Goal: Task Accomplishment & Management: Complete application form

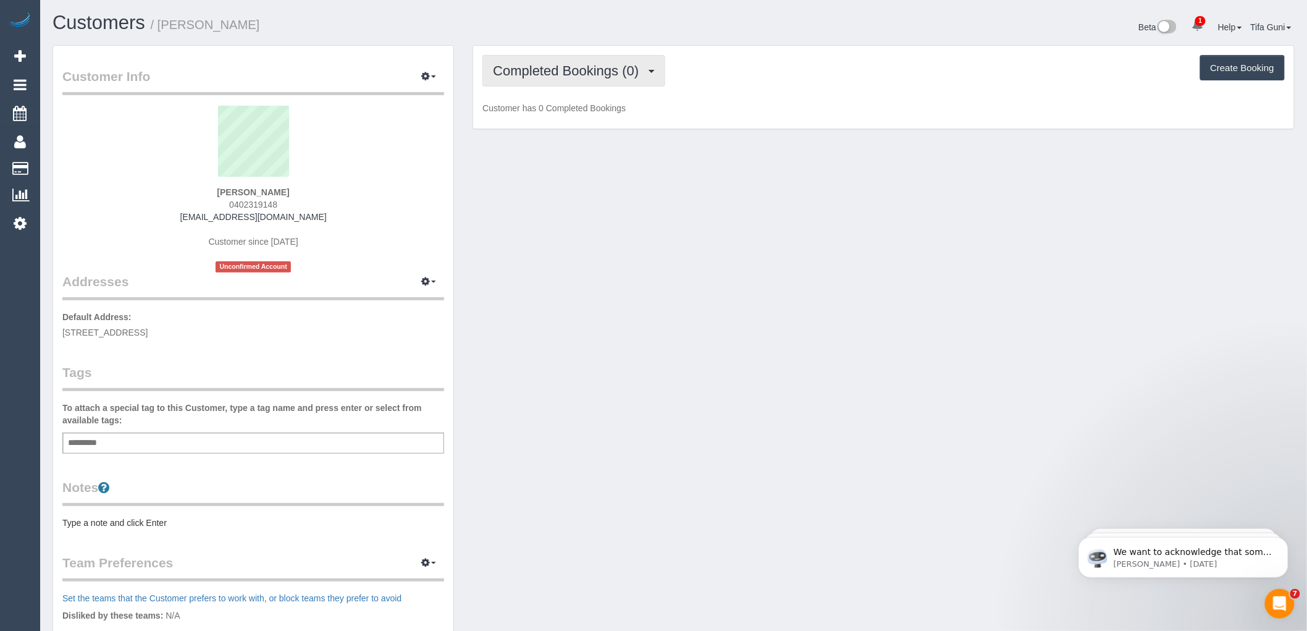
click at [594, 78] on button "Completed Bookings (0)" at bounding box center [573, 70] width 183 height 31
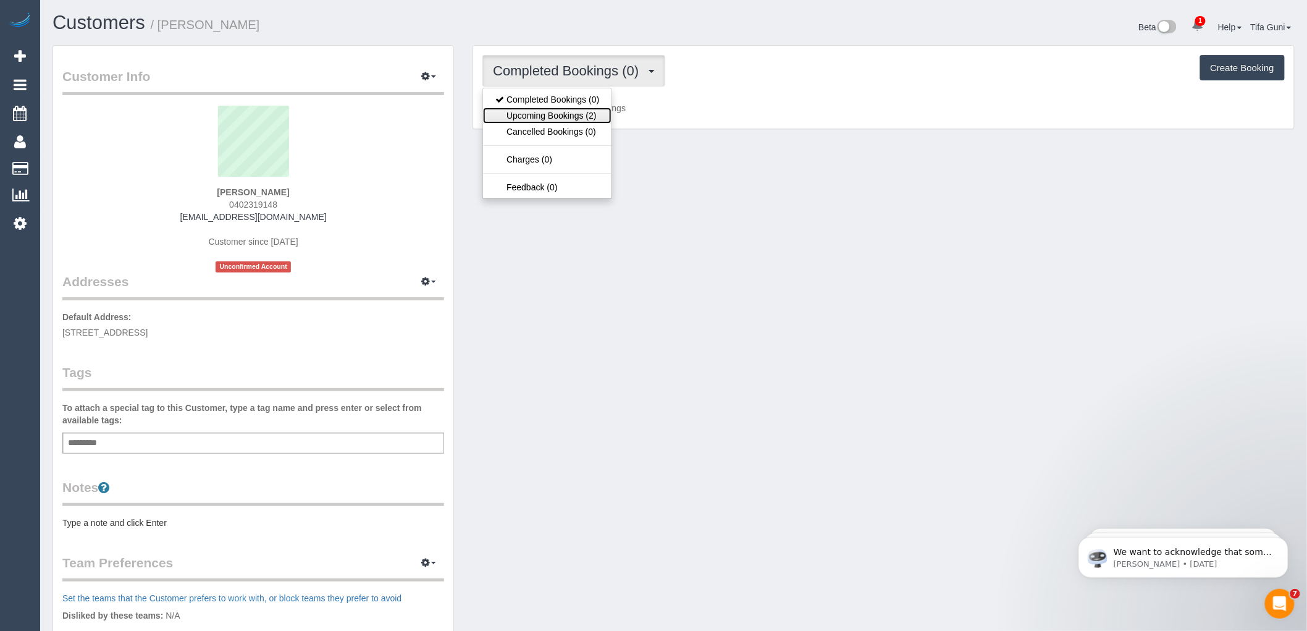
click at [576, 115] on link "Upcoming Bookings (2)" at bounding box center [547, 115] width 128 height 16
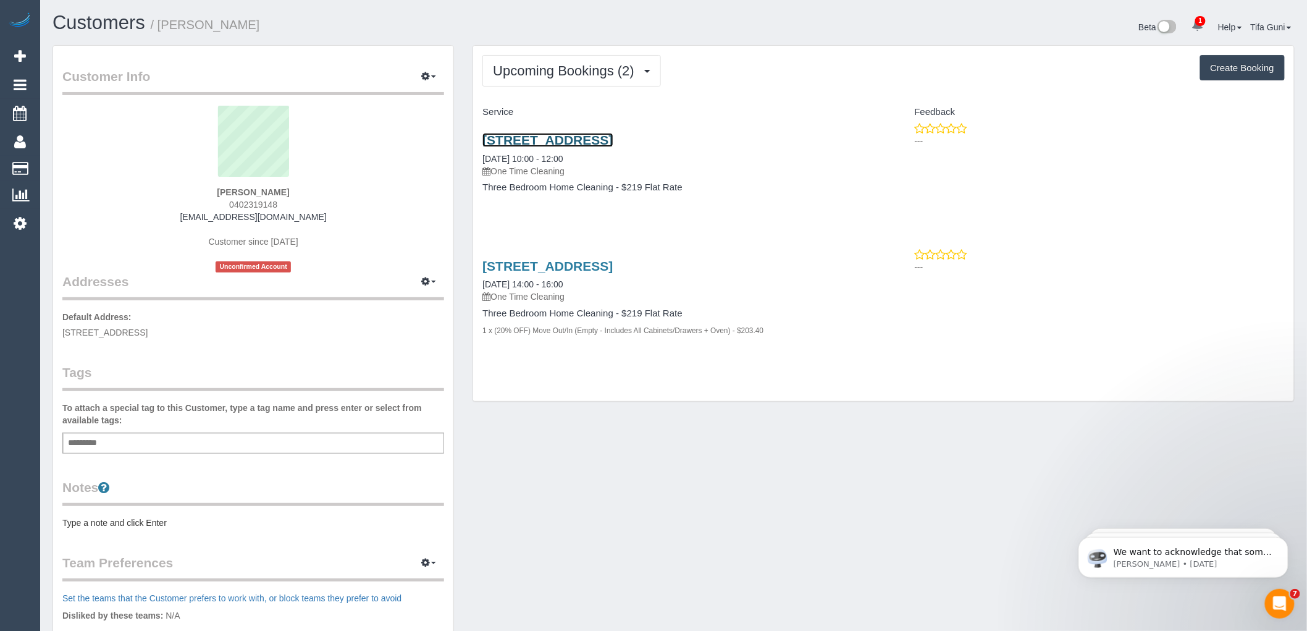
click at [613, 143] on link "2/131 Blackshaws Road, Newport, VIC 3015" at bounding box center [547, 140] width 130 height 14
click at [537, 140] on link "2/131 Blackshaws Road, Newport, VIC 3015" at bounding box center [547, 140] width 130 height 14
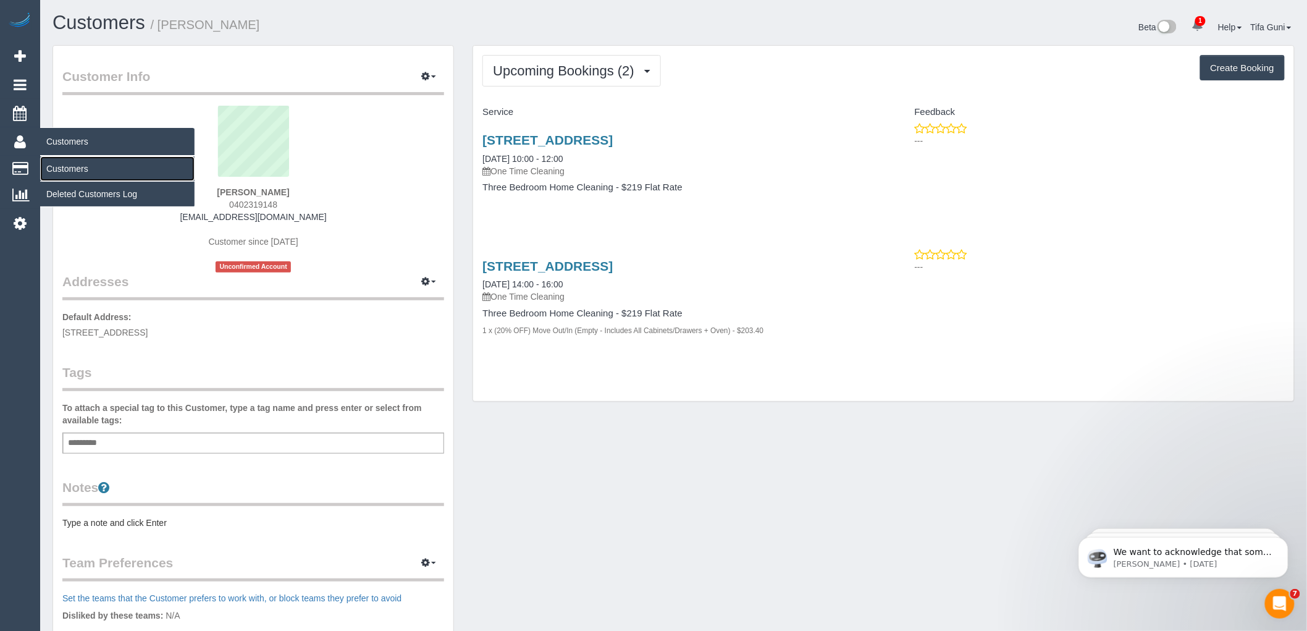
click at [63, 170] on link "Customers" at bounding box center [117, 168] width 154 height 25
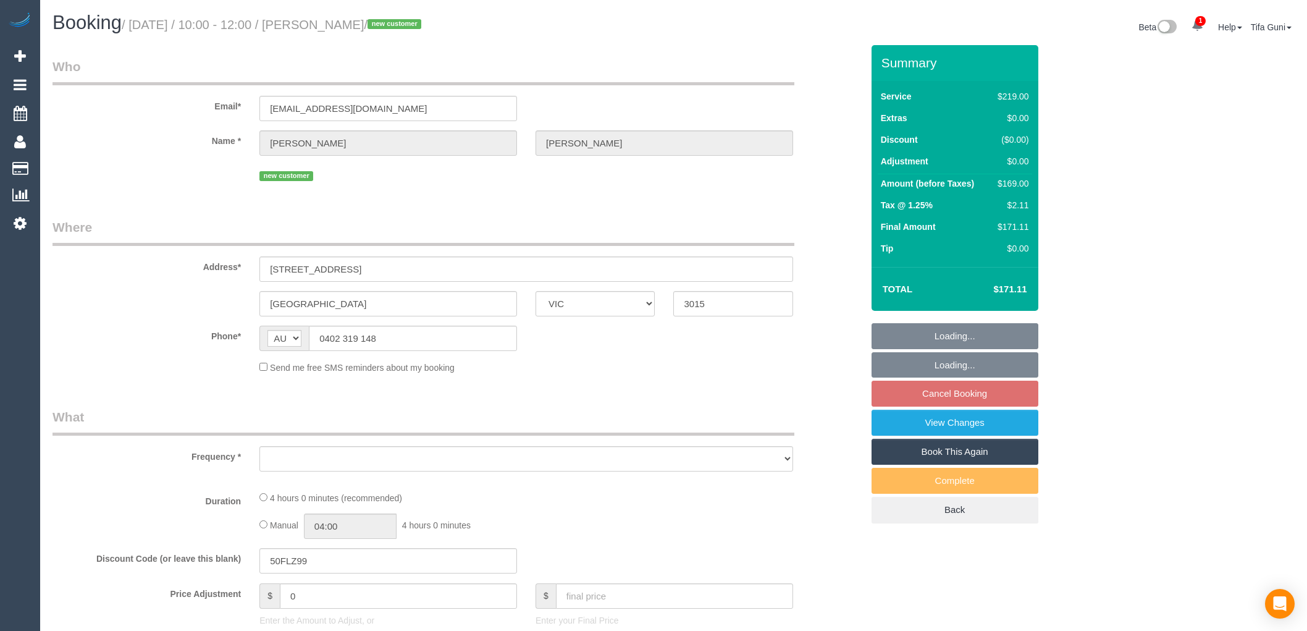
select select "VIC"
select select "string:stripe-pm_1SFOpl2GScqysDRV6G9617VU"
select select "number:28"
select select "number:14"
select select "number:19"
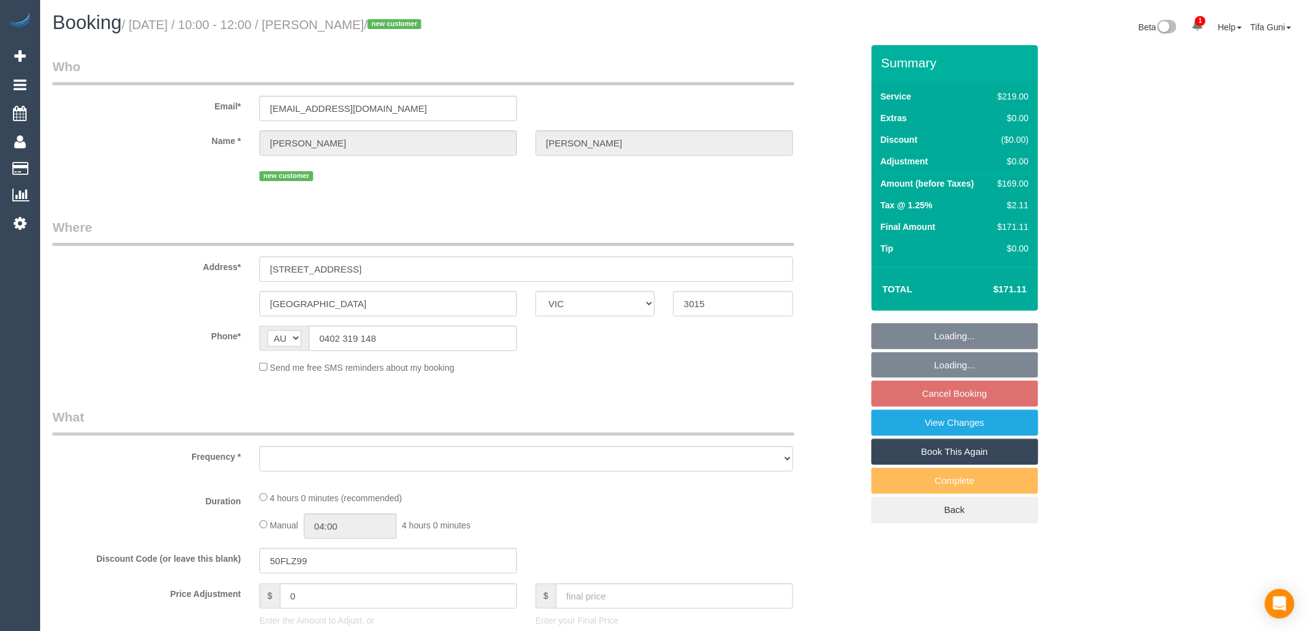
select select "number:25"
select select "number:35"
select select "number:26"
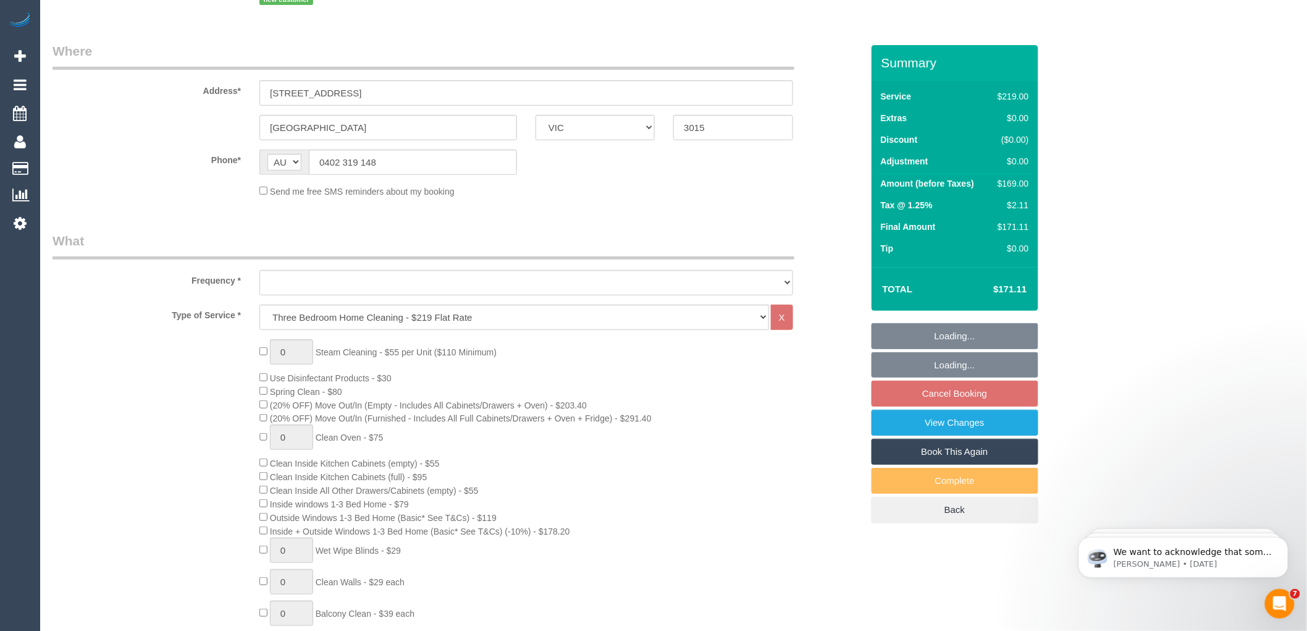
select select "object:788"
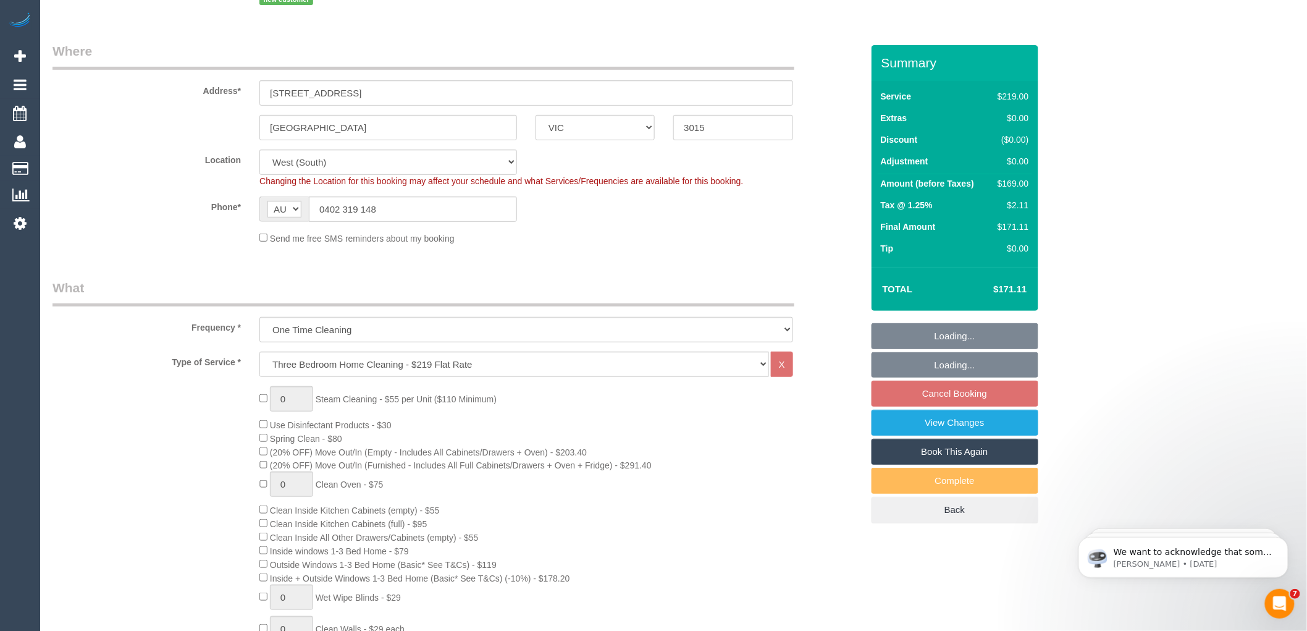
scroll to position [206, 0]
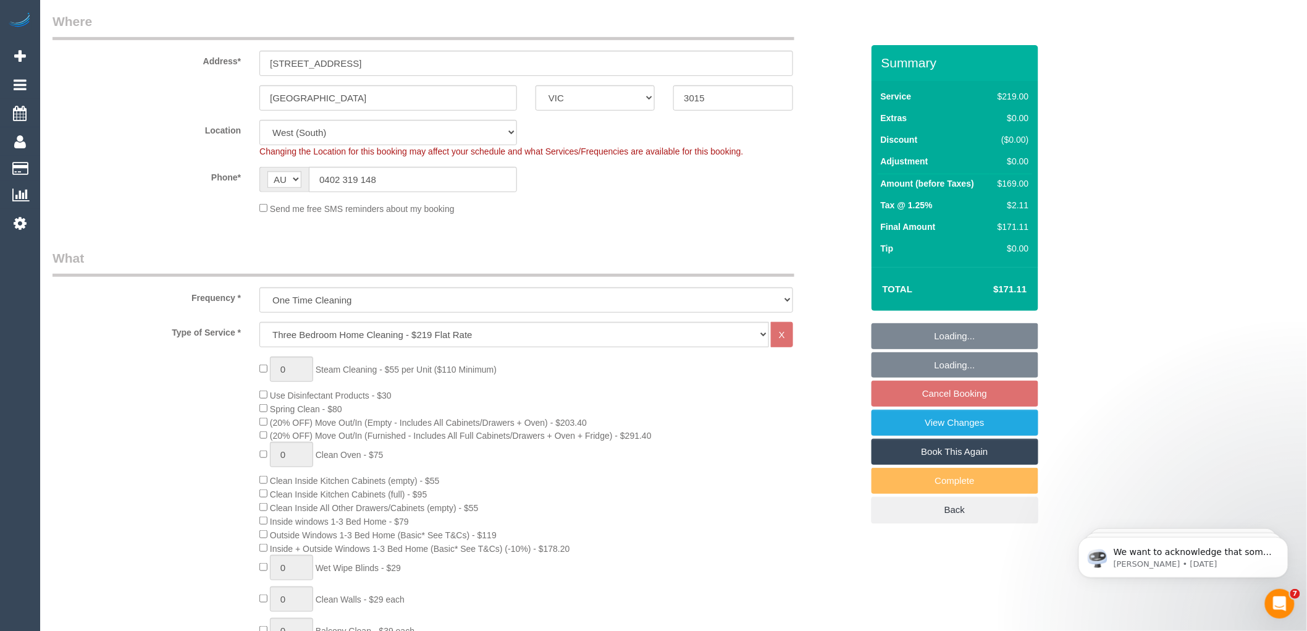
select select "spot3"
select select "object:1256"
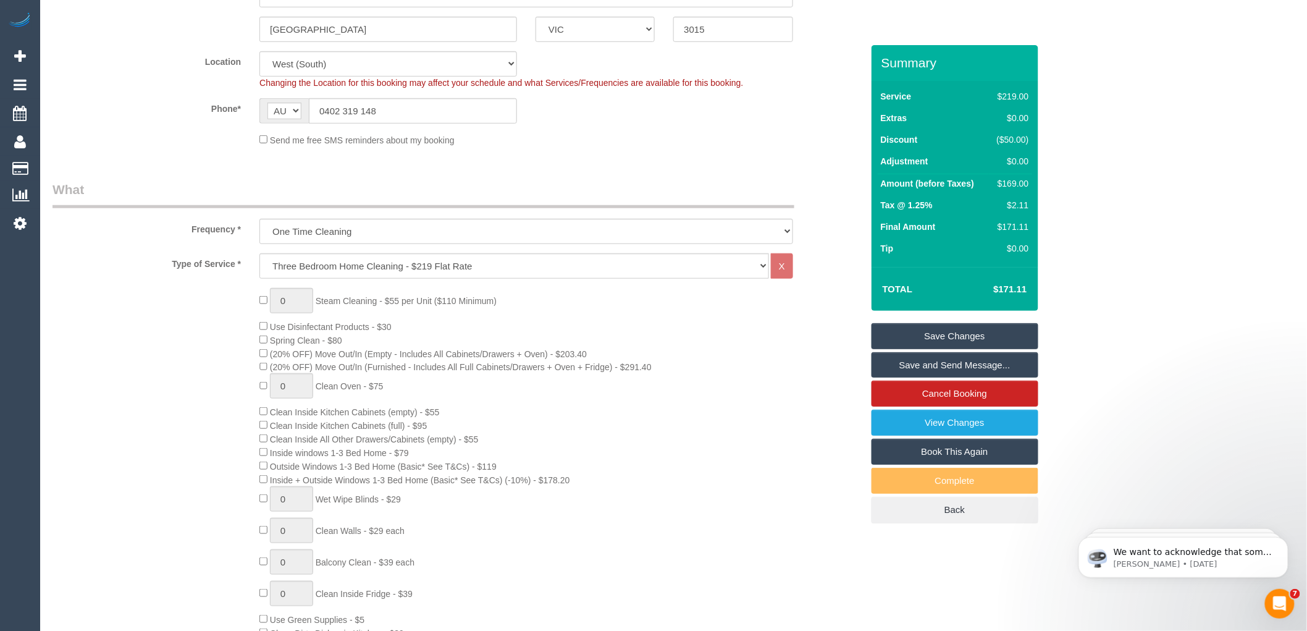
scroll to position [0, 0]
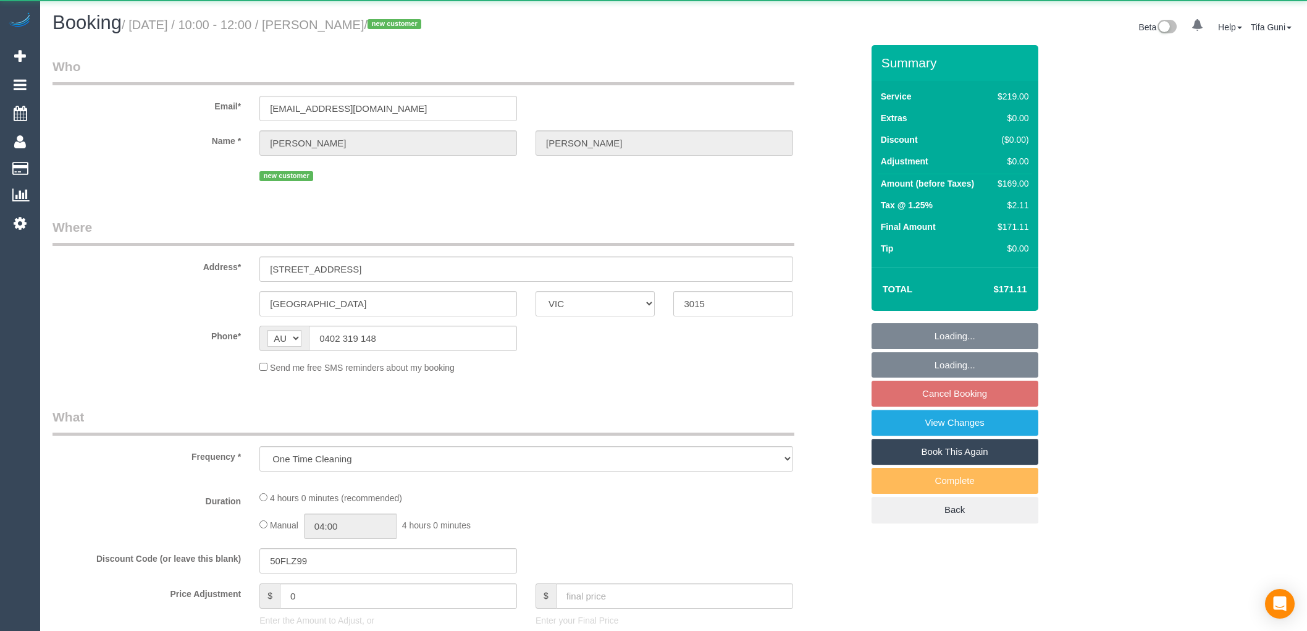
select select "VIC"
select select "string:stripe-pm_1SFOpl2GScqysDRV6G9617VU"
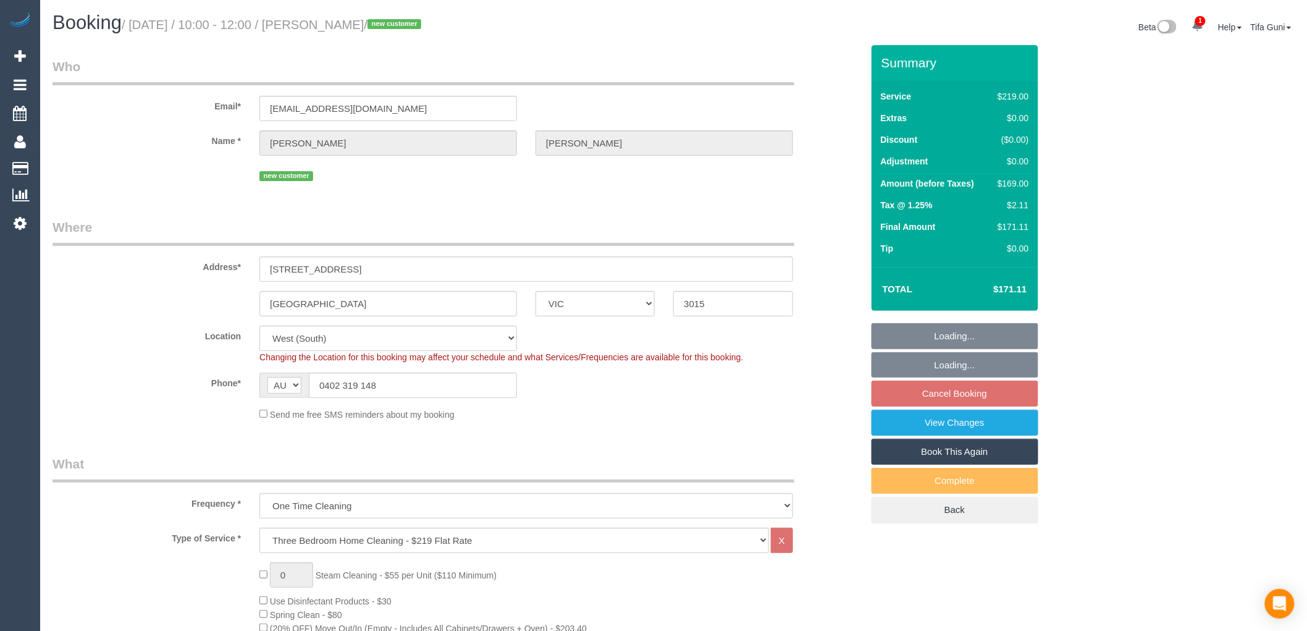
select select "number:28"
select select "number:14"
select select "number:19"
select select "number:25"
select select "number:35"
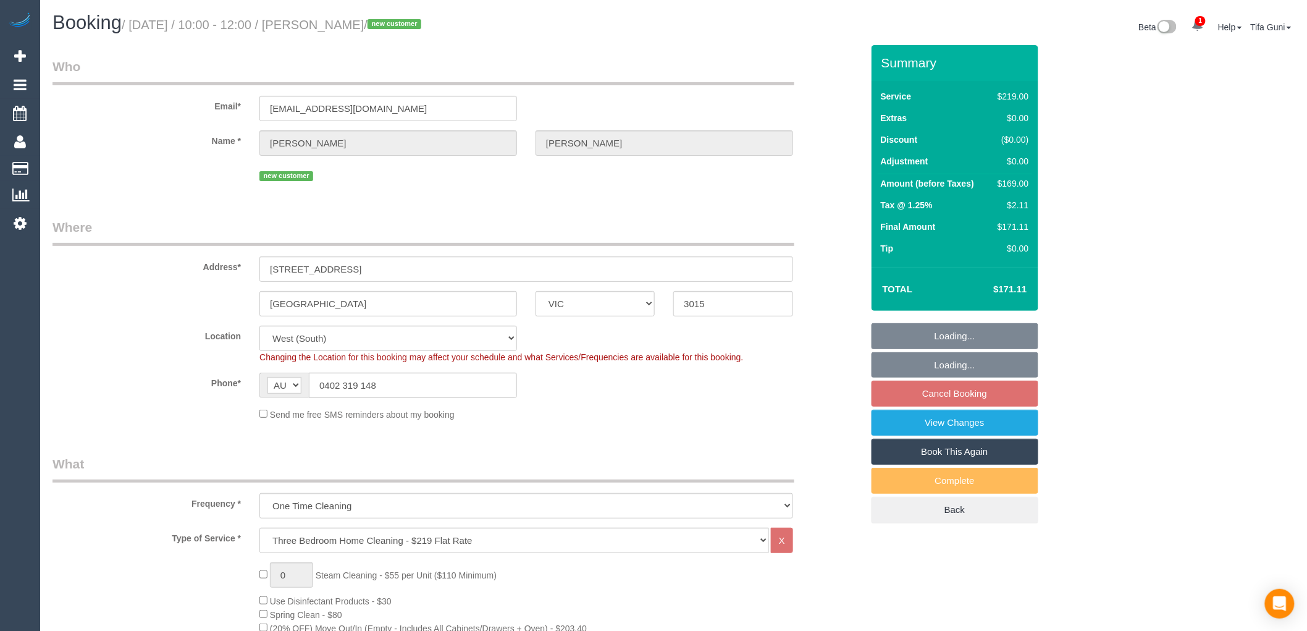
select select "number:26"
select select "object:795"
select select "spot3"
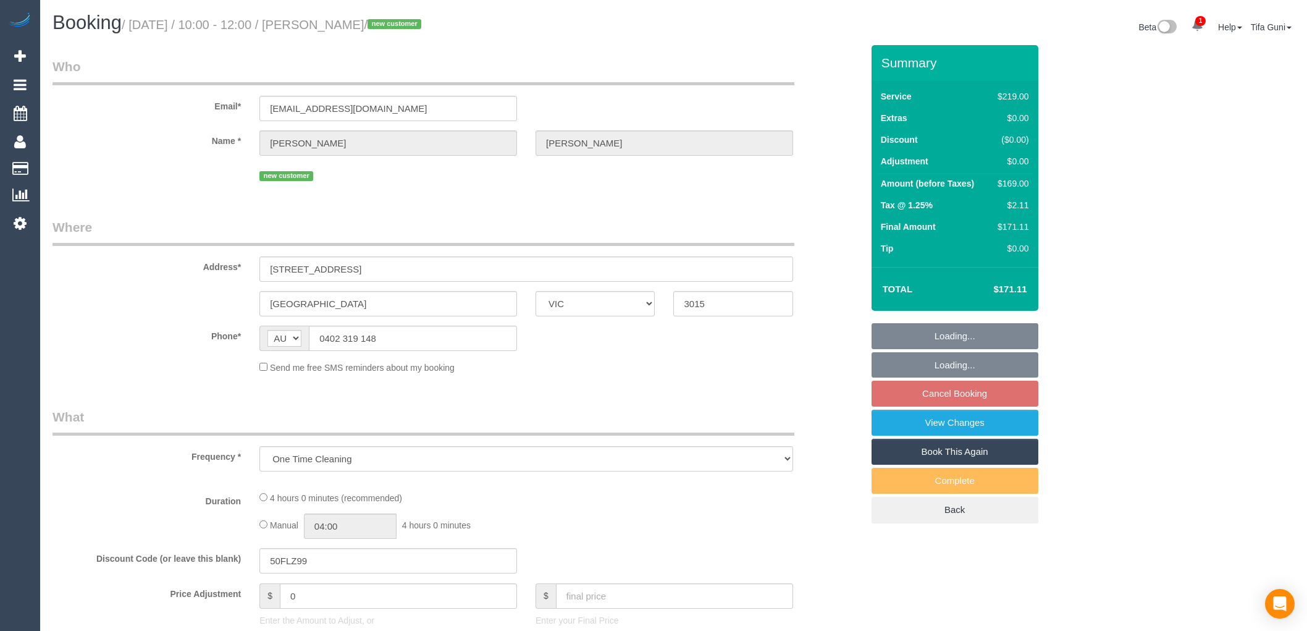
select select "VIC"
select select "string:stripe-pm_1SFOpl2GScqysDRV6G9617VU"
select select "number:28"
select select "number:14"
select select "number:19"
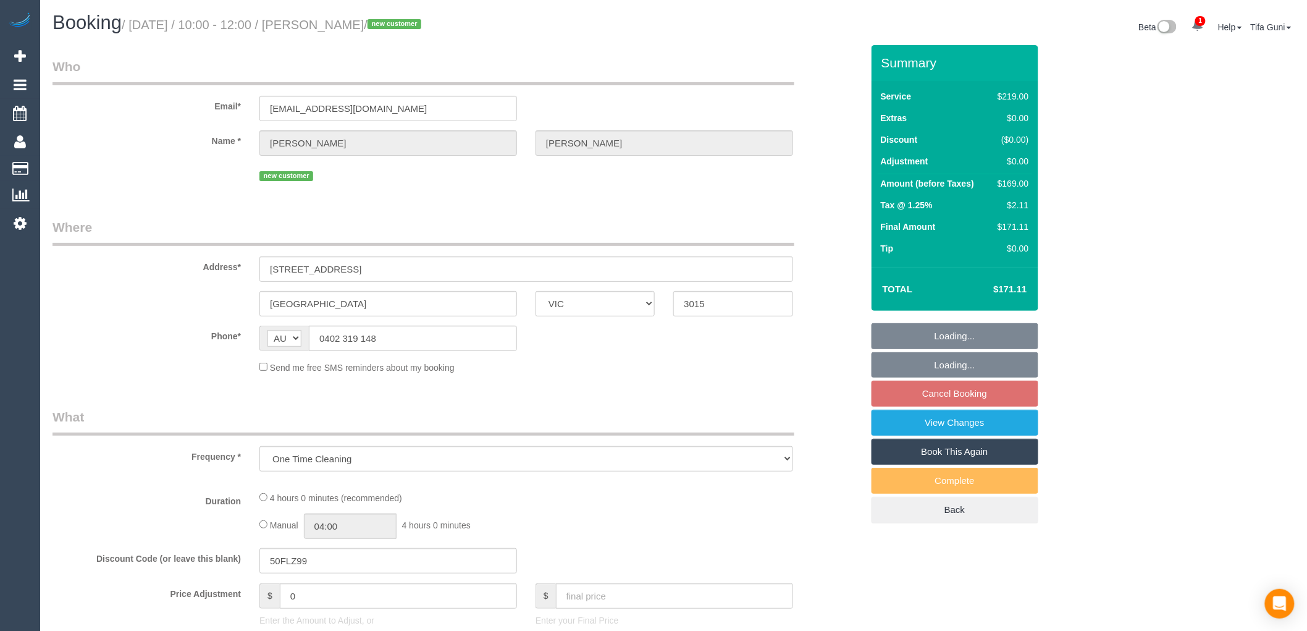
select select "number:25"
select select "number:35"
select select "number:26"
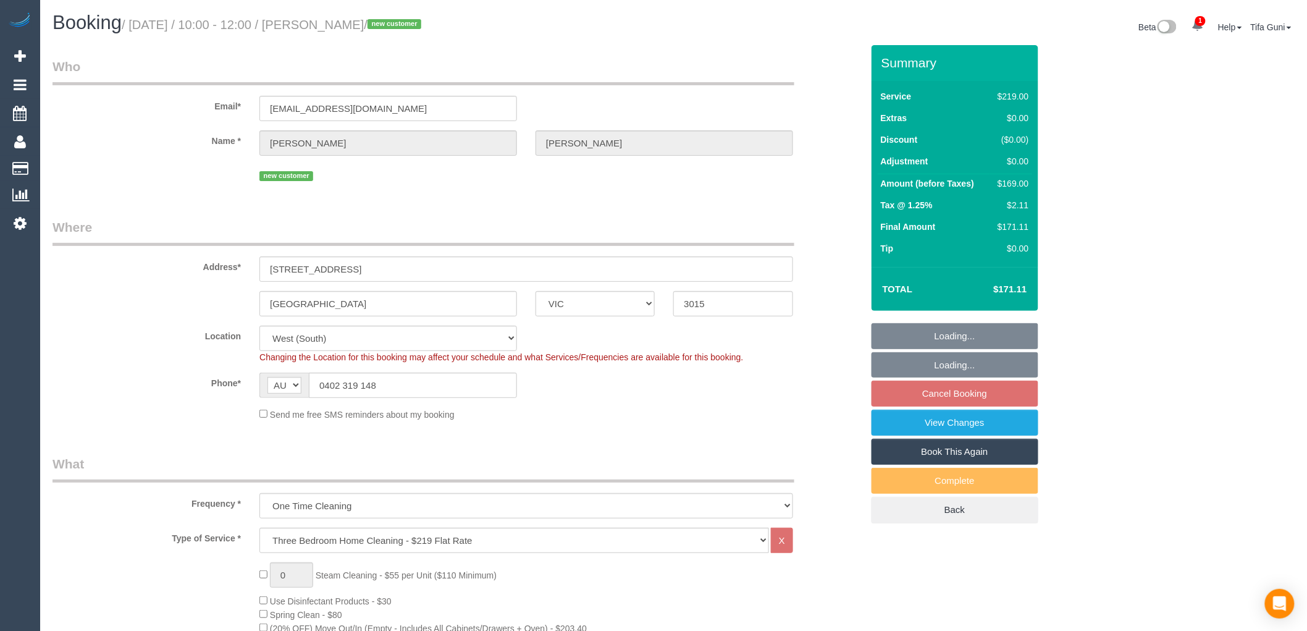
select select "object:795"
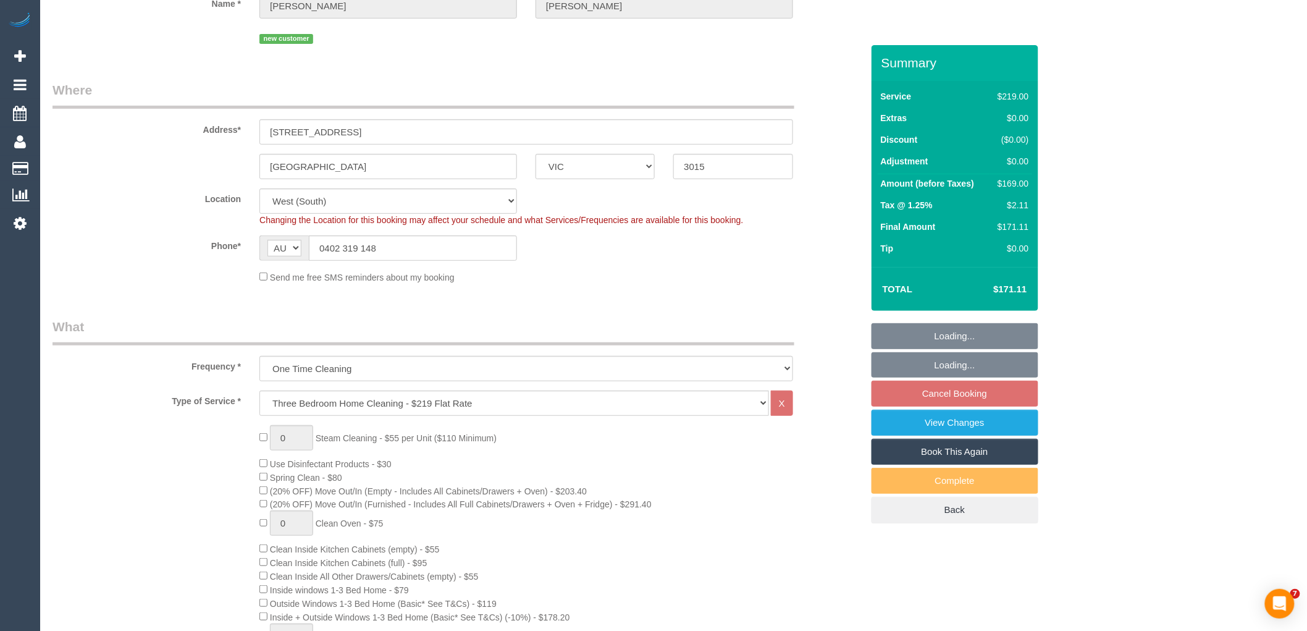
select select "spot3"
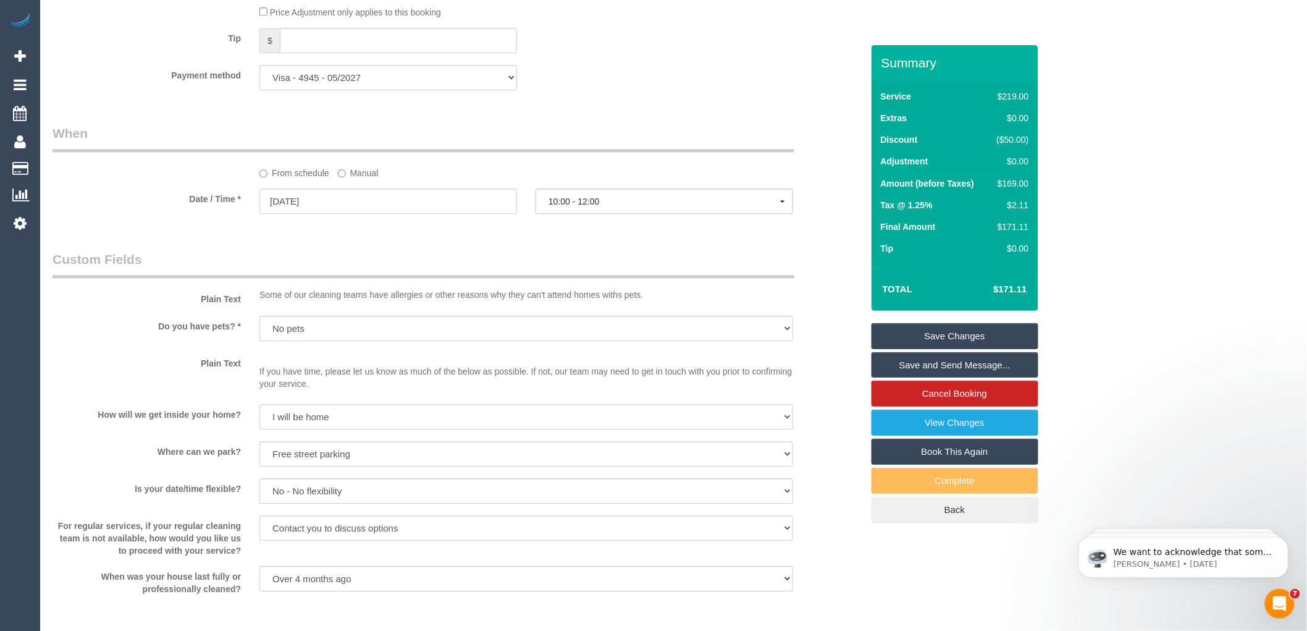
scroll to position [1304, 0]
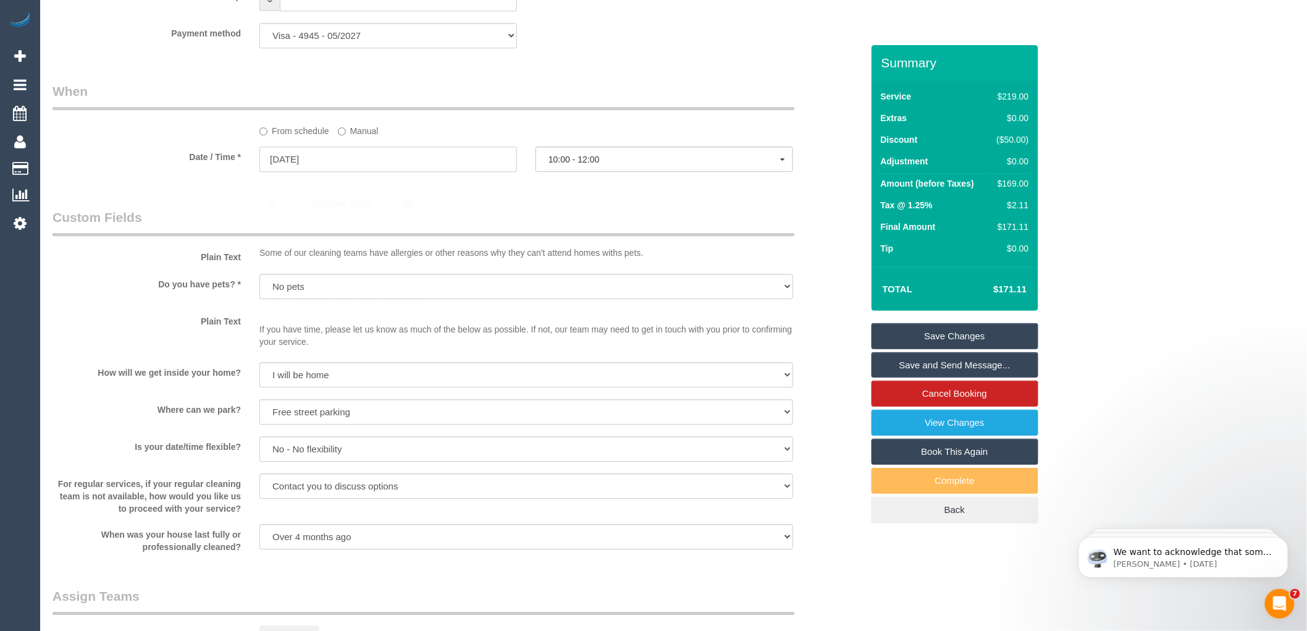
click at [344, 172] on input "18/10/2025" at bounding box center [388, 158] width 258 height 25
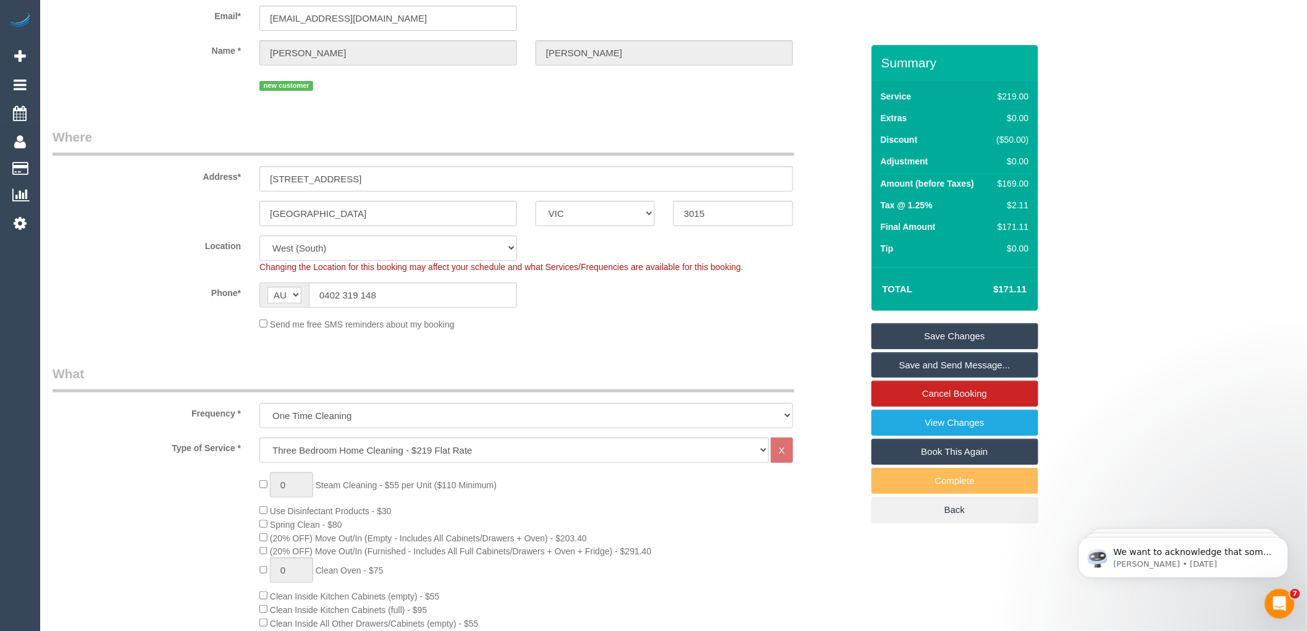
scroll to position [0, 0]
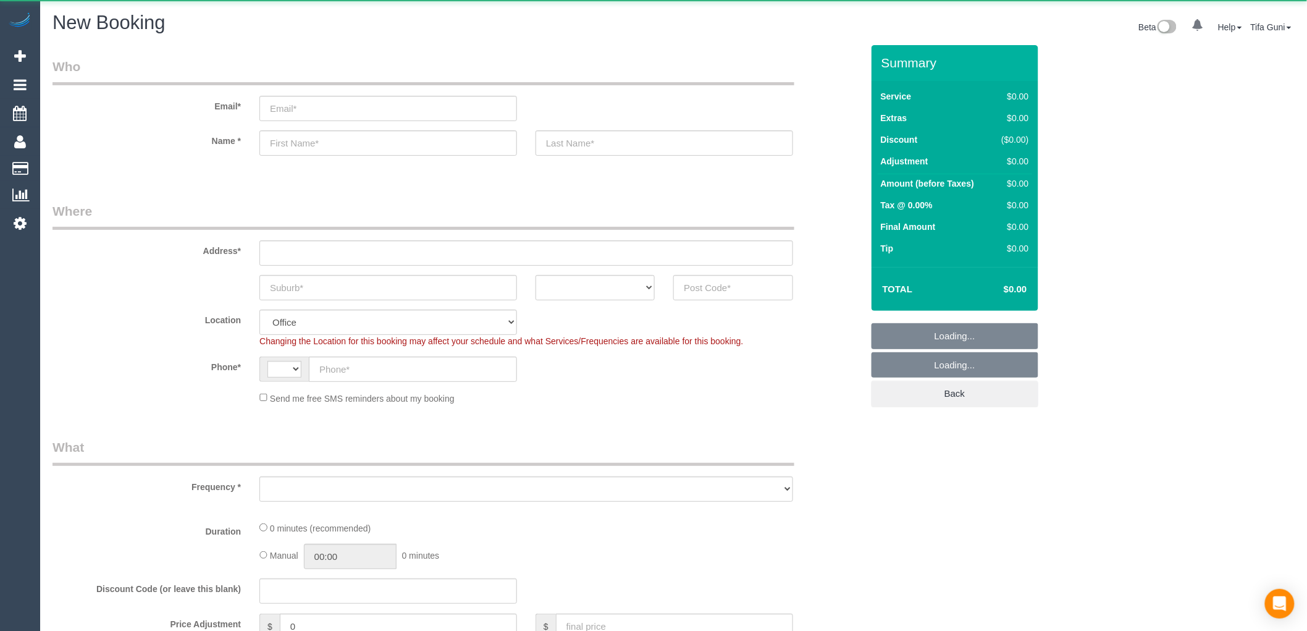
select select "string:AU"
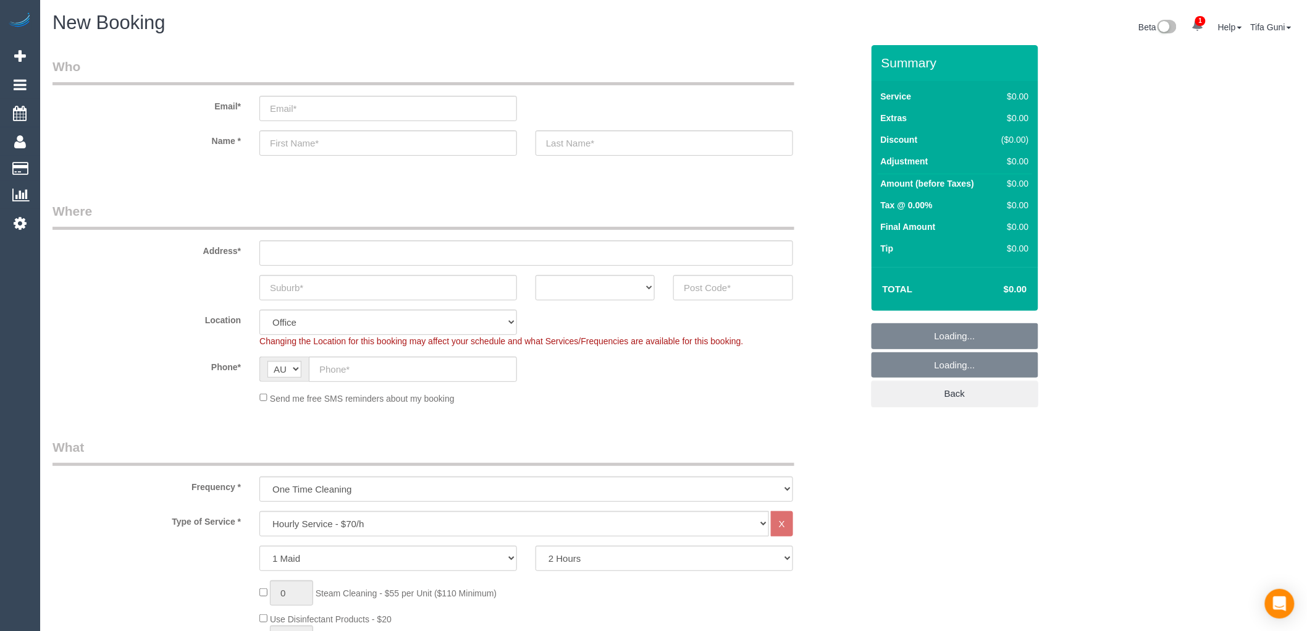
select select "object:834"
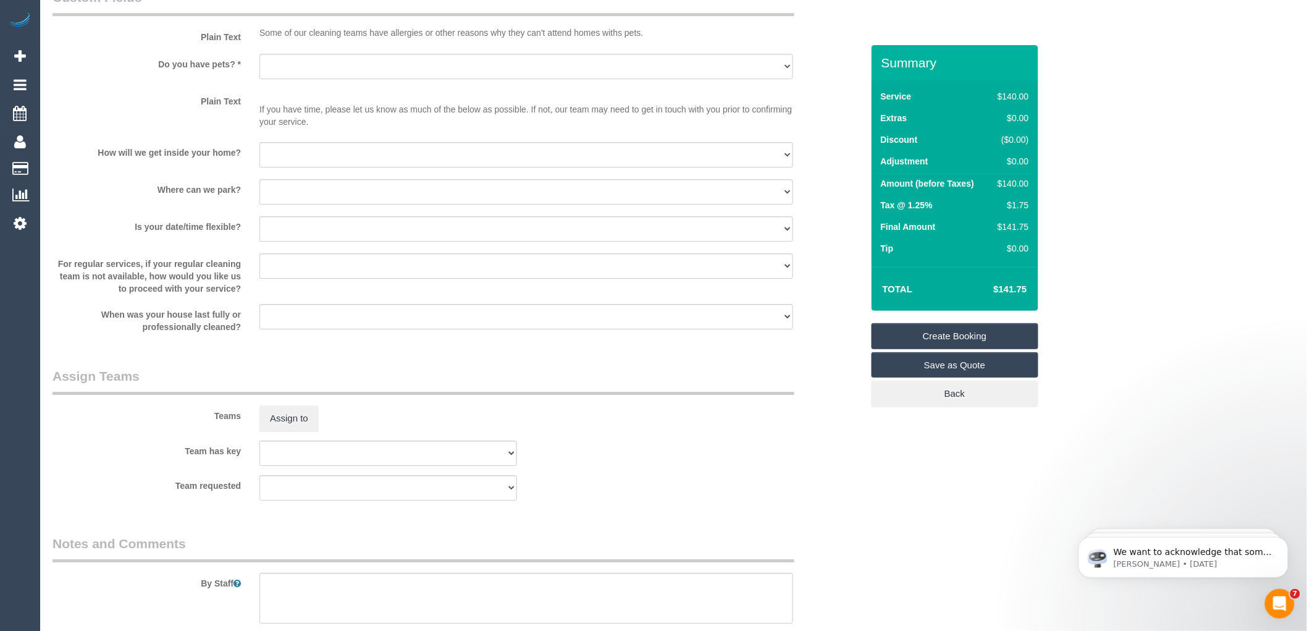
scroll to position [1725, 0]
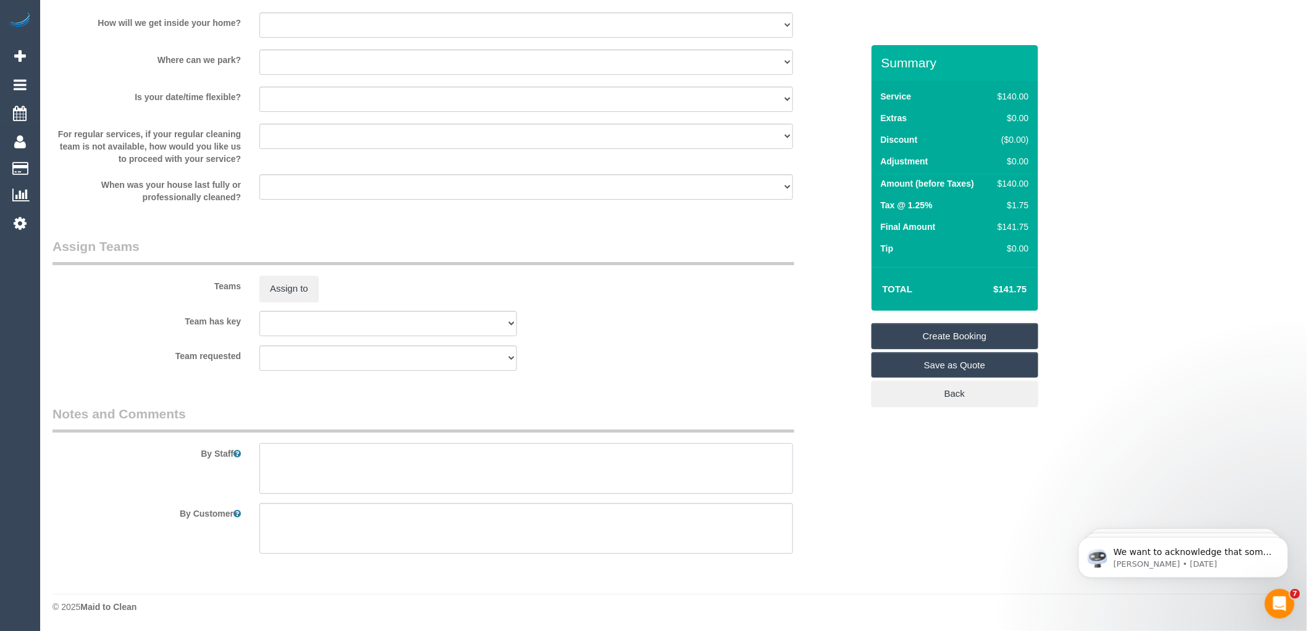
click at [330, 461] on textarea at bounding box center [526, 468] width 534 height 51
click at [489, 477] on textarea at bounding box center [526, 468] width 534 height 51
paste textarea "61413660822"
drag, startPoint x: 368, startPoint y: 486, endPoint x: 357, endPoint y: 486, distance: 11.1
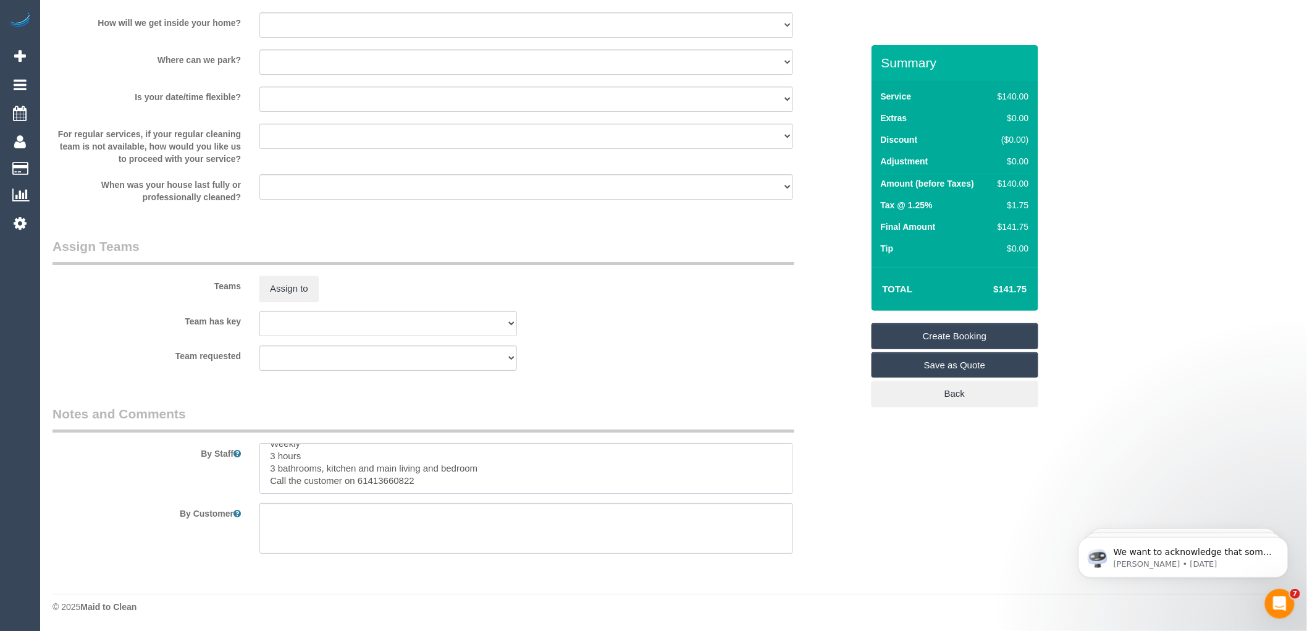
click at [357, 486] on textarea at bounding box center [526, 468] width 534 height 51
click at [434, 469] on textarea at bounding box center [526, 468] width 534 height 51
drag, startPoint x: 367, startPoint y: 466, endPoint x: 377, endPoint y: 468, distance: 10.7
click at [359, 471] on textarea at bounding box center [526, 468] width 534 height 51
click at [432, 476] on textarea at bounding box center [526, 468] width 534 height 51
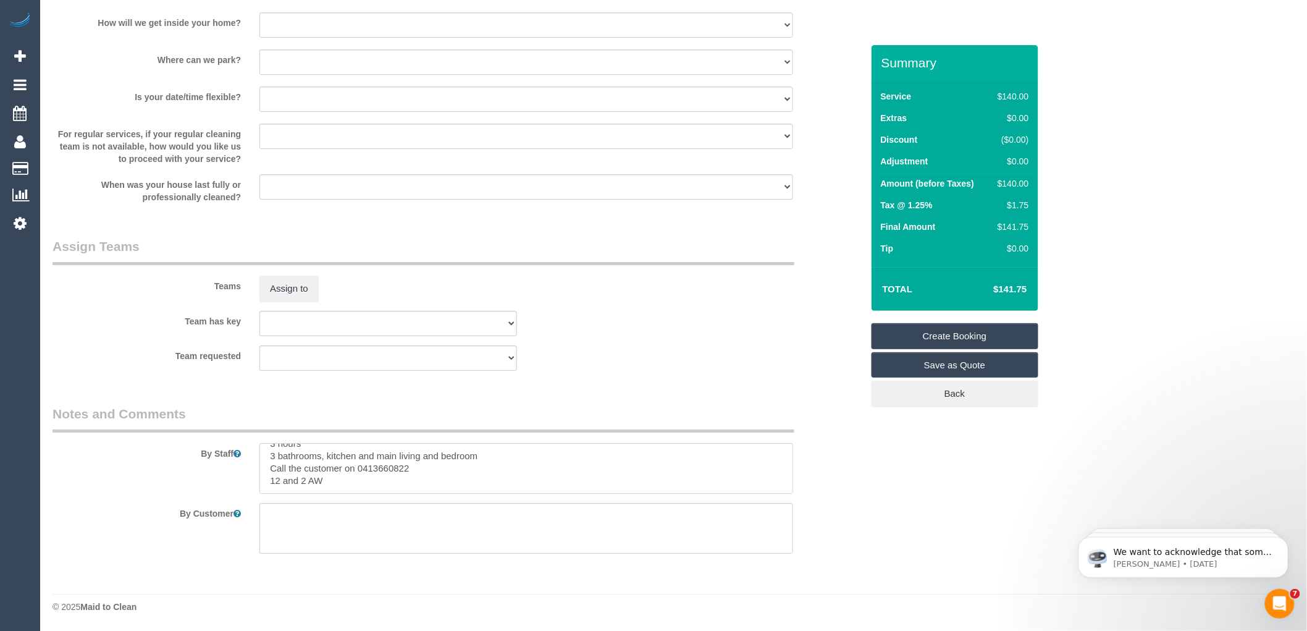
type textarea "Thursday for the first one Weekly 3 hours 3 bathrooms, kitchen and main living …"
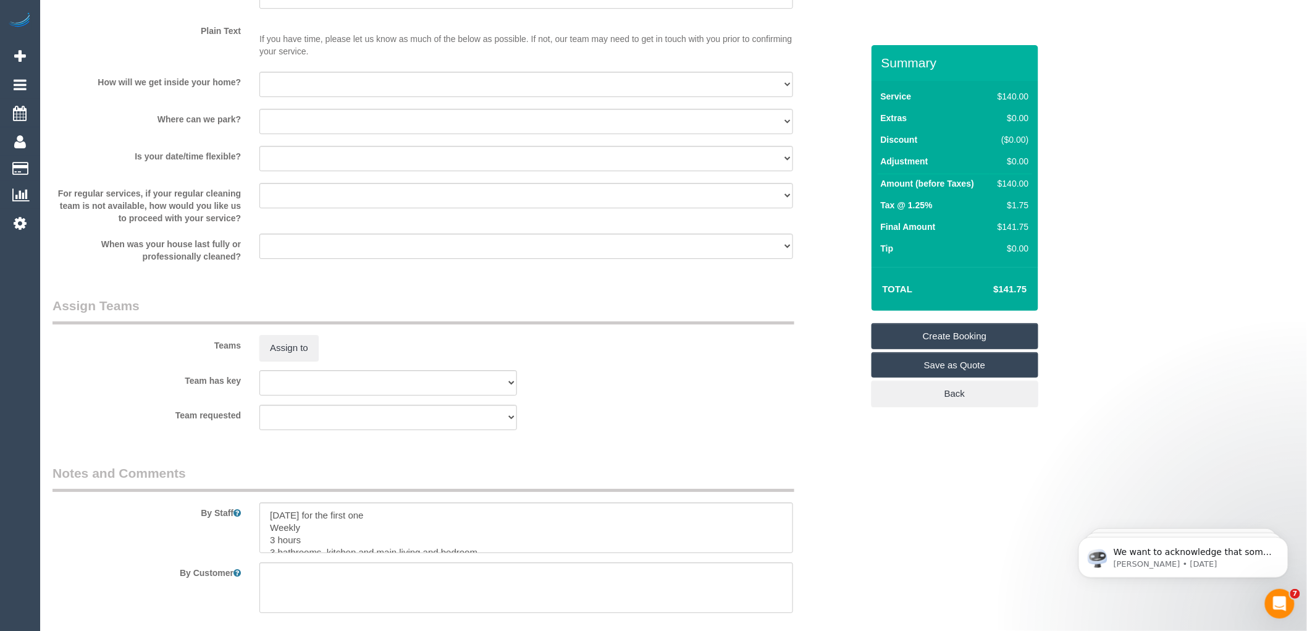
scroll to position [1725, 0]
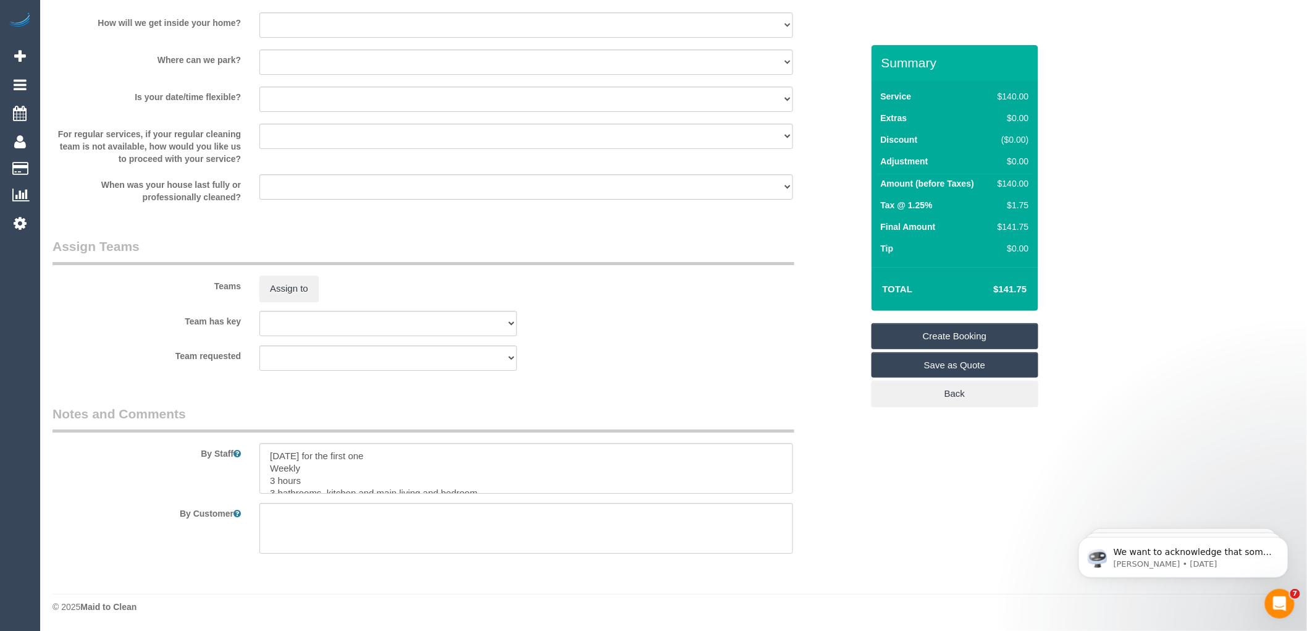
click at [590, 335] on div "Team has key (0) Account - Tech (0) Office (0) Raunak Test Account (1) Debbie B…" at bounding box center [457, 323] width 828 height 25
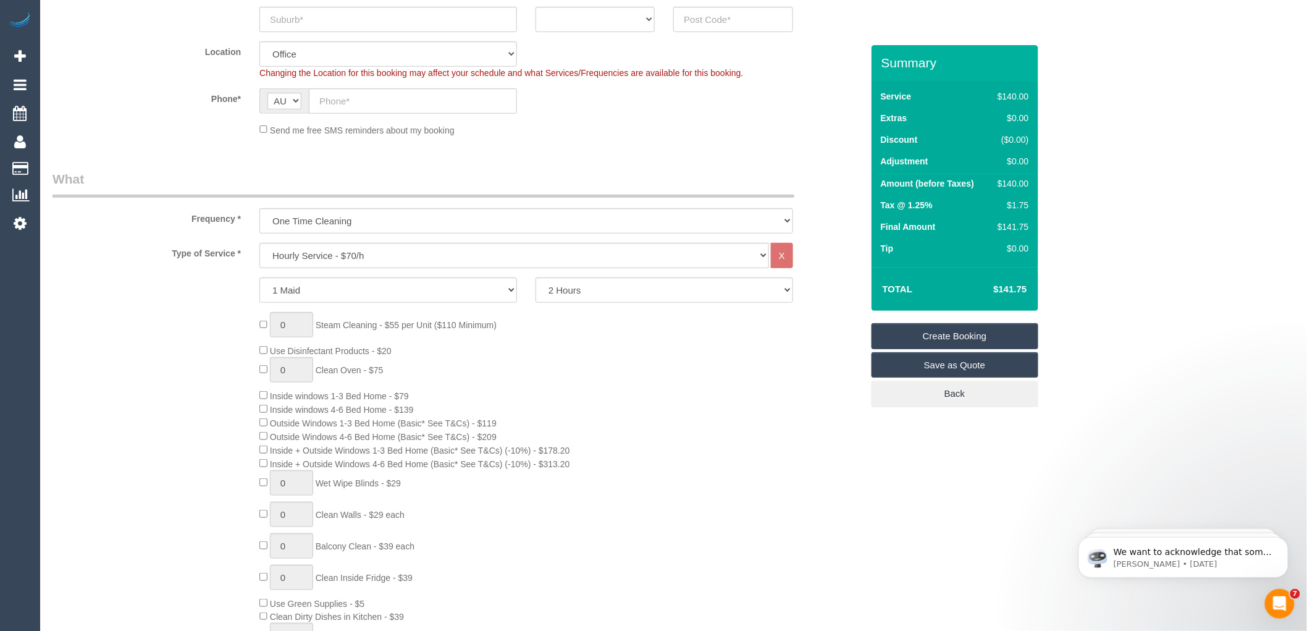
scroll to position [9, 0]
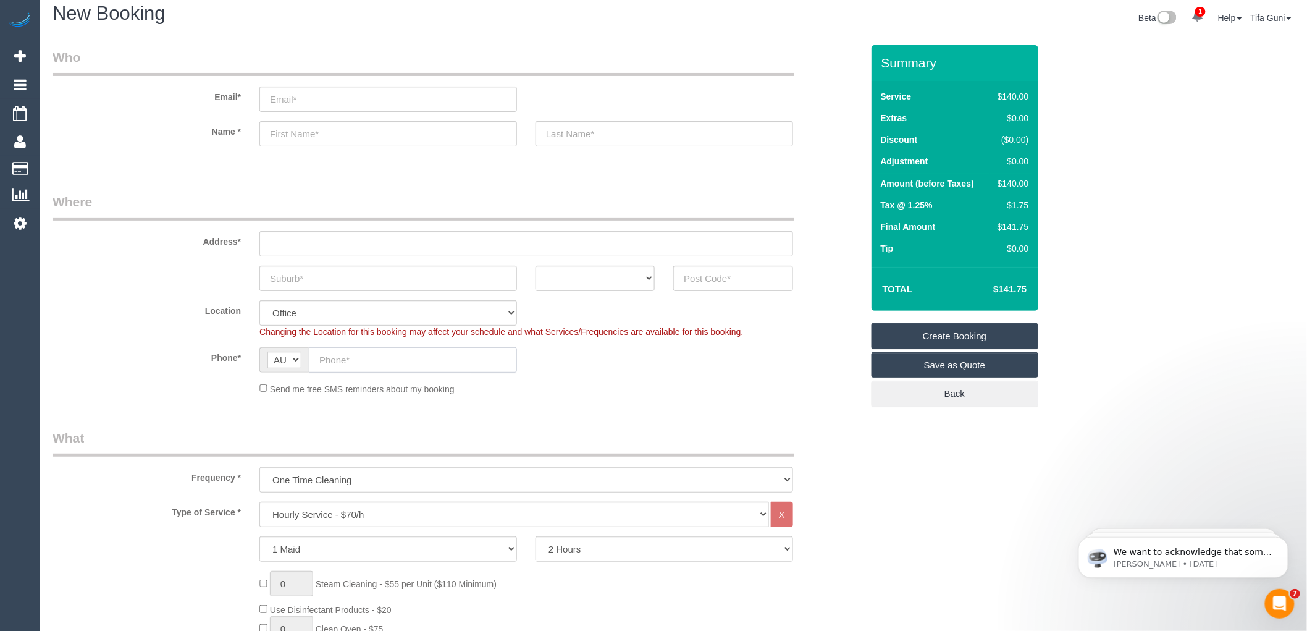
click at [409, 358] on input "text" at bounding box center [413, 359] width 208 height 25
paste input "0451 530 093"
type input "0451 530 093"
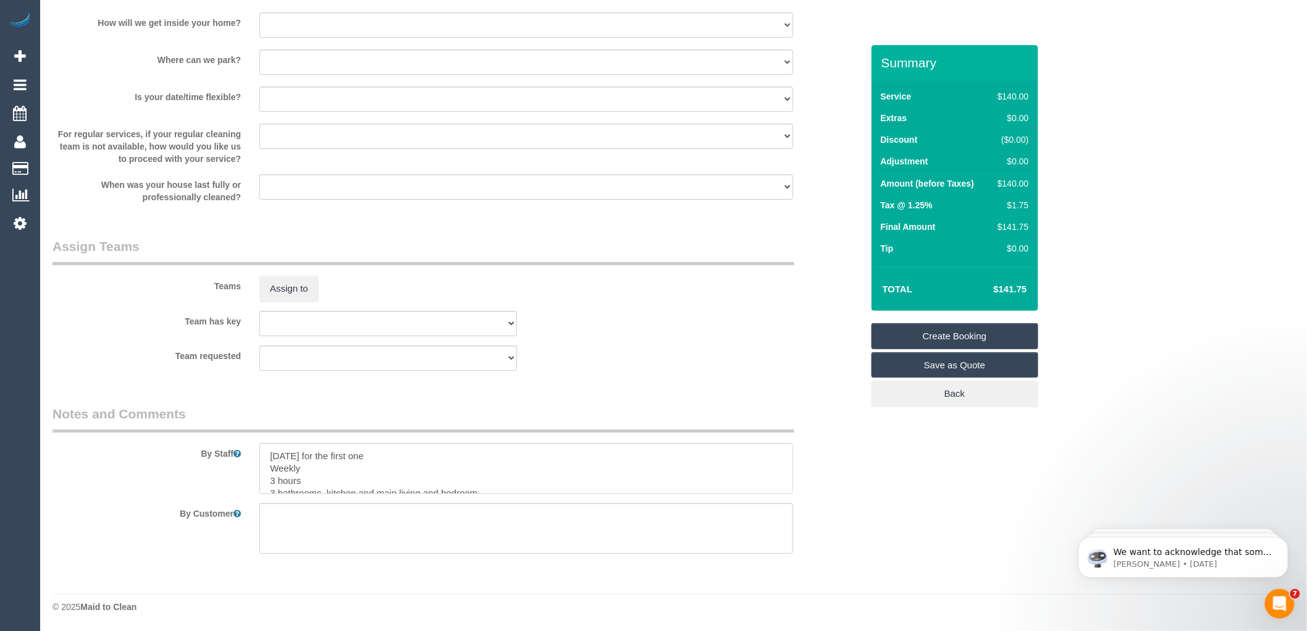
scroll to position [37, 0]
drag, startPoint x: 269, startPoint y: 455, endPoint x: 587, endPoint y: 521, distance: 325.0
click at [587, 521] on sui-booking-comments "By Staff By Customer" at bounding box center [457, 479] width 810 height 149
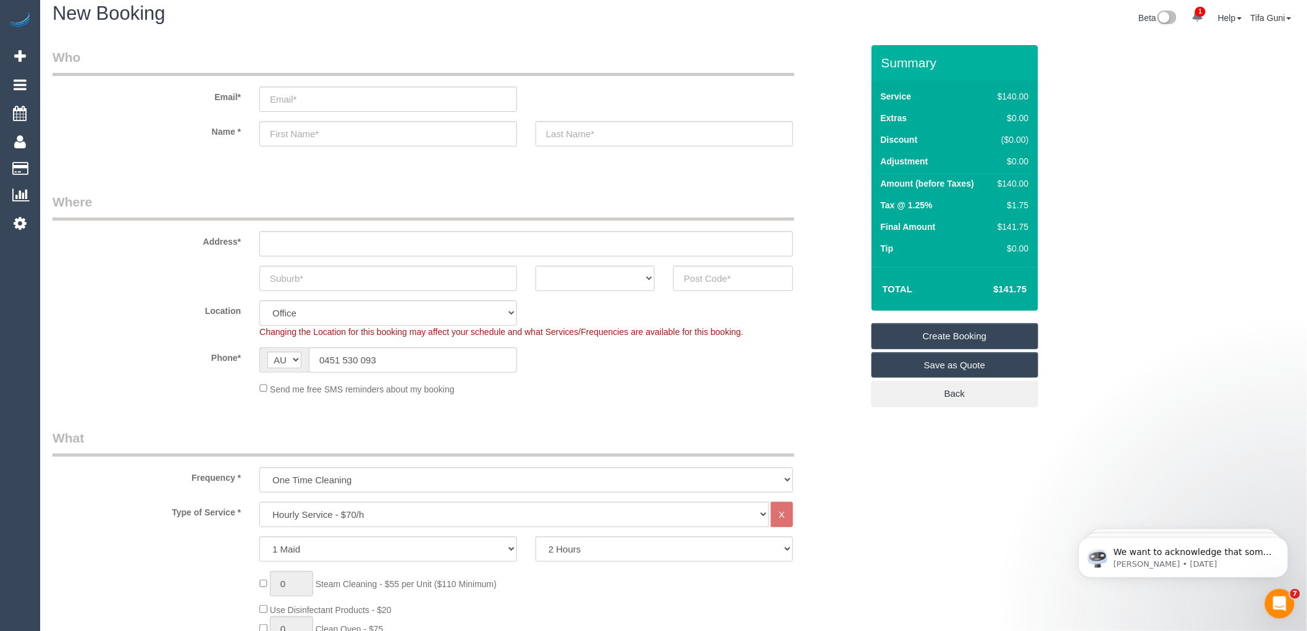
scroll to position [0, 0]
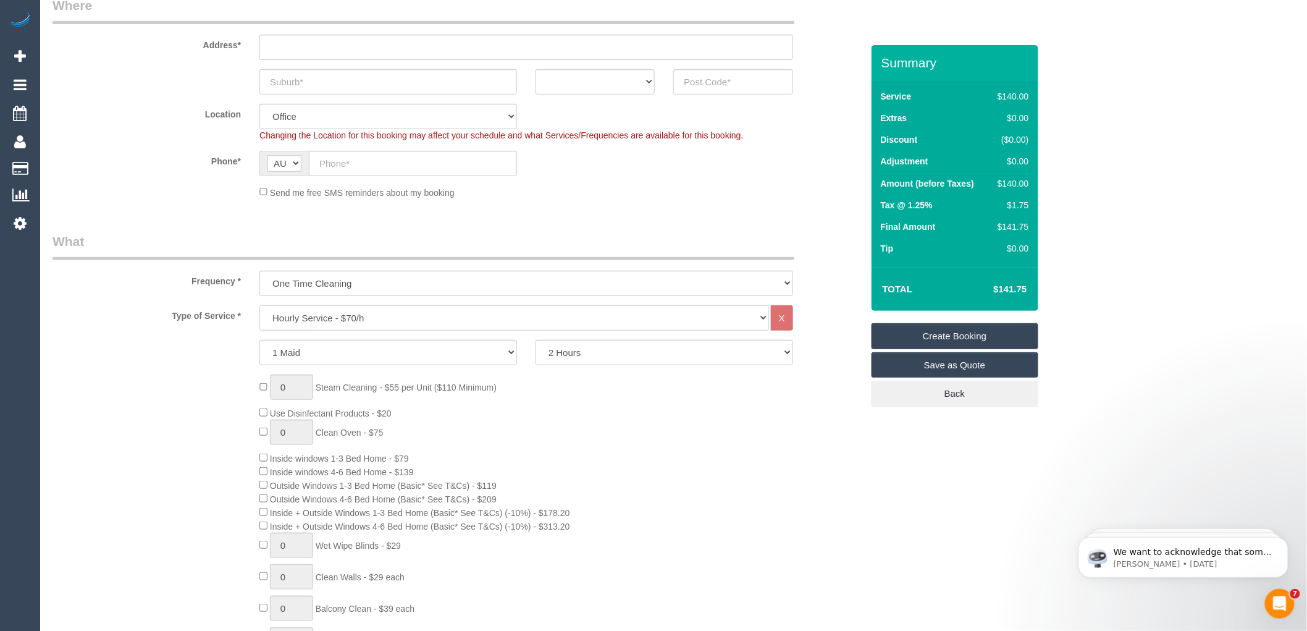
click at [365, 310] on select "Hourly Service - $70/h Hourly Service - $65/h Hourly Service - $60/h Hourly Ser…" at bounding box center [514, 317] width 510 height 25
click at [128, 185] on div "Send me free SMS reminders about my booking" at bounding box center [457, 192] width 828 height 14
click at [334, 286] on select "One Time Cleaning Weekly - 10% Off - 10.00% (0% for the First Booking) Fortnigh…" at bounding box center [526, 283] width 534 height 25
select select "object:836"
click at [259, 271] on select "One Time Cleaning Weekly - 10% Off - 10.00% (0% for the First Booking) Fortnigh…" at bounding box center [526, 283] width 534 height 25
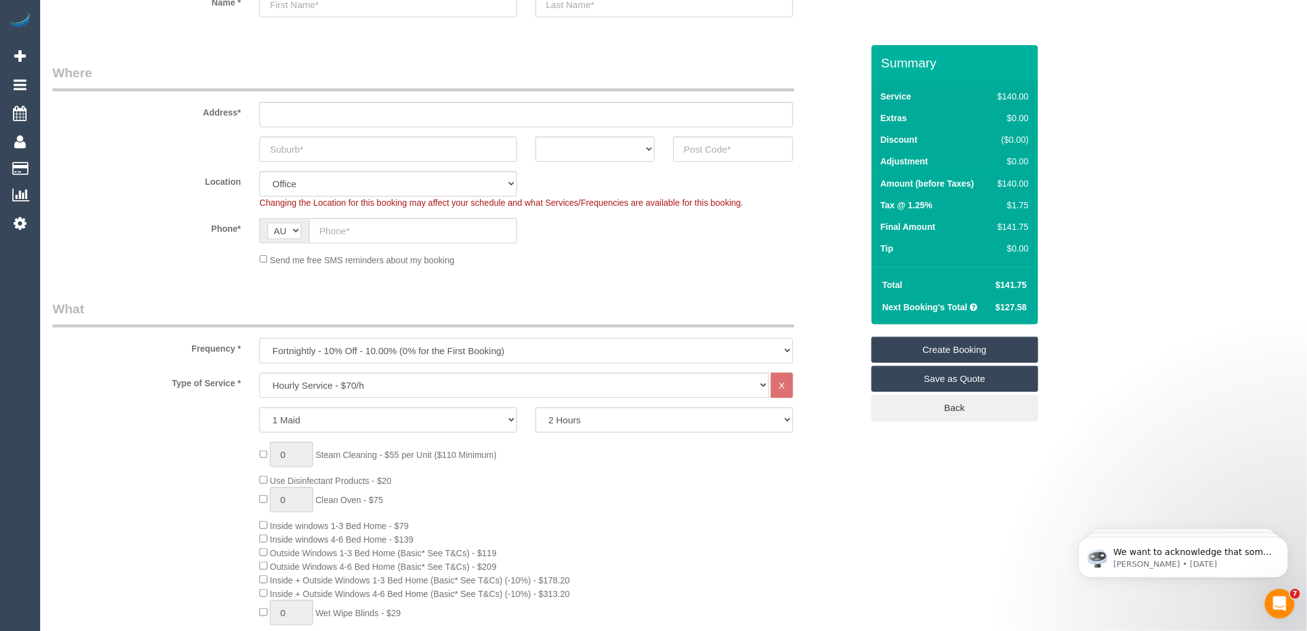
scroll to position [137, 0]
click at [590, 147] on select "ACT NSW NT QLD SA TAS VIC WA" at bounding box center [594, 150] width 119 height 25
select select "VIC"
click at [535, 138] on select "ACT NSW NT QLD SA TAS VIC WA" at bounding box center [594, 150] width 119 height 25
click at [326, 148] on input "text" at bounding box center [388, 150] width 258 height 25
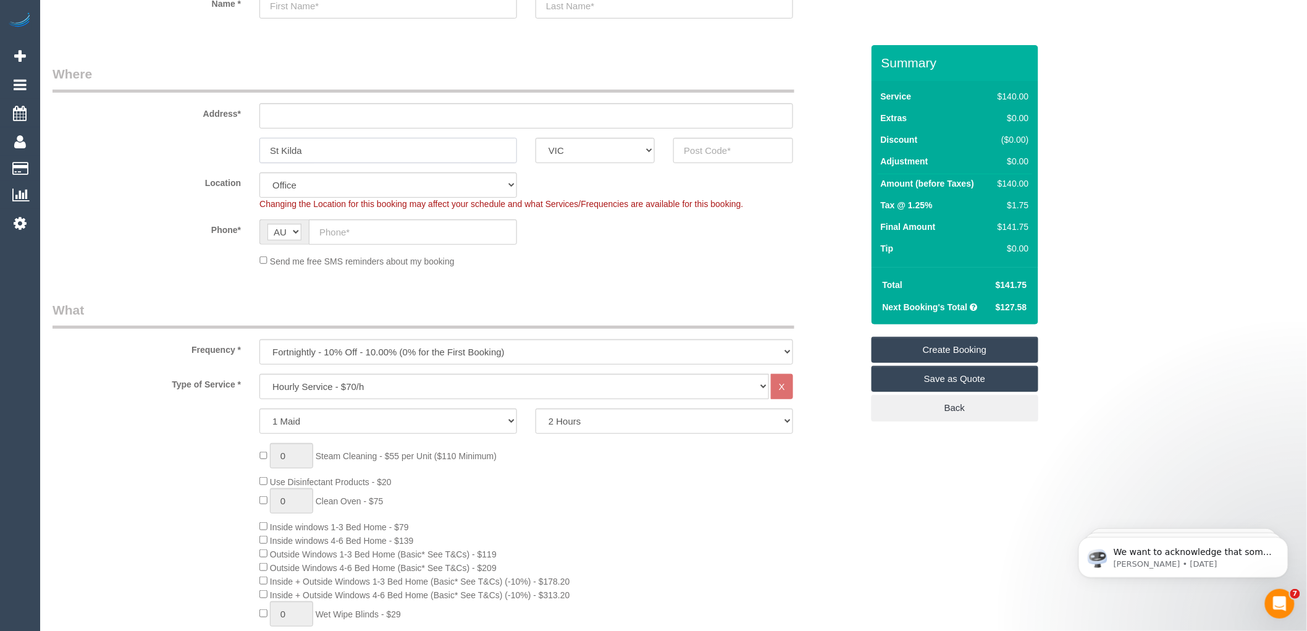
type input "St Kilda"
click at [707, 146] on input "text" at bounding box center [732, 150] width 119 height 25
type input "3182"
click at [306, 120] on input "text" at bounding box center [526, 115] width 534 height 25
type input "-"
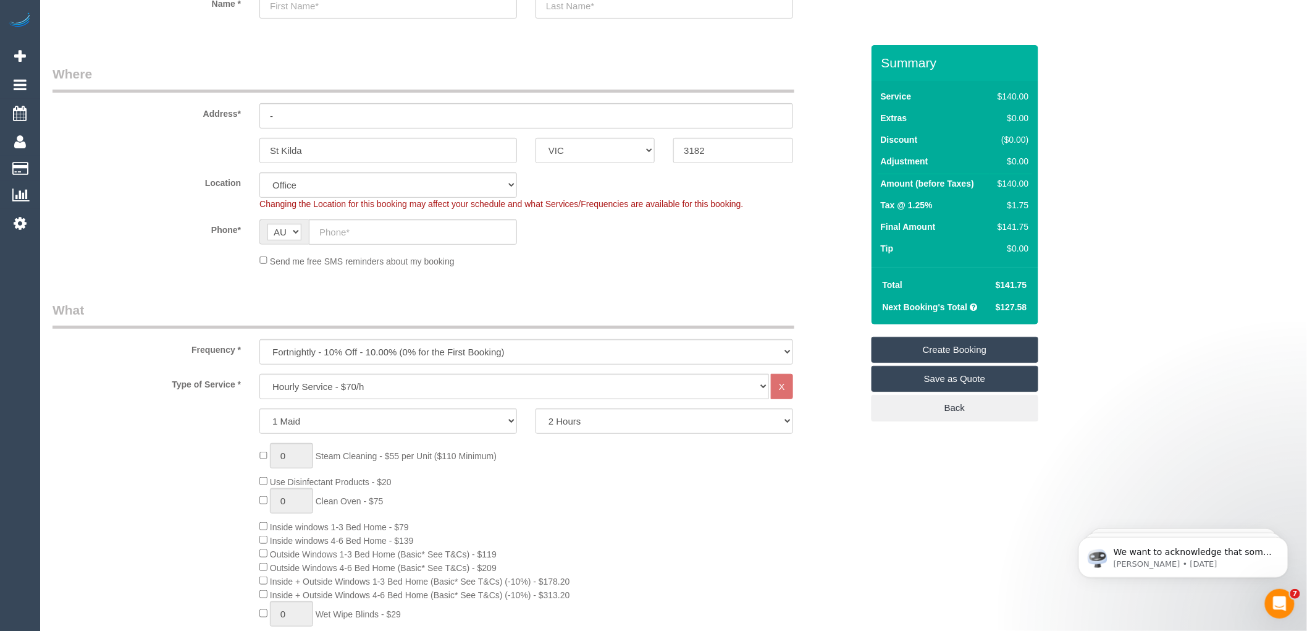
select select "55"
select select "object:2119"
click at [343, 229] on input "text" at bounding box center [413, 231] width 208 height 25
paste input "61 427 819 762"
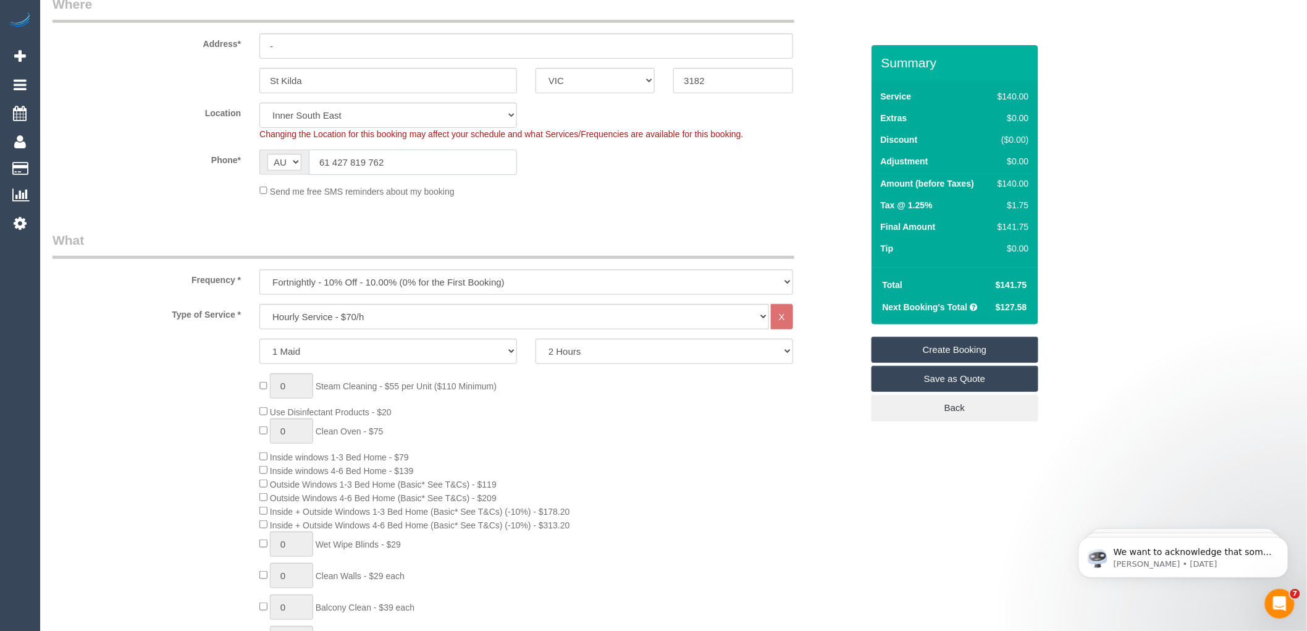
scroll to position [206, 0]
type input "61 427 819 762"
click at [346, 319] on select "Hourly Service - $70/h Hourly Service - $65/h Hourly Service - $60/h Hourly Ser…" at bounding box center [514, 317] width 510 height 25
select select "211"
click at [259, 306] on select "Hourly Service - $70/h Hourly Service - $65/h Hourly Service - $60/h Hourly Ser…" at bounding box center [514, 317] width 510 height 25
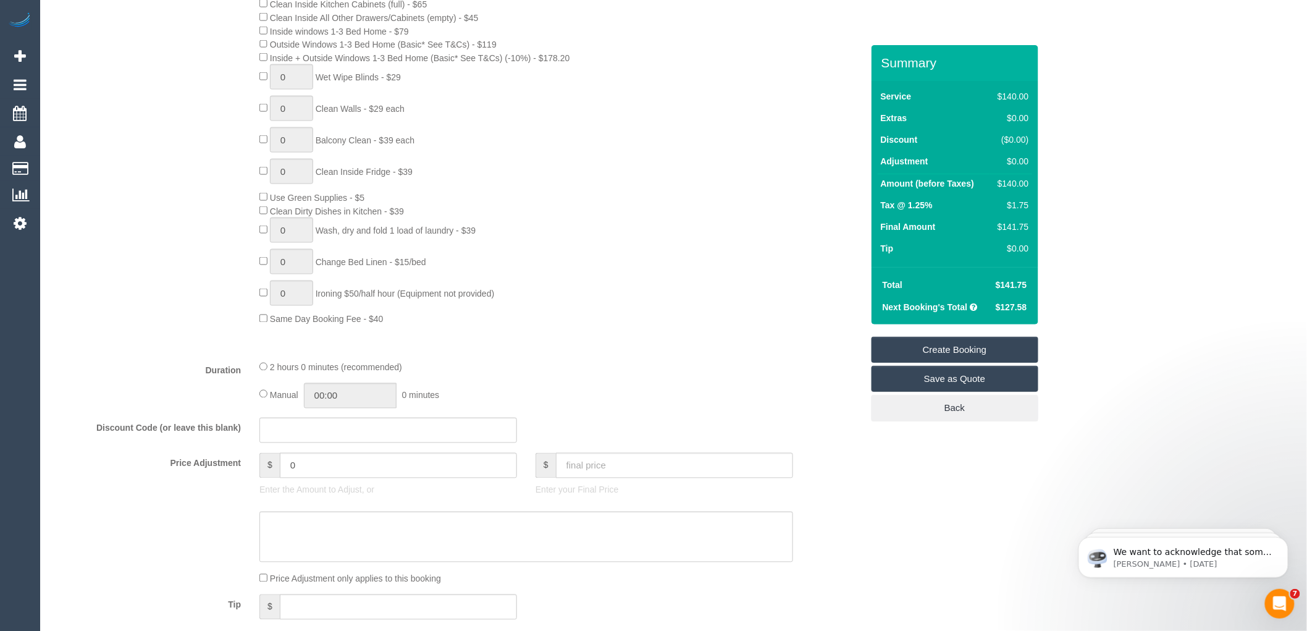
scroll to position [755, 0]
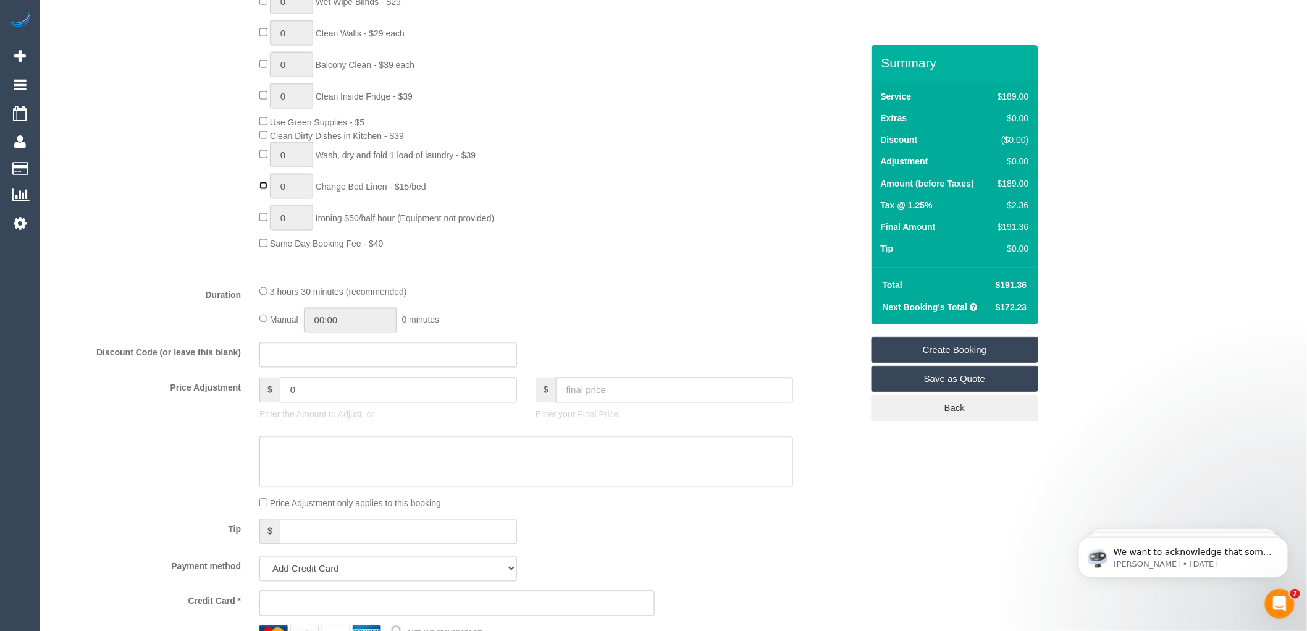
type input "1"
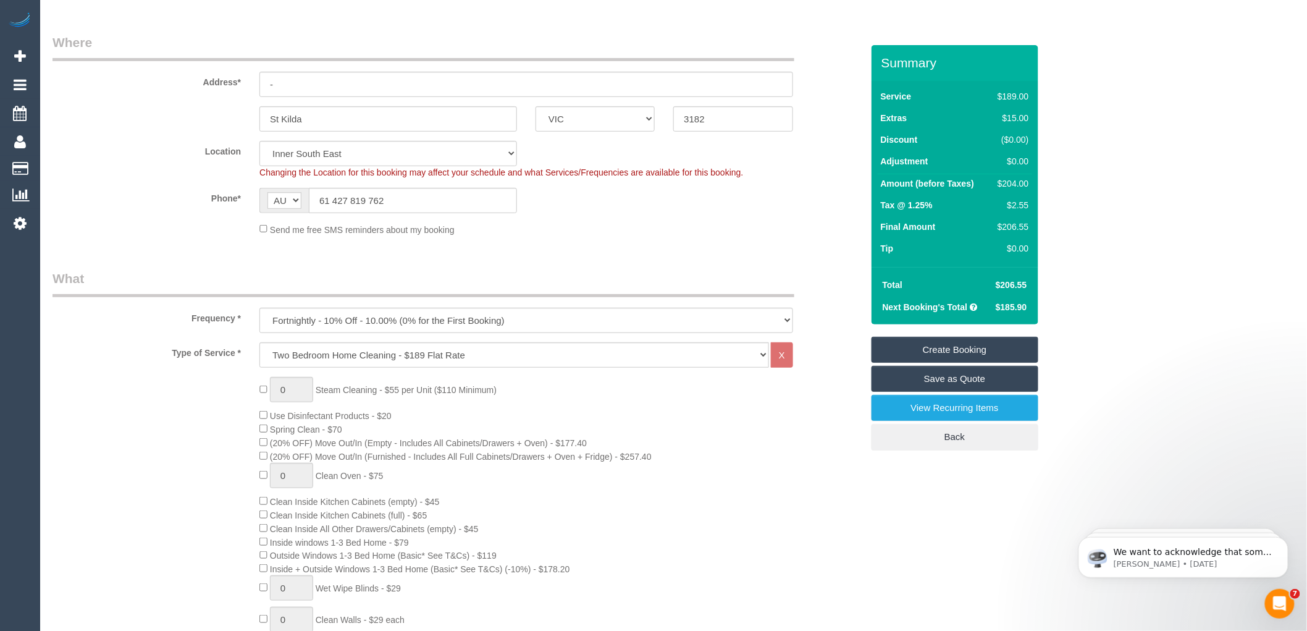
scroll to position [137, 0]
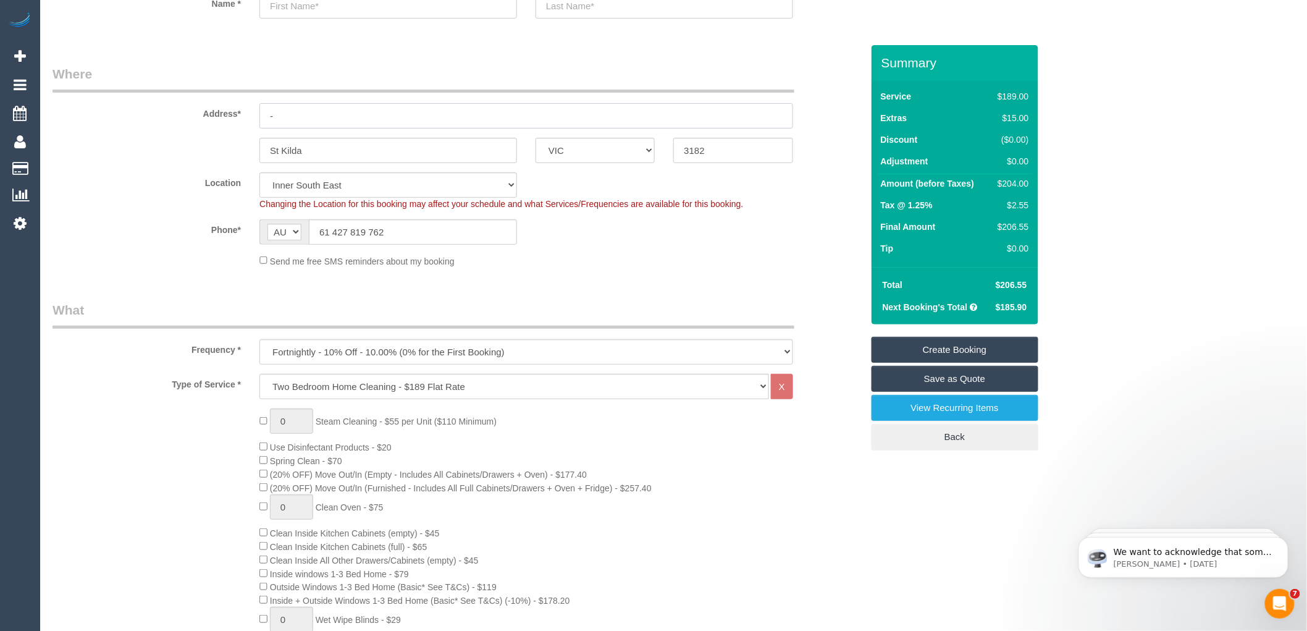
click at [317, 115] on input "-" at bounding box center [526, 115] width 534 height 25
drag, startPoint x: 317, startPoint y: 230, endPoint x: 311, endPoint y: 230, distance: 6.2
click at [311, 230] on input "61 427 819 762" at bounding box center [413, 231] width 208 height 25
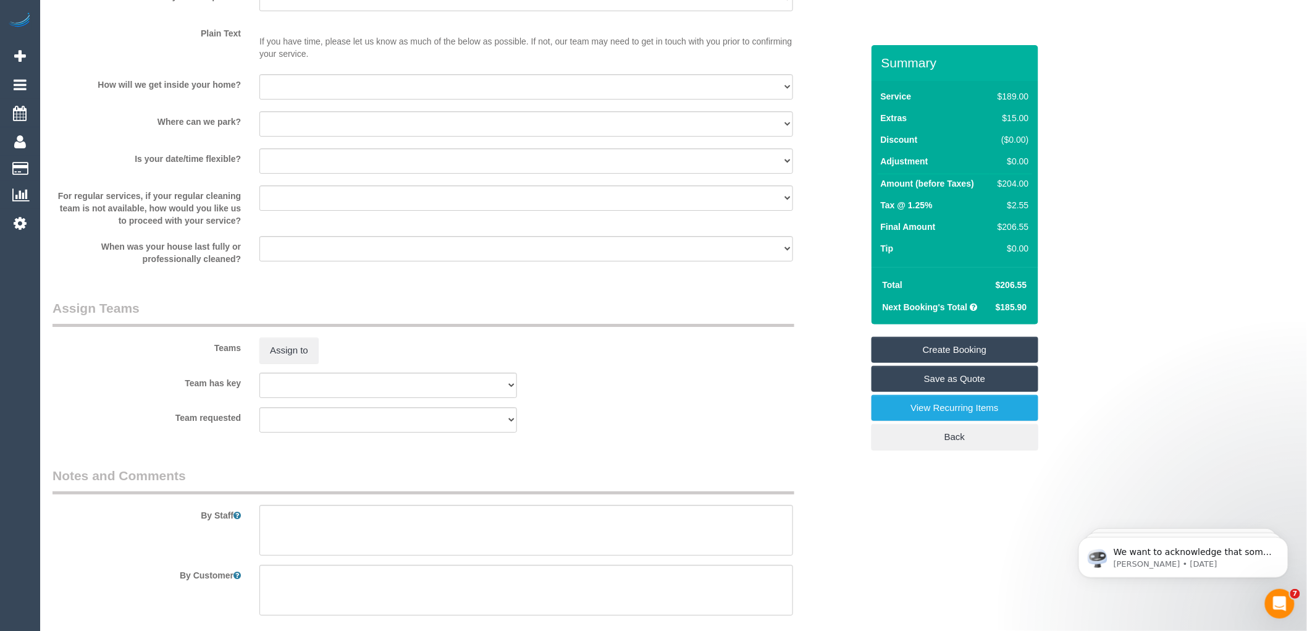
scroll to position [1734, 0]
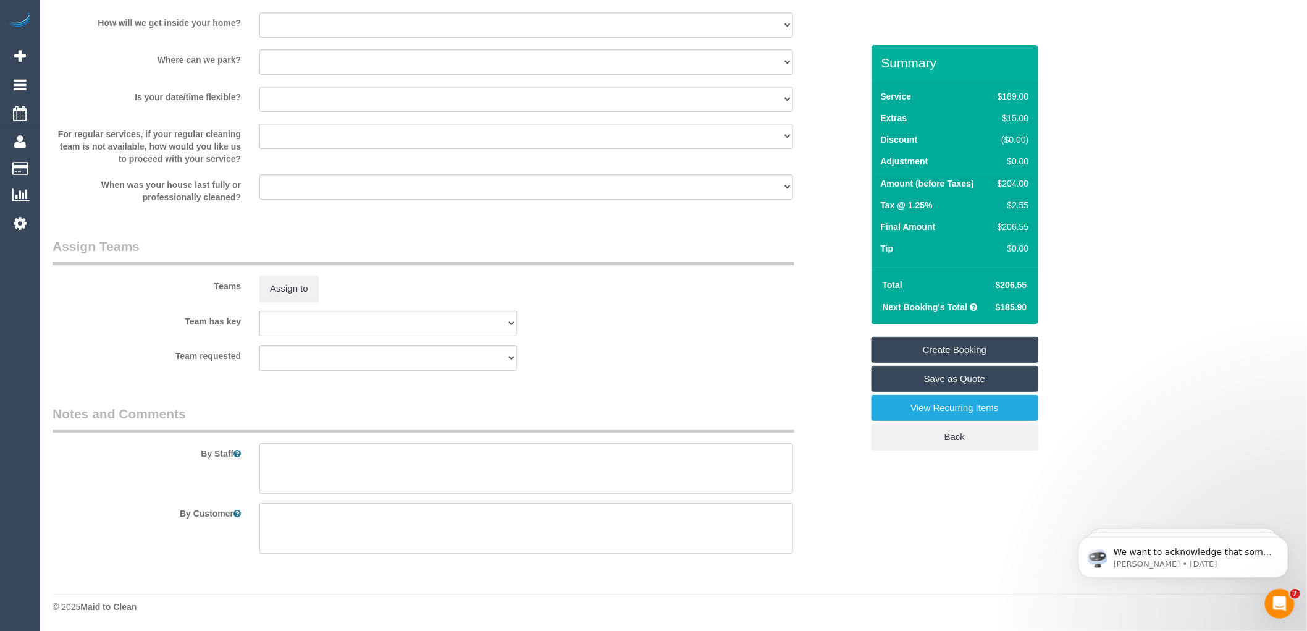
type input "0427 819 762"
click at [321, 460] on textarea at bounding box center [526, 468] width 534 height 51
drag, startPoint x: 344, startPoint y: 456, endPoint x: 594, endPoint y: 328, distance: 280.9
click at [594, 328] on div "Team has key (0) Office (1) Debbie Brodjanac (FT) (1) Helen Trickett (FT) (1) K…" at bounding box center [457, 323] width 828 height 25
click at [418, 453] on textarea at bounding box center [526, 468] width 534 height 51
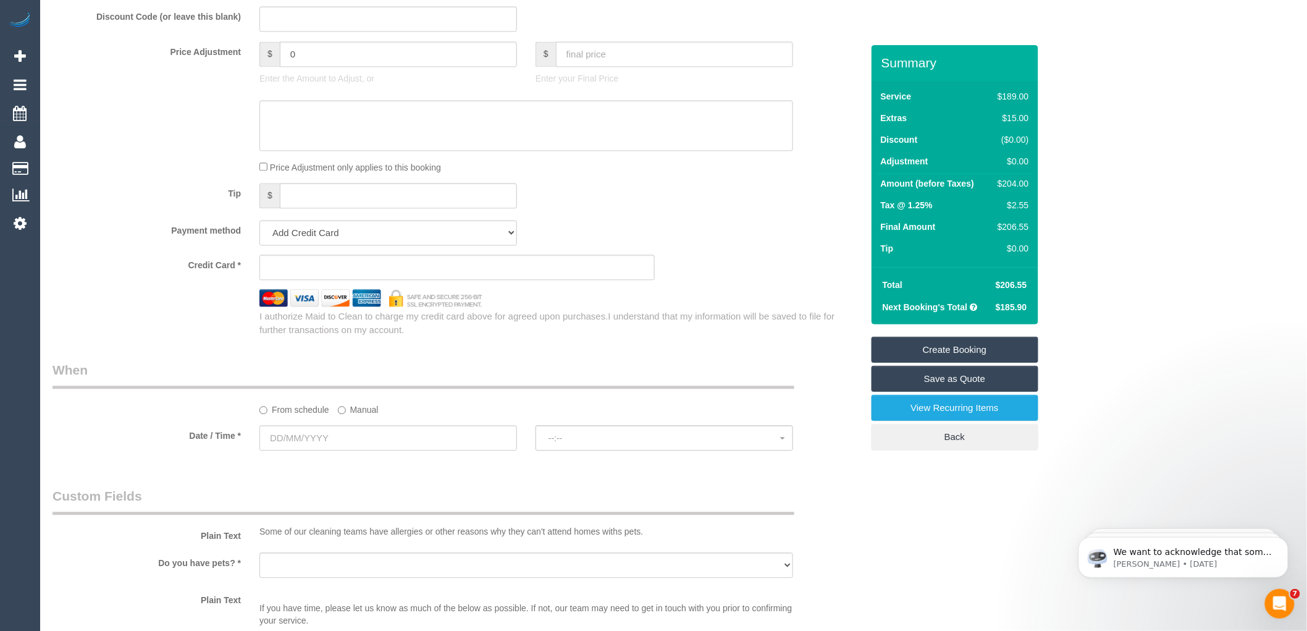
scroll to position [1098, 0]
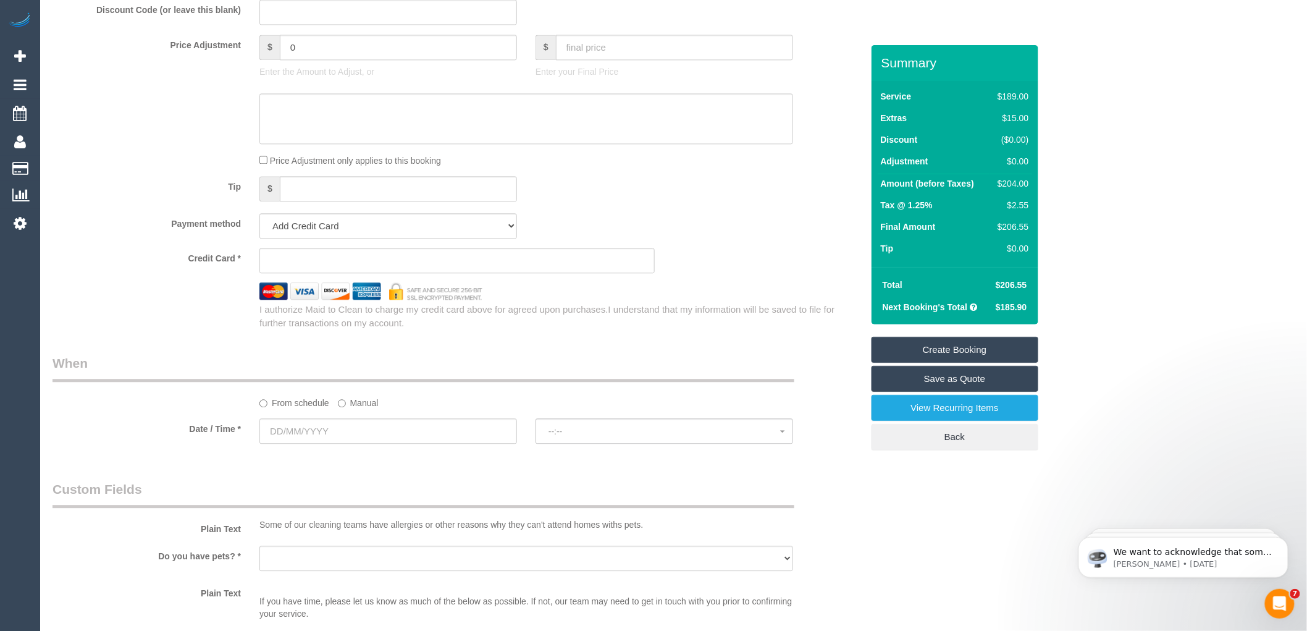
type textarea "use customer's cacum cleaner."
click at [338, 443] on input "text" at bounding box center [388, 430] width 258 height 25
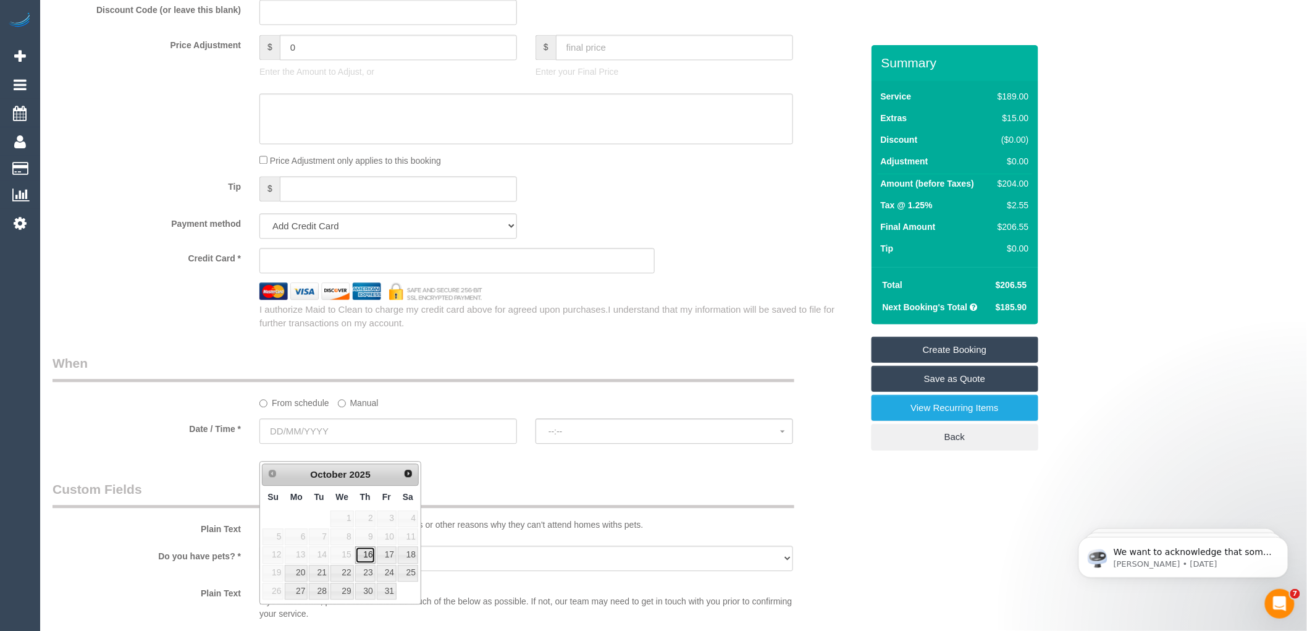
click at [366, 554] on link "16" at bounding box center [365, 554] width 20 height 17
type input "16/10/2025"
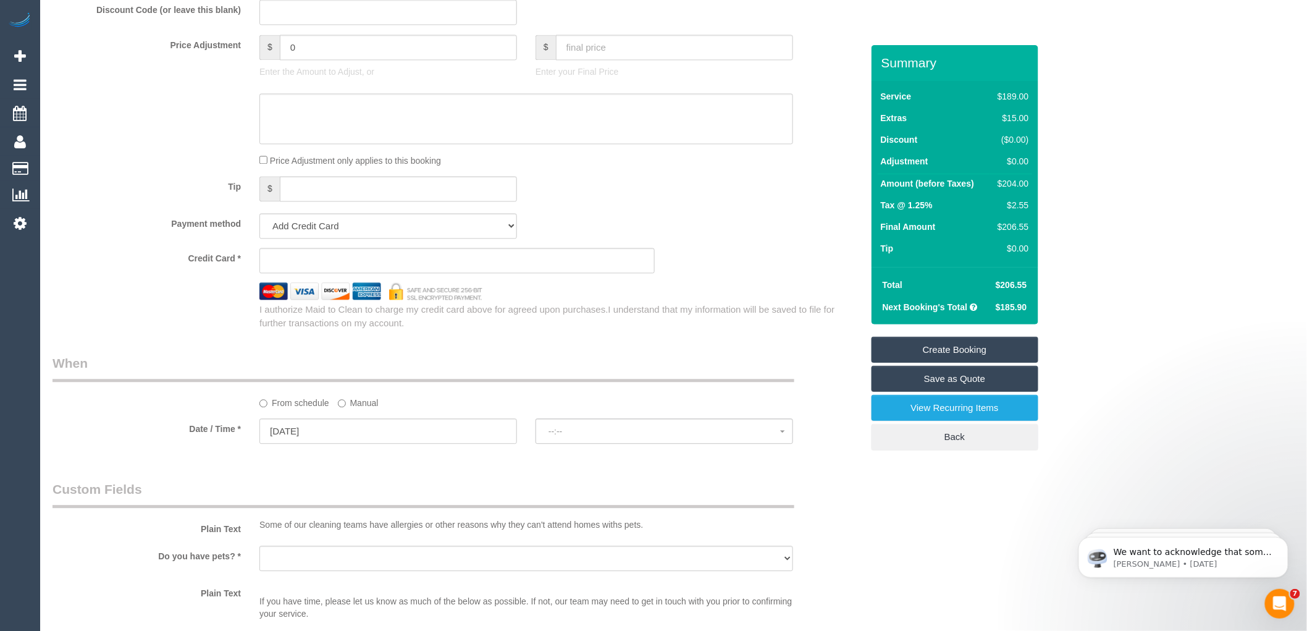
select select "spot1"
click at [595, 436] on span "07:00 - 08:00" at bounding box center [664, 431] width 232 height 10
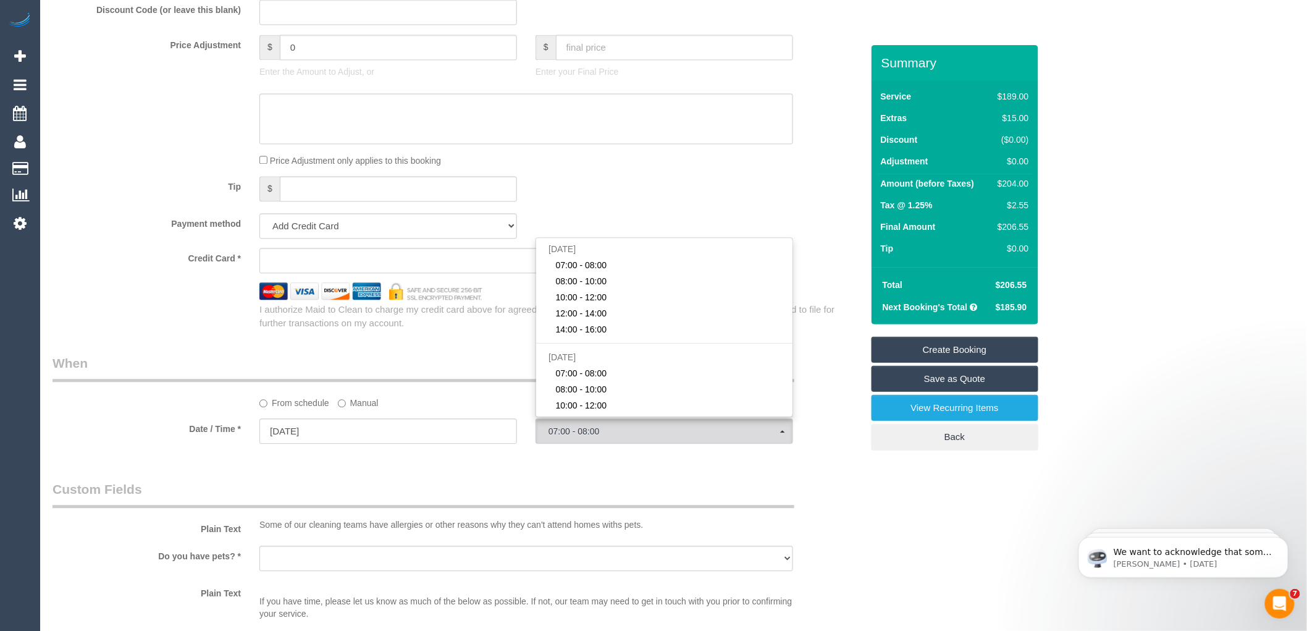
click at [453, 371] on legend "When" at bounding box center [423, 368] width 742 height 28
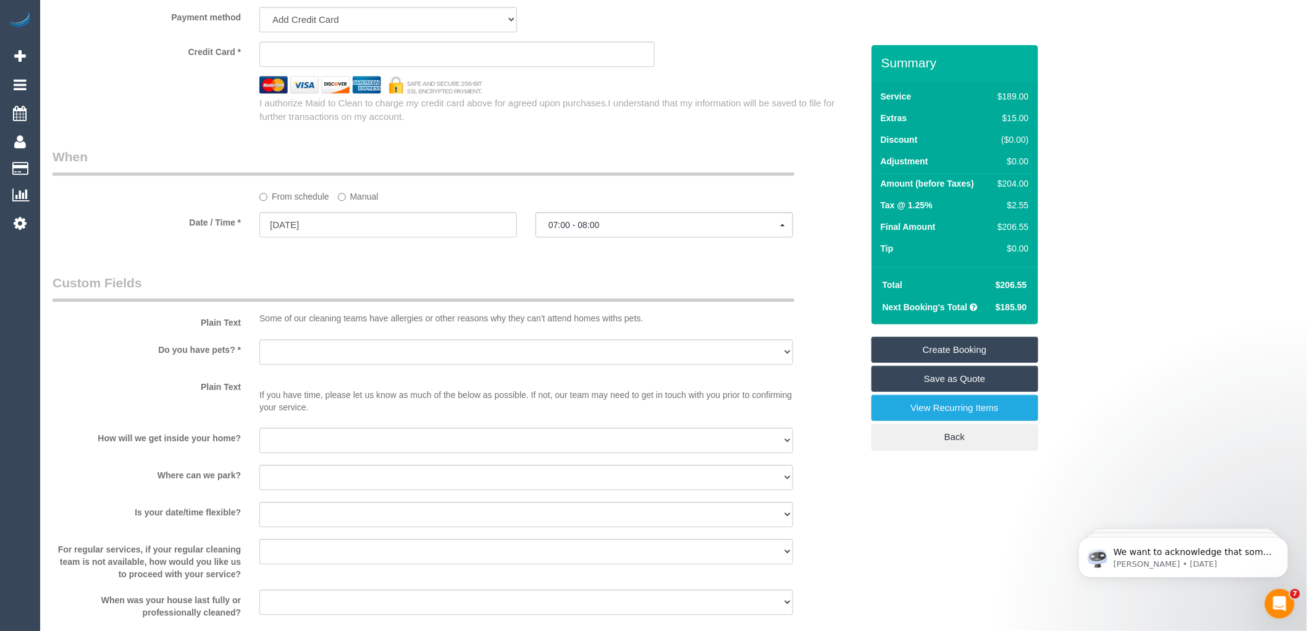
scroll to position [1372, 0]
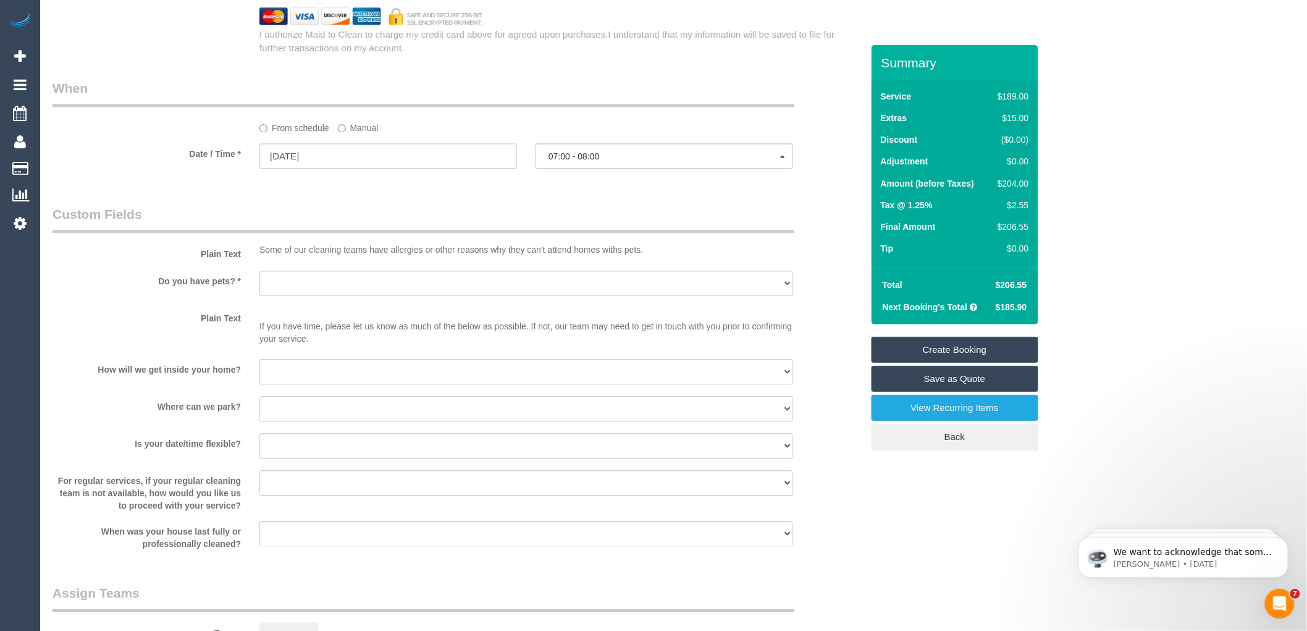
click at [319, 421] on select "I will provide parking on-site Free street parking Paid street parking (cost wi…" at bounding box center [526, 408] width 534 height 25
select select "number:18"
click at [259, 412] on select "I will provide parking on-site Free street parking Paid street parking (cost wi…" at bounding box center [526, 408] width 534 height 25
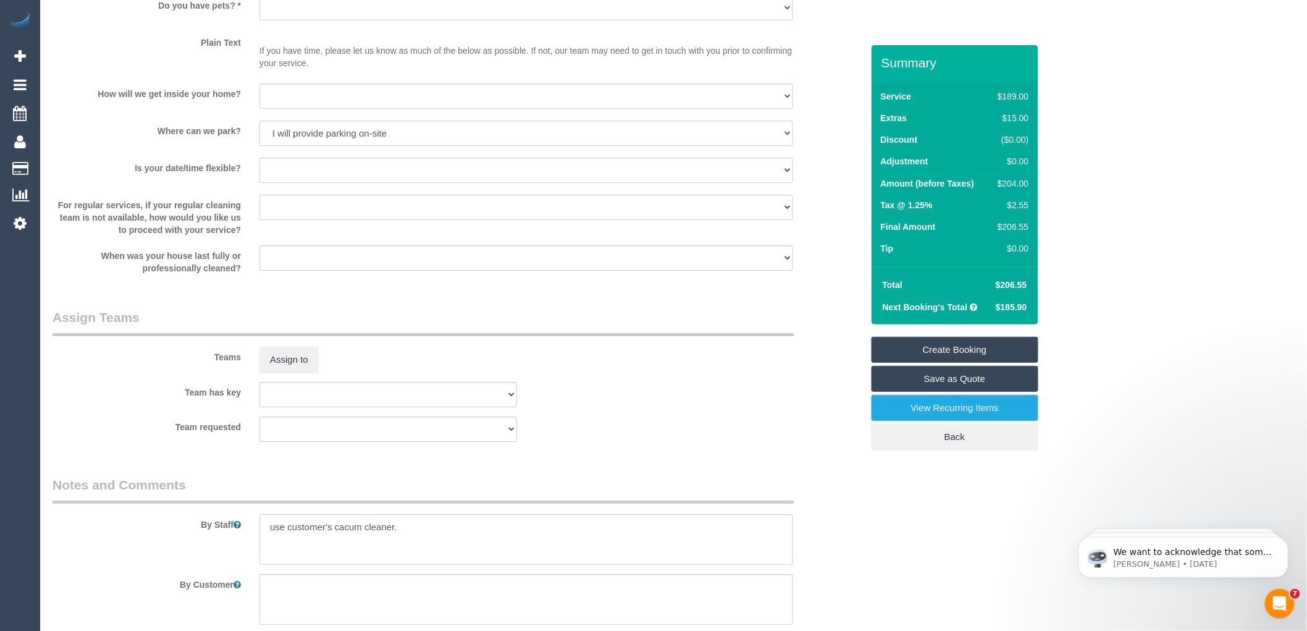
scroll to position [1734, 0]
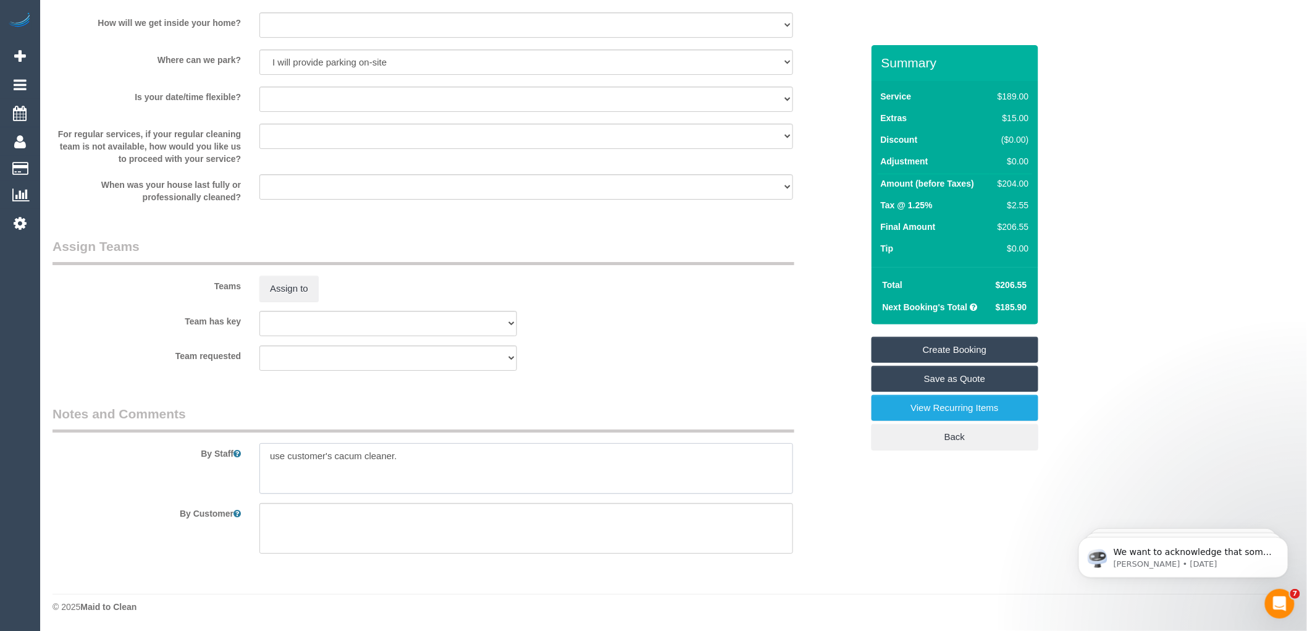
click at [415, 459] on textarea at bounding box center [526, 468] width 534 height 51
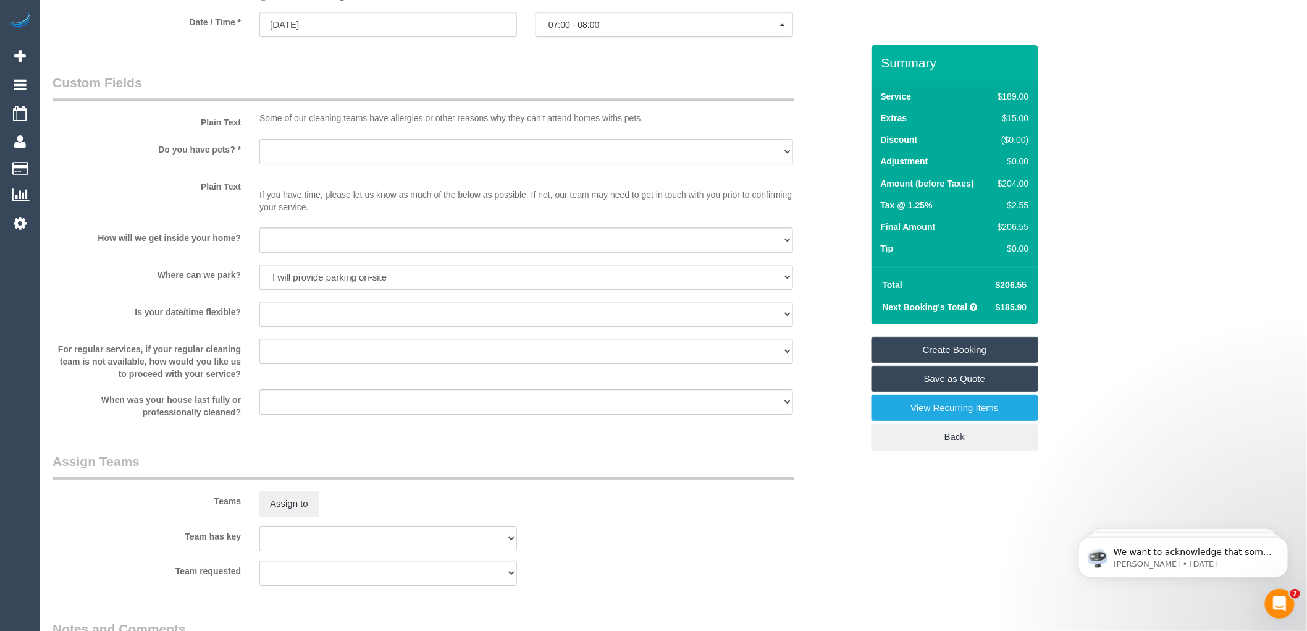
scroll to position [1529, 0]
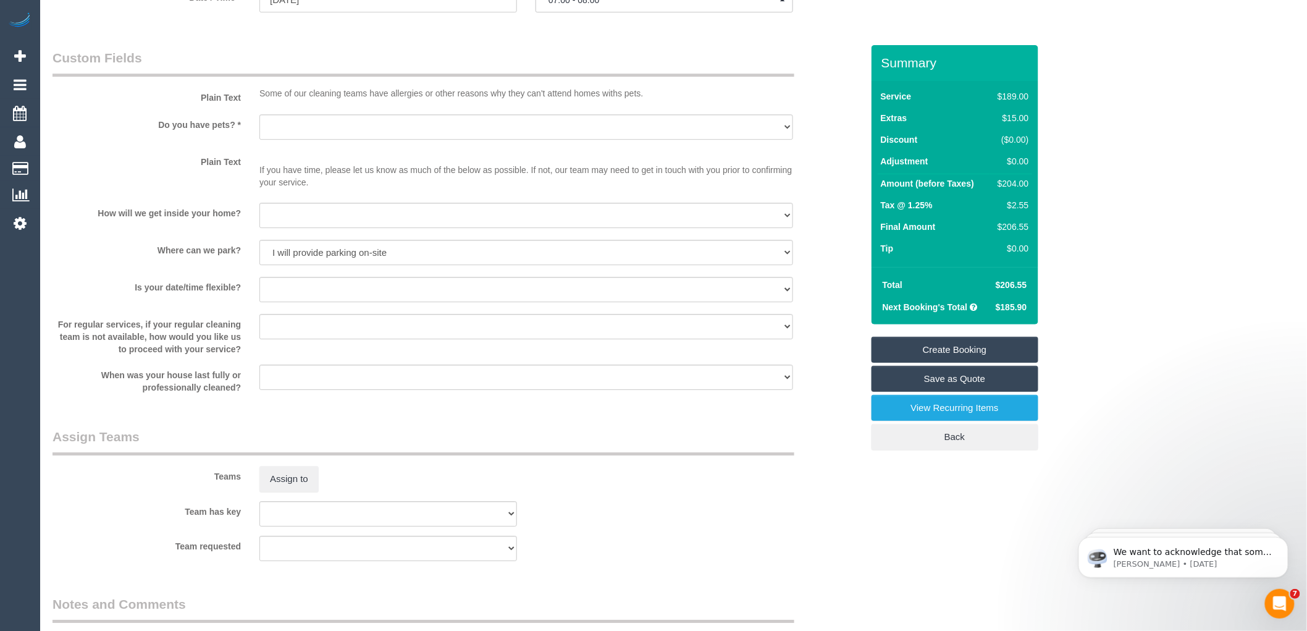
type textarea "use customer's cacum cleaner."
click at [288, 140] on select "Yes - Cats Yes - Dogs No pets Yes - Dogs and Cats Yes - Other" at bounding box center [526, 126] width 534 height 25
click at [183, 194] on div "Plain Text If you have time, please let us know as much of the below as possibl…" at bounding box center [457, 172] width 828 height 43
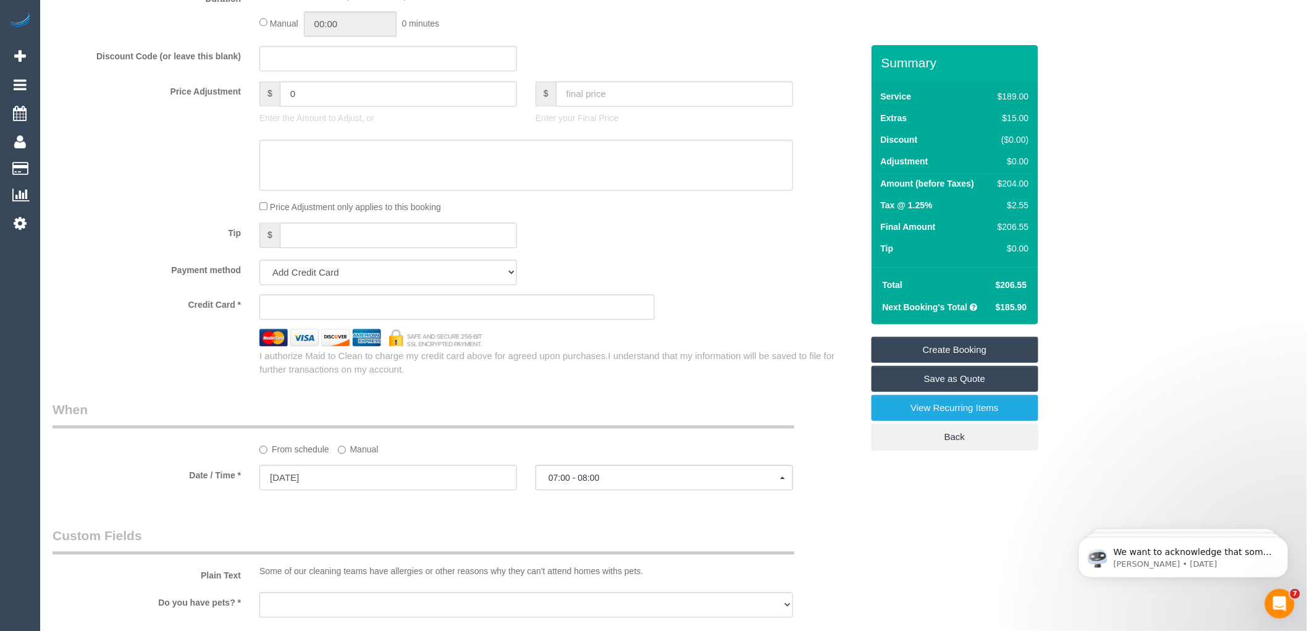
scroll to position [1186, 0]
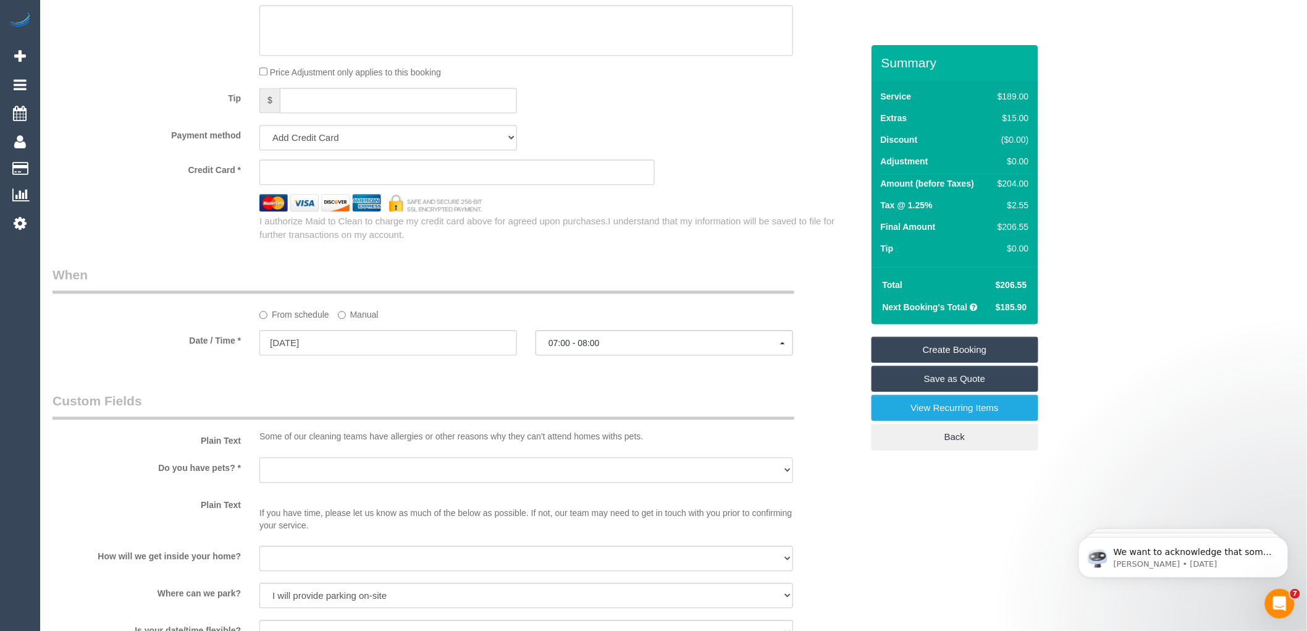
click at [338, 482] on select "Yes - Cats Yes - Dogs No pets Yes - Dogs and Cats Yes - Other" at bounding box center [526, 469] width 534 height 25
click at [164, 511] on label "Plain Text" at bounding box center [146, 502] width 207 height 17
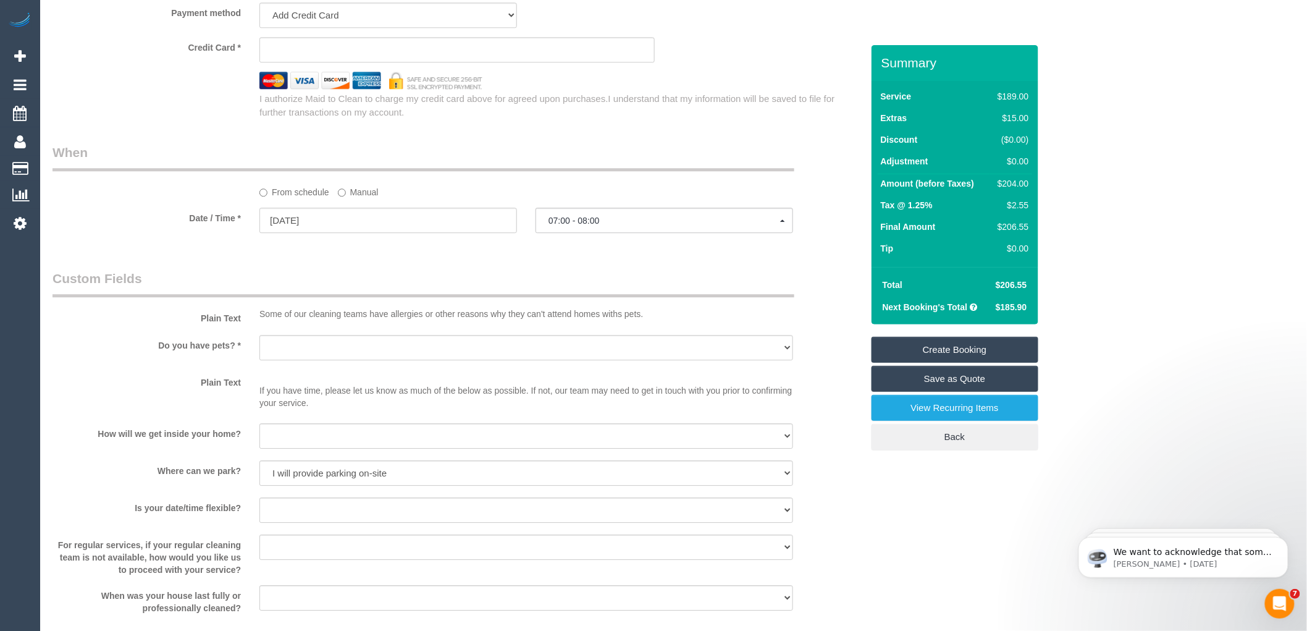
scroll to position [1392, 0]
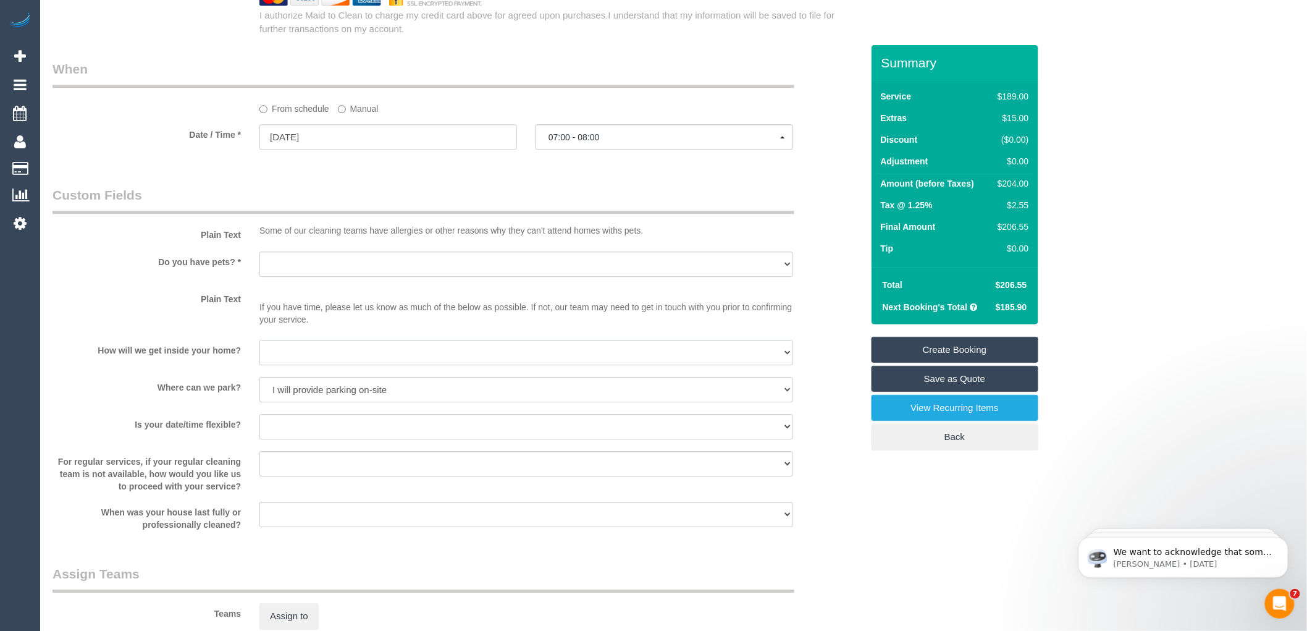
click at [288, 365] on select "I will be home Key will be left (please provide details below) Lock box/Access …" at bounding box center [526, 352] width 534 height 25
select select "number:14"
click at [259, 356] on select "I will be home Key will be left (please provide details below) Lock box/Access …" at bounding box center [526, 352] width 534 height 25
click at [293, 277] on select "Yes - Cats Yes - Dogs No pets Yes - Dogs and Cats Yes - Other" at bounding box center [526, 263] width 534 height 25
select select "number:28"
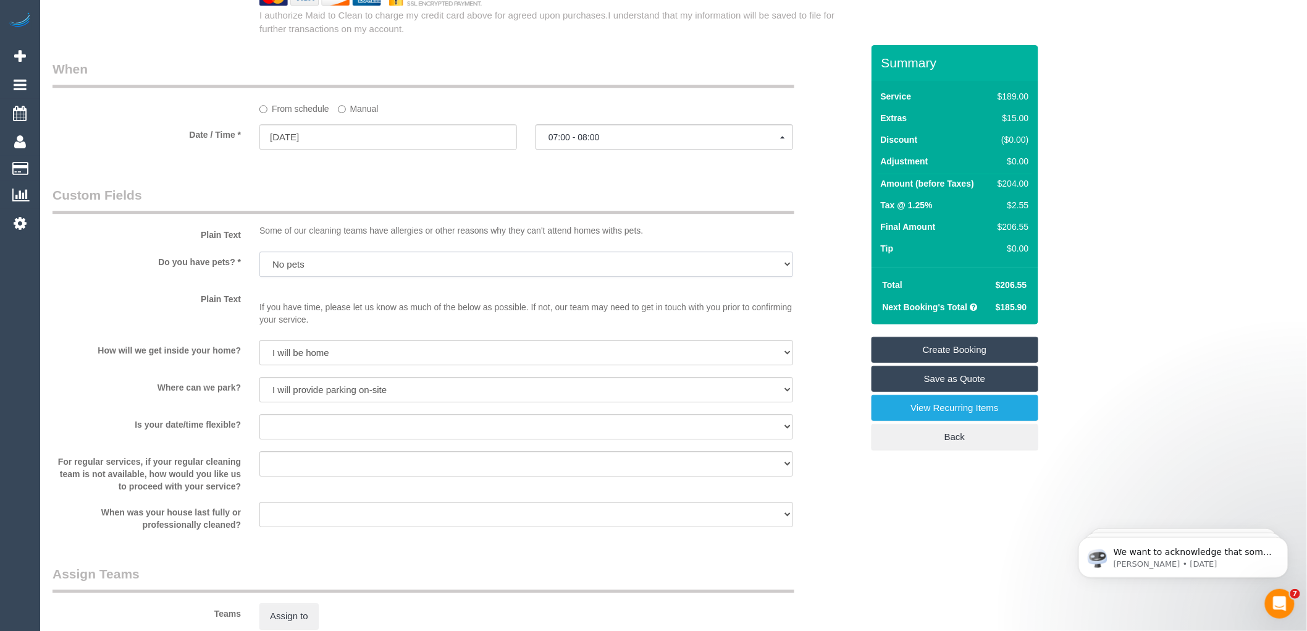
click at [259, 267] on select "Yes - Cats Yes - Dogs No pets Yes - Dogs and Cats Yes - Other" at bounding box center [526, 263] width 534 height 25
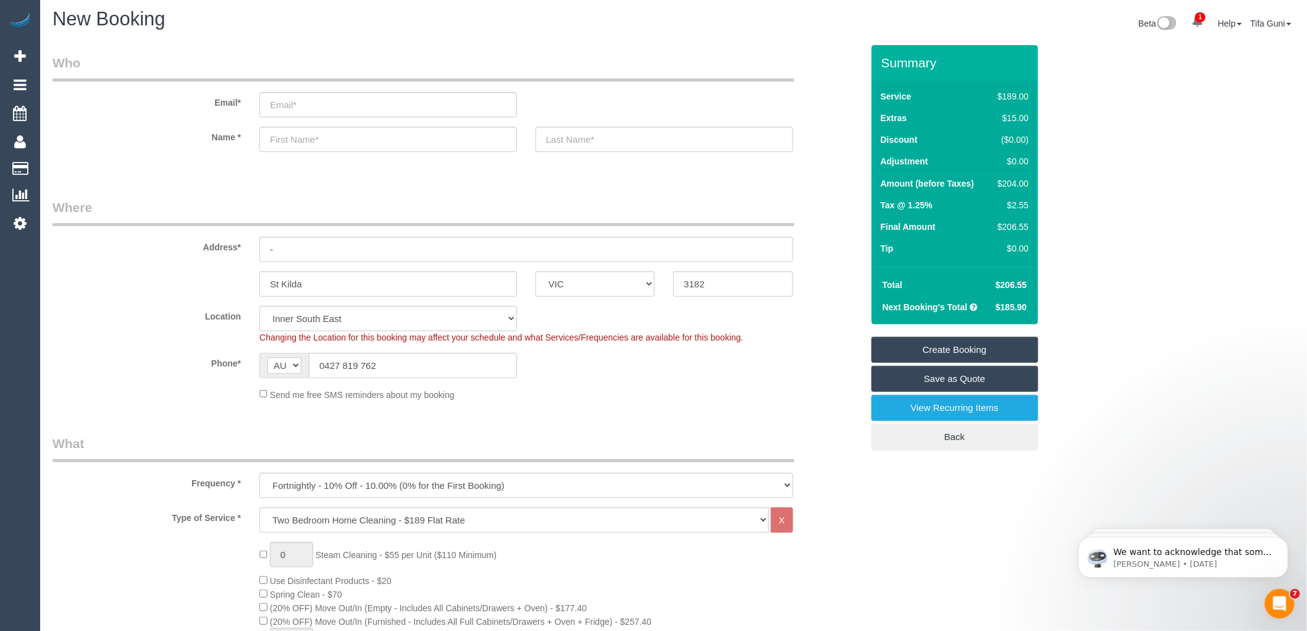
scroll to position [0, 0]
click at [286, 256] on input "-" at bounding box center [526, 252] width 534 height 25
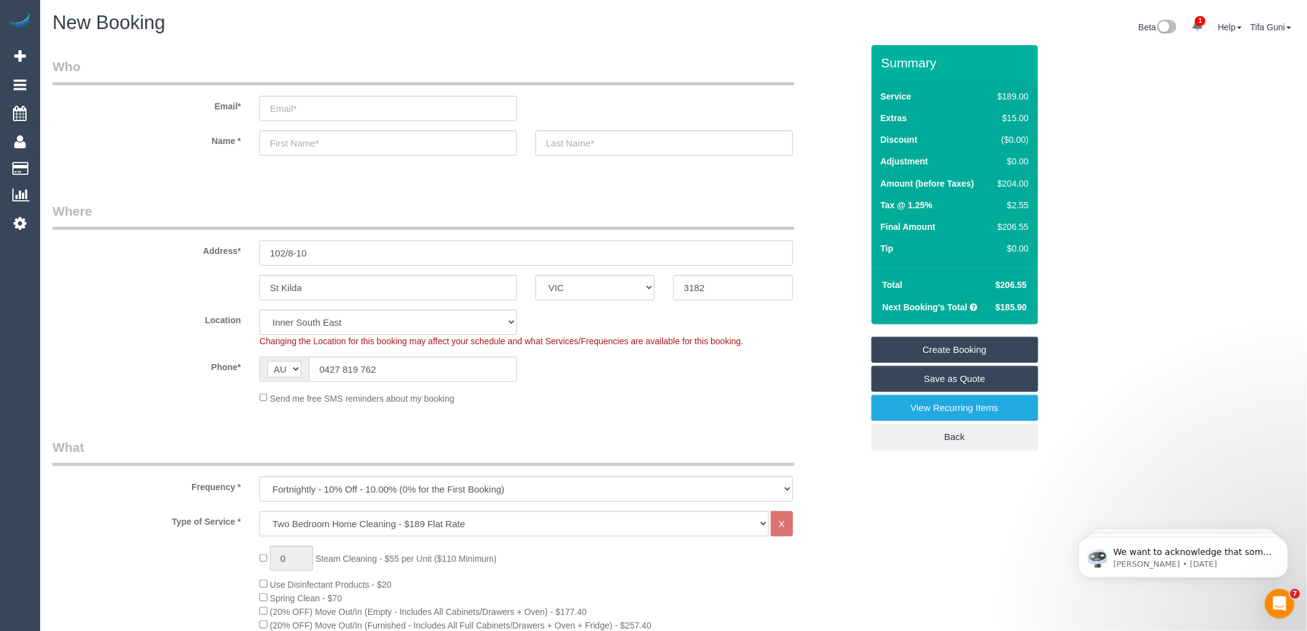
click at [355, 253] on input "102/8-10" at bounding box center [526, 252] width 534 height 25
type input "102/8-10"
click at [293, 149] on input "text" at bounding box center [388, 142] width 258 height 25
type input "D"
type input "Jennette"
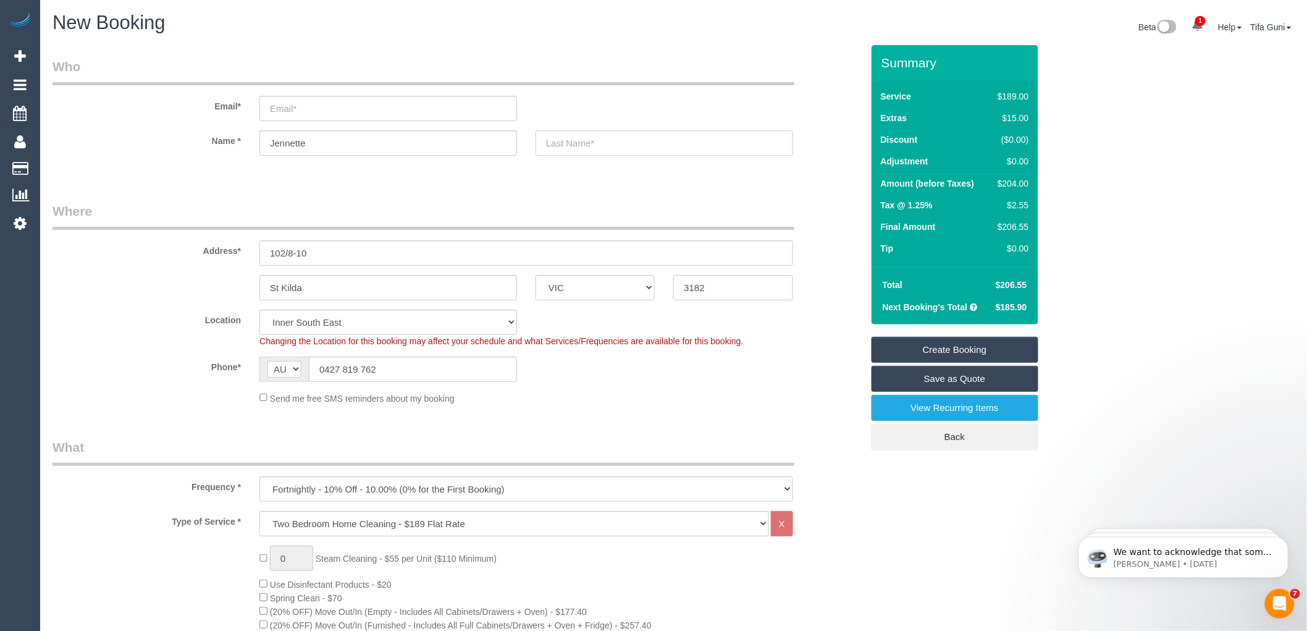
click at [608, 150] on input "text" at bounding box center [664, 142] width 258 height 25
type input "Andoson"
click at [292, 110] on input "email" at bounding box center [388, 108] width 258 height 25
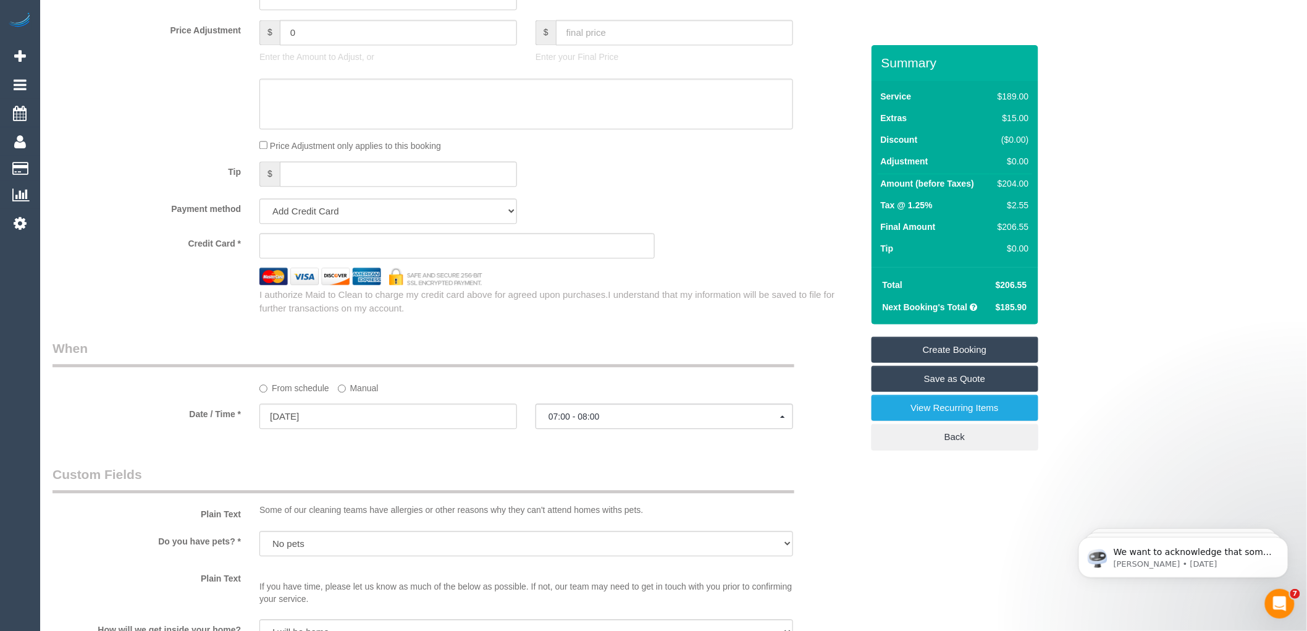
scroll to position [1166, 0]
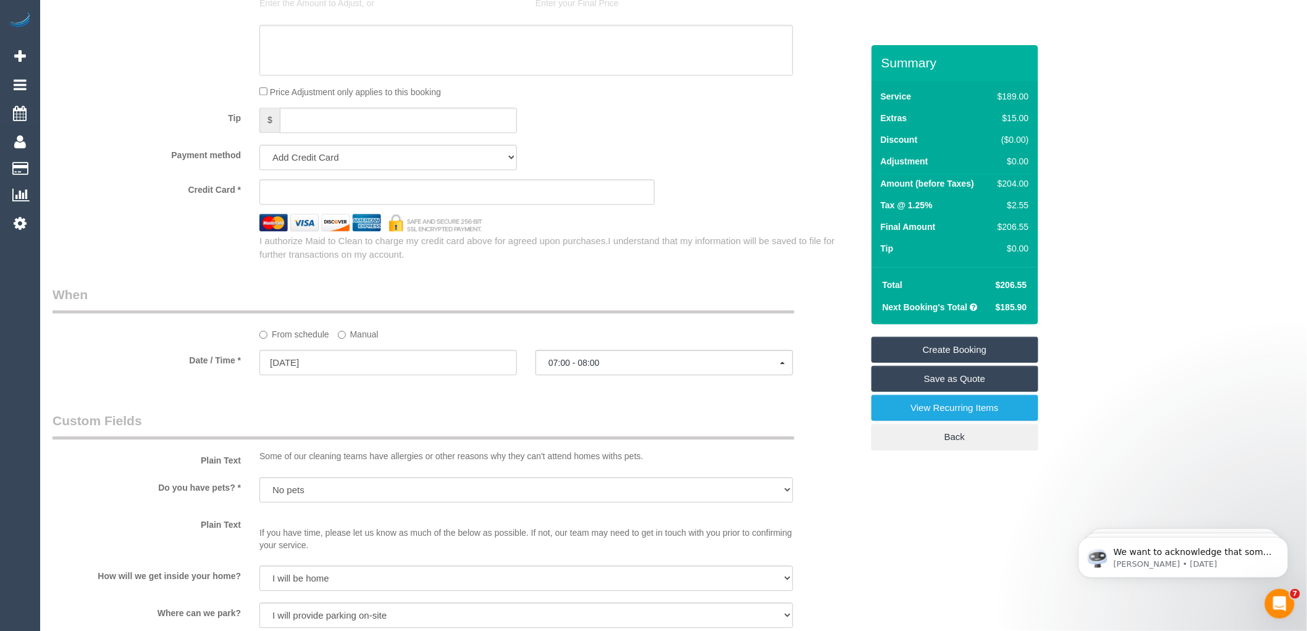
type input "Jennettea1234@gmail.com"
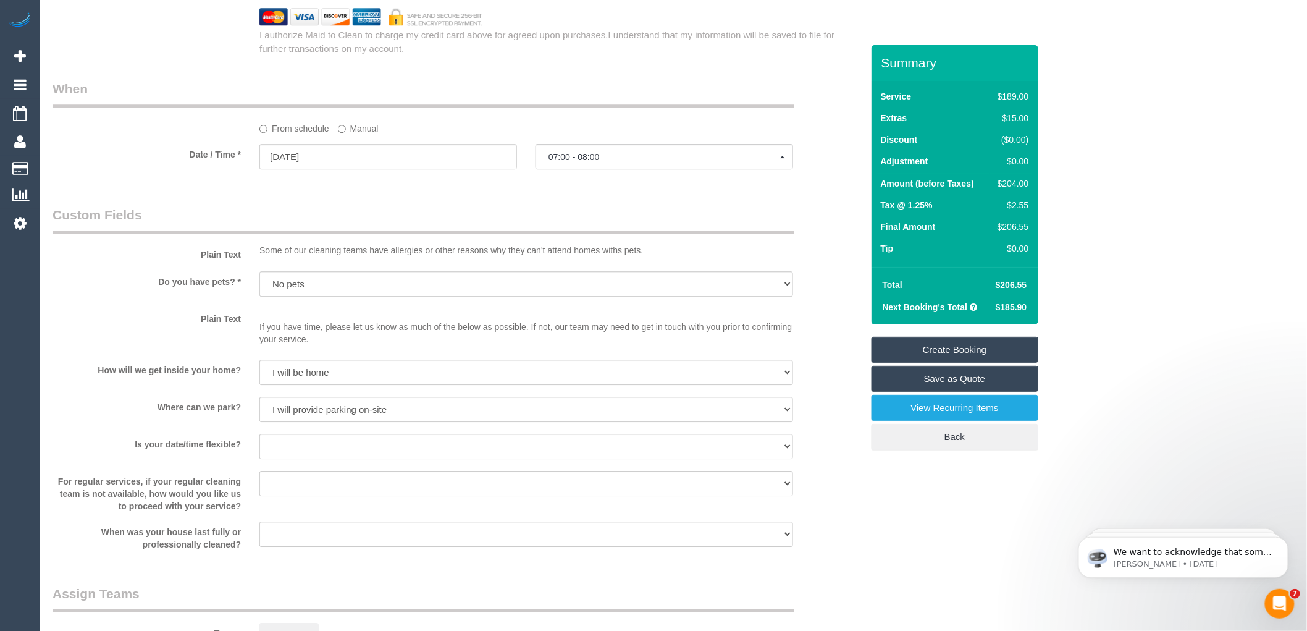
scroll to position [1372, 0]
click at [611, 161] on span "07:00 - 08:00" at bounding box center [664, 156] width 232 height 10
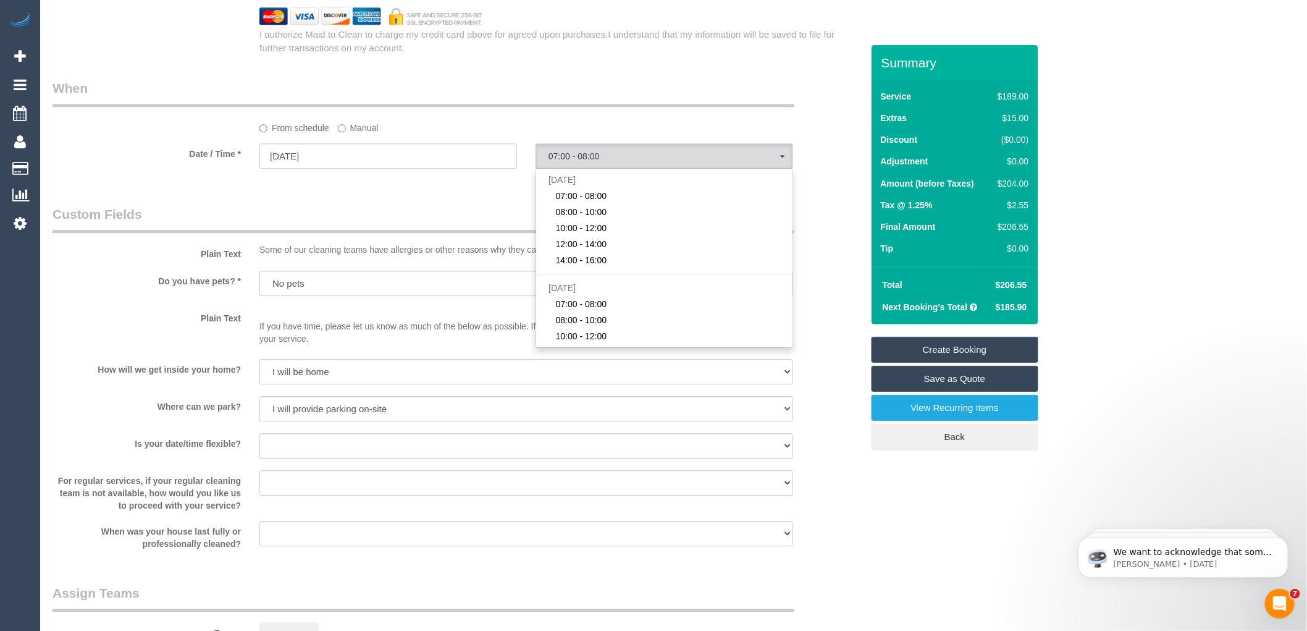
click at [329, 180] on fieldset "When From schedule Manual Date / Time * 16/10/2025 07:00 - 08:00 Thu October 16…" at bounding box center [457, 129] width 810 height 101
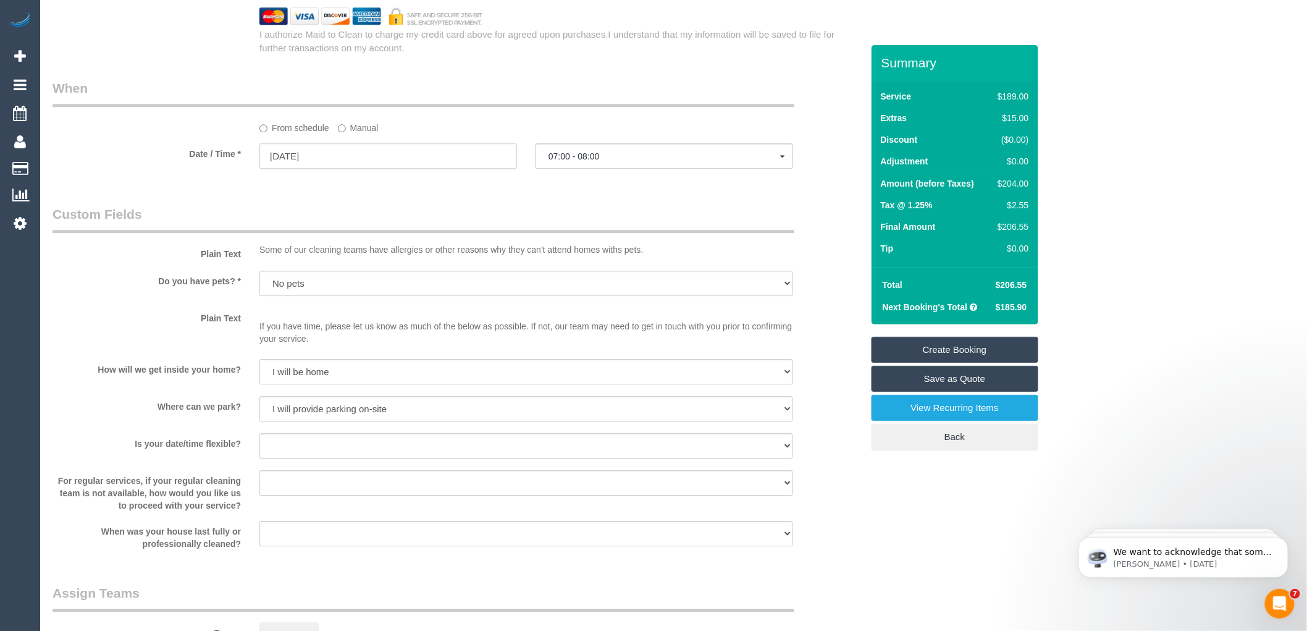
click at [335, 167] on input "16/10/2025" at bounding box center [388, 155] width 258 height 25
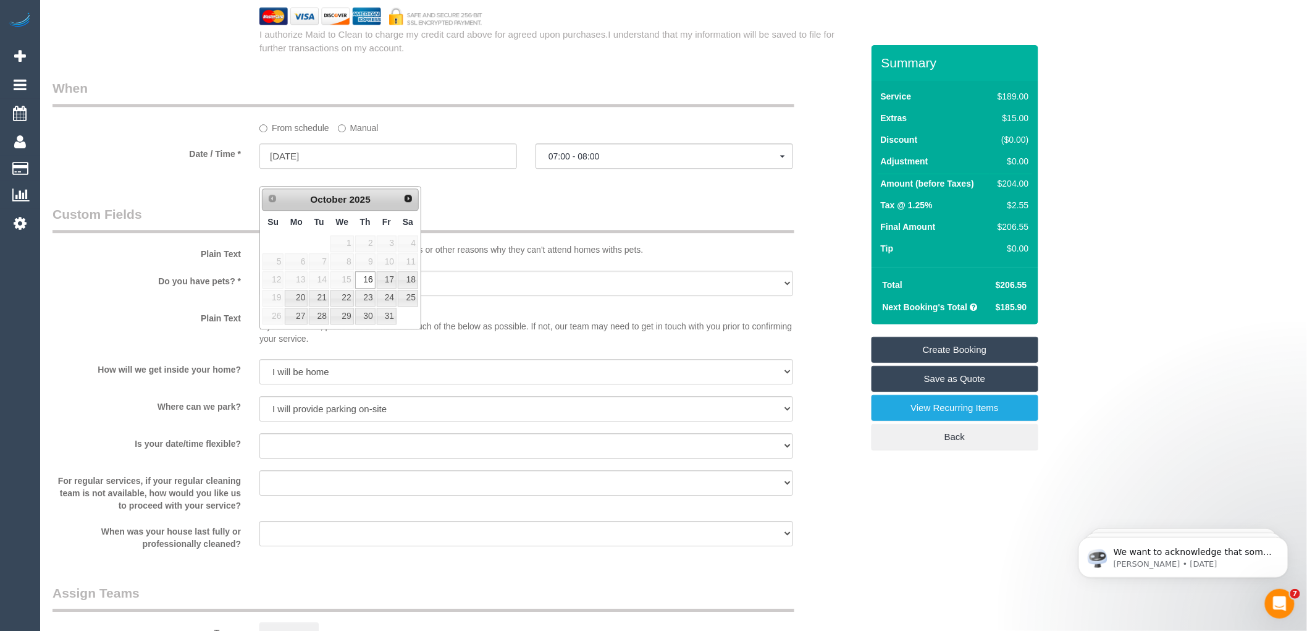
click at [479, 231] on legend "Custom Fields" at bounding box center [423, 219] width 742 height 28
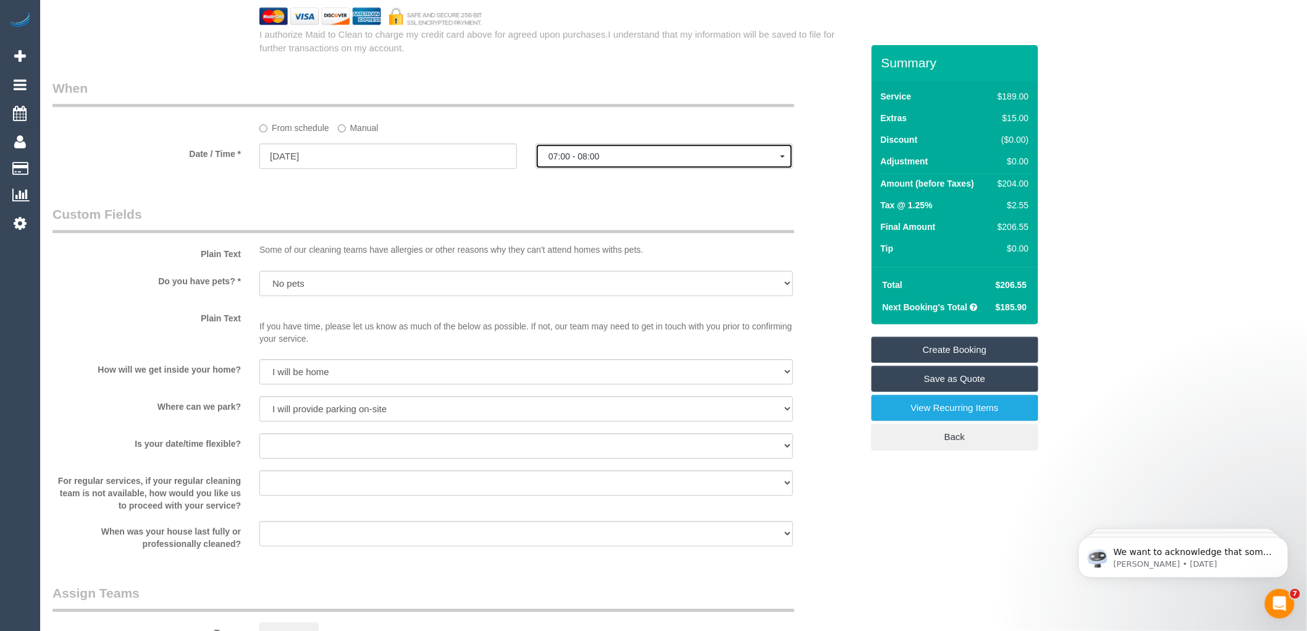
click at [603, 161] on span "07:00 - 08:00" at bounding box center [664, 156] width 232 height 10
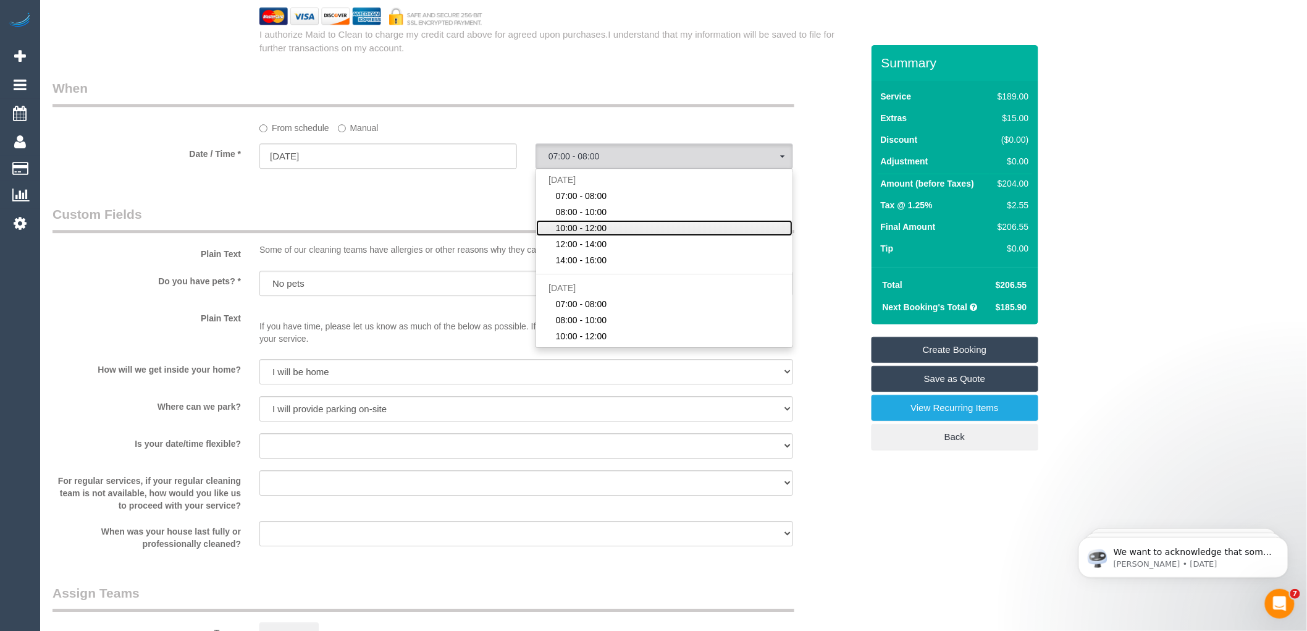
click at [590, 234] on span "10:00 - 12:00" at bounding box center [581, 228] width 51 height 12
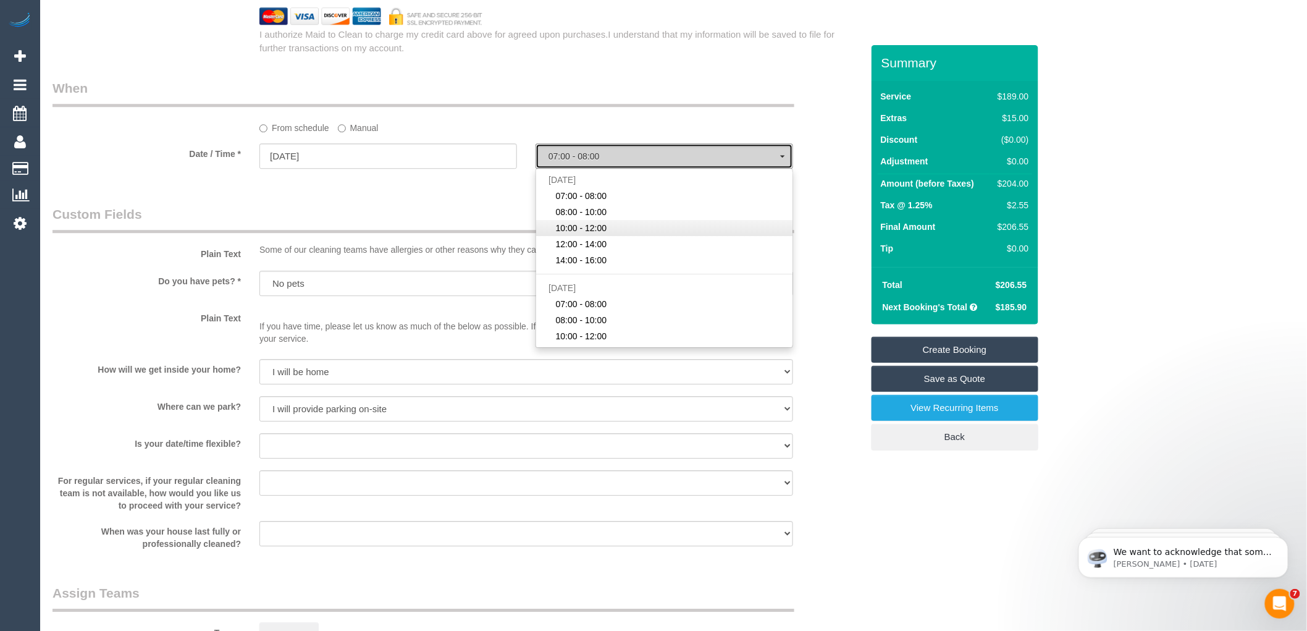
select select "spot24"
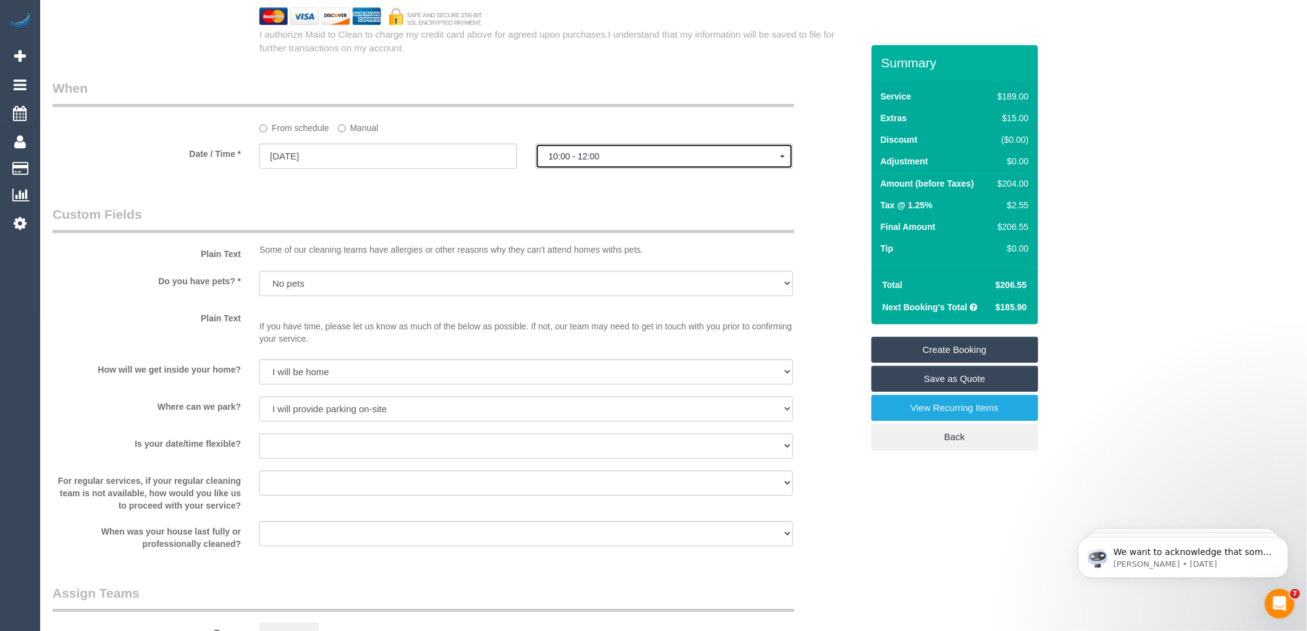
click at [590, 161] on span "10:00 - 12:00" at bounding box center [664, 156] width 232 height 10
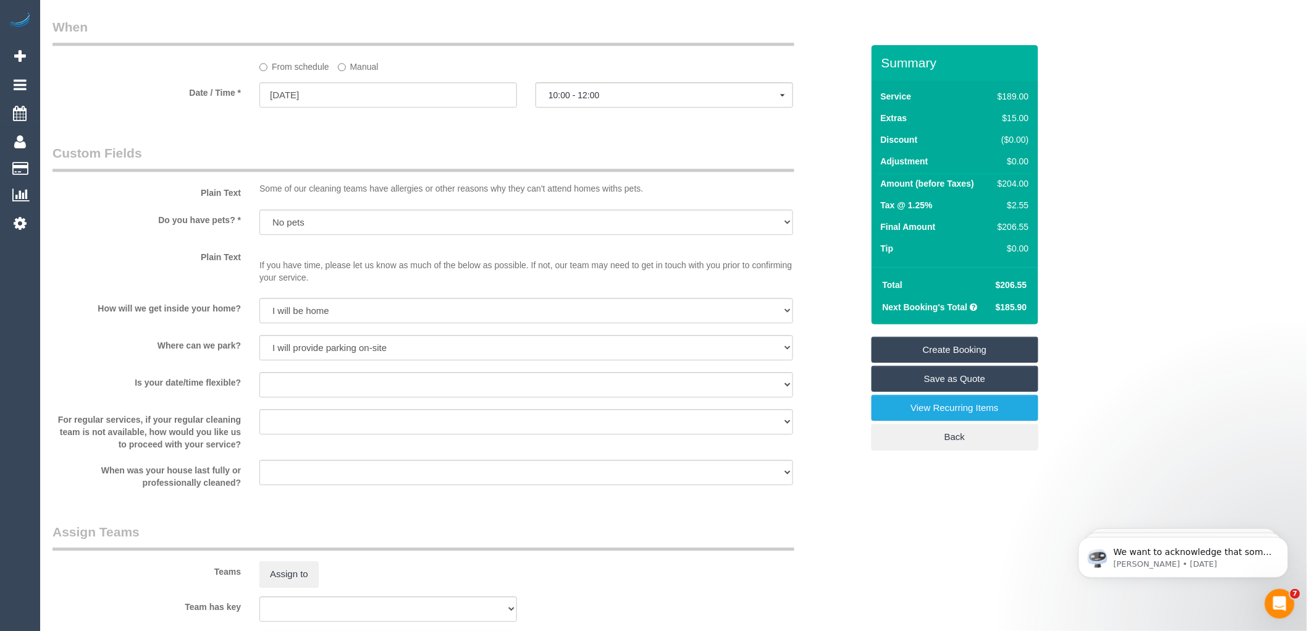
scroll to position [1734, 0]
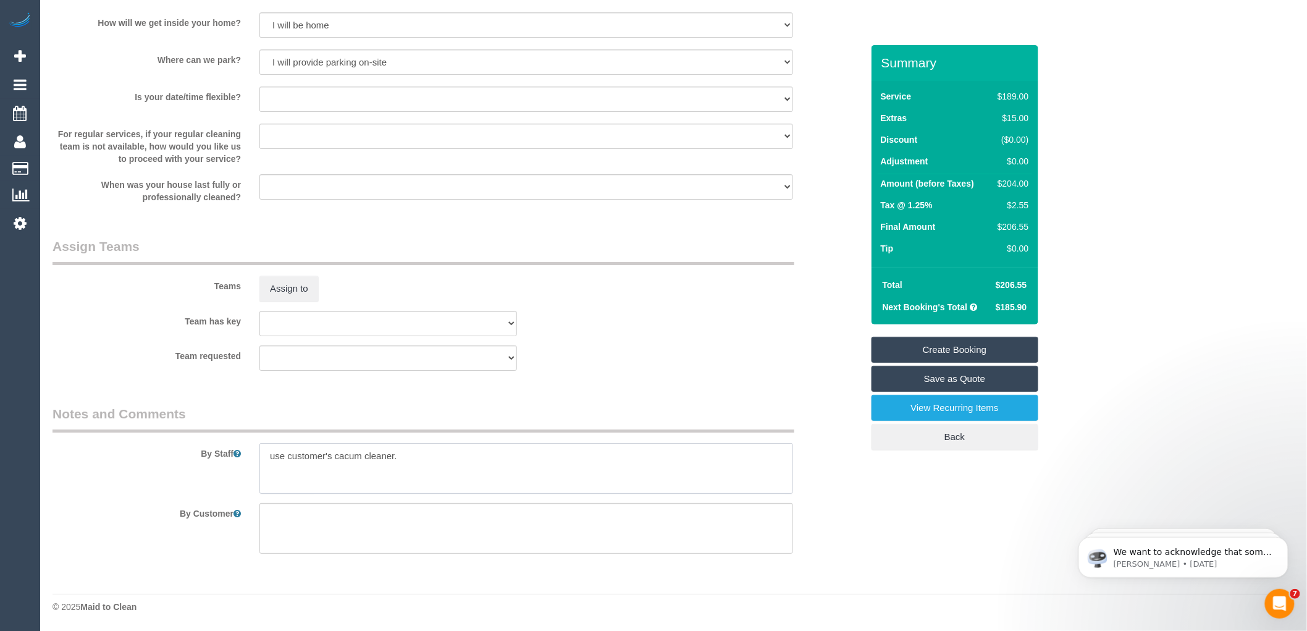
drag, startPoint x: 406, startPoint y: 453, endPoint x: 416, endPoint y: 445, distance: 13.2
click at [409, 453] on textarea at bounding box center [526, 468] width 534 height 51
type textarea "use customer's cacum cleaner. 12-2 on Wednesdays"
drag, startPoint x: 344, startPoint y: 455, endPoint x: 747, endPoint y: 287, distance: 436.7
click at [747, 287] on div "Teams Assign to" at bounding box center [457, 269] width 828 height 64
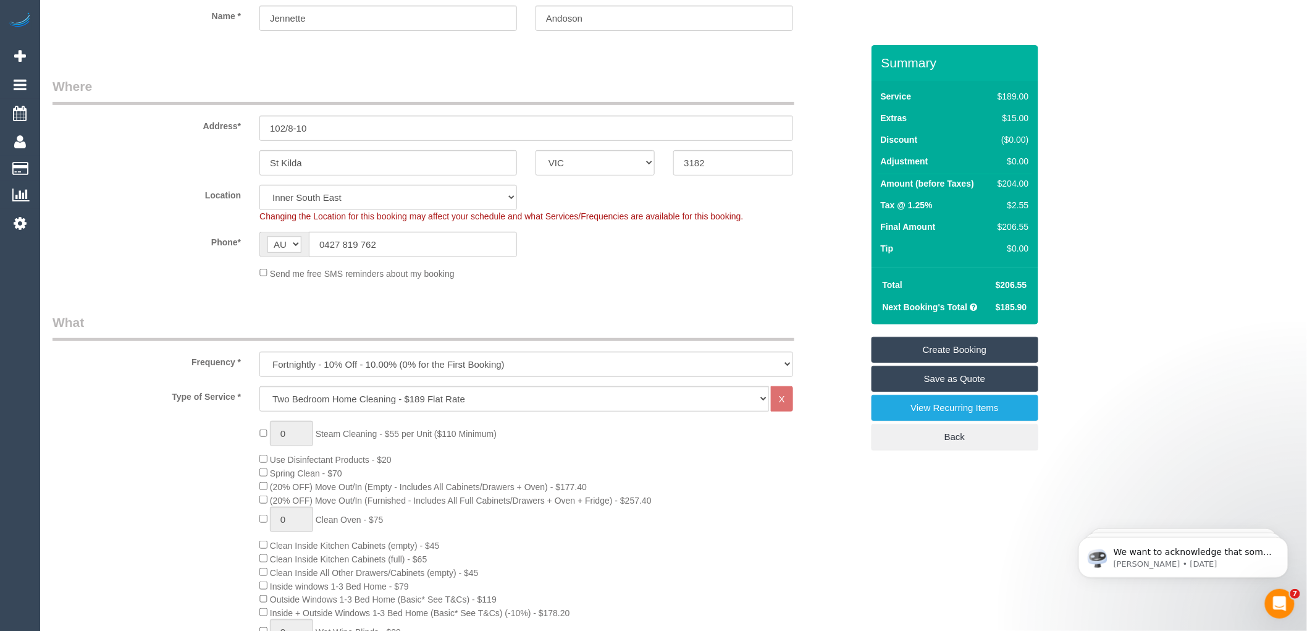
scroll to position [0, 0]
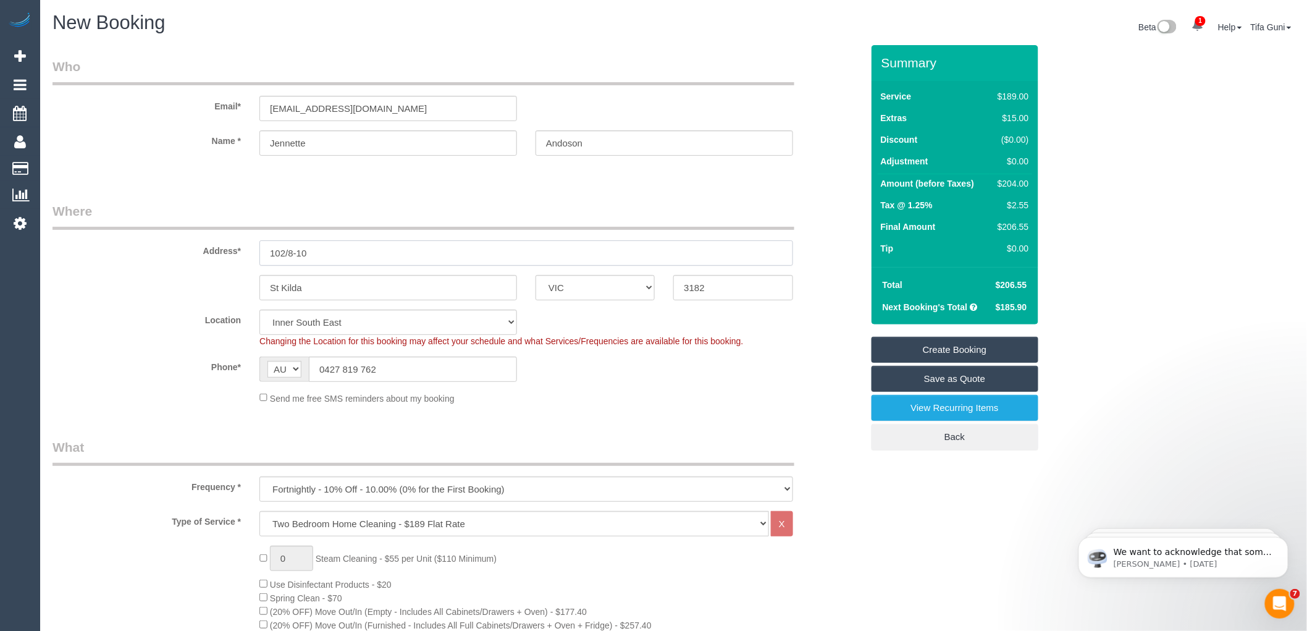
click at [330, 253] on input "102/8-10" at bounding box center [526, 252] width 534 height 25
click at [328, 251] on input "102/8-10" at bounding box center [526, 252] width 534 height 25
click at [346, 251] on input "102/8-10" at bounding box center [526, 252] width 534 height 25
drag, startPoint x: 331, startPoint y: 253, endPoint x: 229, endPoint y: 259, distance: 102.7
click at [229, 259] on div "Address* 102/8-10" at bounding box center [457, 234] width 828 height 64
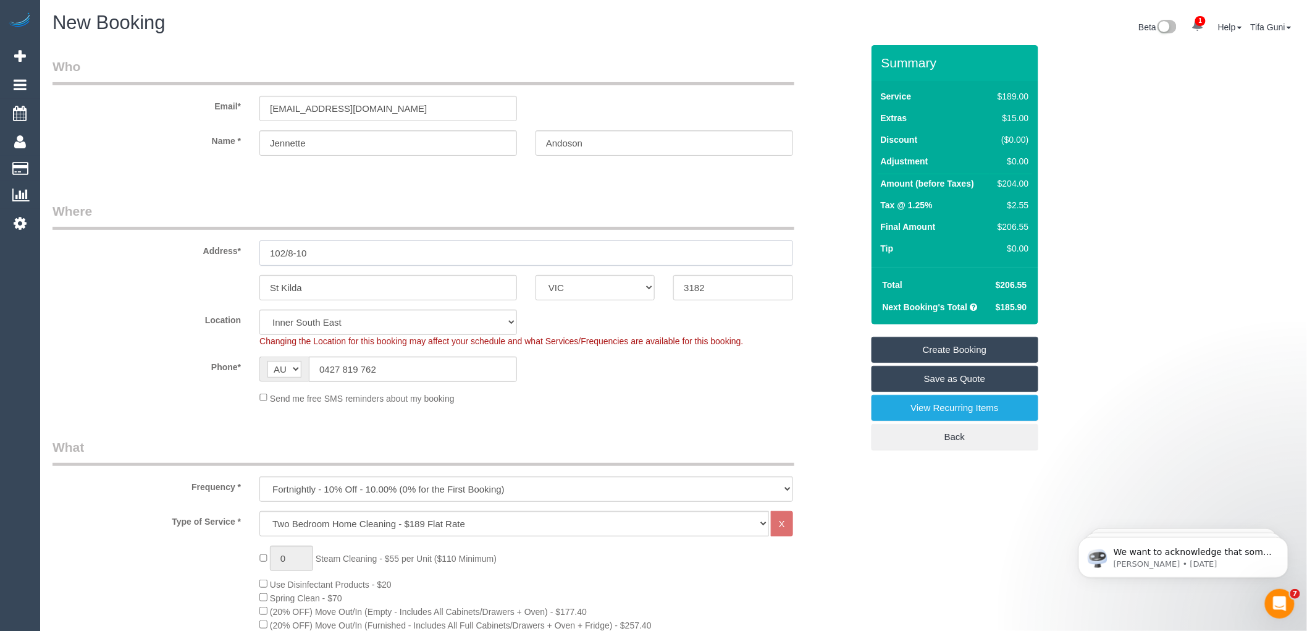
click at [337, 247] on input "102/8-10" at bounding box center [526, 252] width 534 height 25
paste input "The Esplanade"
type input "102/8-10 The Esplanade"
click at [592, 140] on input "Andoson" at bounding box center [664, 142] width 258 height 25
type input "[PERSON_NAME]"
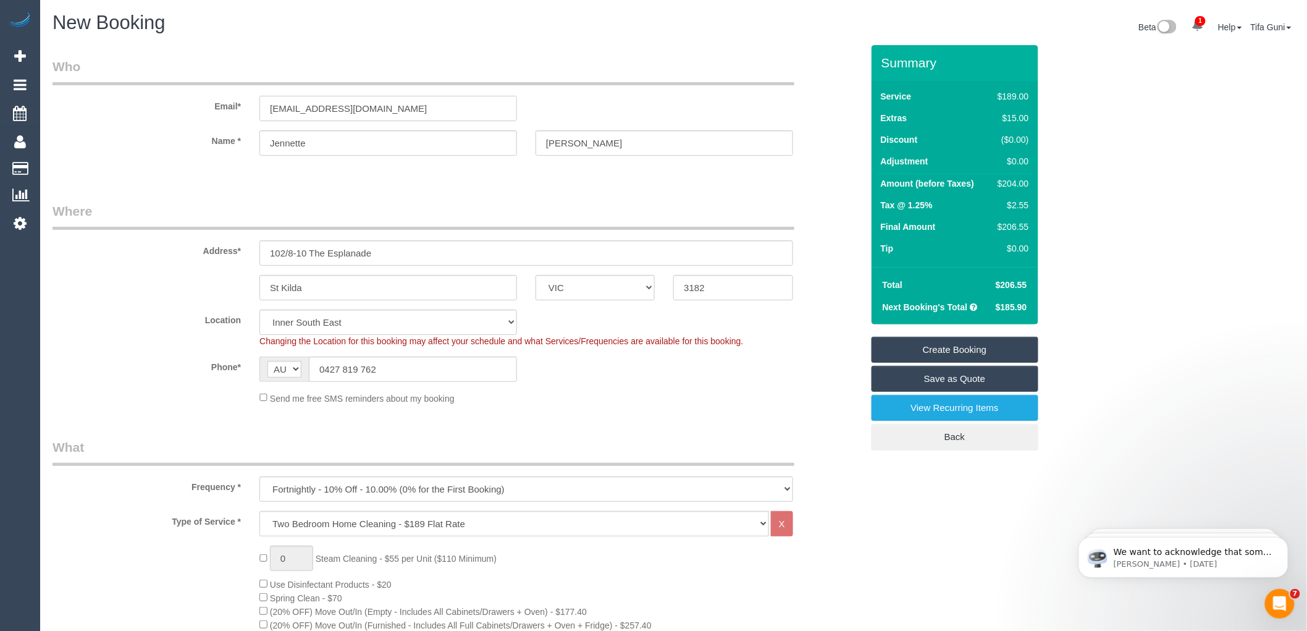
click at [295, 108] on input "Jennettea1234@gmail.com" at bounding box center [388, 108] width 258 height 25
click at [301, 106] on input "Jennettea1234@gmail.com" at bounding box center [388, 108] width 258 height 25
click at [299, 107] on input "Jennettea1234@gmail.com" at bounding box center [388, 108] width 258 height 25
click at [300, 108] on input "Jennettea1234@gmail.com" at bounding box center [388, 108] width 258 height 25
click at [399, 103] on input "Jenneggea1234@gmail.com" at bounding box center [388, 108] width 258 height 25
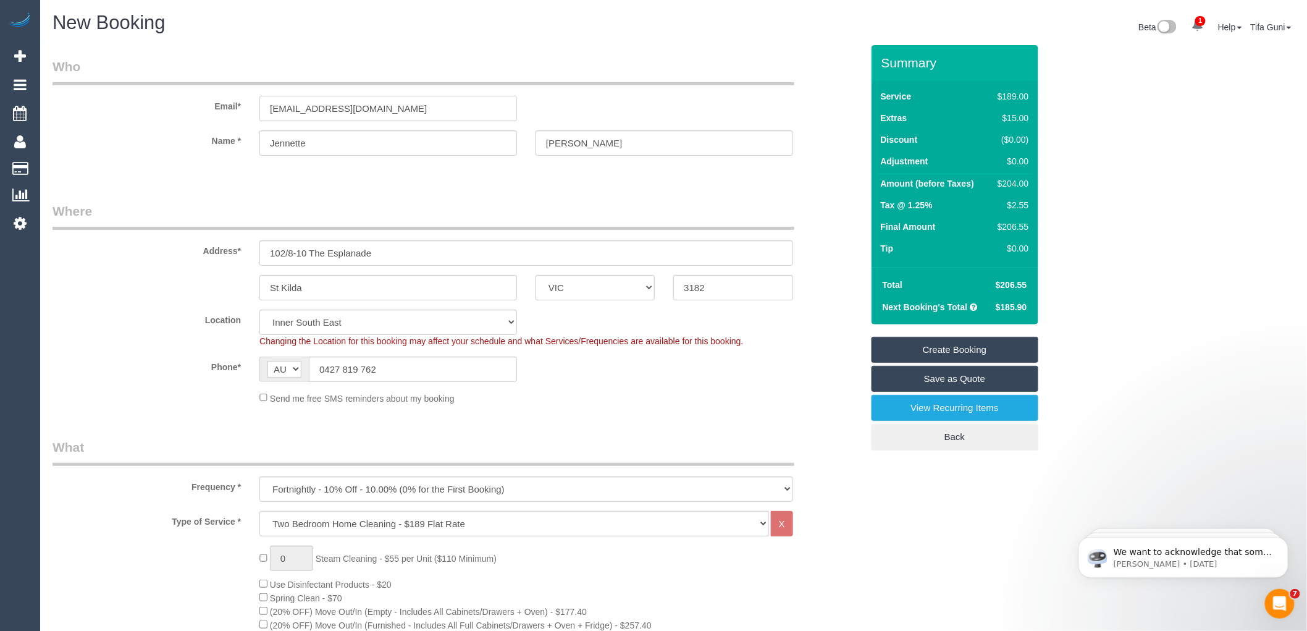
drag, startPoint x: 422, startPoint y: 105, endPoint x: 207, endPoint y: 99, distance: 215.6
click at [207, 99] on div "Email* Jenneggea1234@gmail.com" at bounding box center [457, 89] width 828 height 64
type input "Jenneggea1234@gmail.com"
click at [340, 168] on div at bounding box center [526, 166] width 534 height 3
select select "spot45"
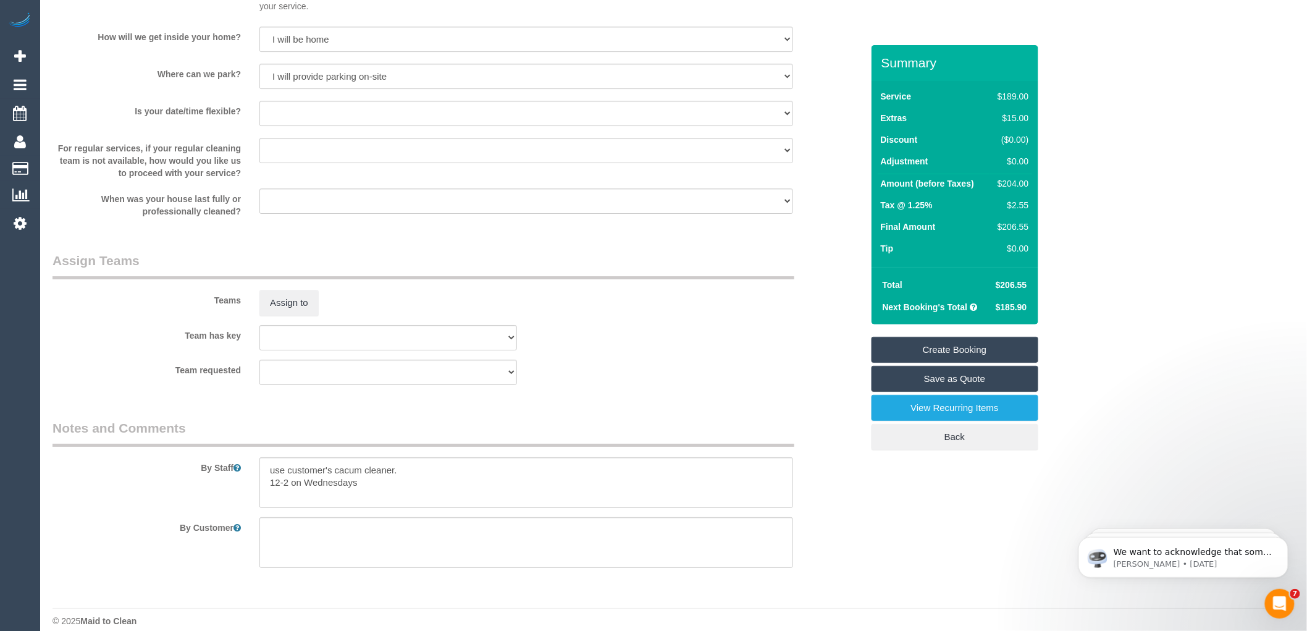
scroll to position [1734, 0]
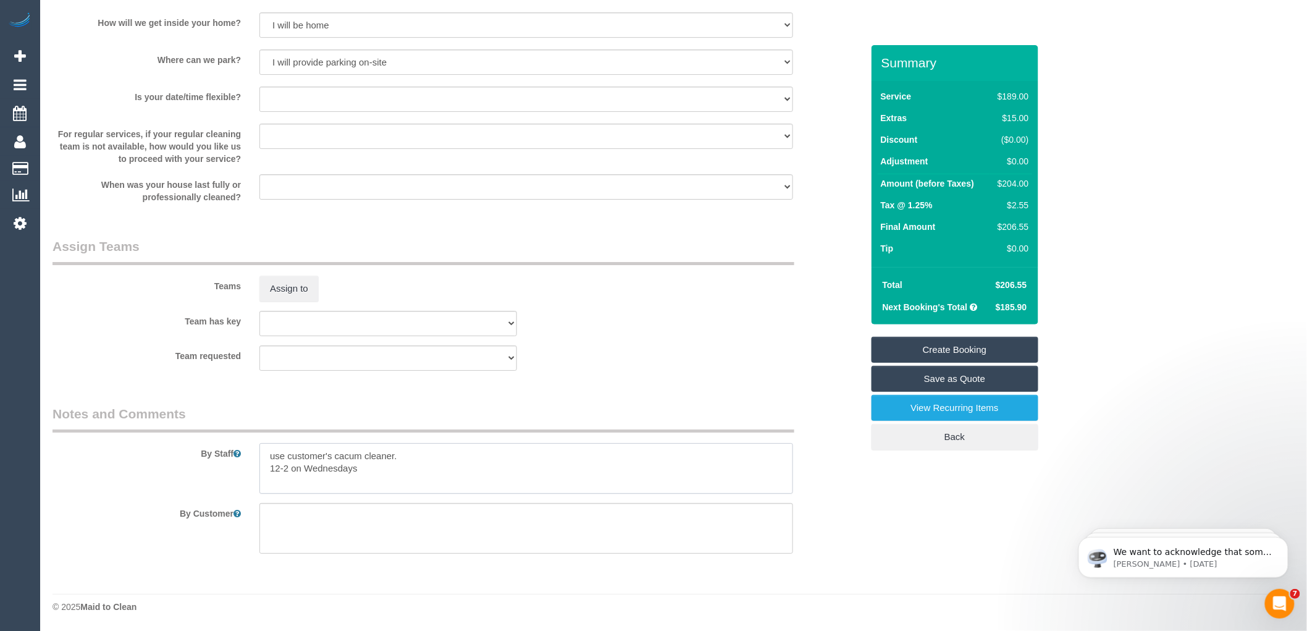
click at [335, 451] on textarea at bounding box center [526, 468] width 534 height 51
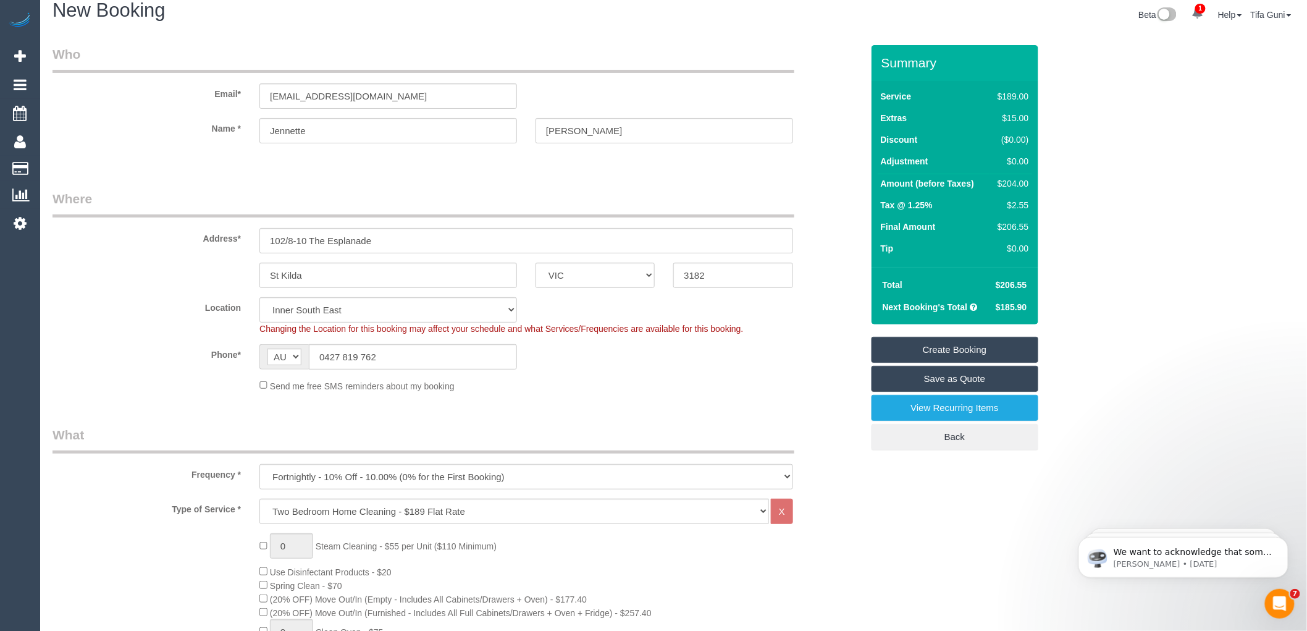
scroll to position [0, 0]
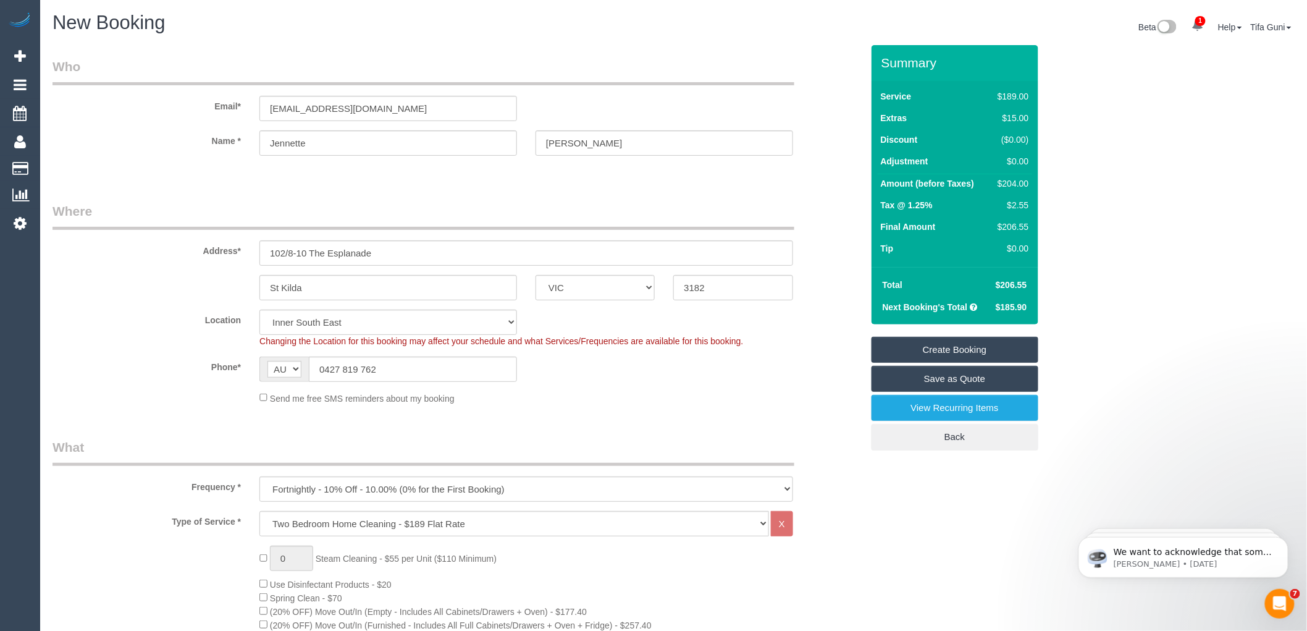
type textarea "use customer's vacuum cleaner. 12-2 on Wednesdays"
drag, startPoint x: 415, startPoint y: 108, endPoint x: 232, endPoint y: 111, distance: 183.5
click at [232, 111] on div "Email* Jenneggea1234@gmail.com" at bounding box center [457, 89] width 828 height 64
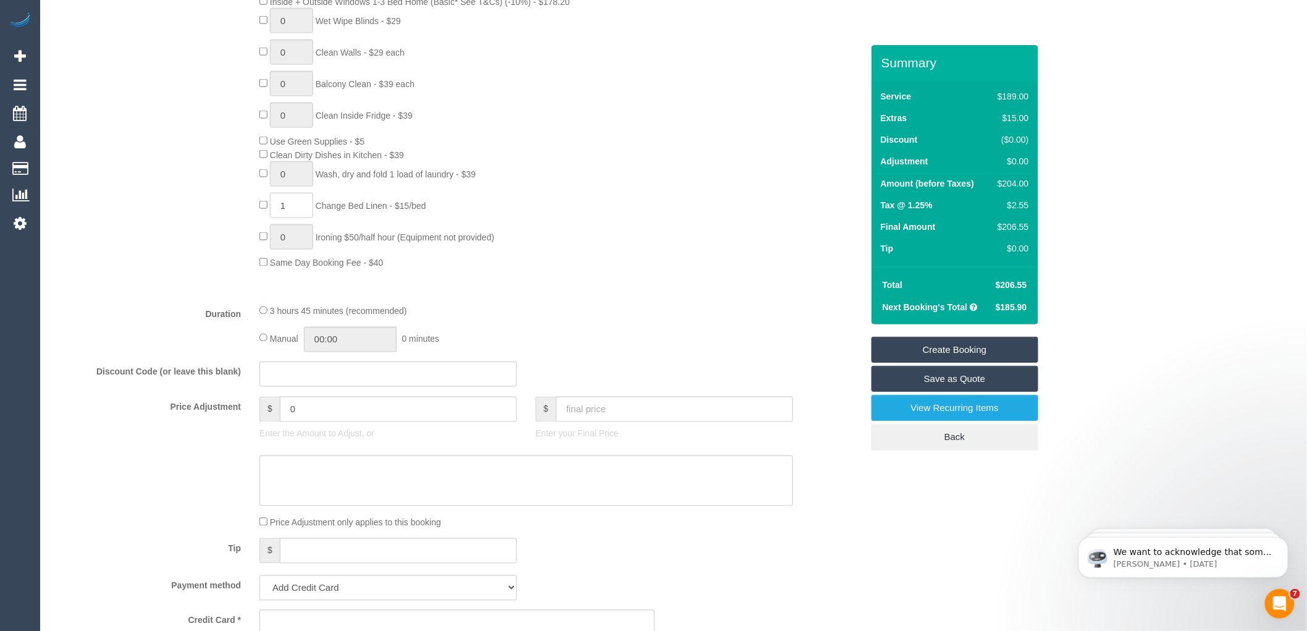
scroll to position [755, 0]
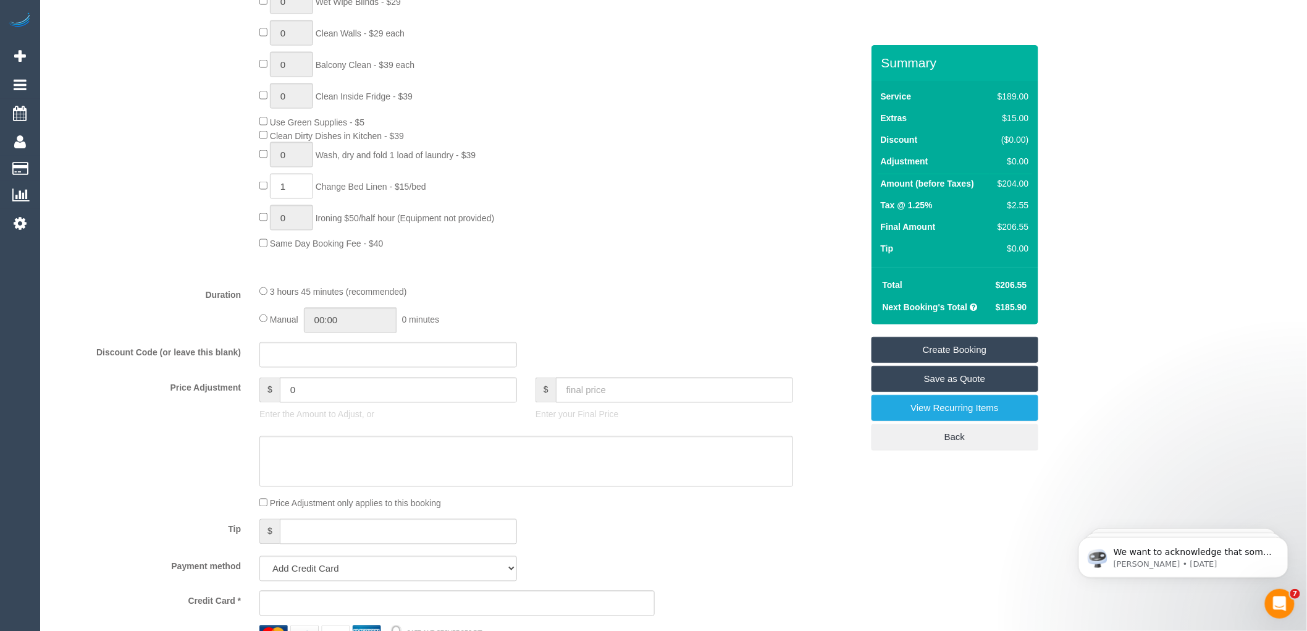
click at [959, 348] on link "Create Booking" at bounding box center [954, 350] width 167 height 26
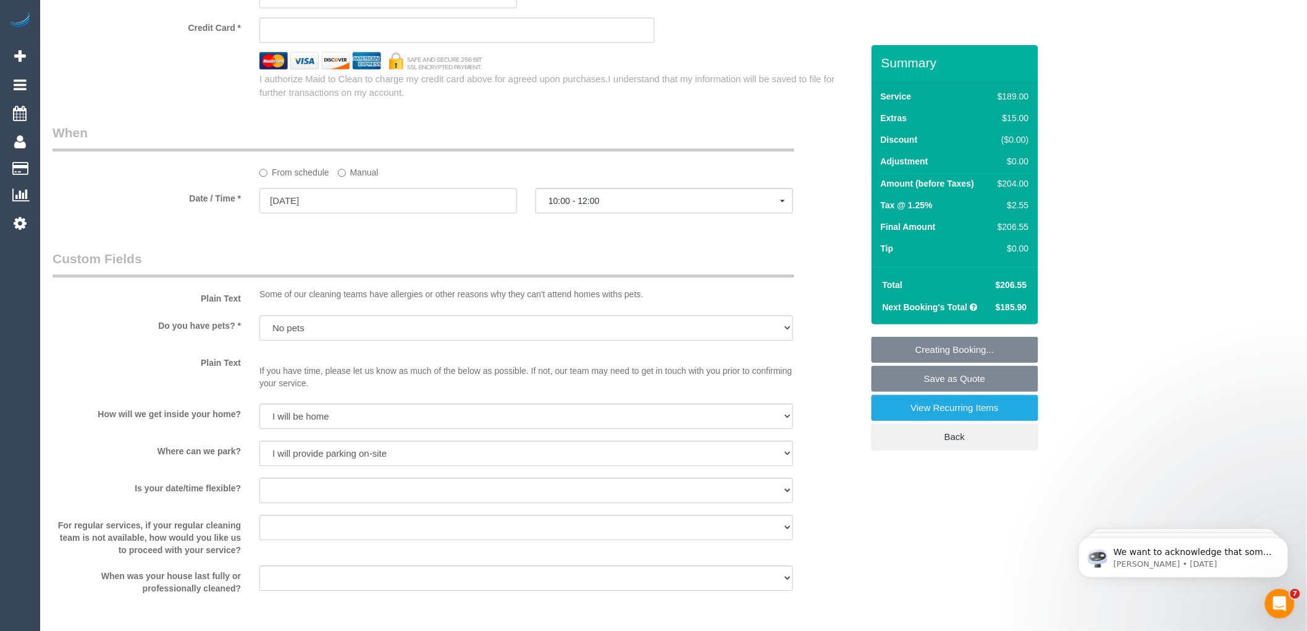
scroll to position [1372, 0]
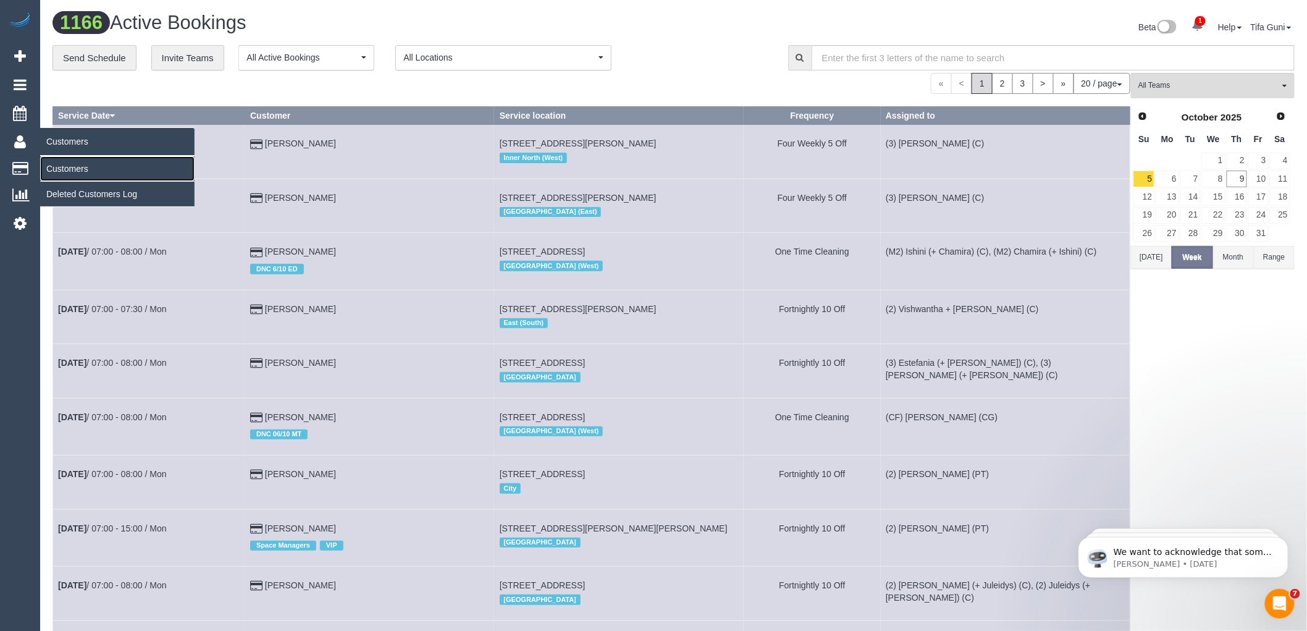
click at [68, 171] on link "Customers" at bounding box center [117, 168] width 154 height 25
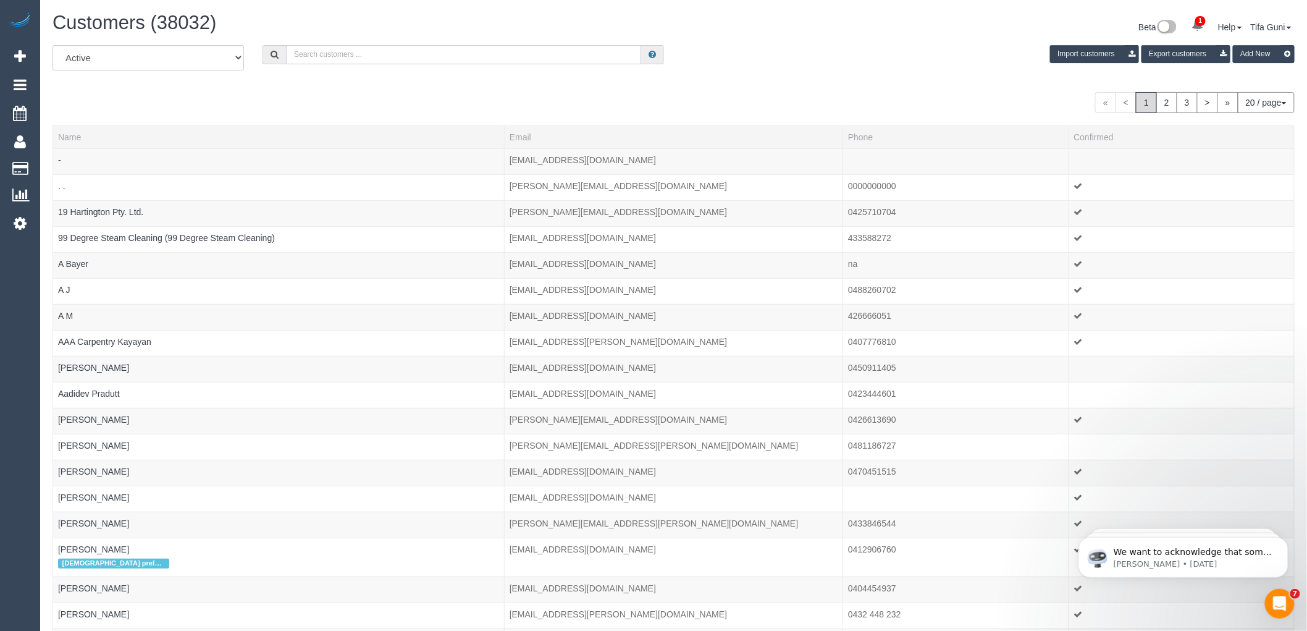
click at [340, 56] on input "text" at bounding box center [463, 54] width 355 height 19
paste input "Jenneggea1234@gmail.com"
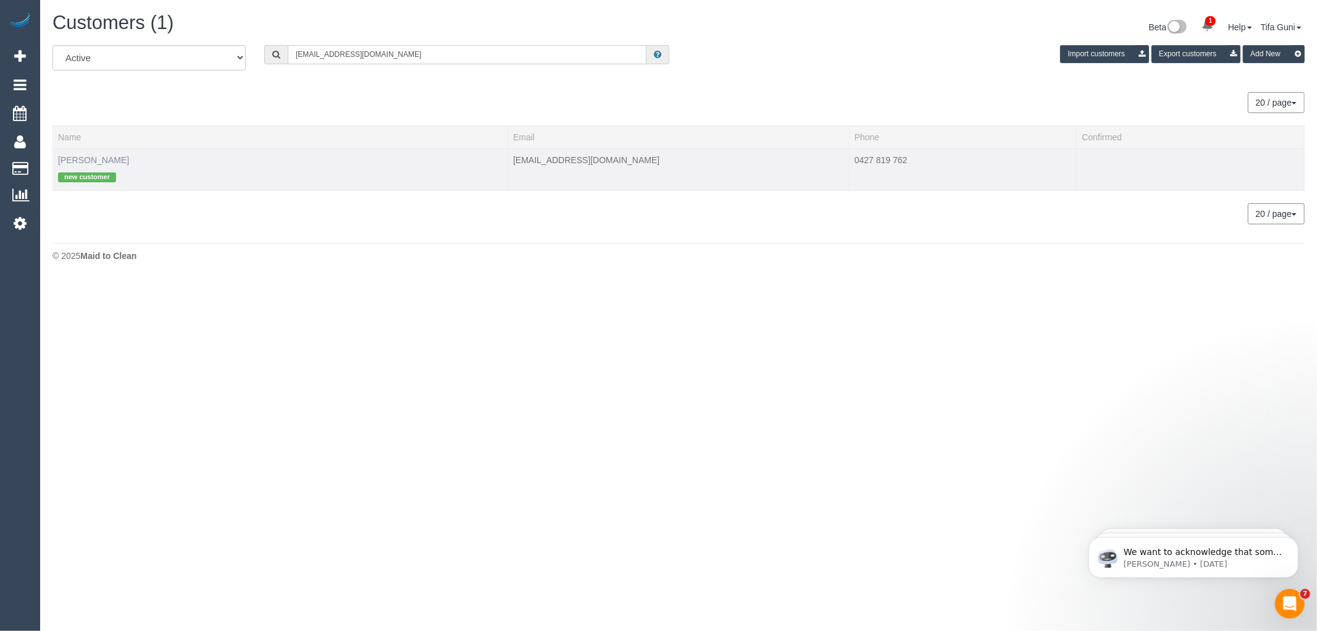
type input "Jenneggea1234@gmail.com"
click at [109, 158] on link "Jennette Anderson" at bounding box center [93, 160] width 71 height 10
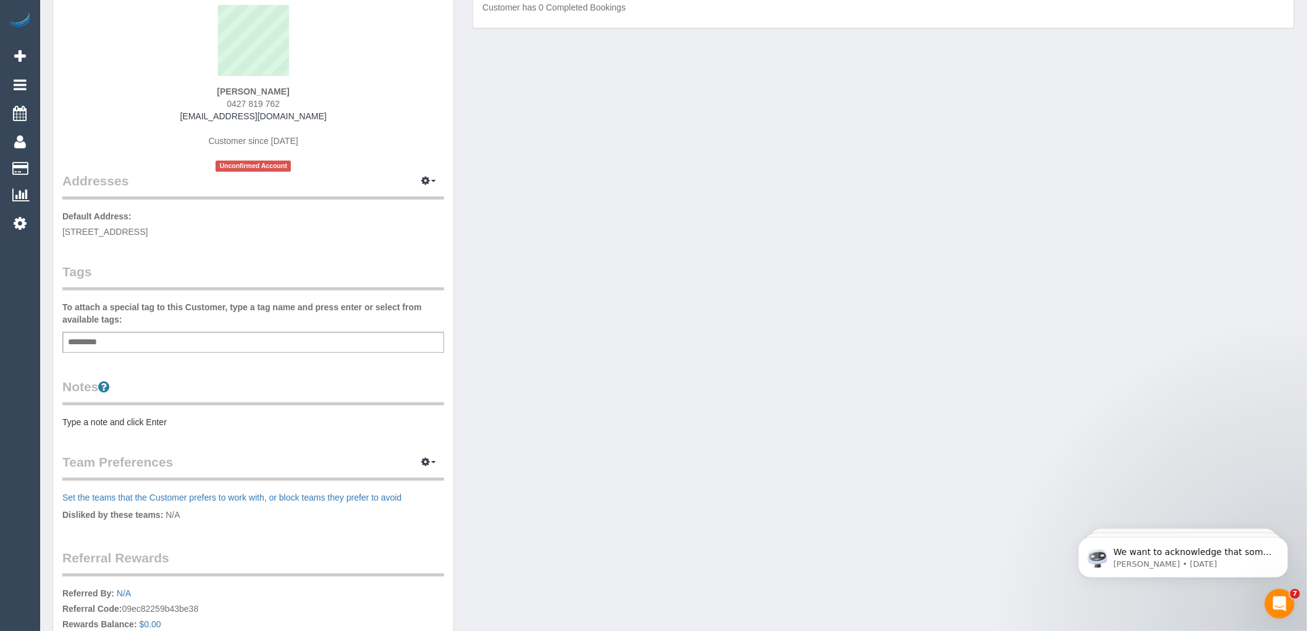
scroll to position [137, 0]
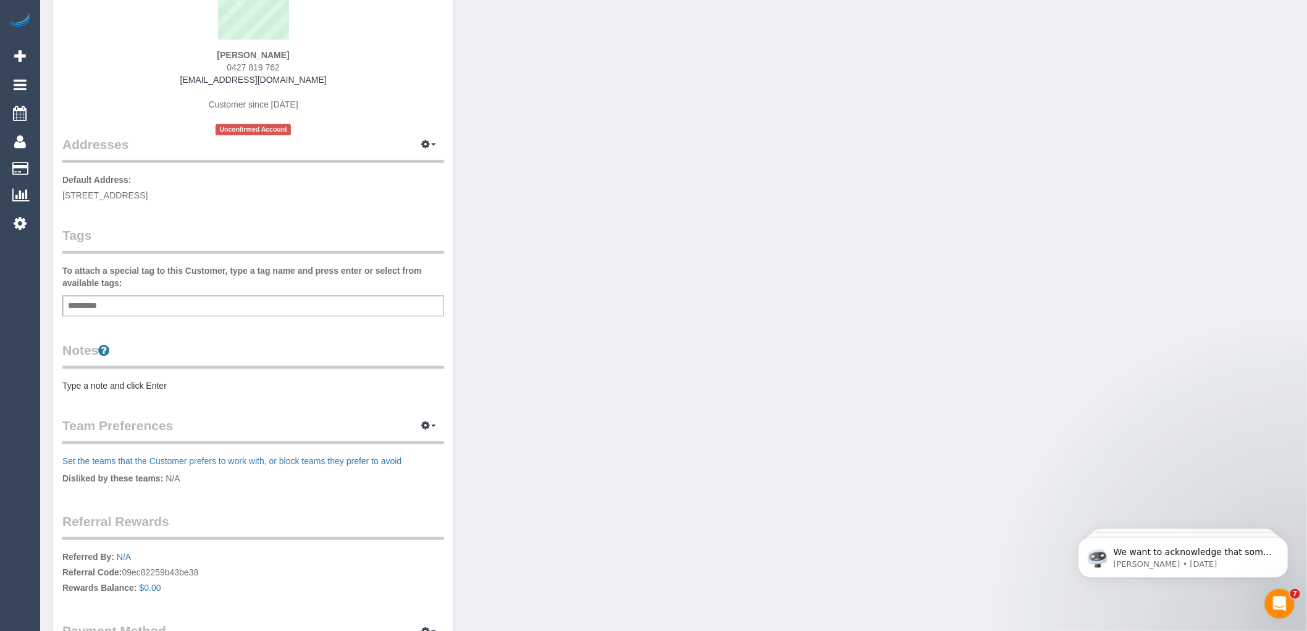
click at [90, 382] on pre "Type a note and click Enter" at bounding box center [253, 385] width 382 height 12
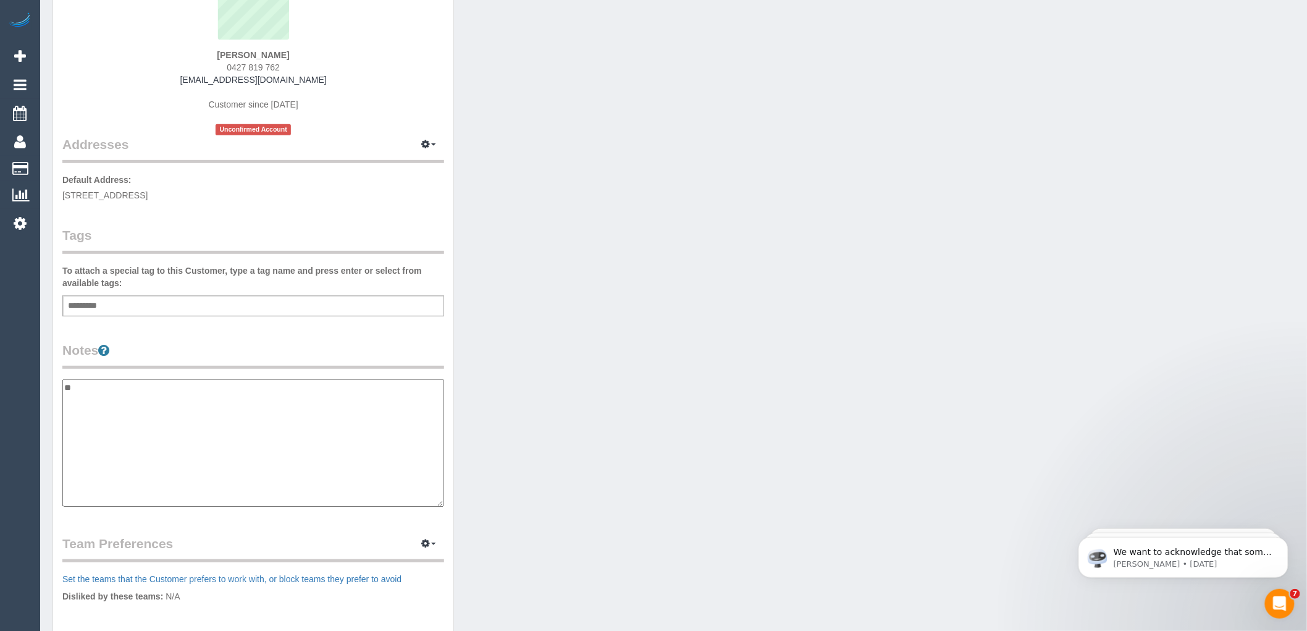
type textarea "*"
type textarea "**********"
click at [145, 384] on textarea "**********" at bounding box center [253, 442] width 382 height 127
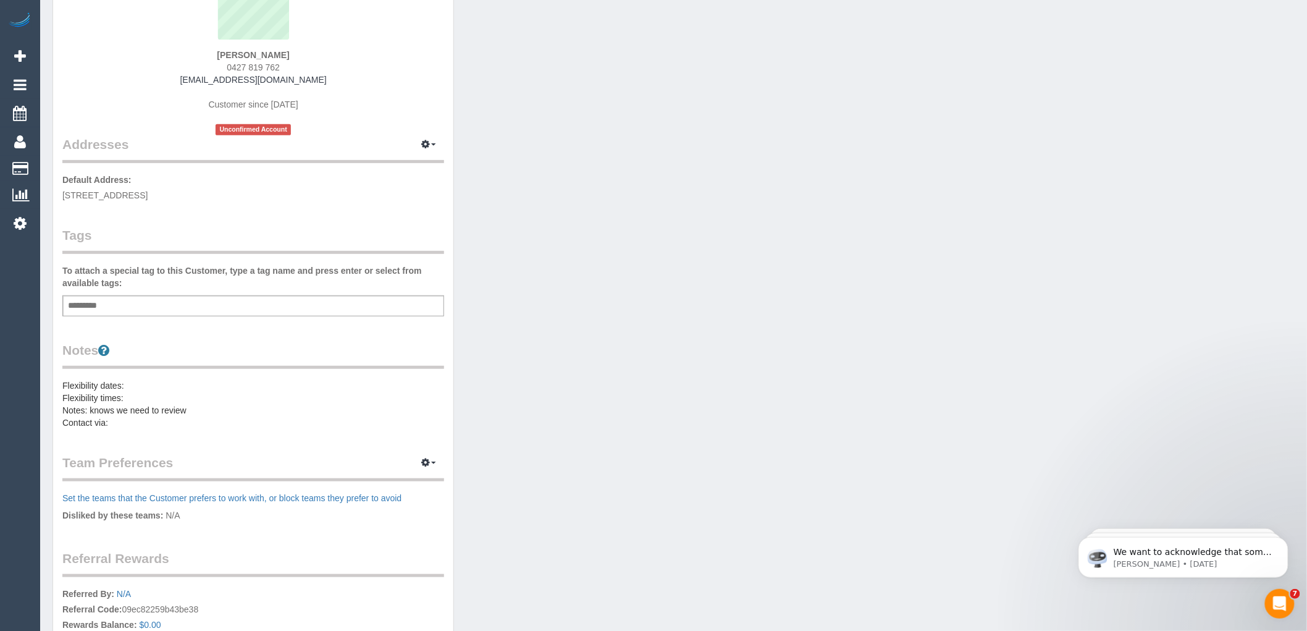
click at [113, 397] on pre "Flexibility dates: Flexibility times: Notes: knows we need to review Contact vi…" at bounding box center [253, 403] width 382 height 49
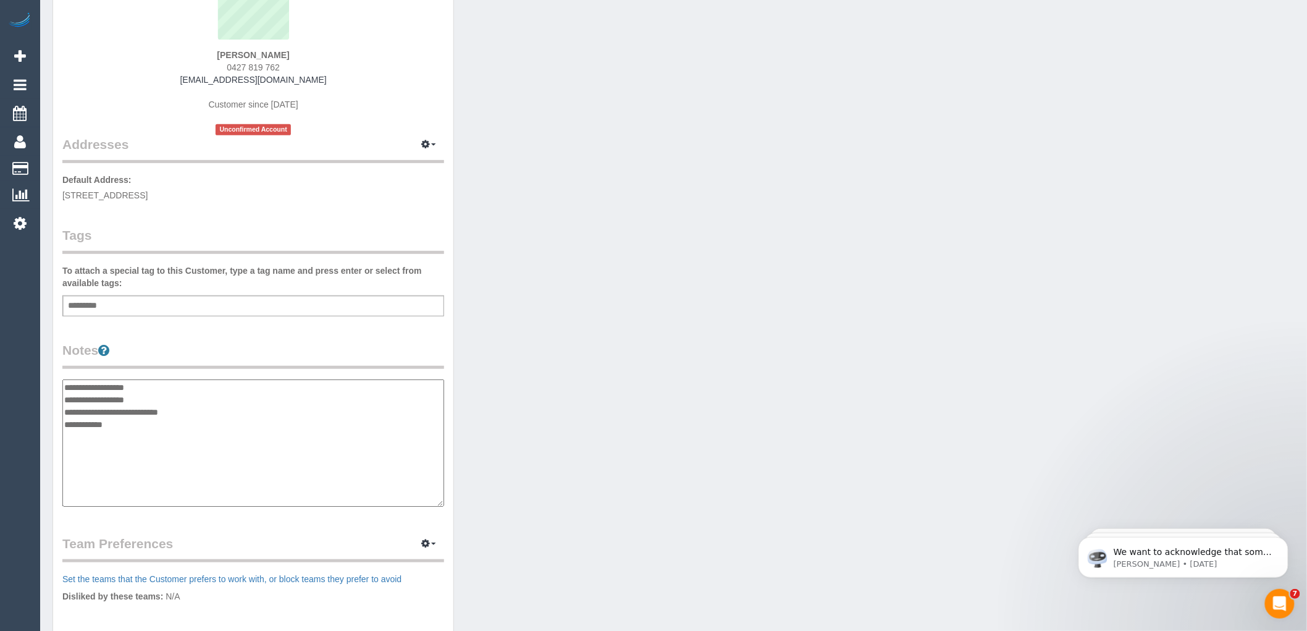
click at [136, 380] on textarea "**********" at bounding box center [253, 442] width 382 height 127
click at [128, 411] on textarea "**********" at bounding box center [253, 442] width 382 height 127
click at [198, 431] on textarea "**********" at bounding box center [253, 442] width 382 height 127
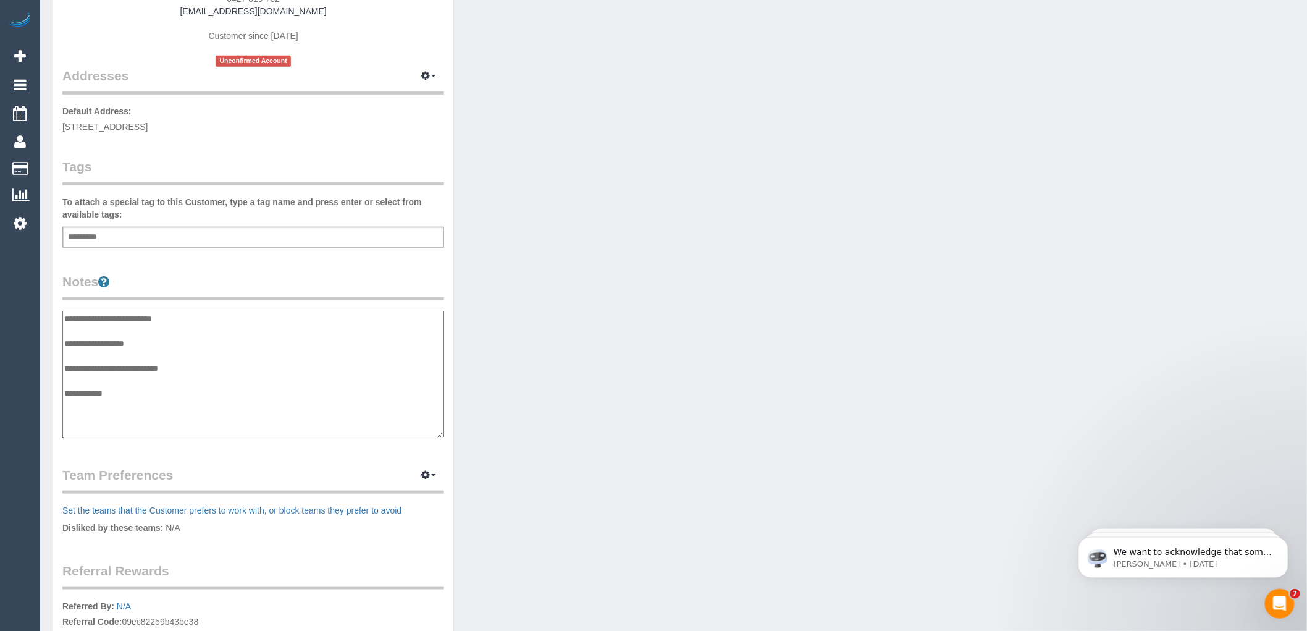
click at [140, 343] on textarea "**********" at bounding box center [253, 374] width 382 height 127
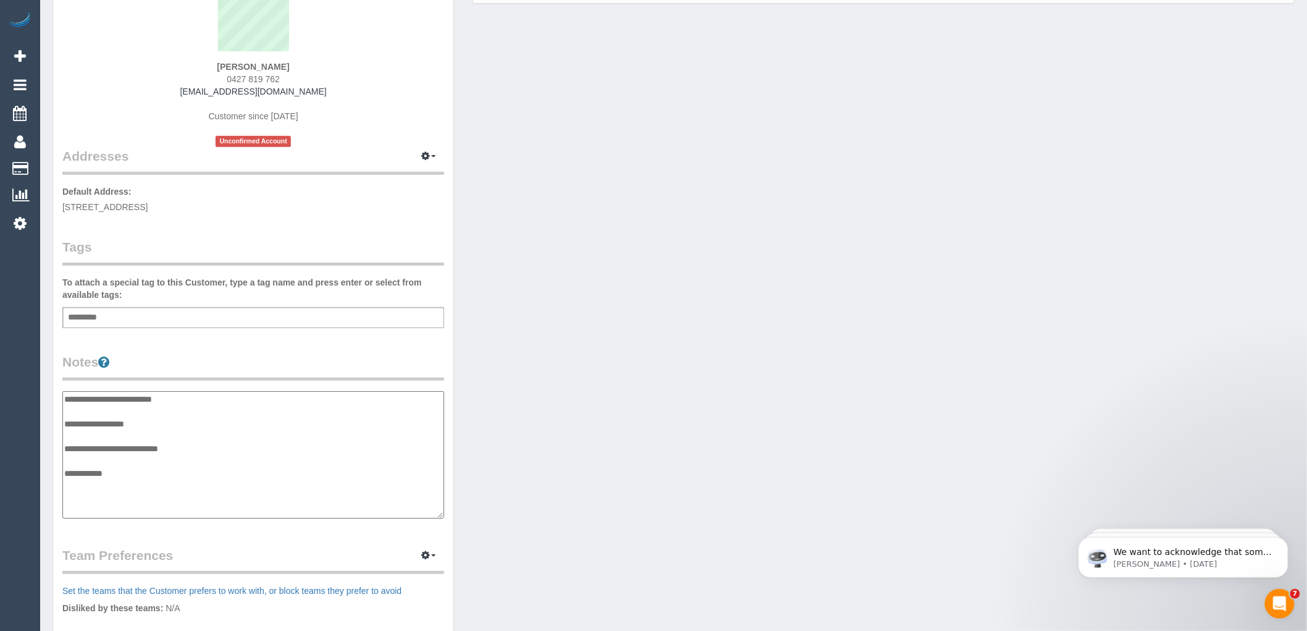
scroll to position [137, 0]
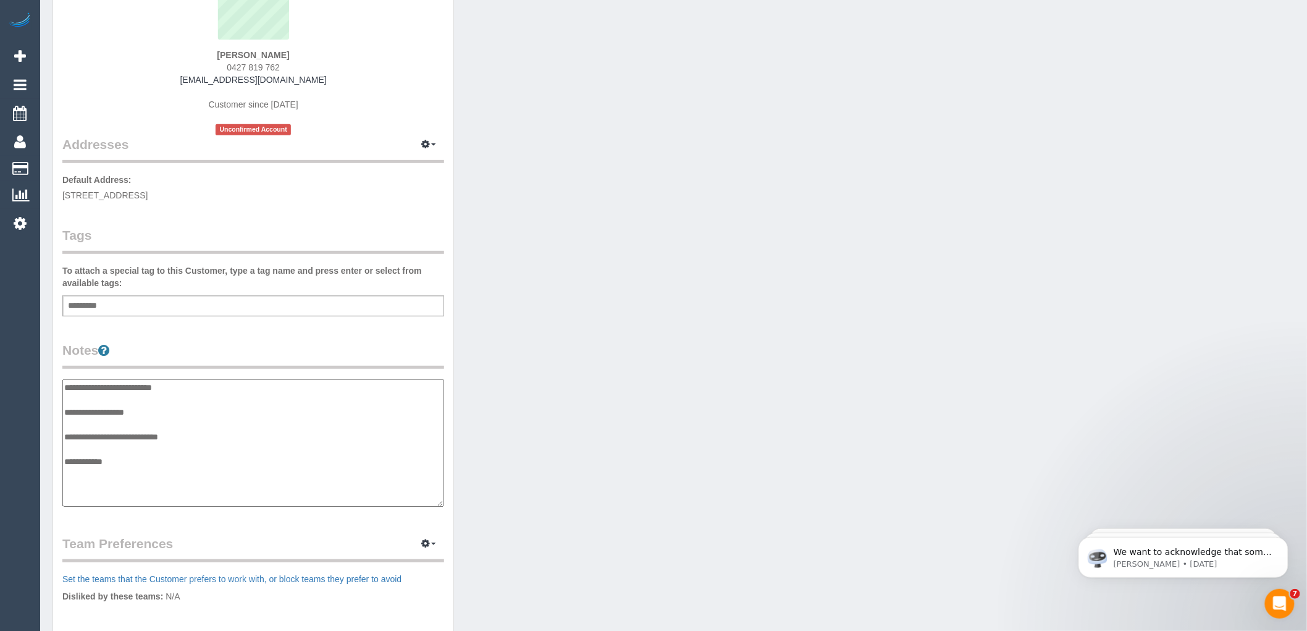
click at [140, 405] on textarea "**********" at bounding box center [253, 442] width 382 height 127
click at [64, 408] on textarea "**********" at bounding box center [253, 442] width 382 height 127
click at [251, 406] on textarea "**********" at bounding box center [253, 442] width 382 height 127
click at [195, 443] on textarea "**********" at bounding box center [253, 442] width 382 height 127
drag, startPoint x: 196, startPoint y: 435, endPoint x: 91, endPoint y: 440, distance: 104.5
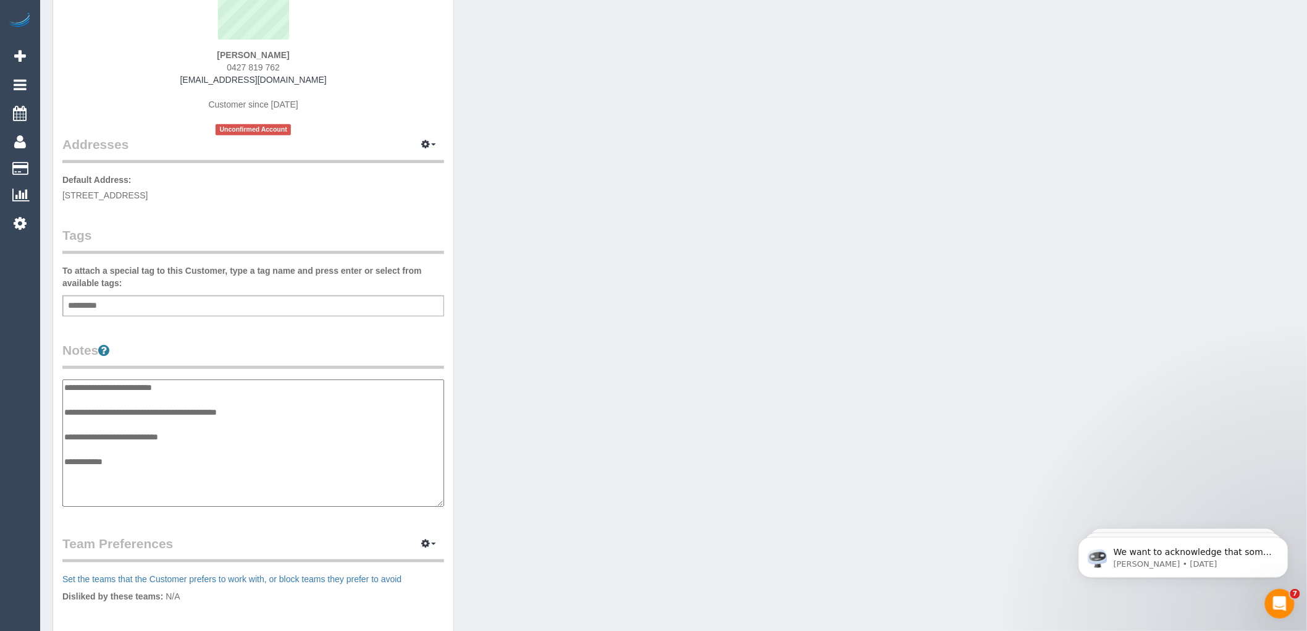
click at [91, 440] on textarea "**********" at bounding box center [253, 442] width 382 height 127
click at [119, 458] on textarea "**********" at bounding box center [253, 442] width 382 height 127
type textarea "**********"
click at [248, 321] on div "Customer Info Edit Contact Info Send Message Email Preferences Special Sales Ta…" at bounding box center [253, 369] width 400 height 920
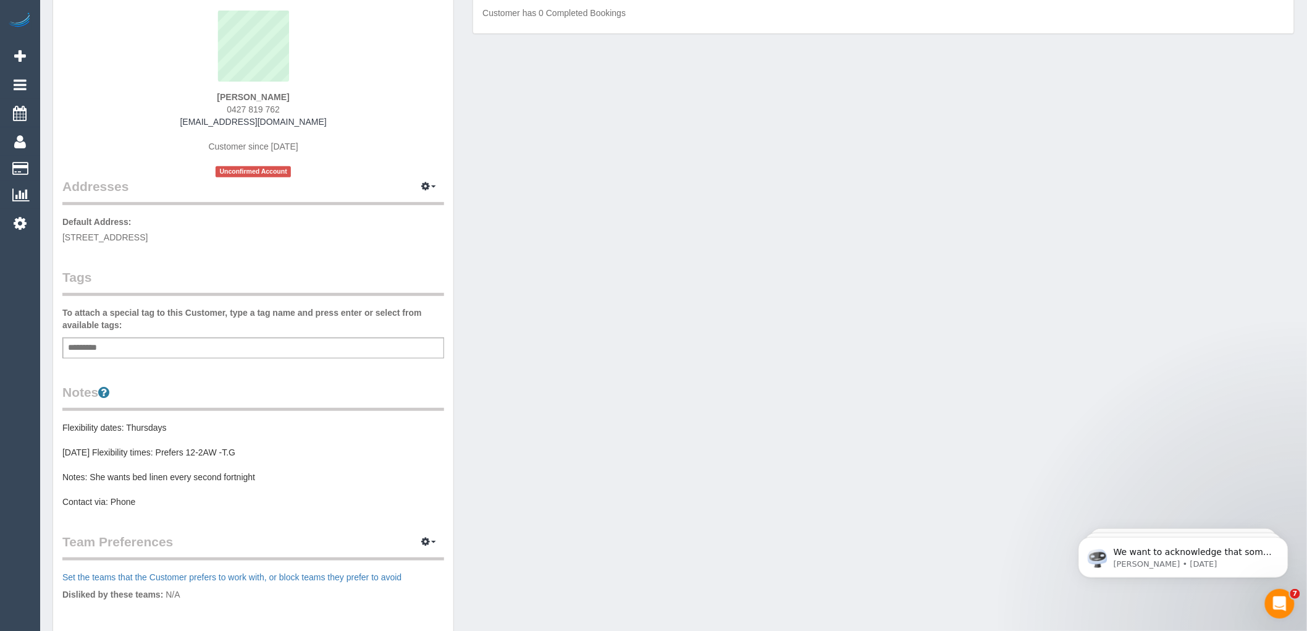
scroll to position [0, 0]
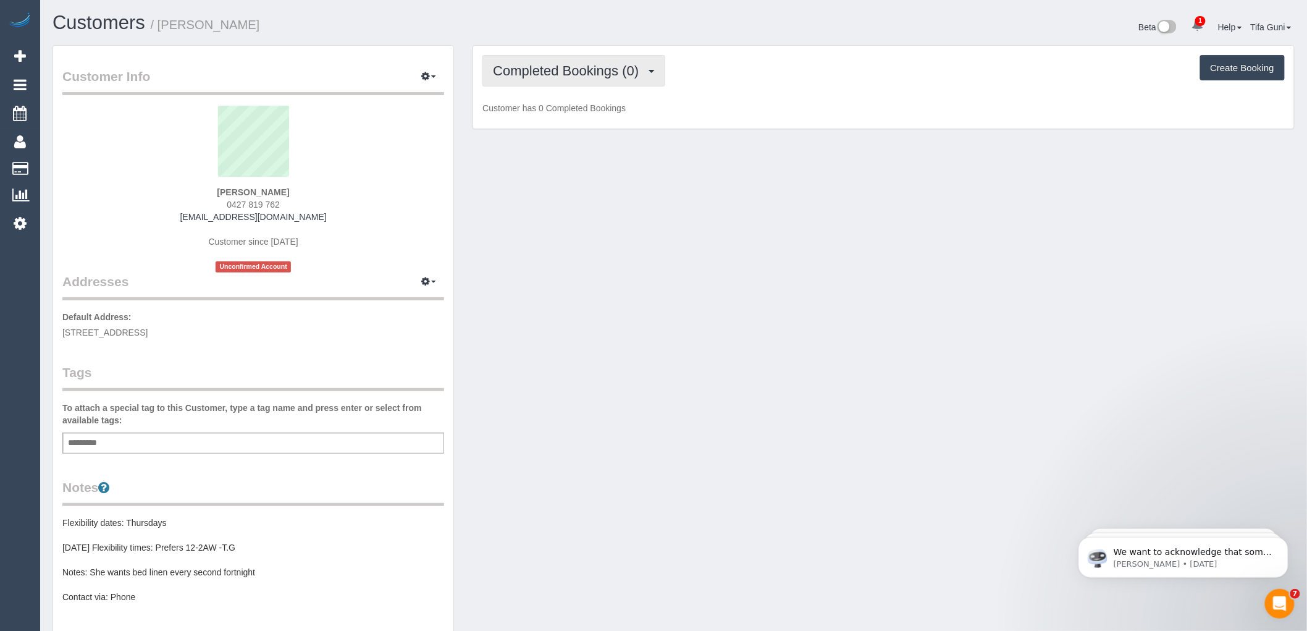
click at [624, 64] on span "Completed Bookings (0)" at bounding box center [569, 70] width 152 height 15
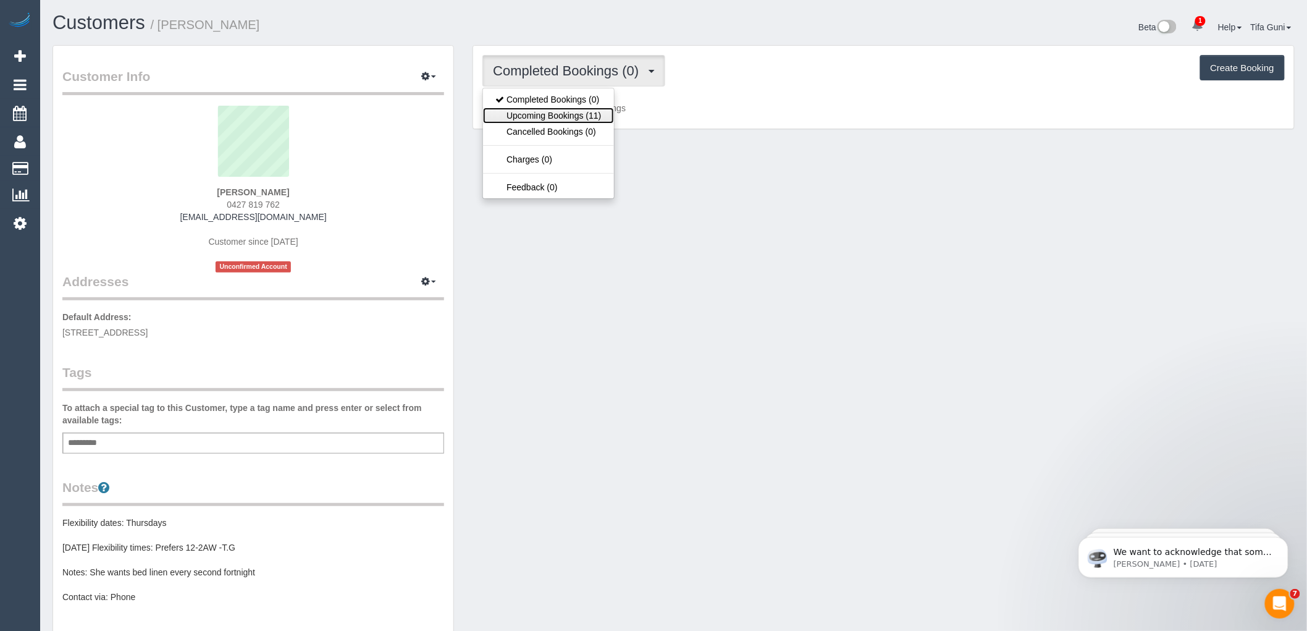
click at [585, 114] on link "Upcoming Bookings (11)" at bounding box center [548, 115] width 130 height 16
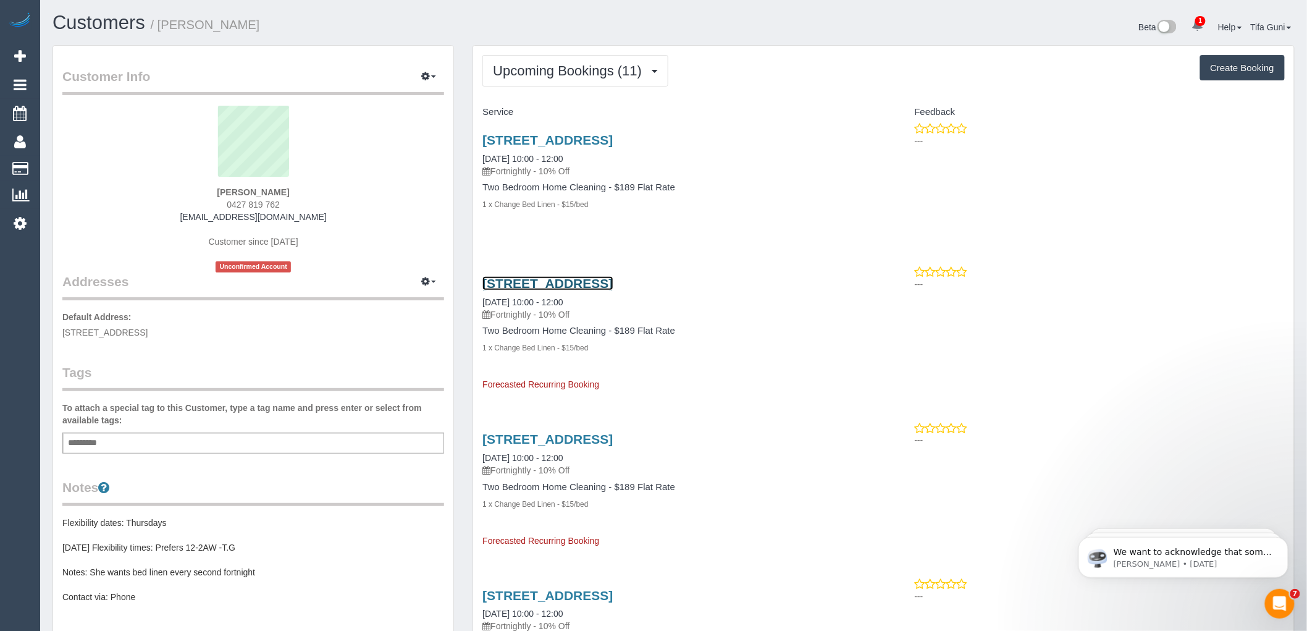
click at [595, 282] on link "102/8-10 The Esplanade, St Kilda, VIC 3182" at bounding box center [547, 283] width 130 height 14
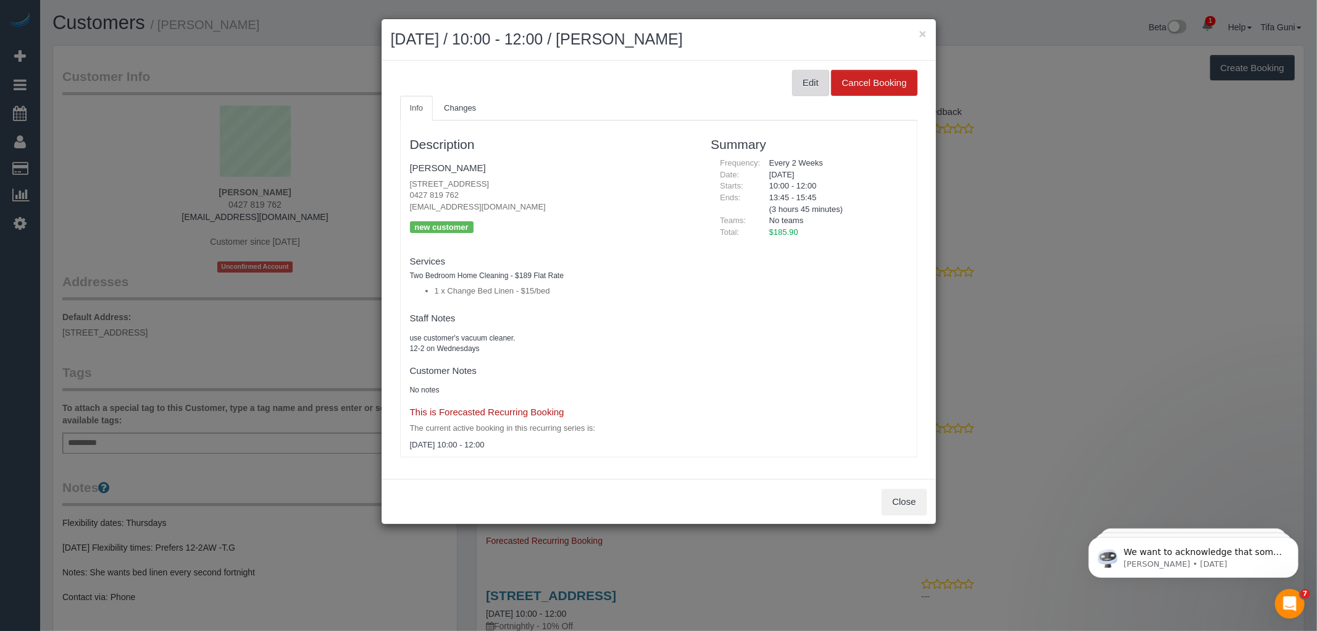
click at [810, 82] on button "Edit" at bounding box center [810, 83] width 37 height 26
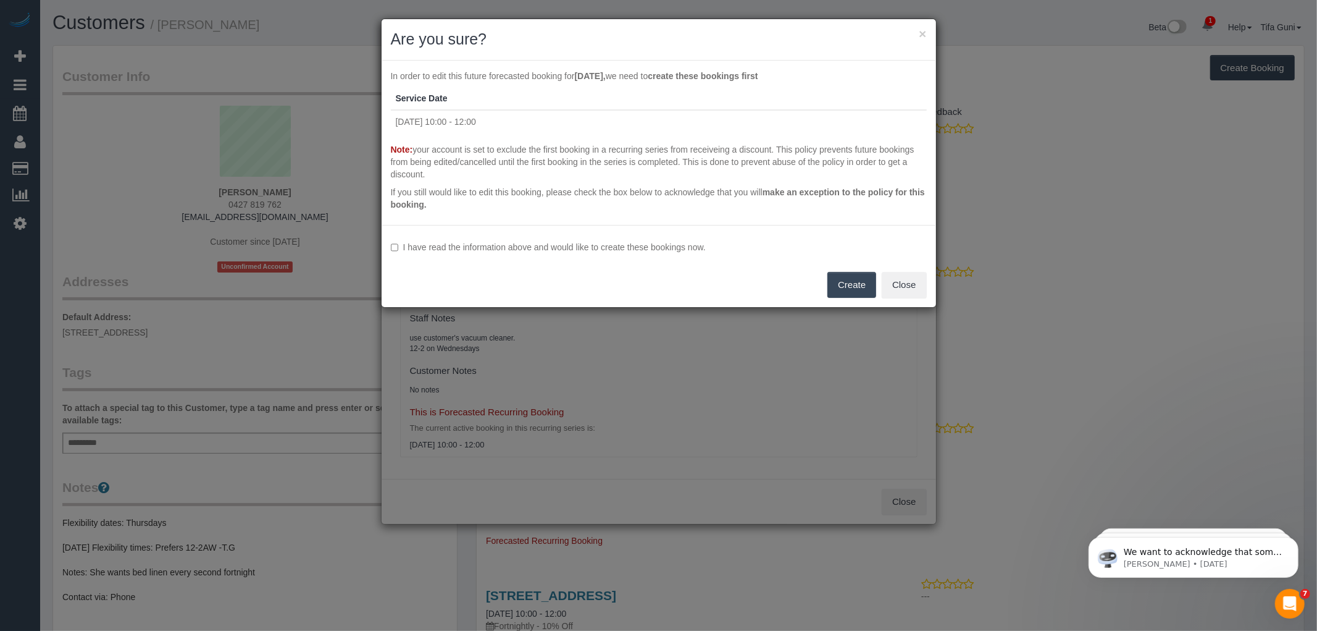
click at [844, 287] on button "Create" at bounding box center [852, 285] width 49 height 26
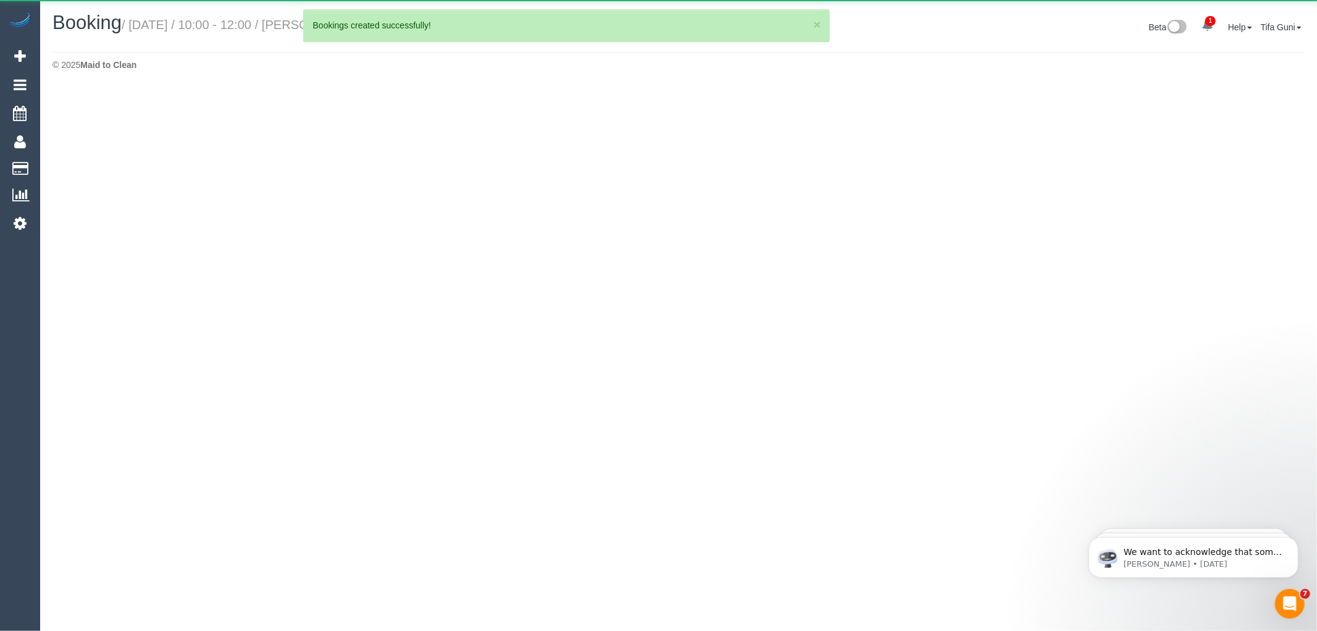
select select "VIC"
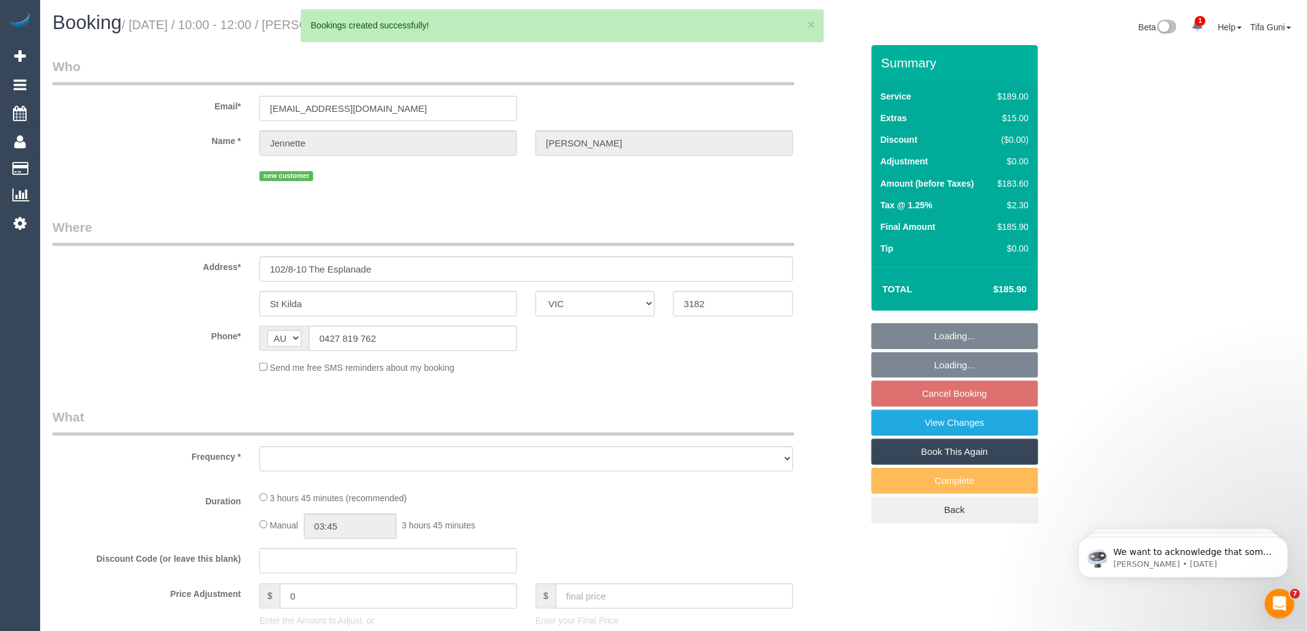
select select "object:6775"
select select "string:stripe-pm_1SG9lZ2GScqysDRVhsTLZNIX"
select select "number:28"
select select "number:14"
select select "number:18"
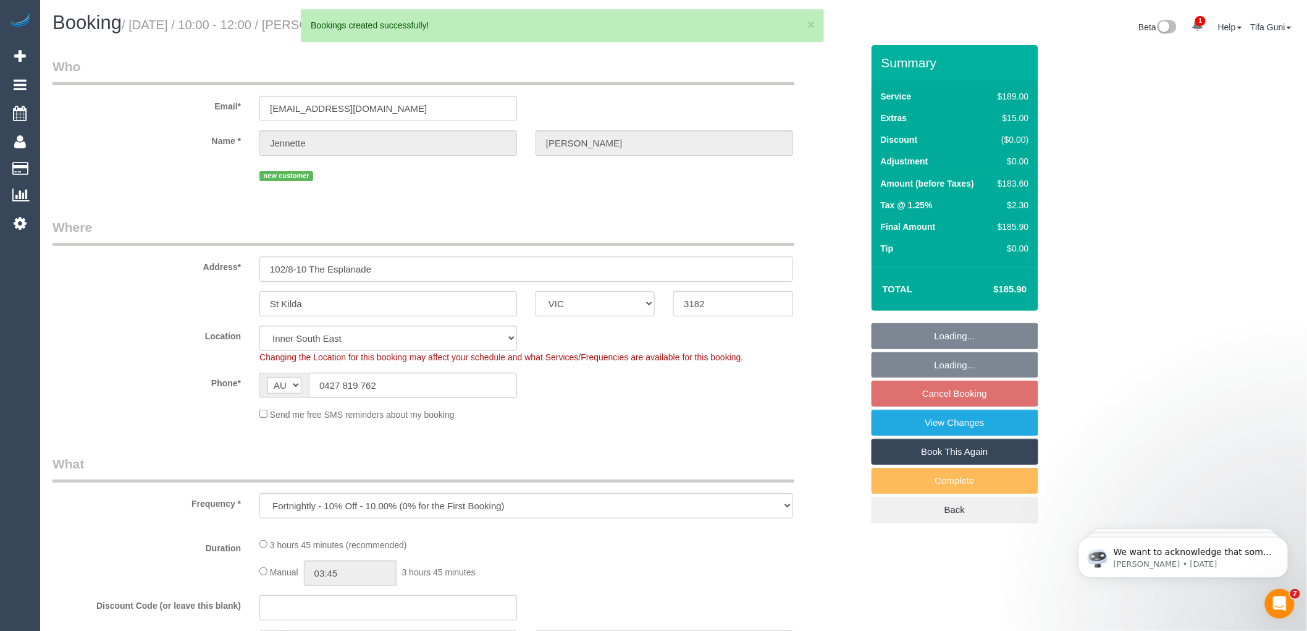
select select "spot66"
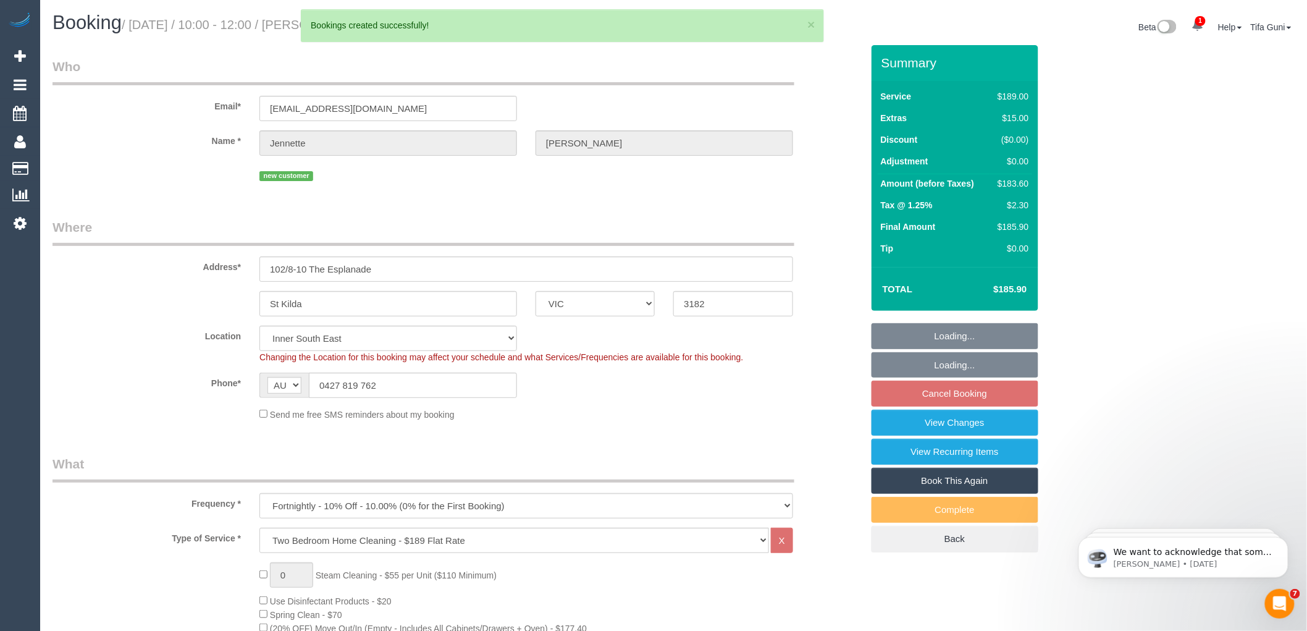
select select "object:7643"
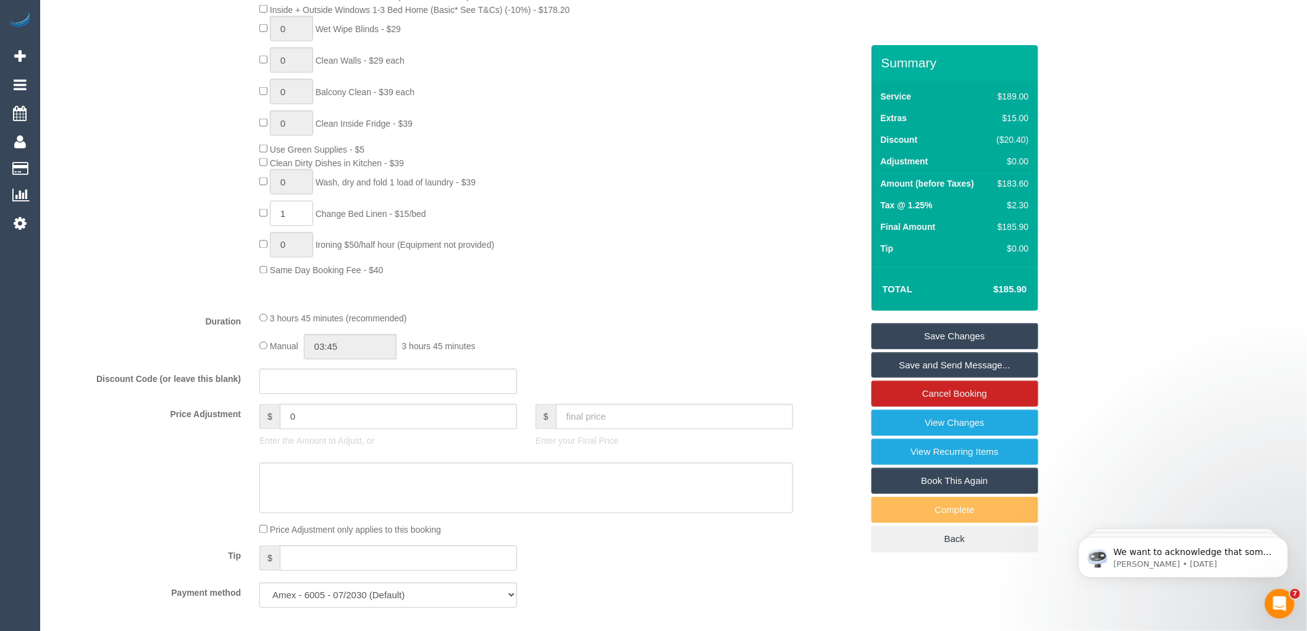
scroll to position [755, 0]
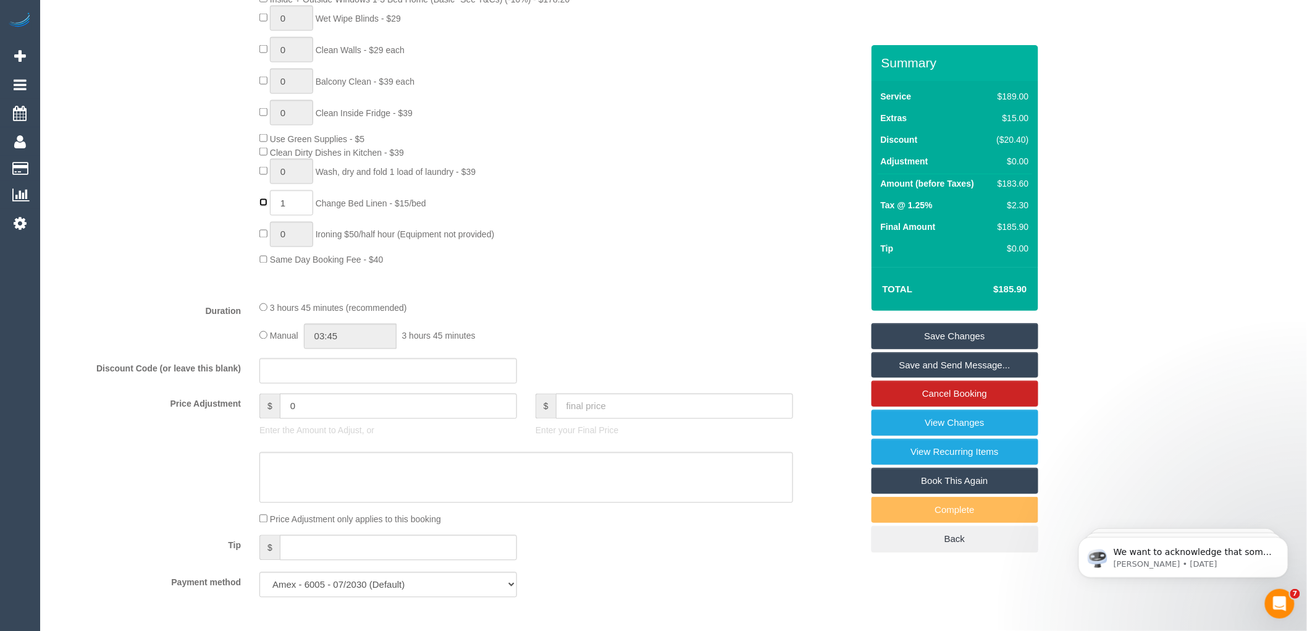
type input "0"
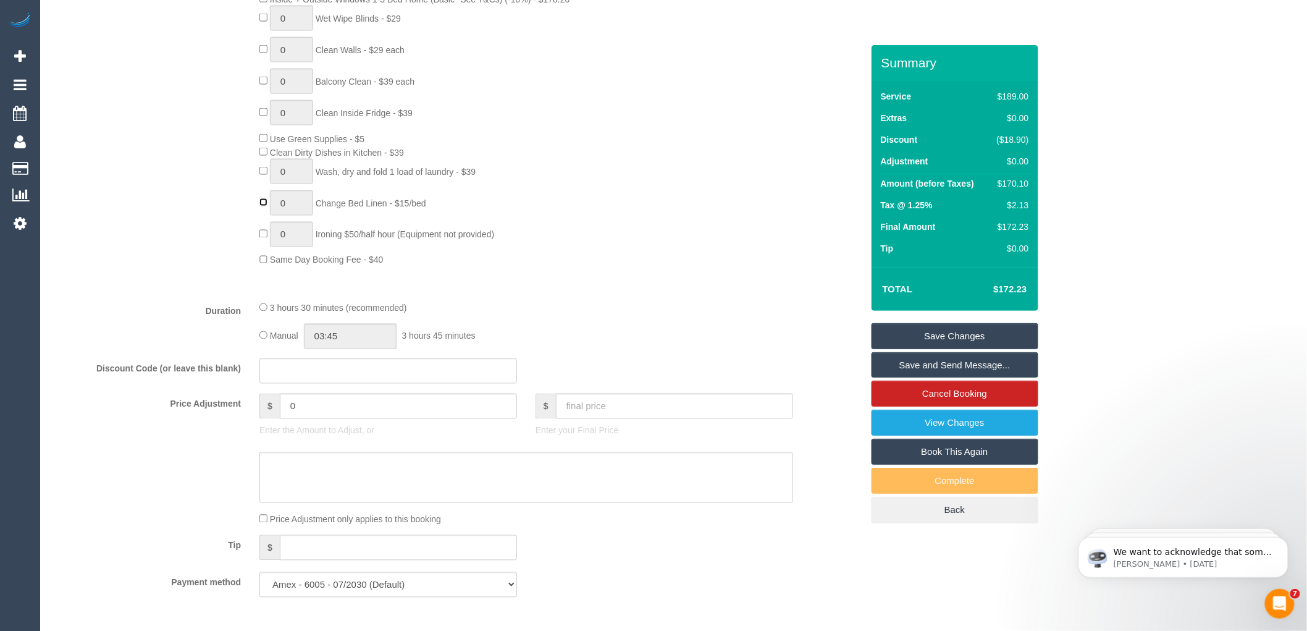
select select "spot87"
click at [957, 335] on link "Save Changes" at bounding box center [954, 336] width 167 height 26
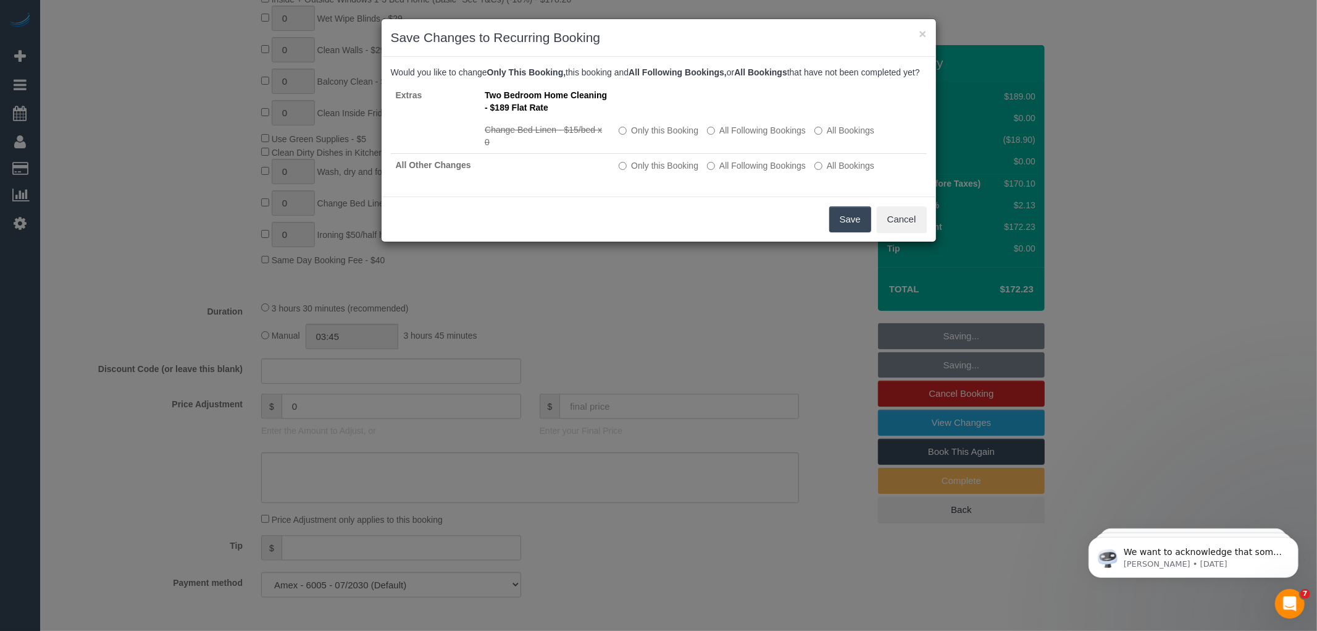
click at [839, 229] on button "Save" at bounding box center [850, 219] width 42 height 26
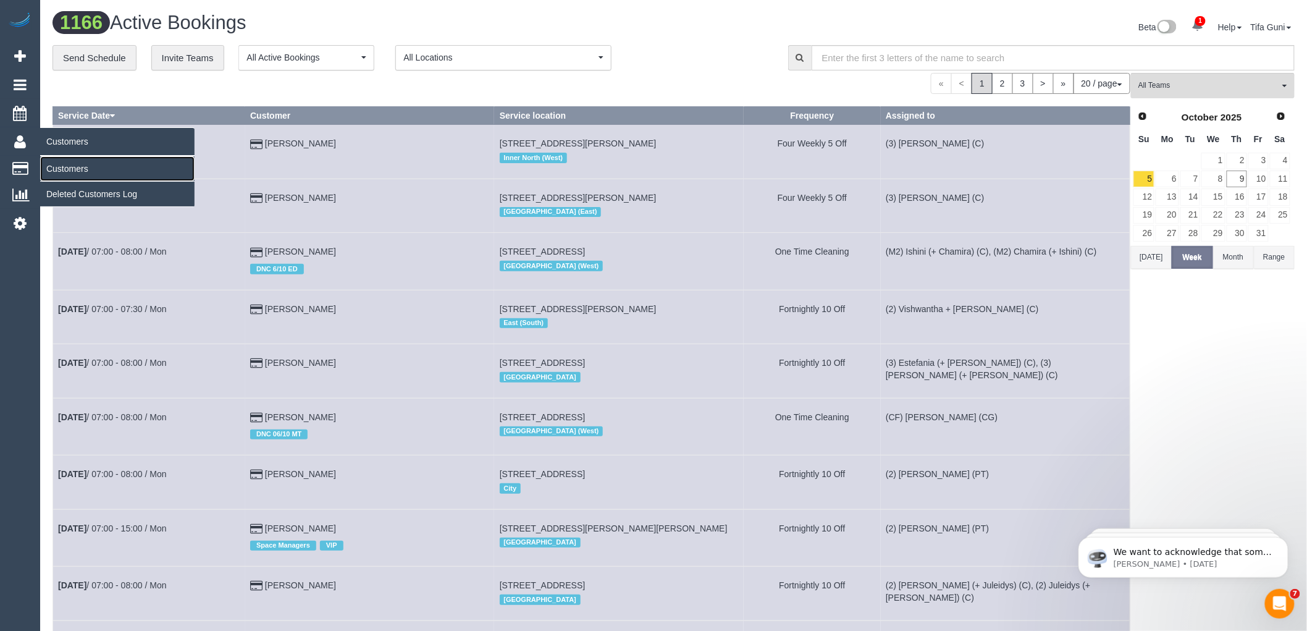
click at [74, 168] on link "Customers" at bounding box center [117, 168] width 154 height 25
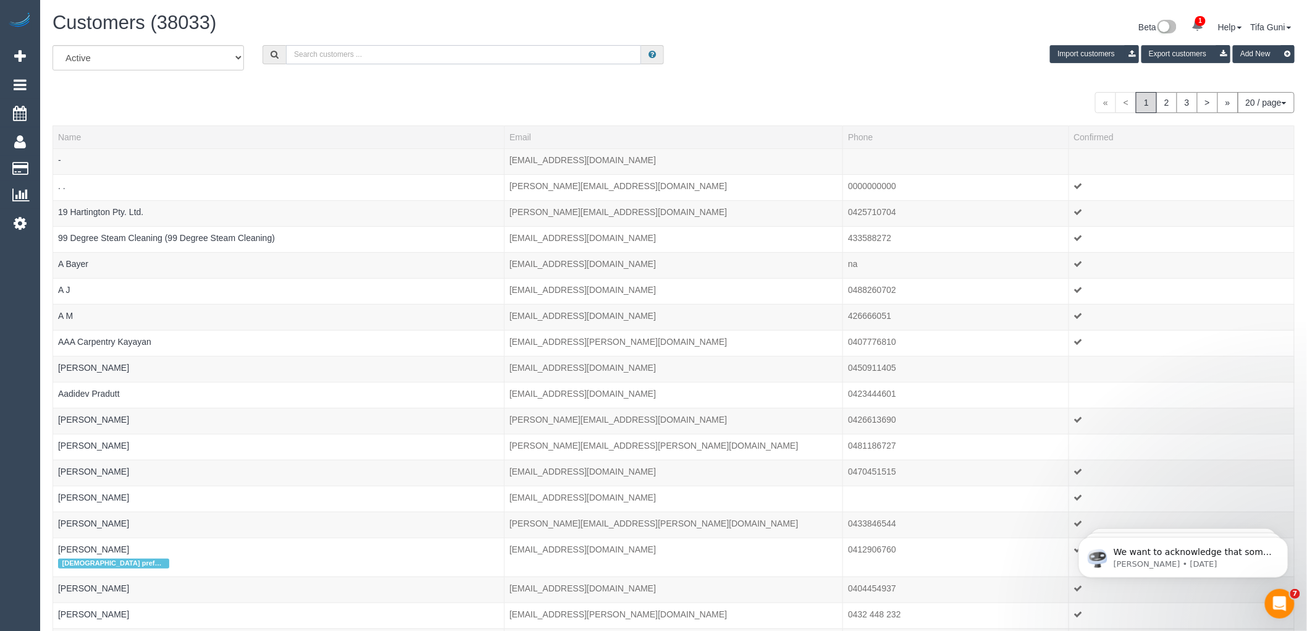
paste input "+61 427 819 762"
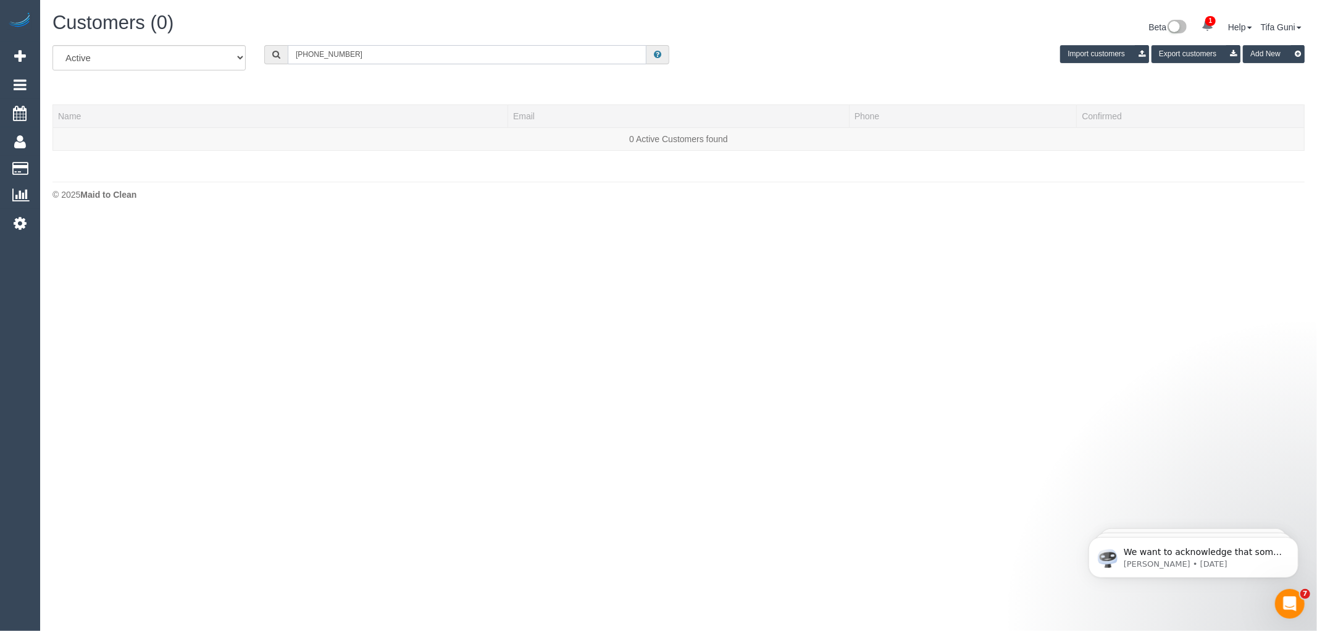
drag, startPoint x: 314, startPoint y: 54, endPoint x: 287, endPoint y: 52, distance: 26.6
click at [288, 52] on input "+61 427 819 762" at bounding box center [467, 54] width 359 height 19
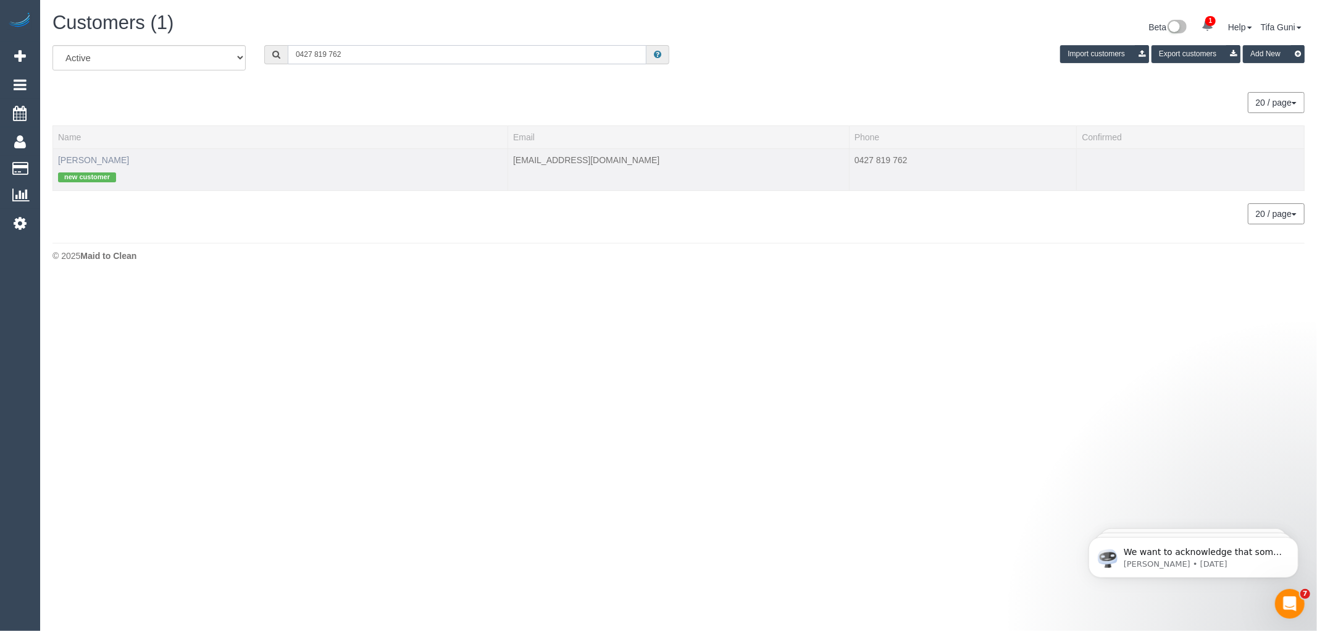
type input "0427 819 762"
click at [99, 157] on link "Jennette Anderson" at bounding box center [93, 160] width 71 height 10
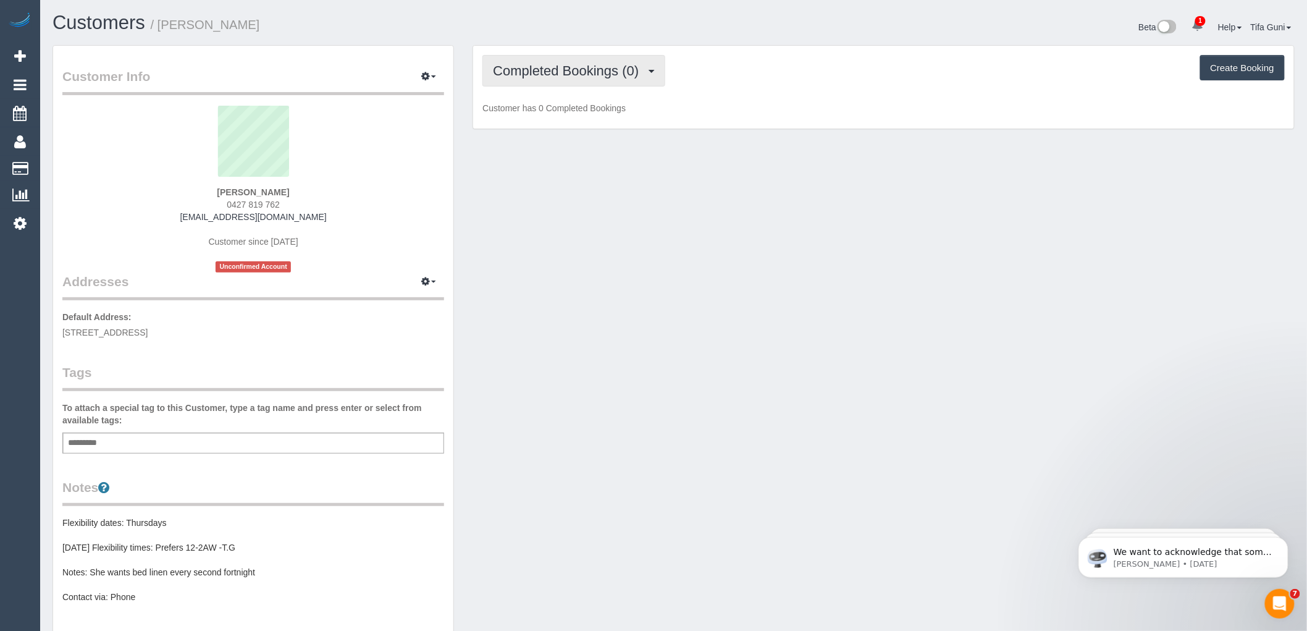
click at [586, 77] on span "Completed Bookings (0)" at bounding box center [569, 70] width 152 height 15
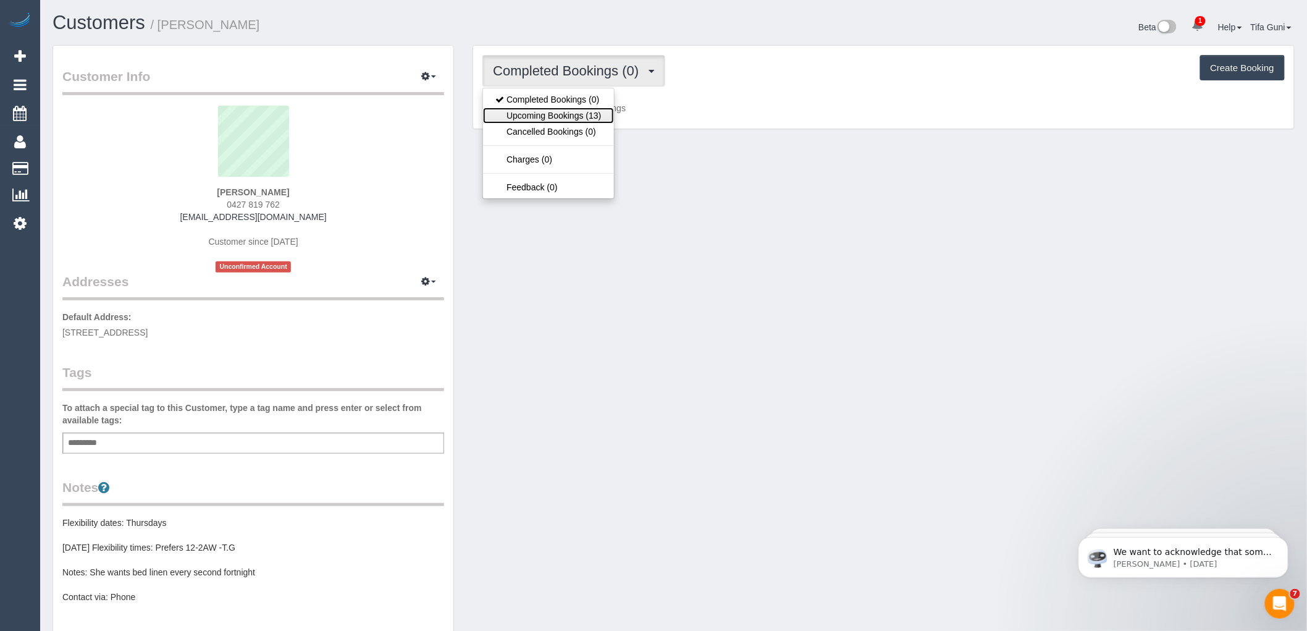
click at [570, 115] on link "Upcoming Bookings (13)" at bounding box center [548, 115] width 130 height 16
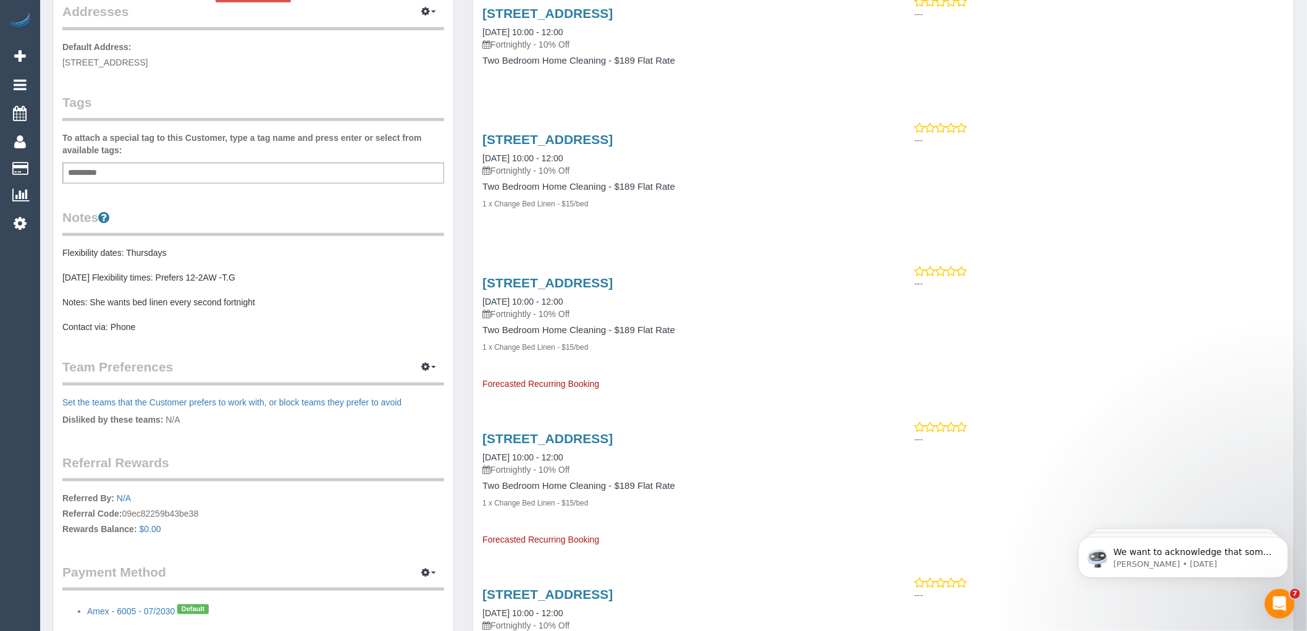
scroll to position [274, 0]
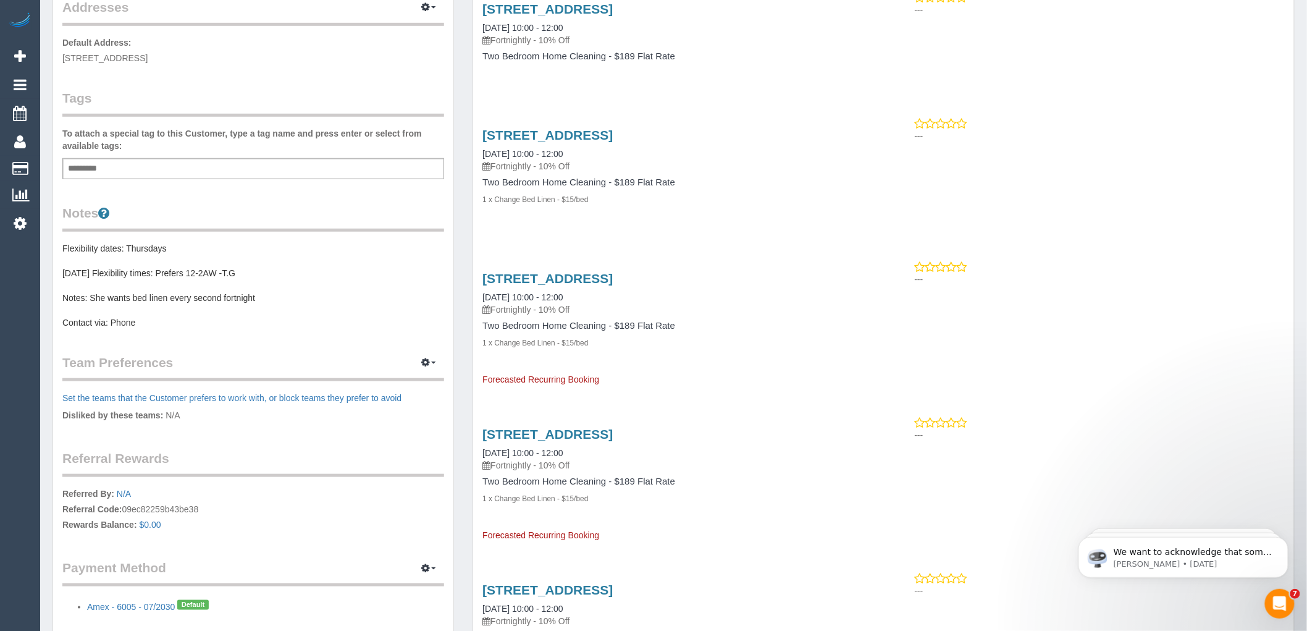
click at [212, 287] on pre "Flexibility dates: Thursdays 09/10/2025 Flexibility times: Prefers 12-2AW -T.G …" at bounding box center [253, 285] width 382 height 86
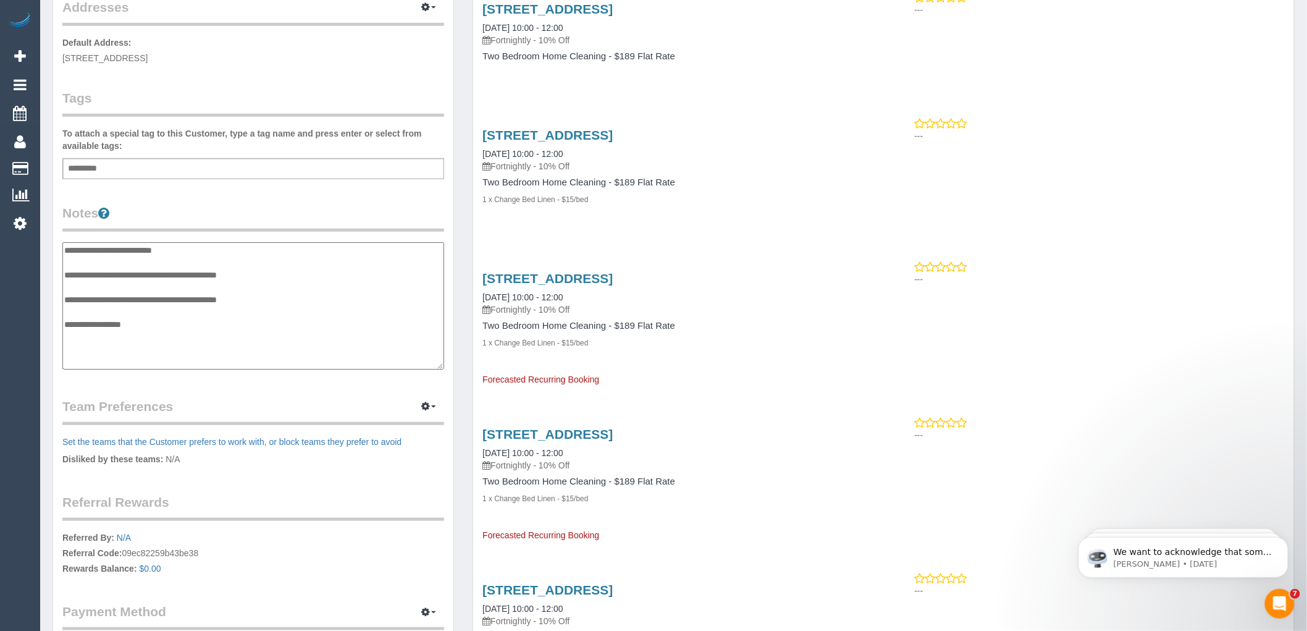
click at [264, 298] on textarea "**********" at bounding box center [253, 305] width 382 height 127
type textarea "**********"
click at [386, 208] on legend "Notes" at bounding box center [253, 218] width 382 height 28
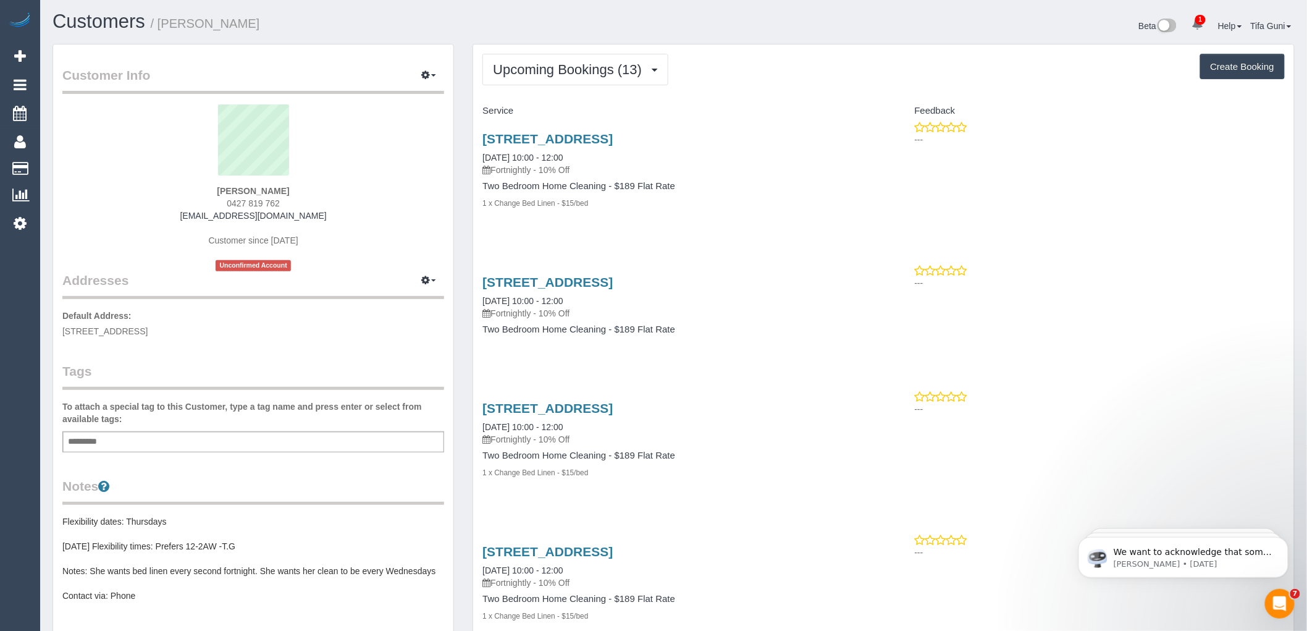
scroll to position [0, 0]
click at [575, 283] on link "102/8-10 The Esplanade, St Kilda, VIC 3182" at bounding box center [547, 283] width 130 height 14
click at [579, 71] on span "Upcoming Bookings (13)" at bounding box center [570, 70] width 155 height 15
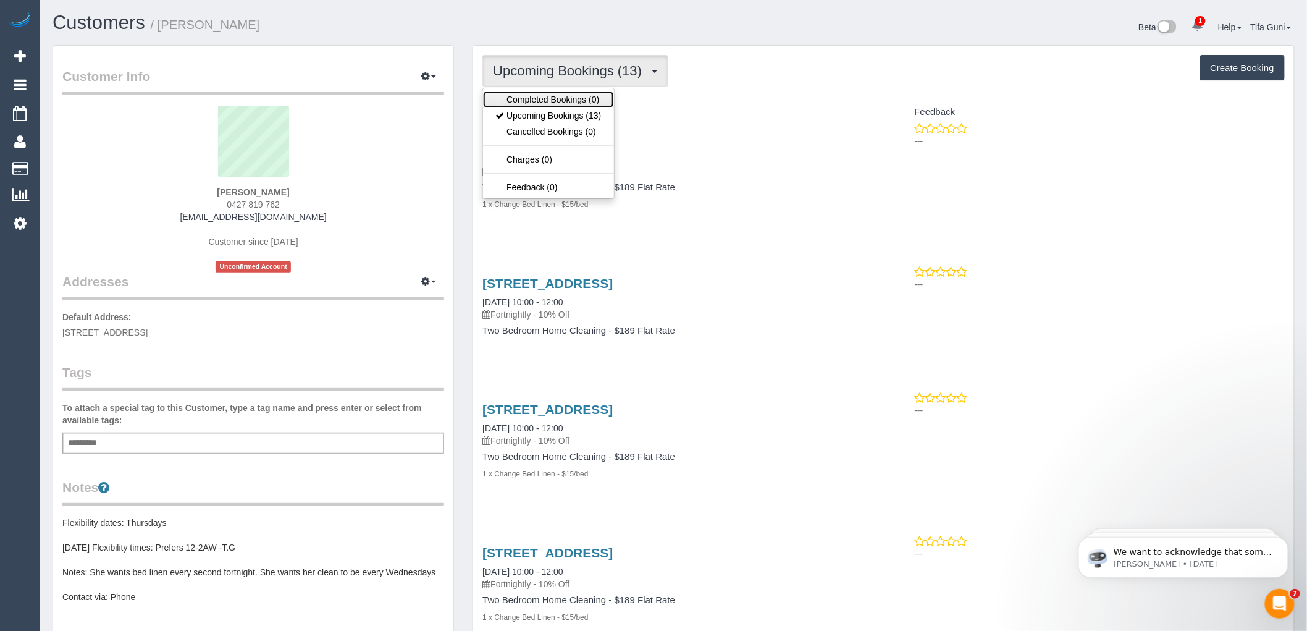
click at [551, 100] on link "Completed Bookings (0)" at bounding box center [548, 99] width 130 height 16
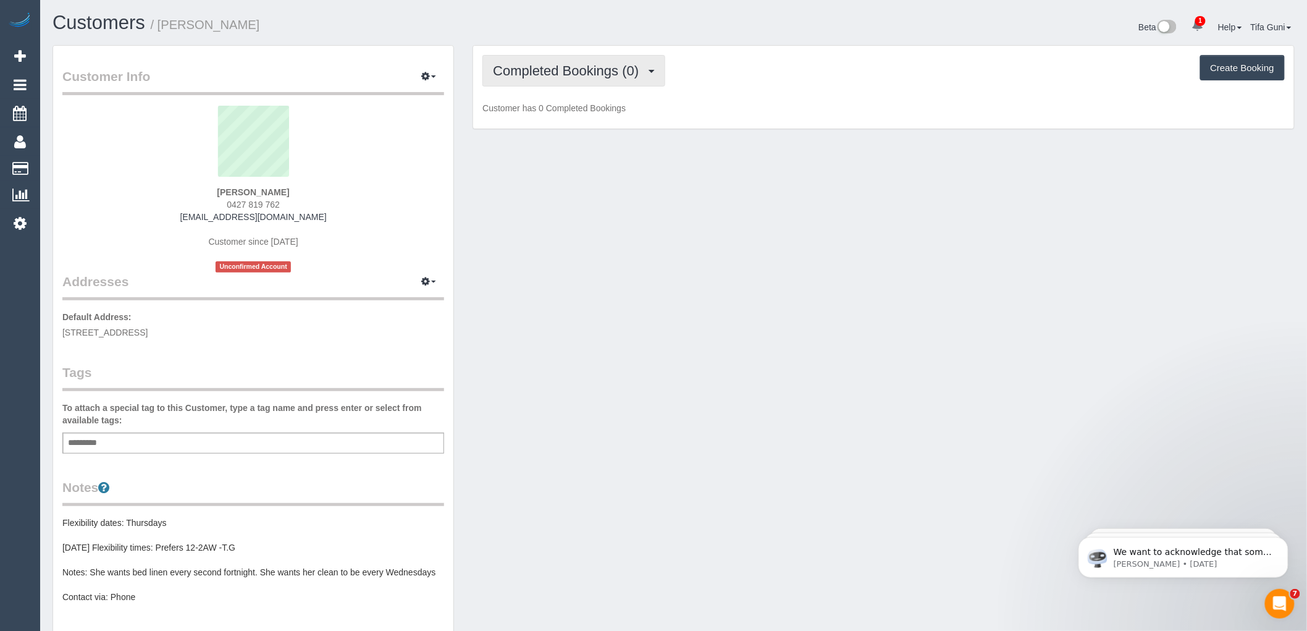
click at [584, 70] on span "Completed Bookings (0)" at bounding box center [569, 70] width 152 height 15
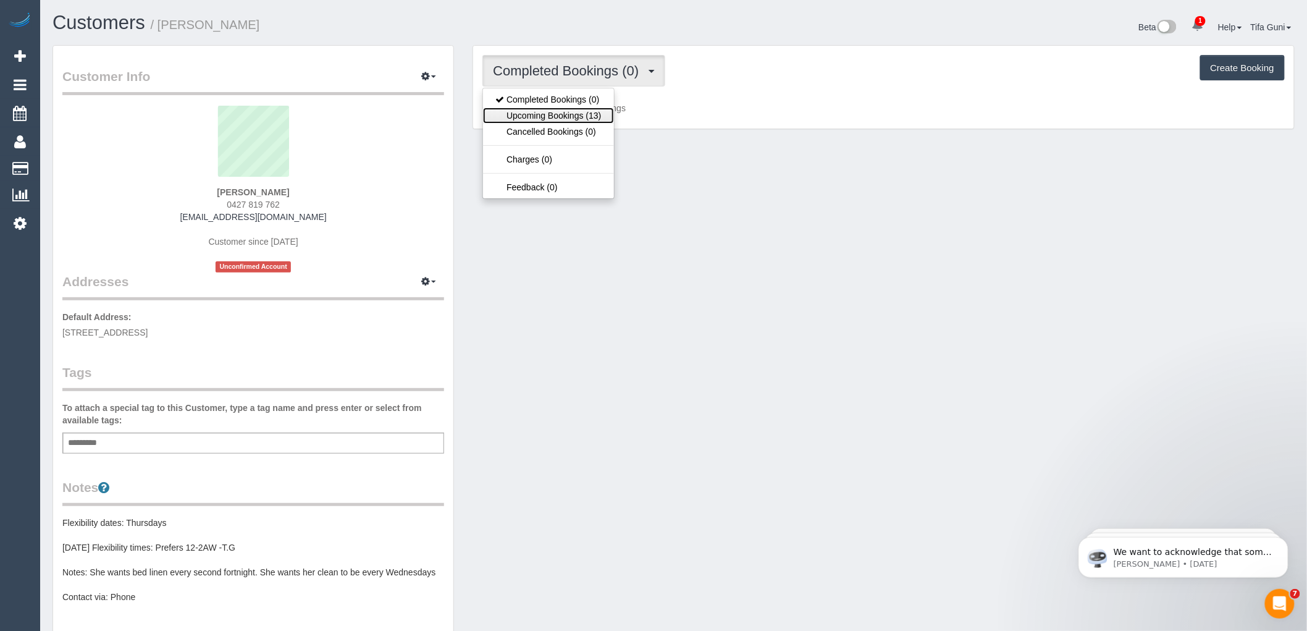
click at [578, 111] on link "Upcoming Bookings (13)" at bounding box center [548, 115] width 130 height 16
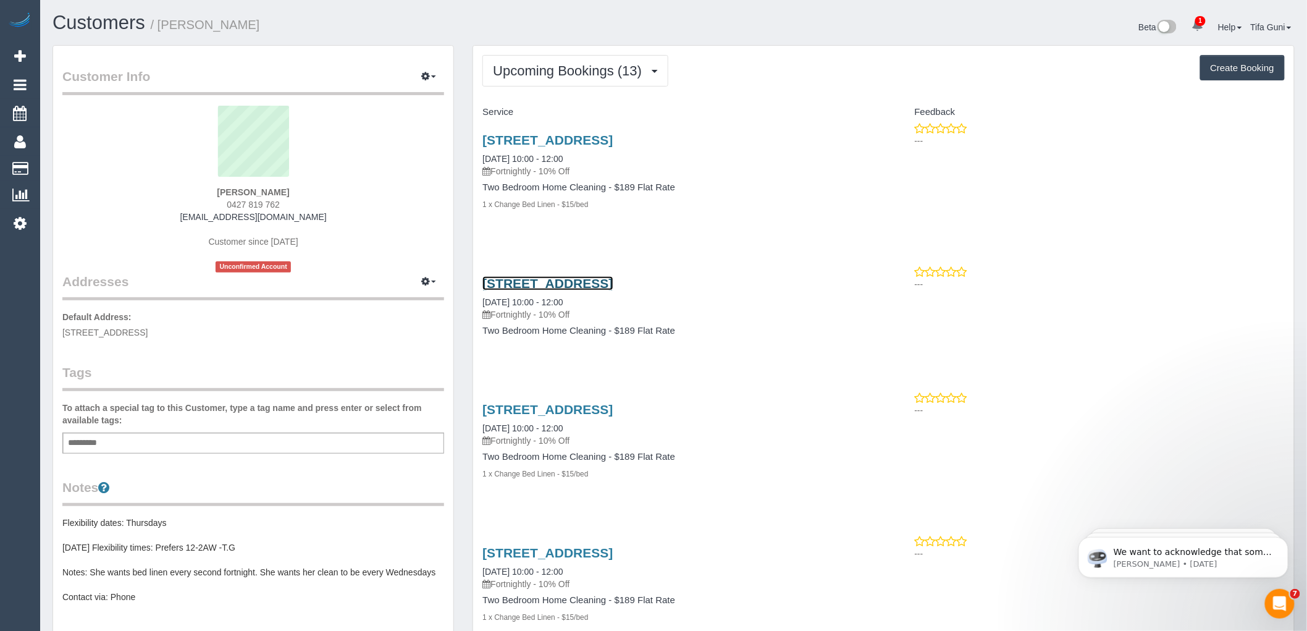
click at [535, 283] on link "102/8-10 The Esplanade, St Kilda, VIC 3182" at bounding box center [547, 283] width 130 height 14
click at [578, 140] on link "102/8-10 The Esplanade, St Kilda, VIC 3182" at bounding box center [547, 140] width 130 height 14
click at [590, 282] on link "102/8-10 The Esplanade, St Kilda, VIC 3182" at bounding box center [547, 283] width 130 height 14
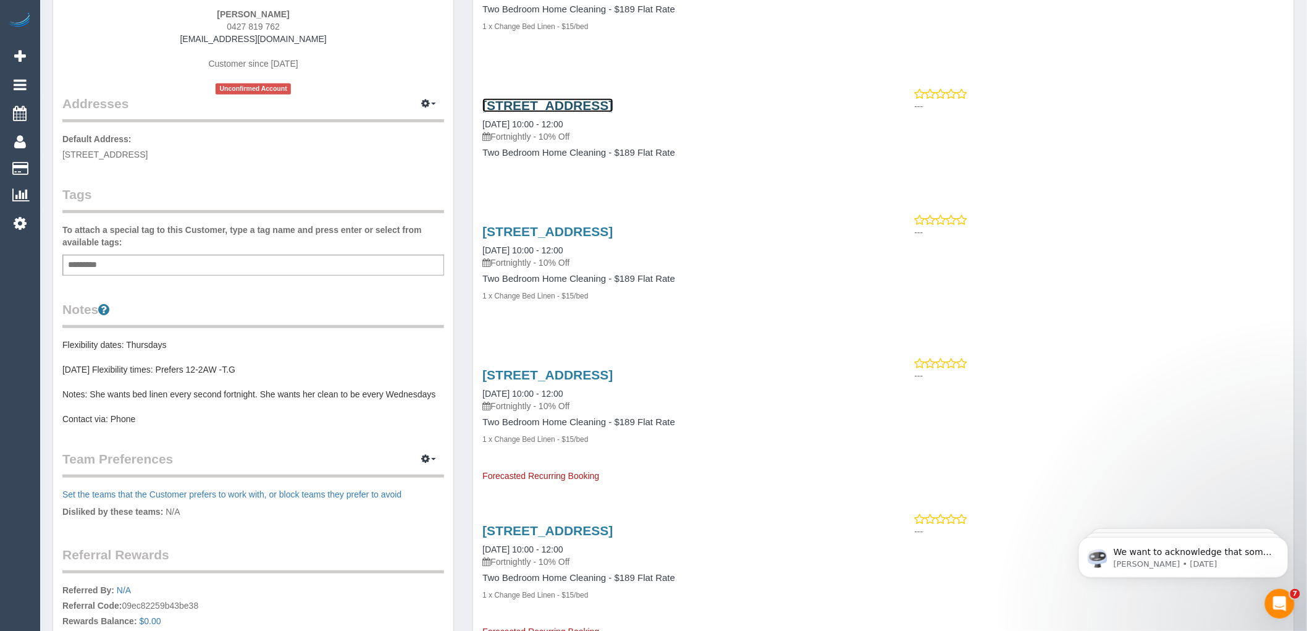
scroll to position [206, 0]
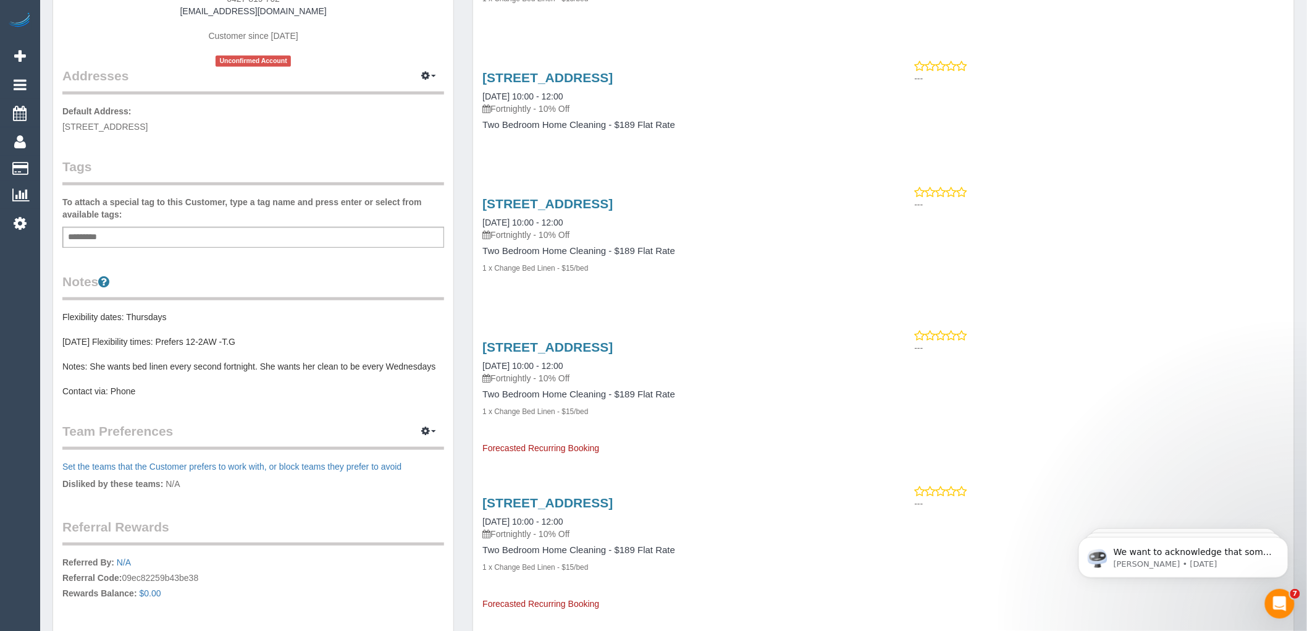
click at [241, 369] on pre "Flexibility dates: Thursdays [DATE] Flexibility times: Prefers 12-2AW -T.G Note…" at bounding box center [253, 354] width 382 height 86
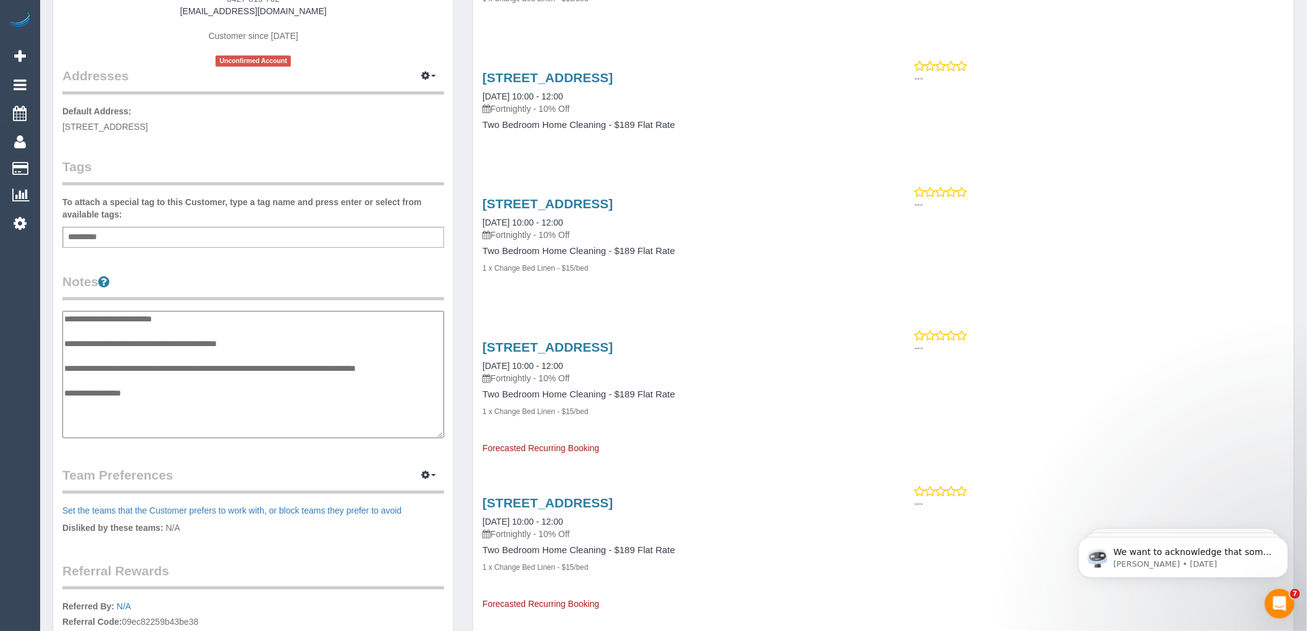
click at [437, 360] on textarea "**********" at bounding box center [253, 374] width 382 height 127
click at [436, 367] on textarea "**********" at bounding box center [253, 374] width 382 height 127
type textarea "**********"
click at [304, 270] on div "Customer Info Edit Contact Info Send Message Email Preferences Special Sales Ta…" at bounding box center [253, 300] width 400 height 920
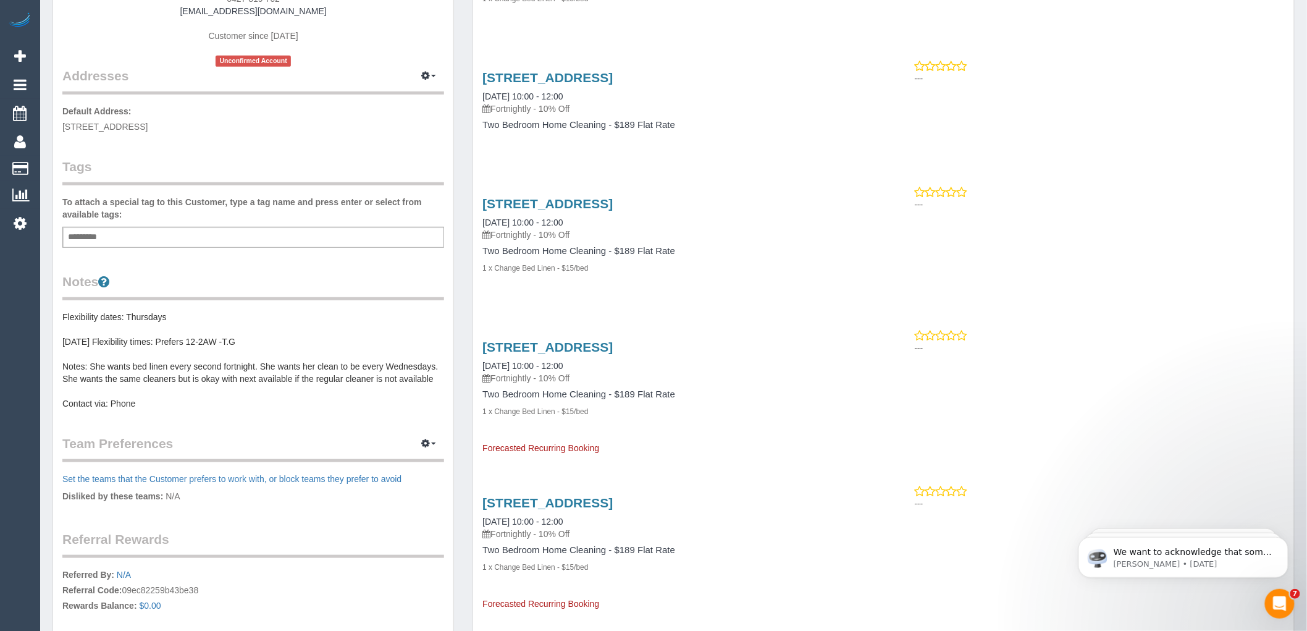
scroll to position [0, 0]
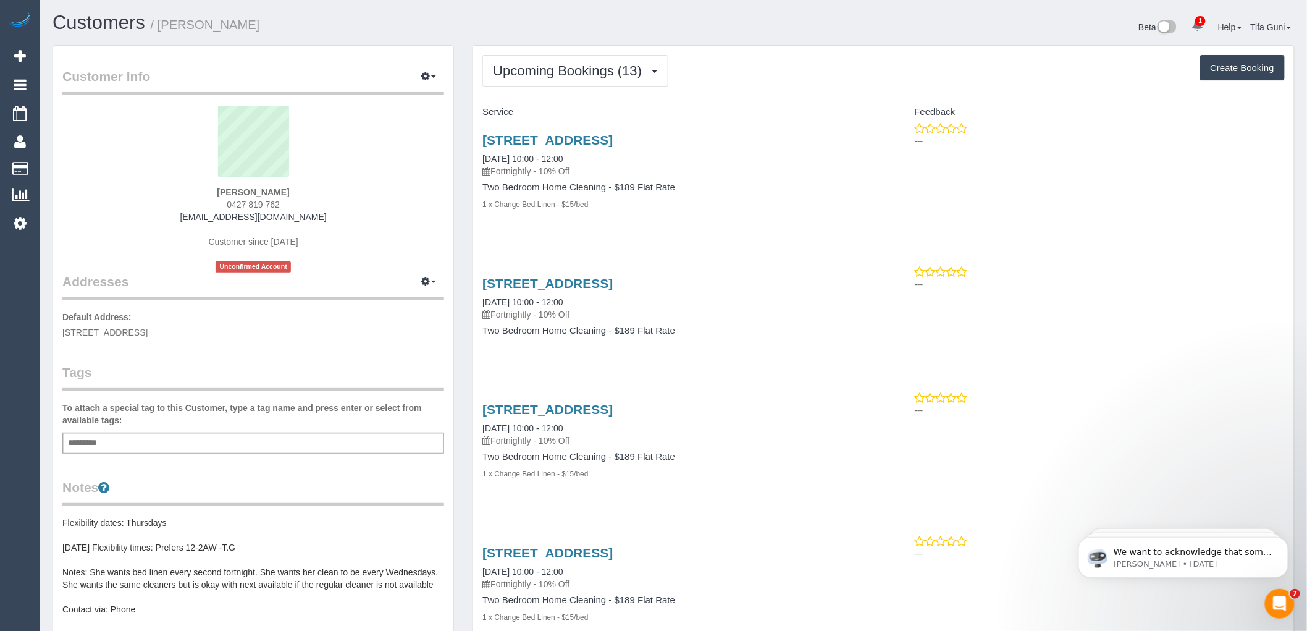
drag, startPoint x: 283, startPoint y: 201, endPoint x: 209, endPoint y: 201, distance: 74.1
click at [209, 201] on div "Jennette Anderson 0427 819 762 jenneggea1234@gmail.com Customer since 2025 Unco…" at bounding box center [253, 189] width 382 height 167
copy span "0427 819 762"
click at [332, 179] on sui-profile-pic at bounding box center [253, 146] width 363 height 80
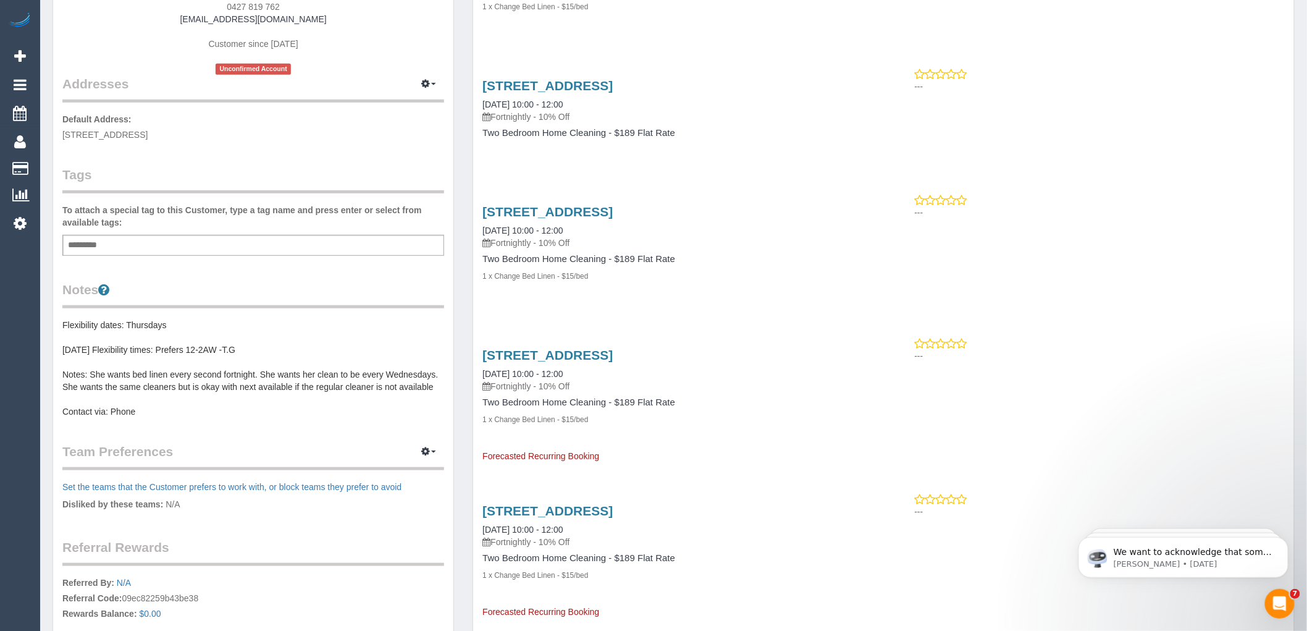
scroll to position [206, 0]
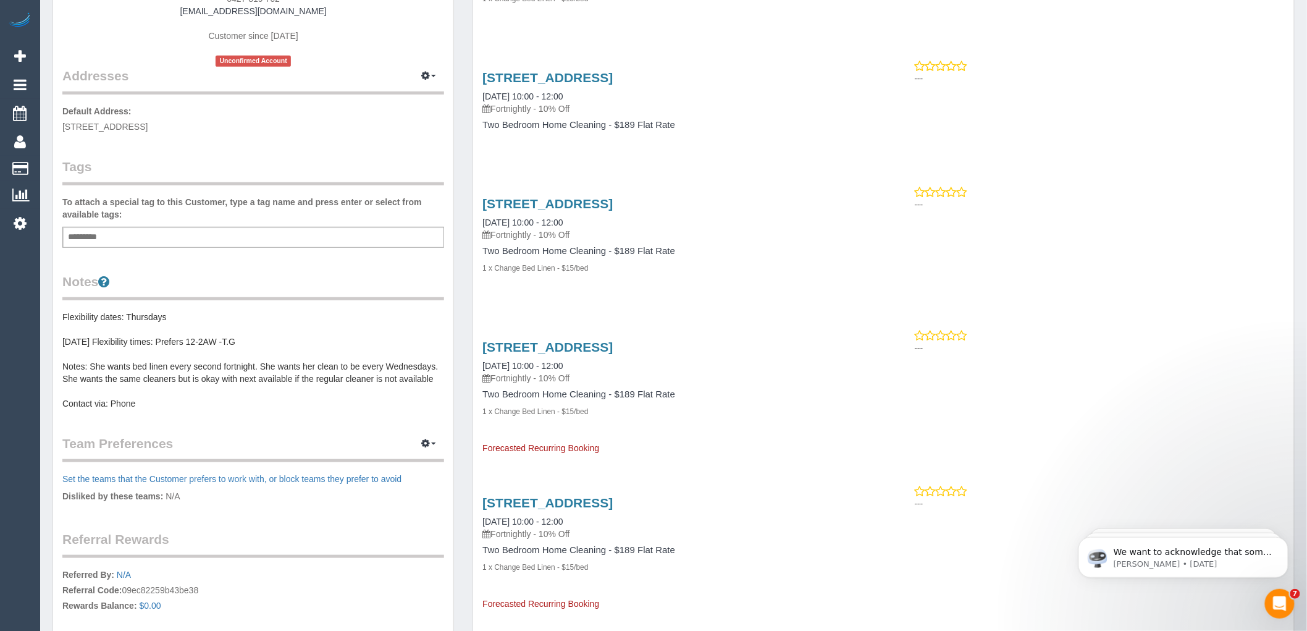
click at [156, 364] on pre "Flexibility dates: Thursdays 09/10/2025 Flexibility times: Prefers 12-2AW -T.G …" at bounding box center [253, 360] width 382 height 99
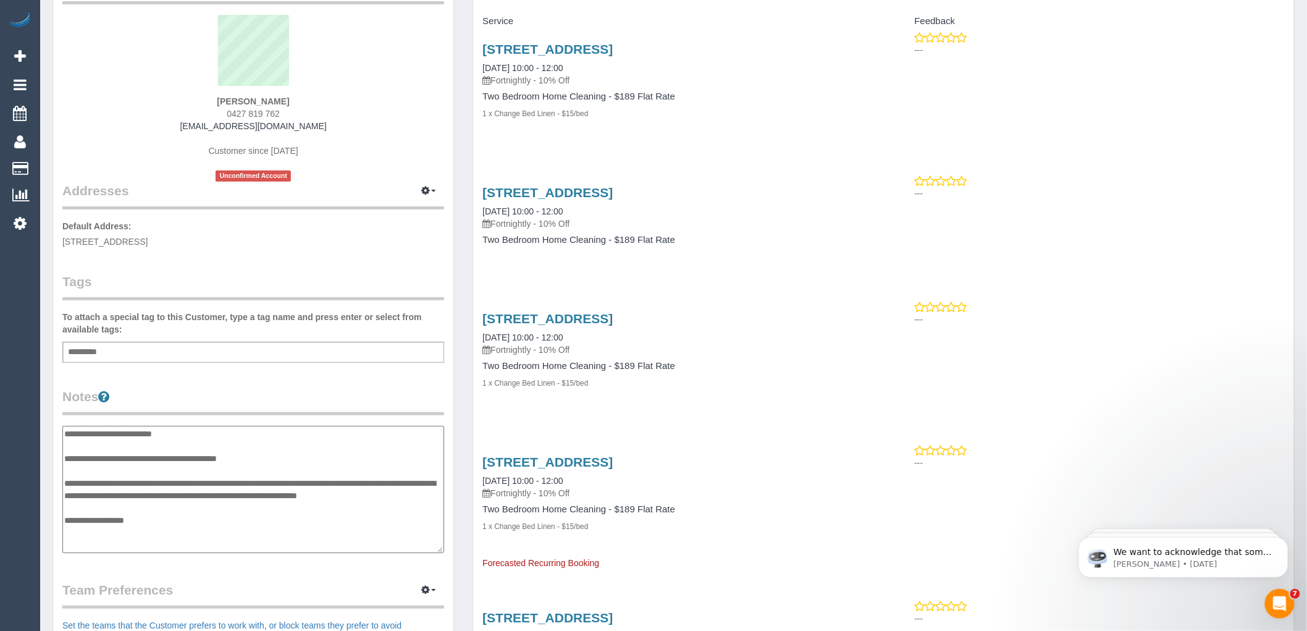
scroll to position [69, 0]
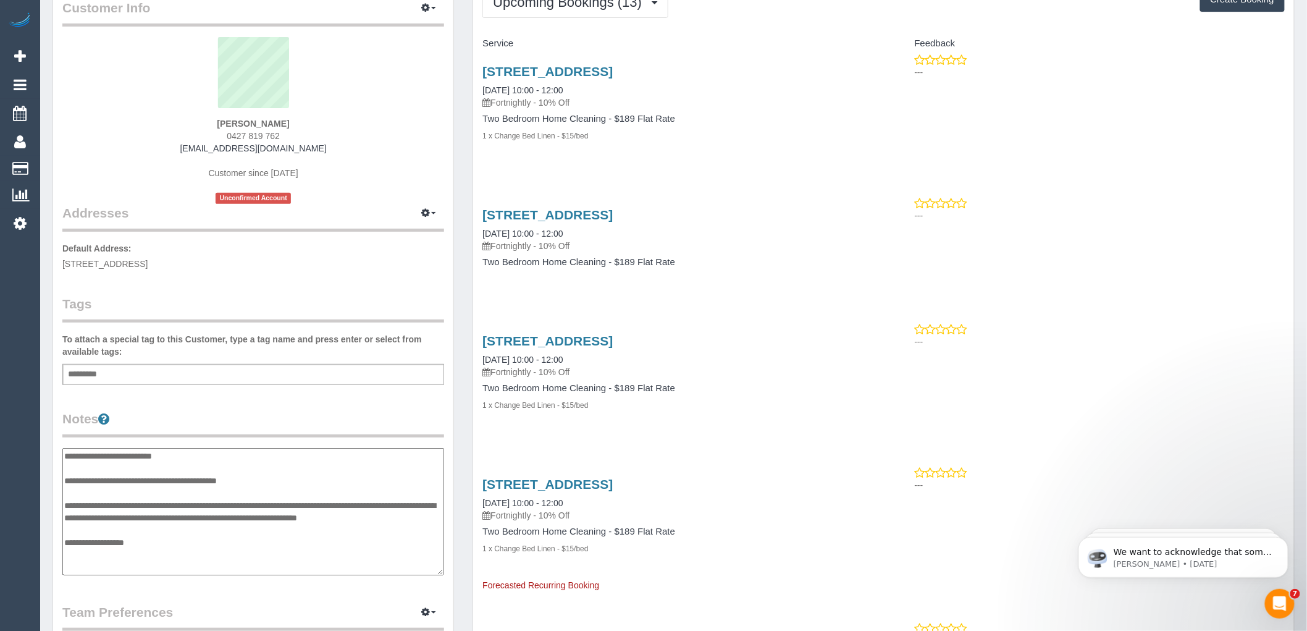
type textarea "**********"
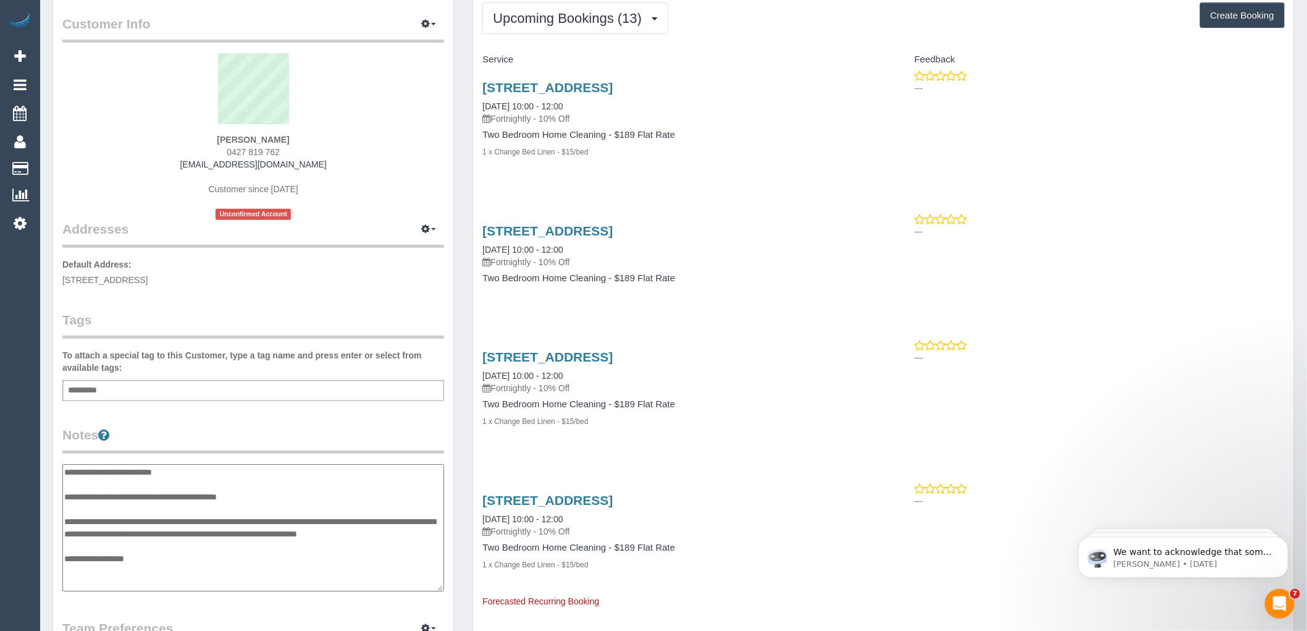
scroll to position [0, 0]
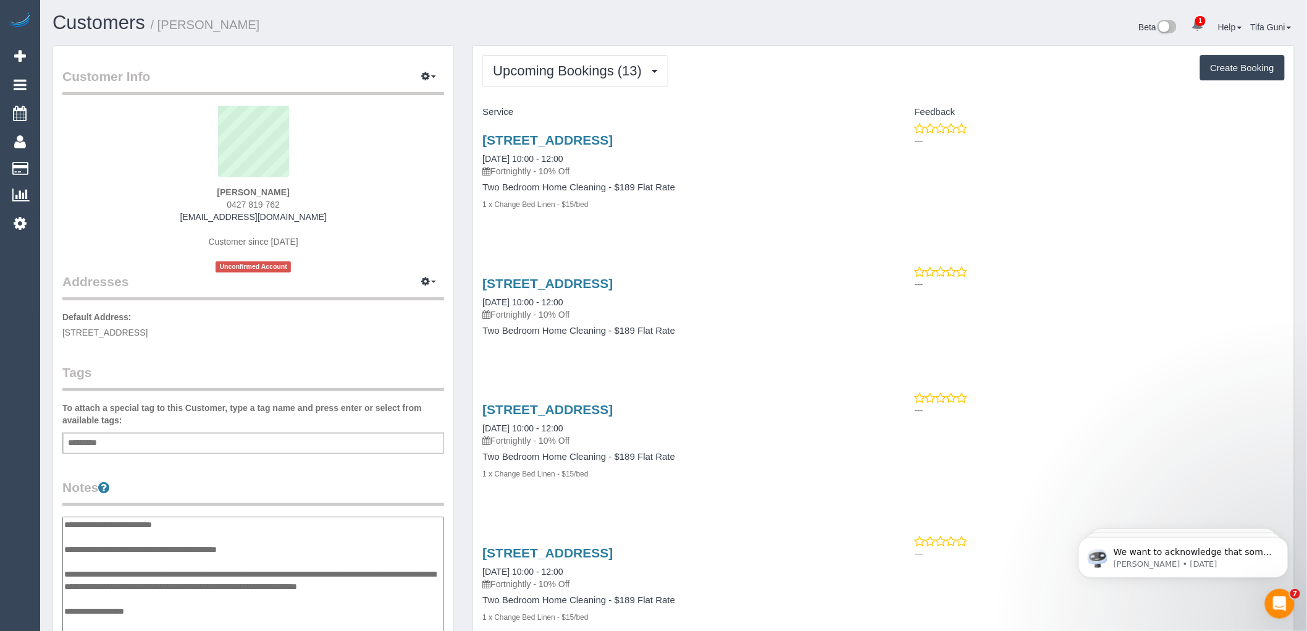
click at [367, 203] on div "Jennette Anderson 0427 819 762 jenneggea1234@gmail.com Customer since 2025 Unco…" at bounding box center [253, 189] width 382 height 167
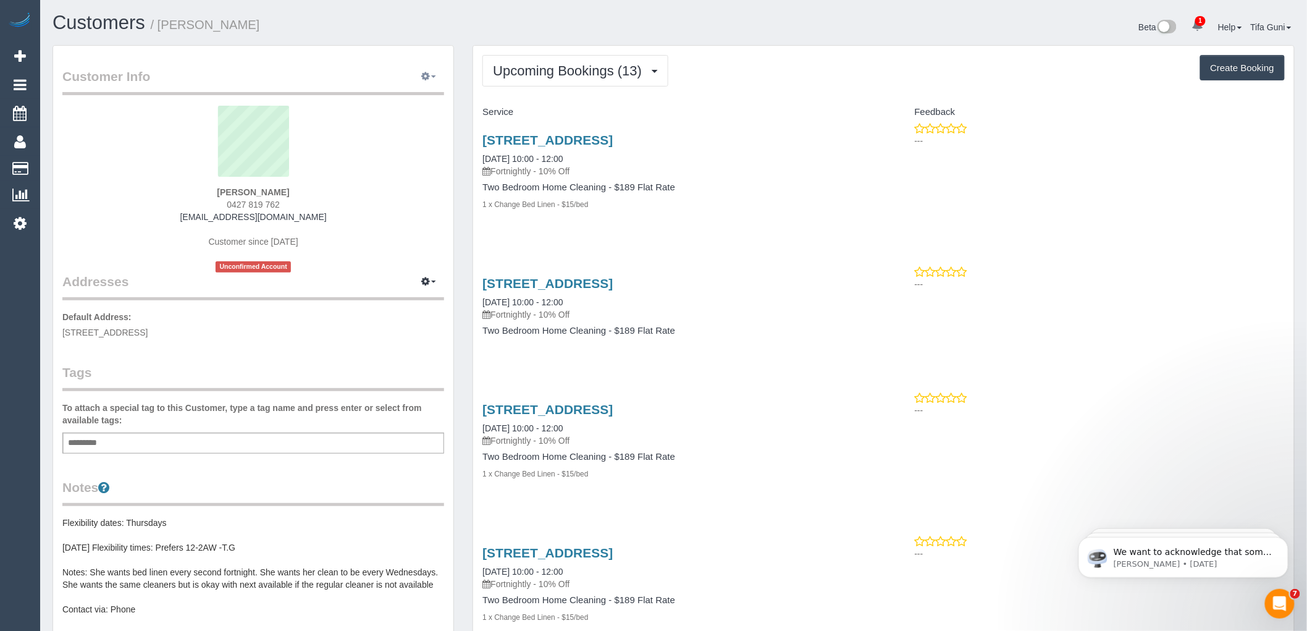
click at [437, 77] on button "button" at bounding box center [428, 76] width 31 height 19
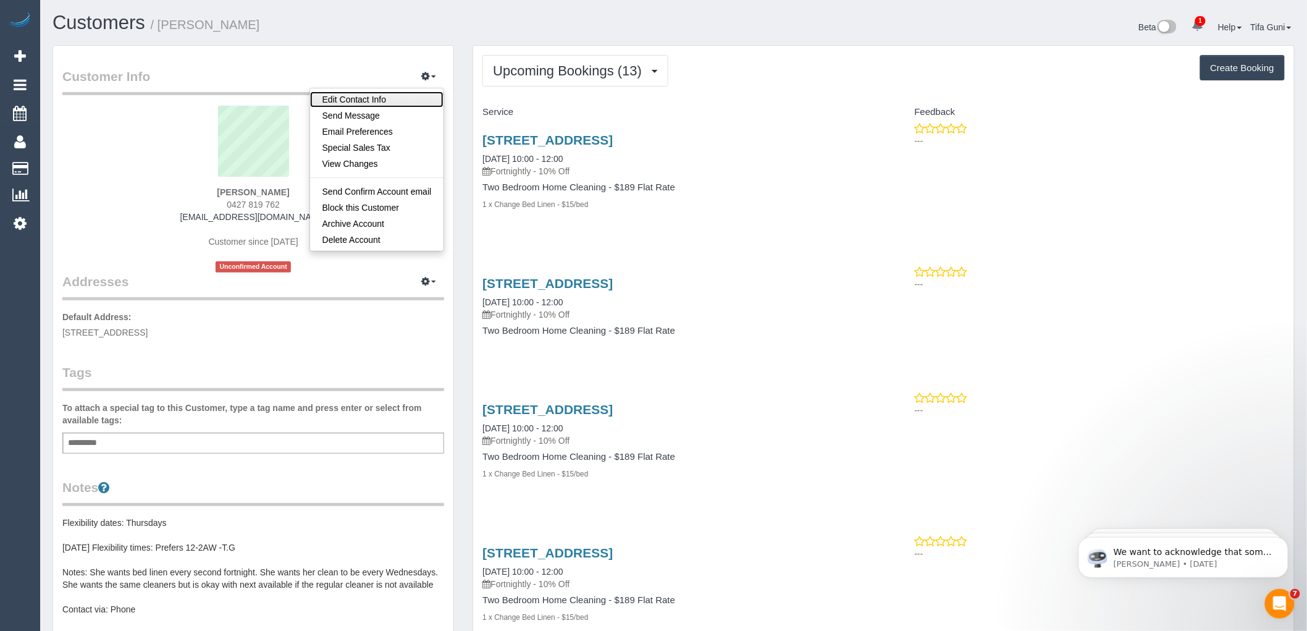
click at [351, 96] on link "Edit Contact Info" at bounding box center [377, 99] width 134 height 16
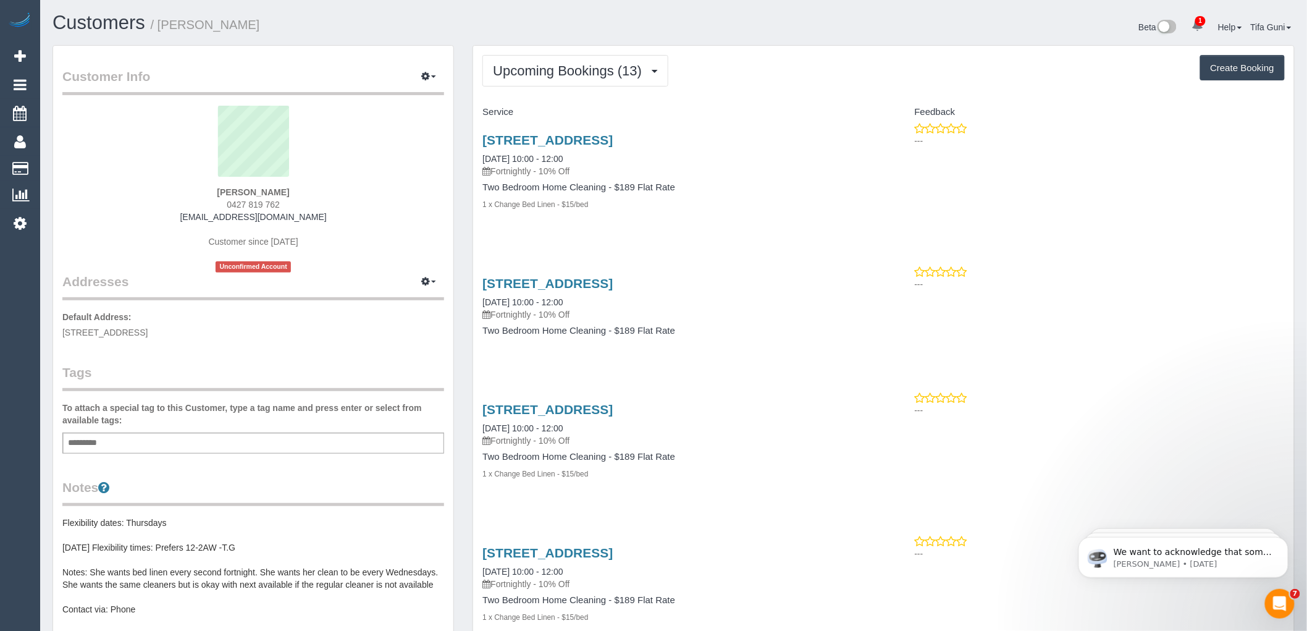
select select "VIC"
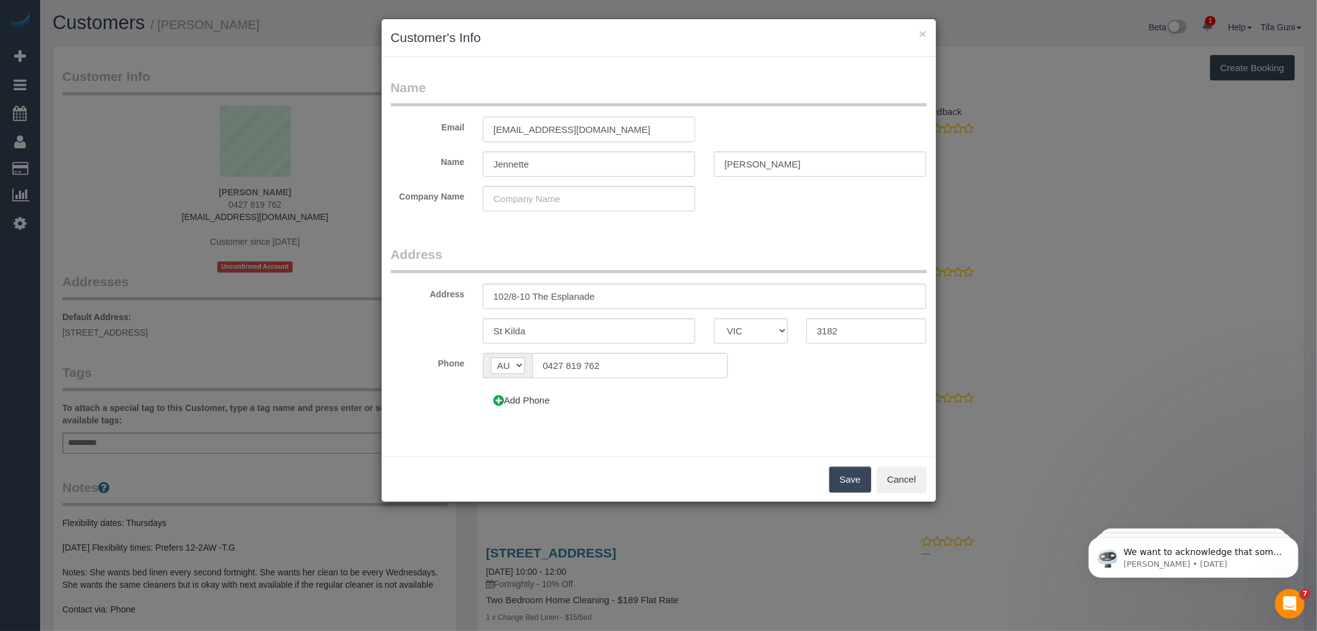
click at [527, 125] on input "[EMAIL_ADDRESS][DOMAIN_NAME]" at bounding box center [589, 129] width 212 height 25
type input "jennettea1234@gmail.com"
click at [850, 482] on button "Save" at bounding box center [850, 479] width 42 height 26
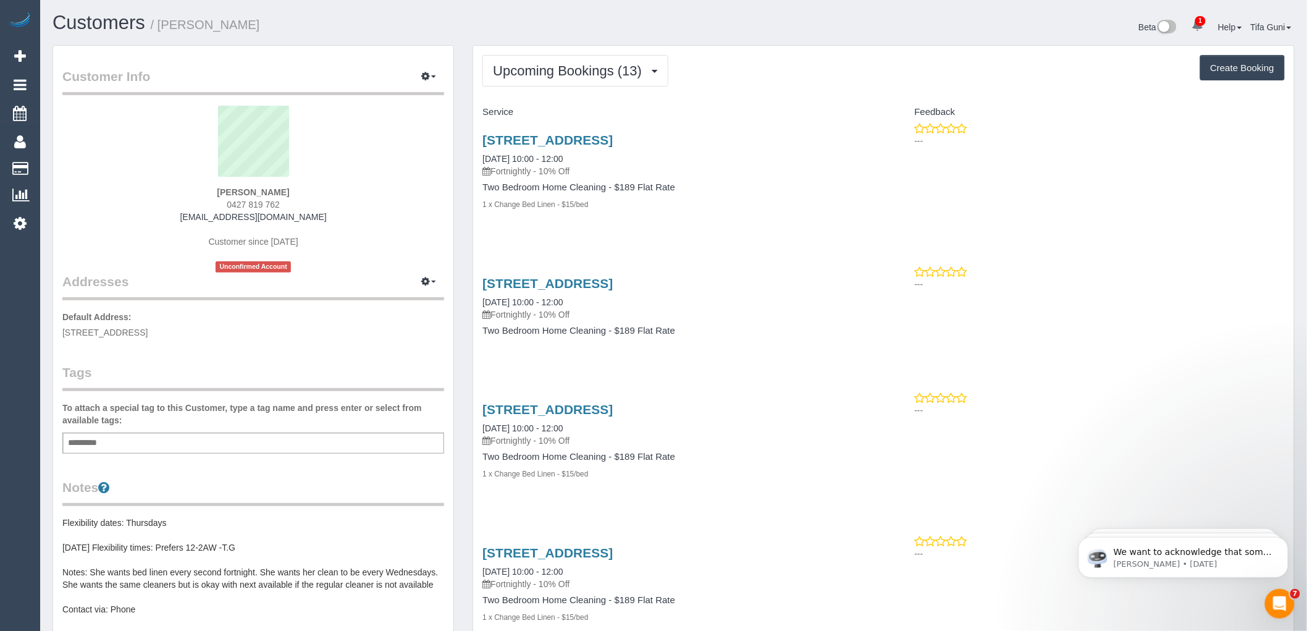
click at [342, 247] on div "Jennette Anderson 0427 819 762 jennettea1234@gmail.com Customer since 2025 Unco…" at bounding box center [253, 189] width 382 height 167
click at [583, 114] on h4 "Service" at bounding box center [678, 112] width 392 height 10
click at [590, 138] on link "102/8-10 The Esplanade, St Kilda, VIC 3182" at bounding box center [547, 140] width 130 height 14
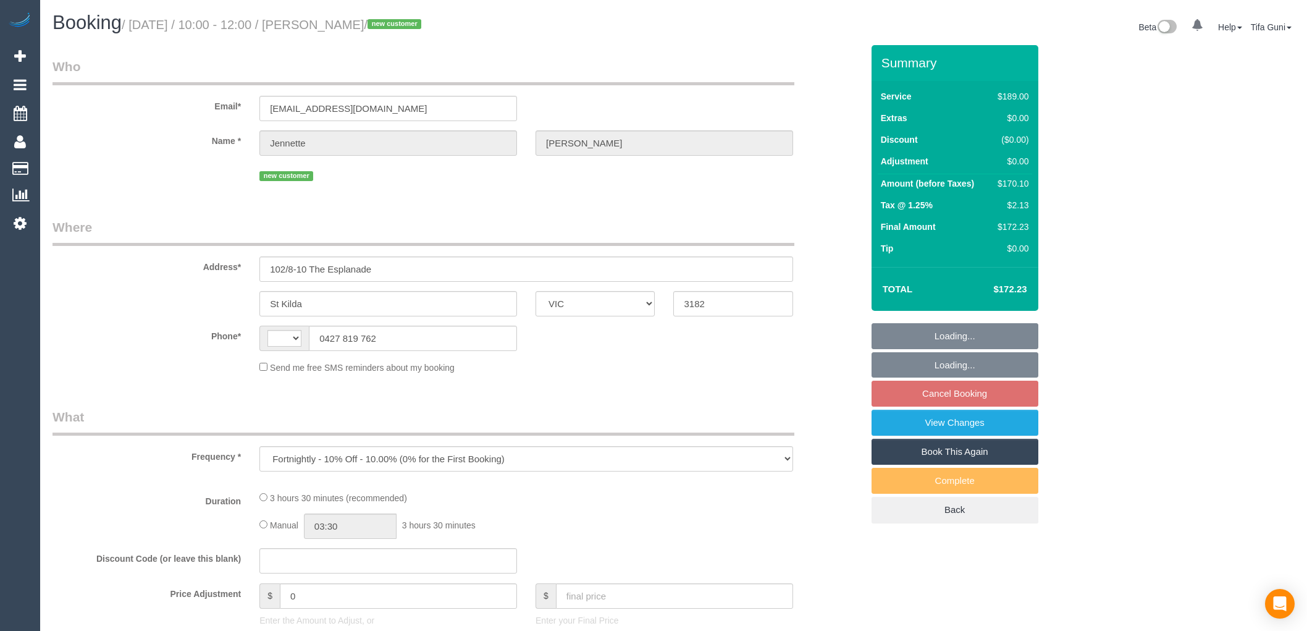
select select "VIC"
select select "string:AU"
select select "string:stripe-pm_1SG9lZ2GScqysDRVhsTLZNIX"
select select "number:28"
select select "number:14"
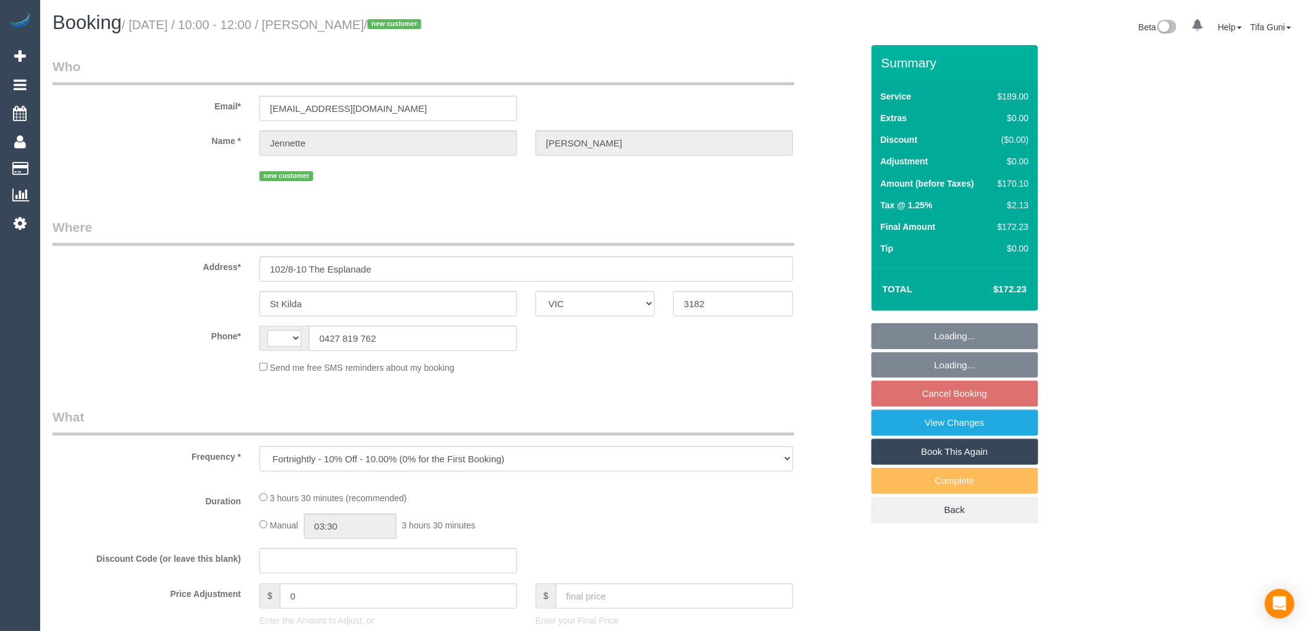
select select "number:18"
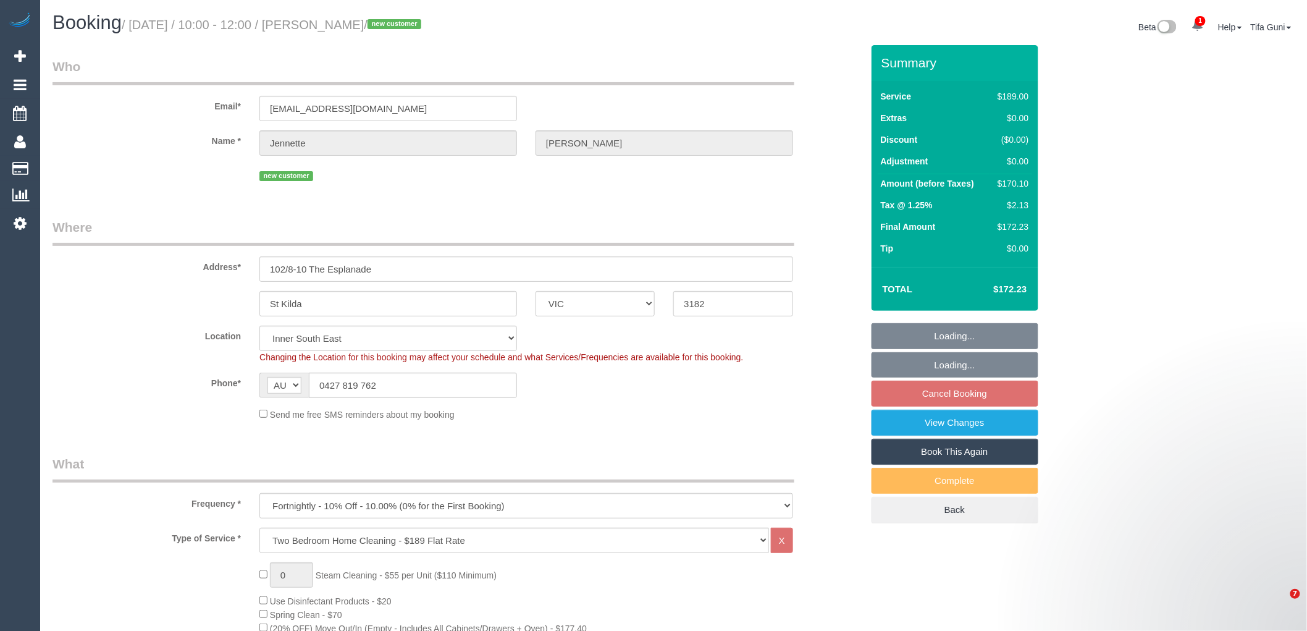
select select "object:795"
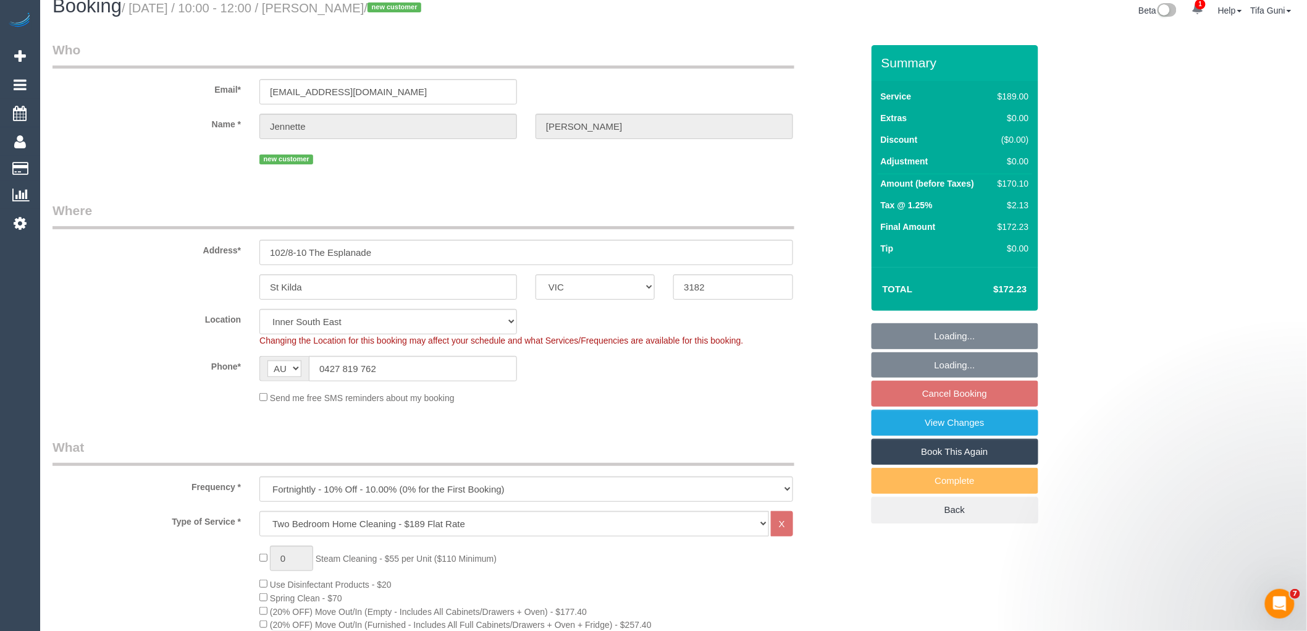
select select "spot3"
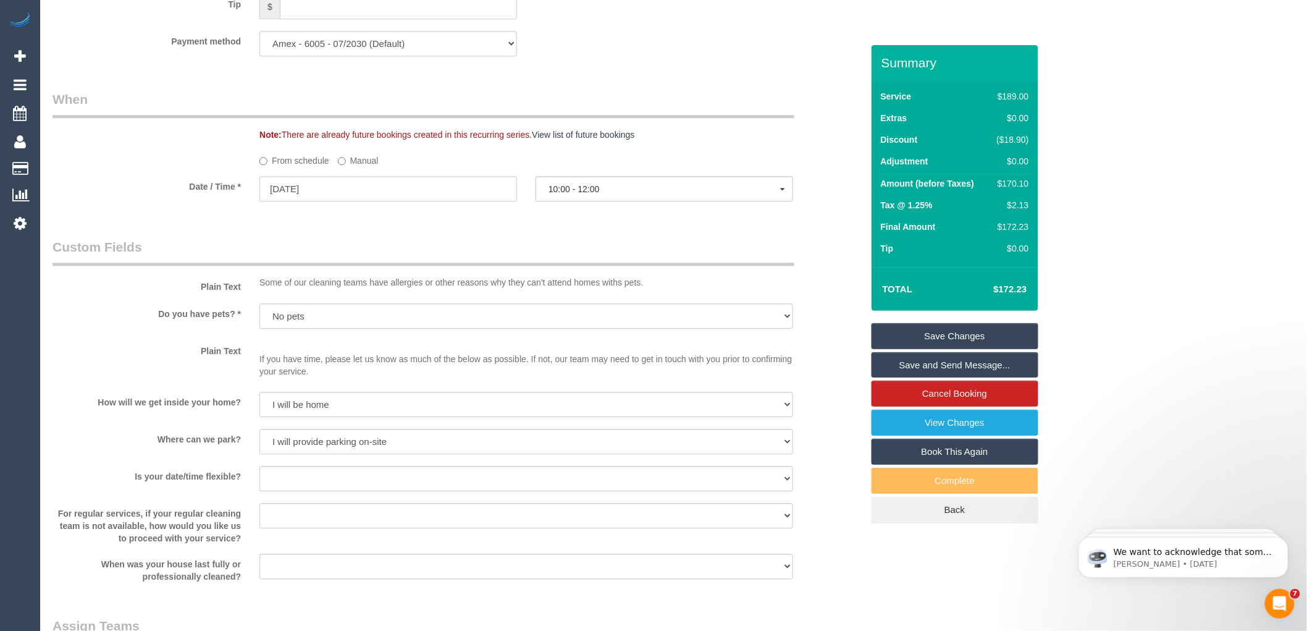
scroll to position [1304, 0]
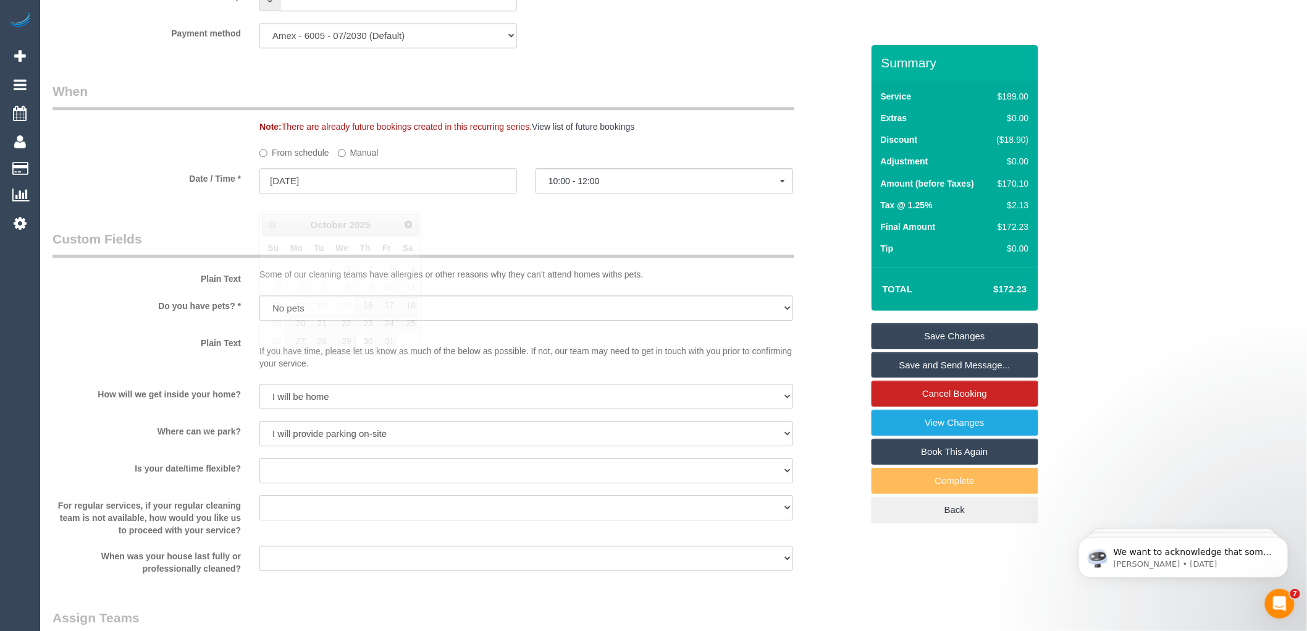
click at [334, 193] on input "[DATE]" at bounding box center [388, 180] width 258 height 25
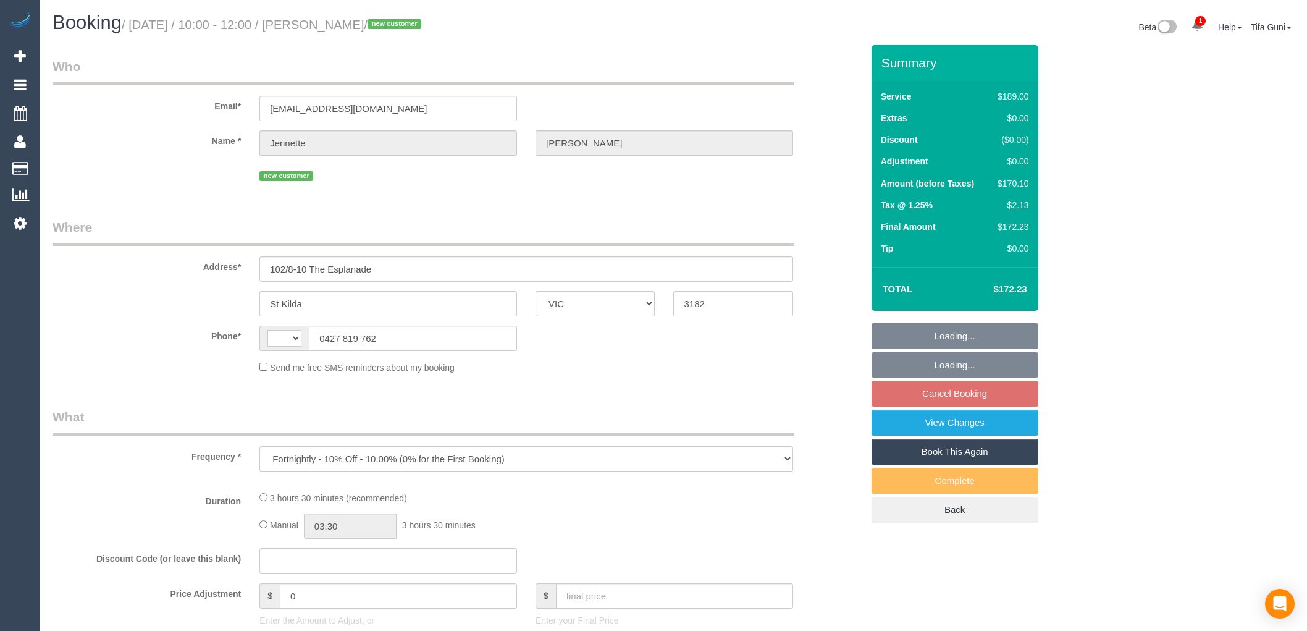
select select "VIC"
select select "string:AU"
select select "string:stripe-pm_1SG9lZ2GScqysDRVhsTLZNIX"
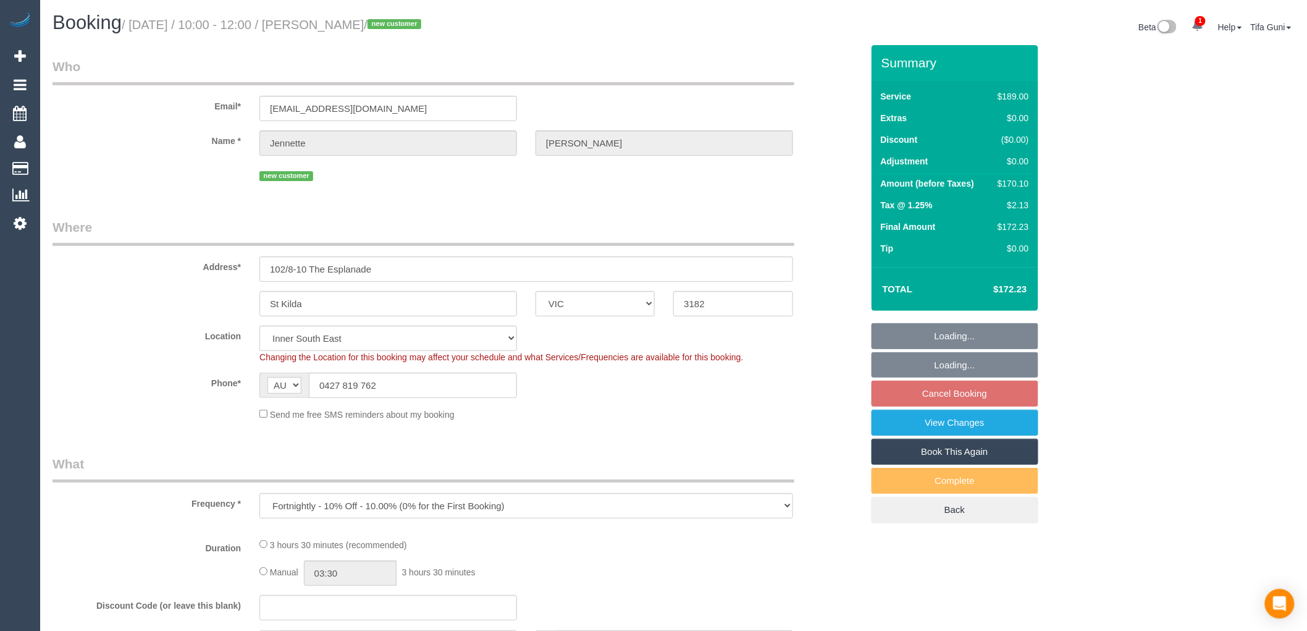
select select "object:547"
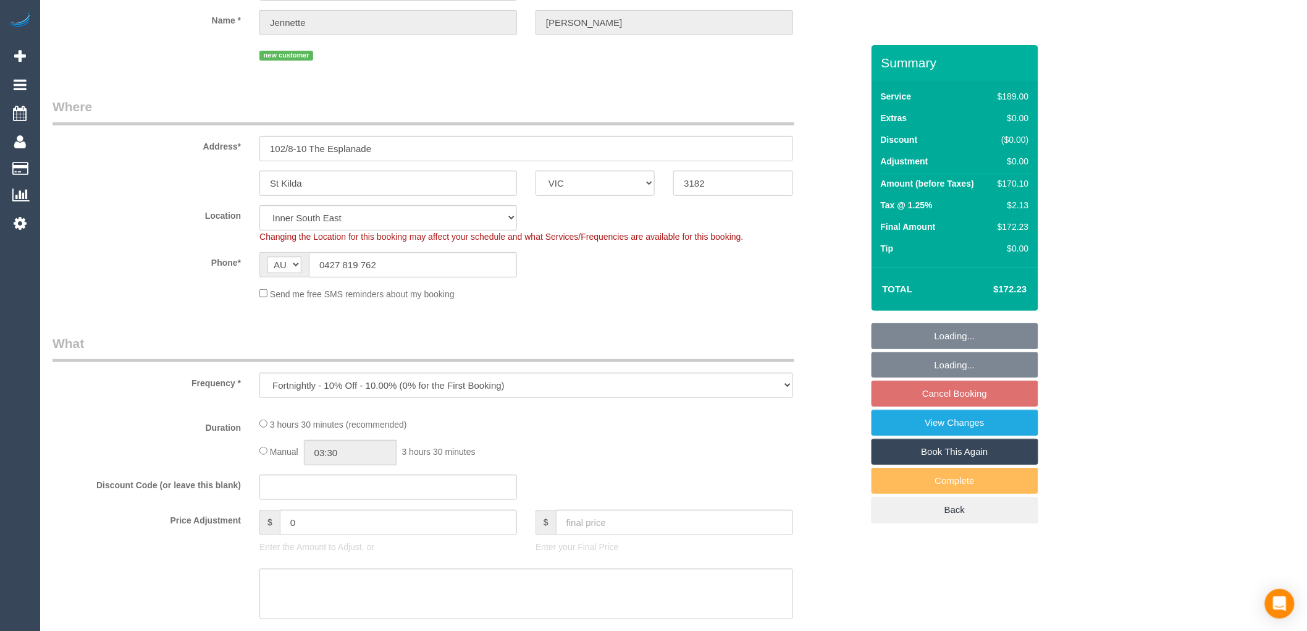
select select "number:28"
select select "number:14"
select select "number:18"
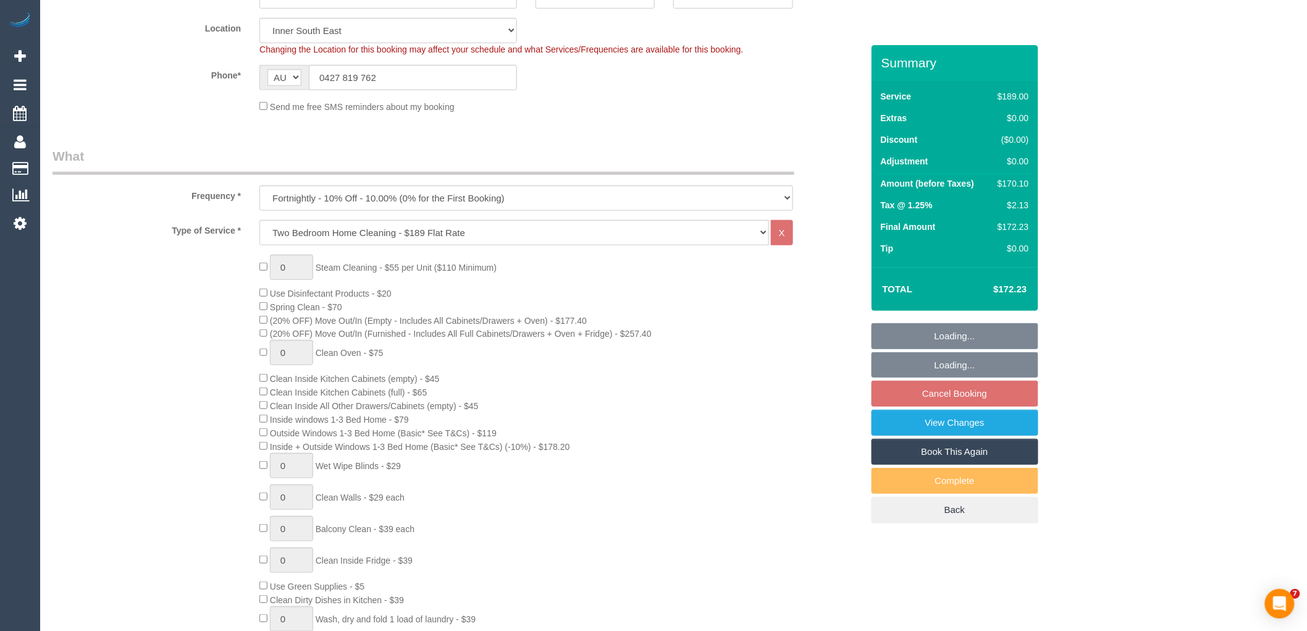
scroll to position [480, 0]
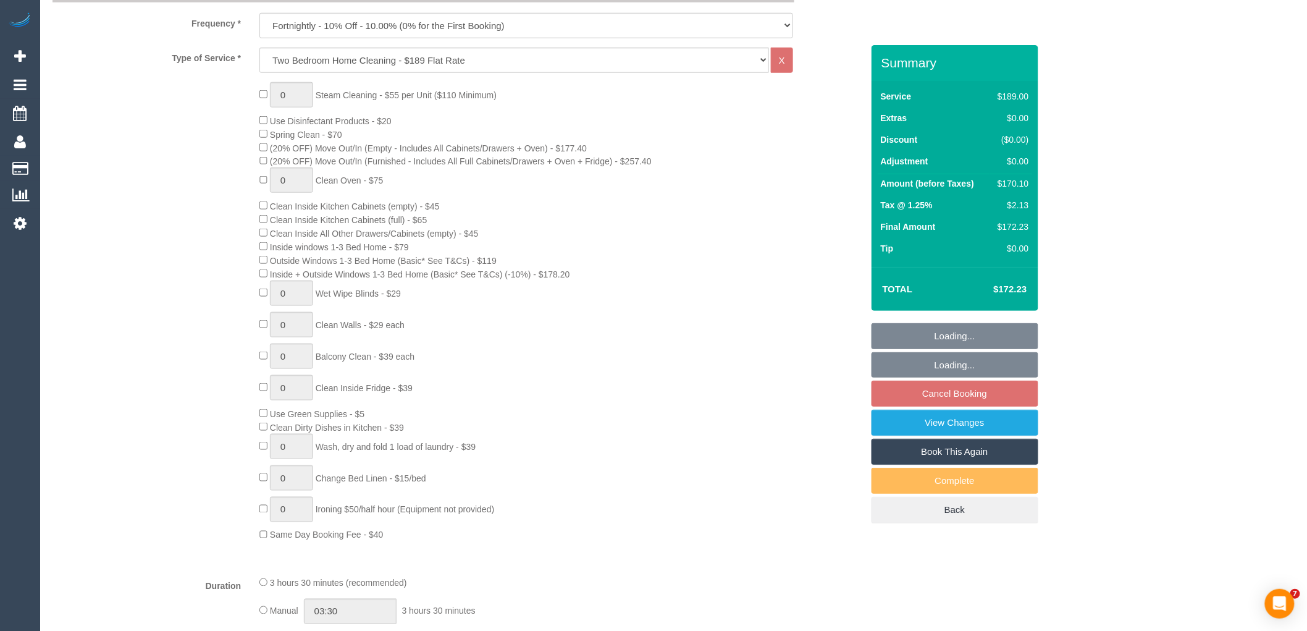
select select "spot3"
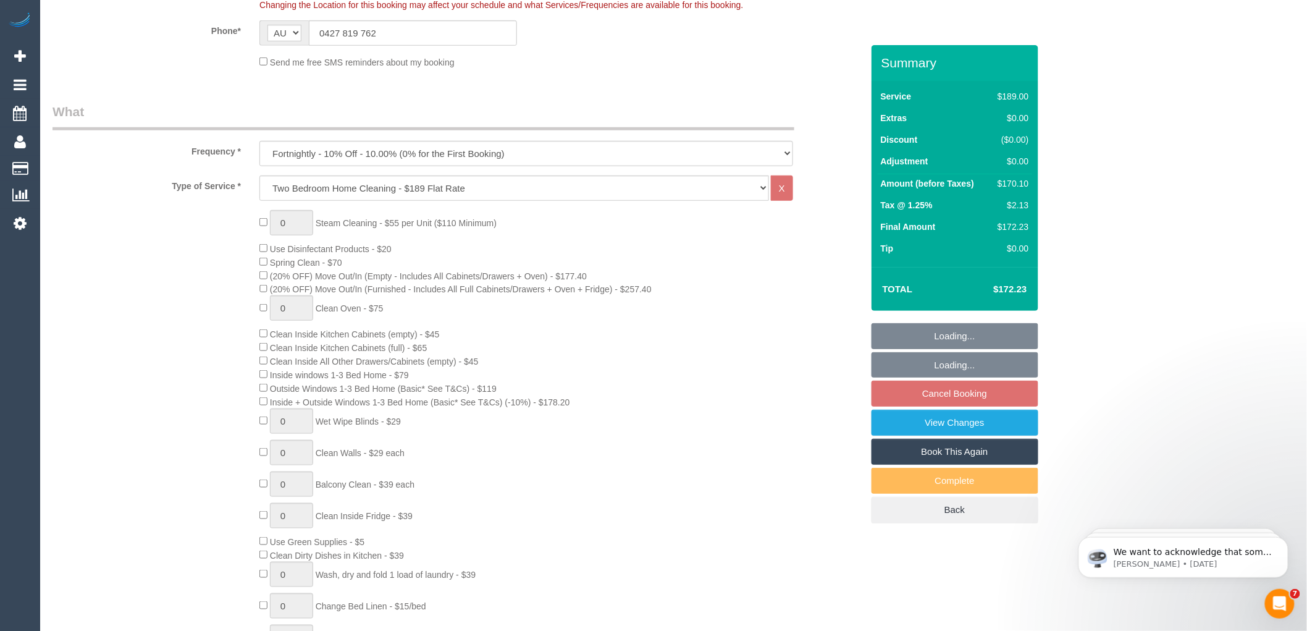
scroll to position [343, 0]
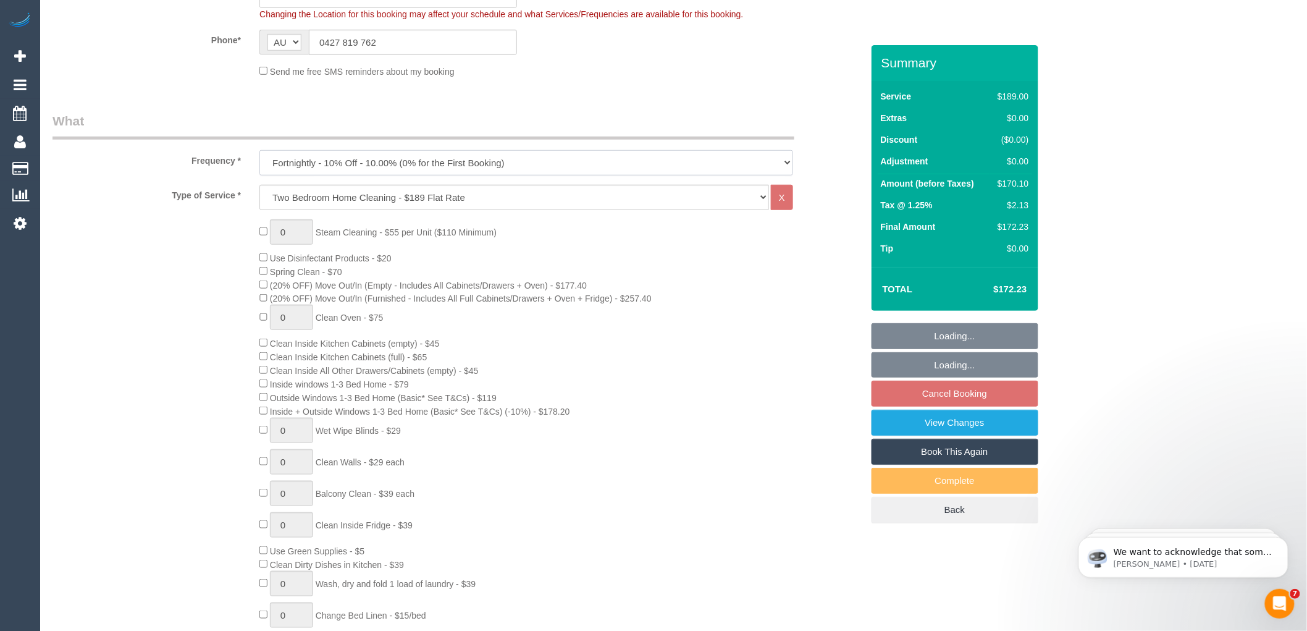
click at [351, 162] on select "One Time Cleaning Weekly - 10% Off - 10.00% (0% for the First Booking) Fortnigh…" at bounding box center [526, 162] width 534 height 25
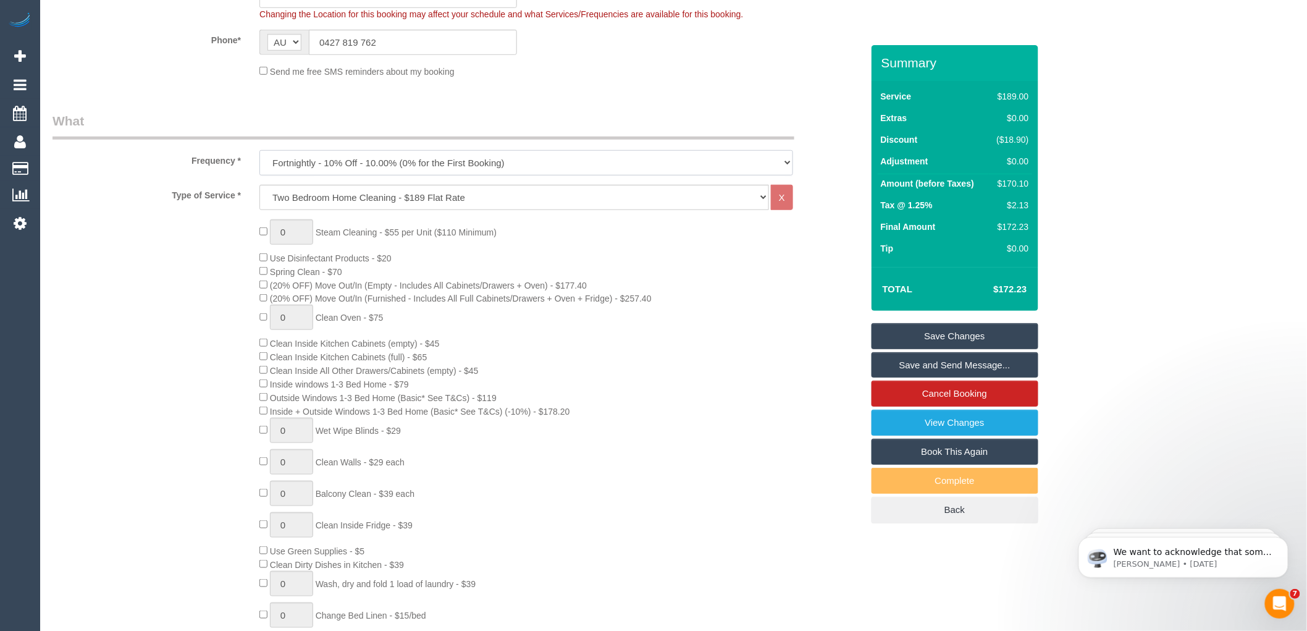
click at [351, 162] on select "One Time Cleaning Weekly - 10% Off - 10.00% (0% for the First Booking) Fortnigh…" at bounding box center [526, 162] width 534 height 25
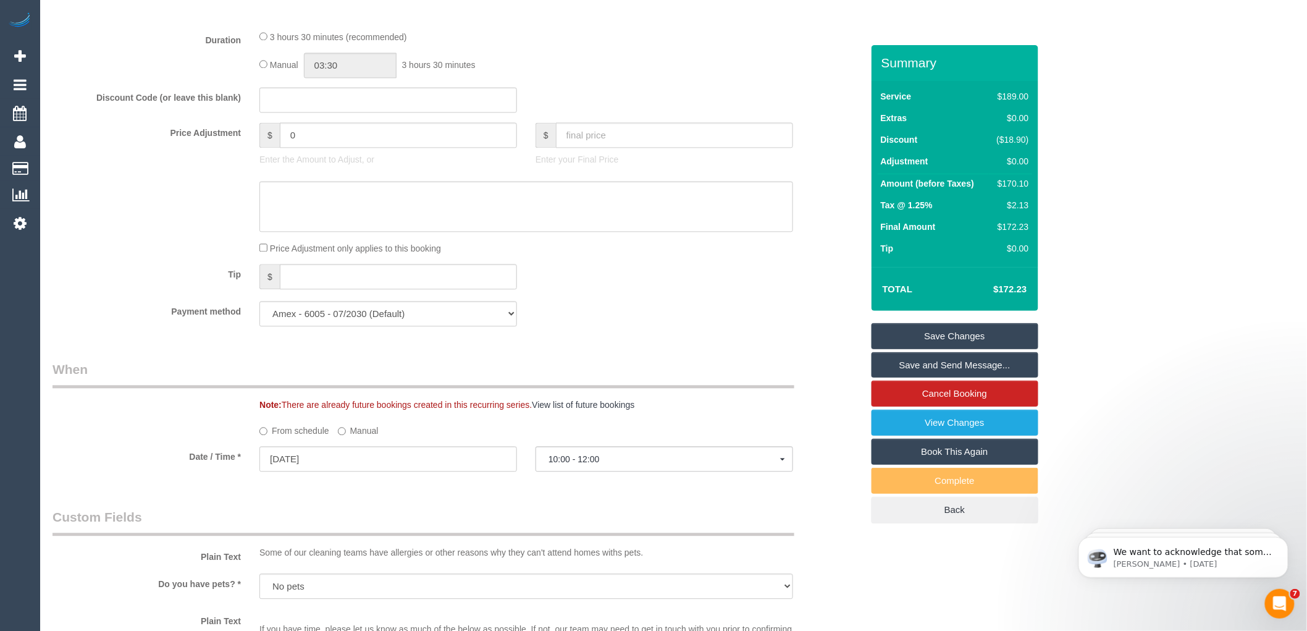
scroll to position [1098, 0]
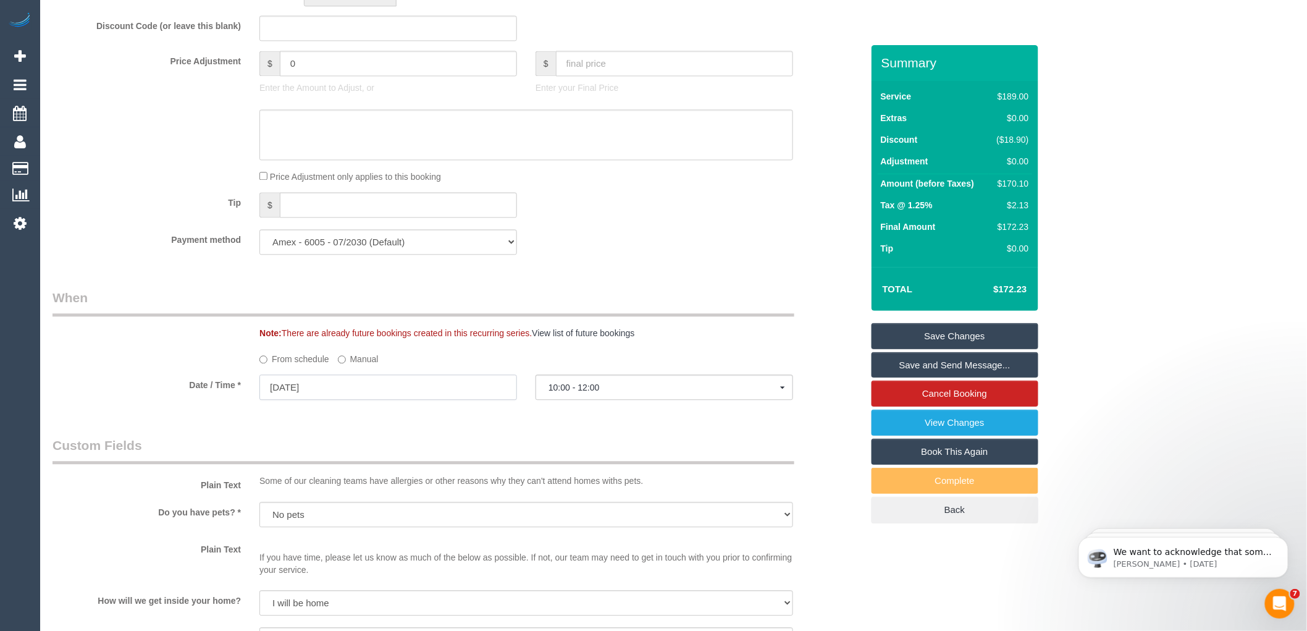
click at [348, 400] on input "30/10/2025" at bounding box center [388, 386] width 258 height 25
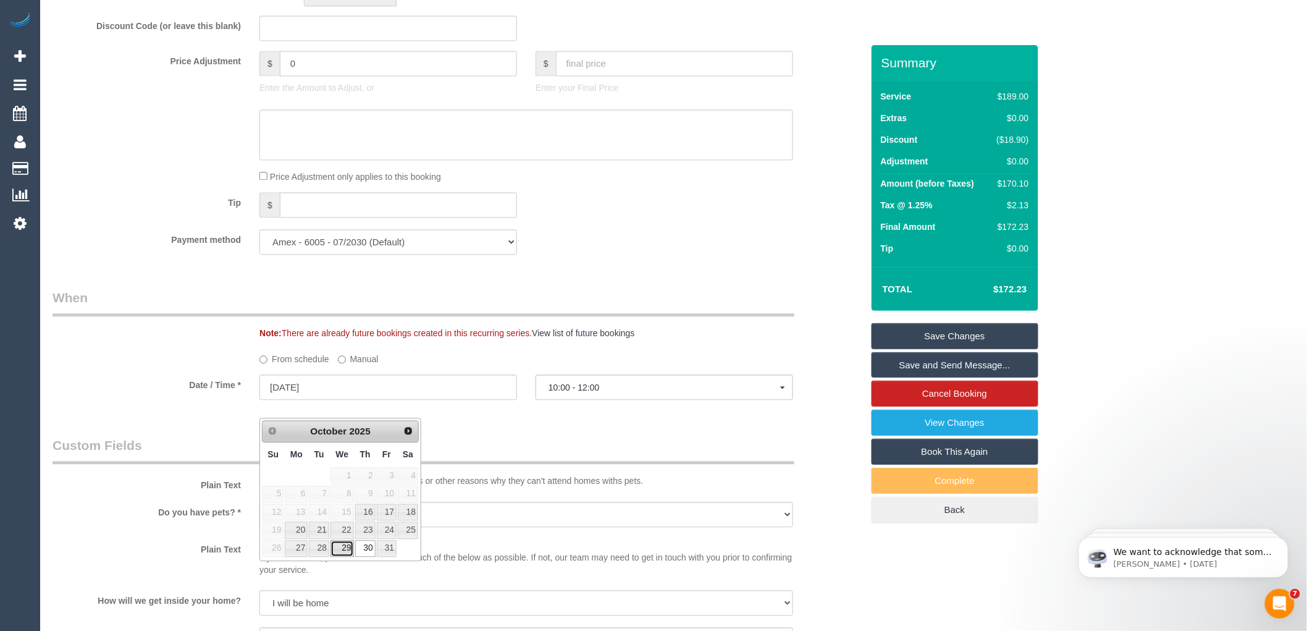
click at [344, 547] on link "29" at bounding box center [341, 548] width 23 height 17
type input "29/10/2025"
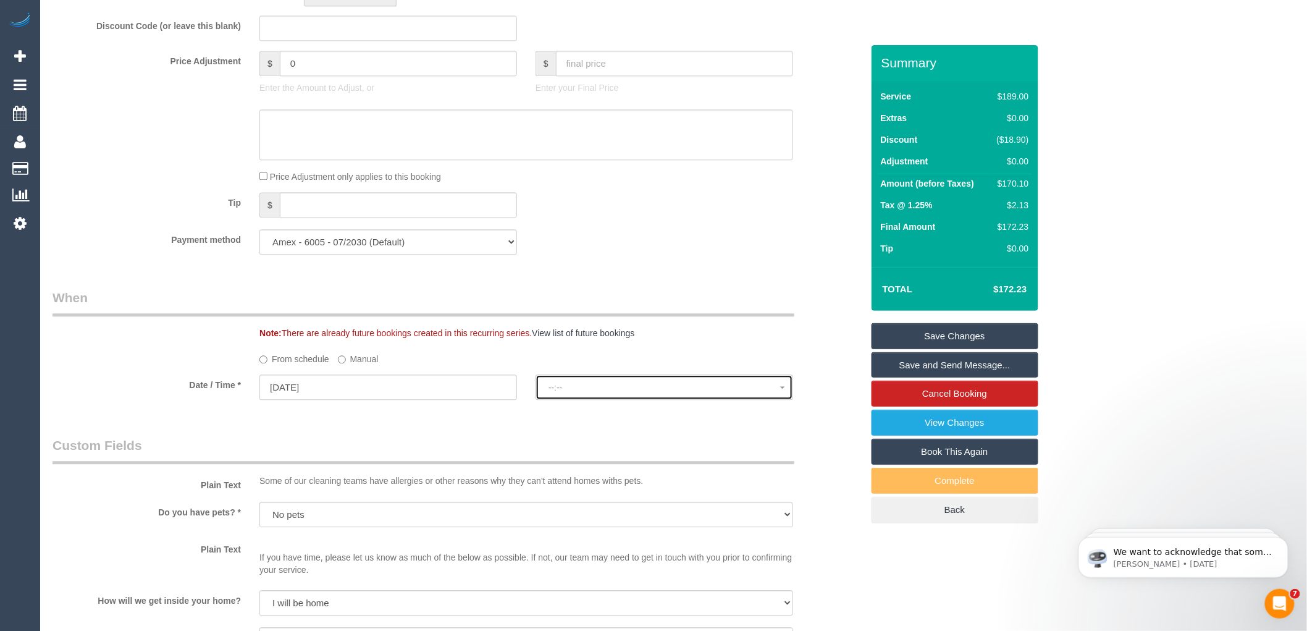
click at [587, 392] on span "--:--" at bounding box center [664, 387] width 232 height 10
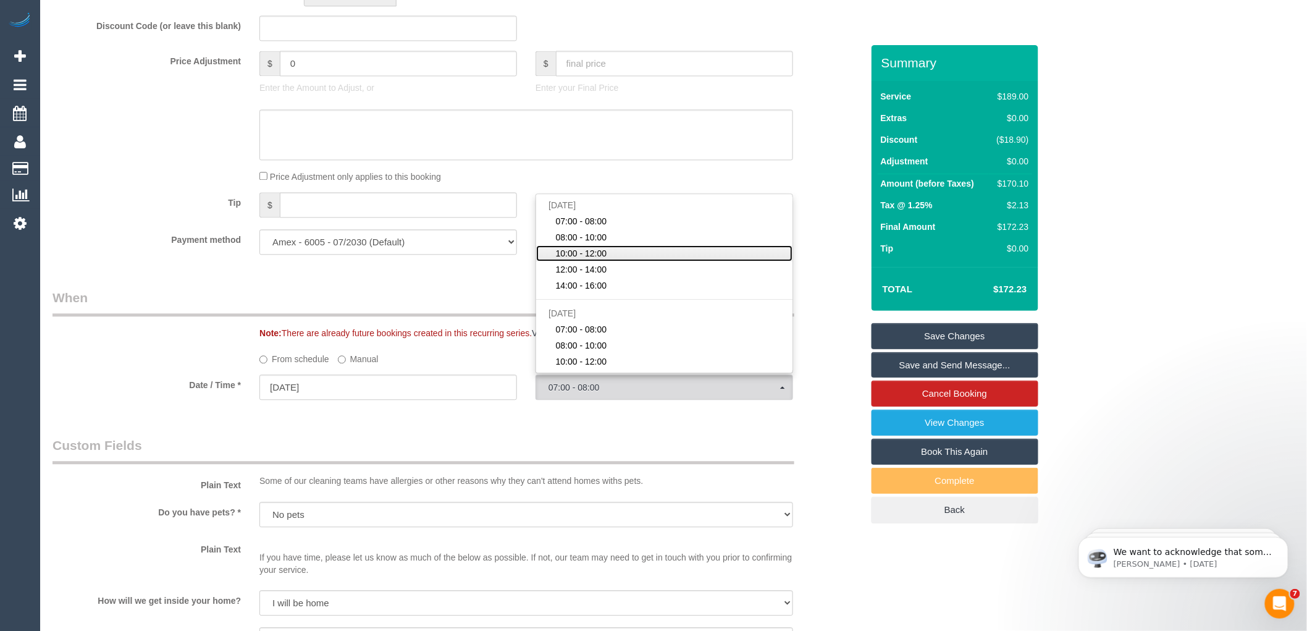
click at [587, 259] on span "10:00 - 12:00" at bounding box center [581, 253] width 51 height 12
select select "spot24"
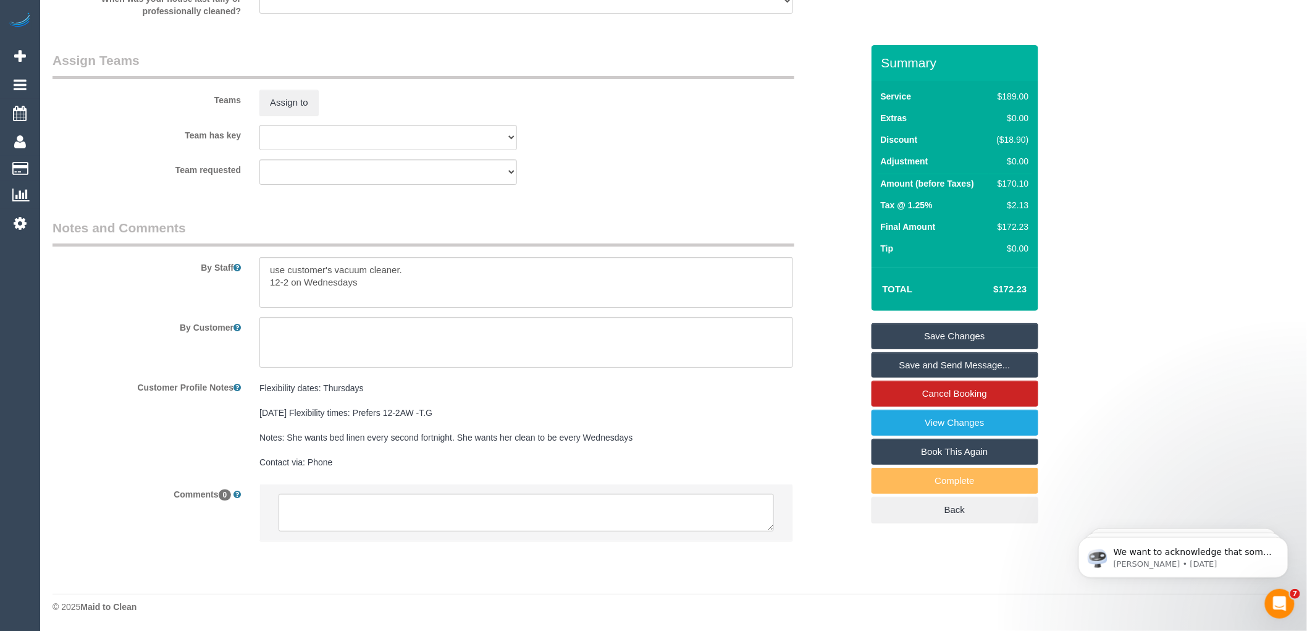
scroll to position [1878, 0]
click at [948, 340] on link "Save Changes" at bounding box center [954, 336] width 167 height 26
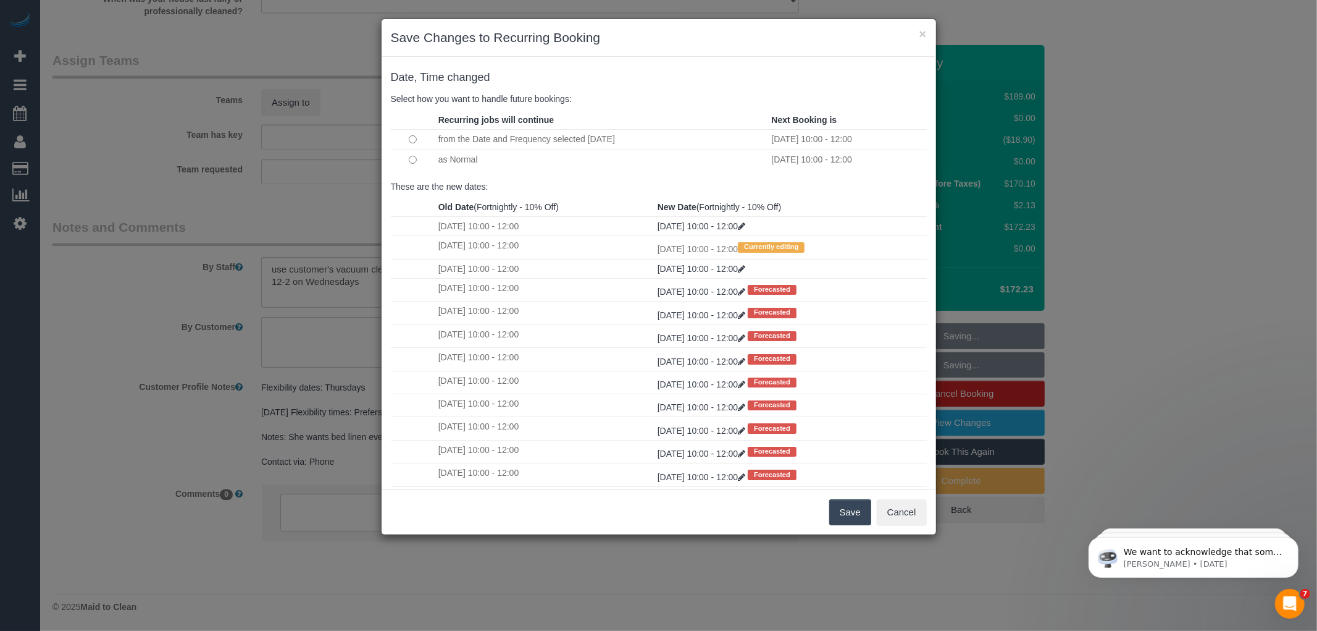
click at [841, 516] on button "Save" at bounding box center [850, 512] width 42 height 26
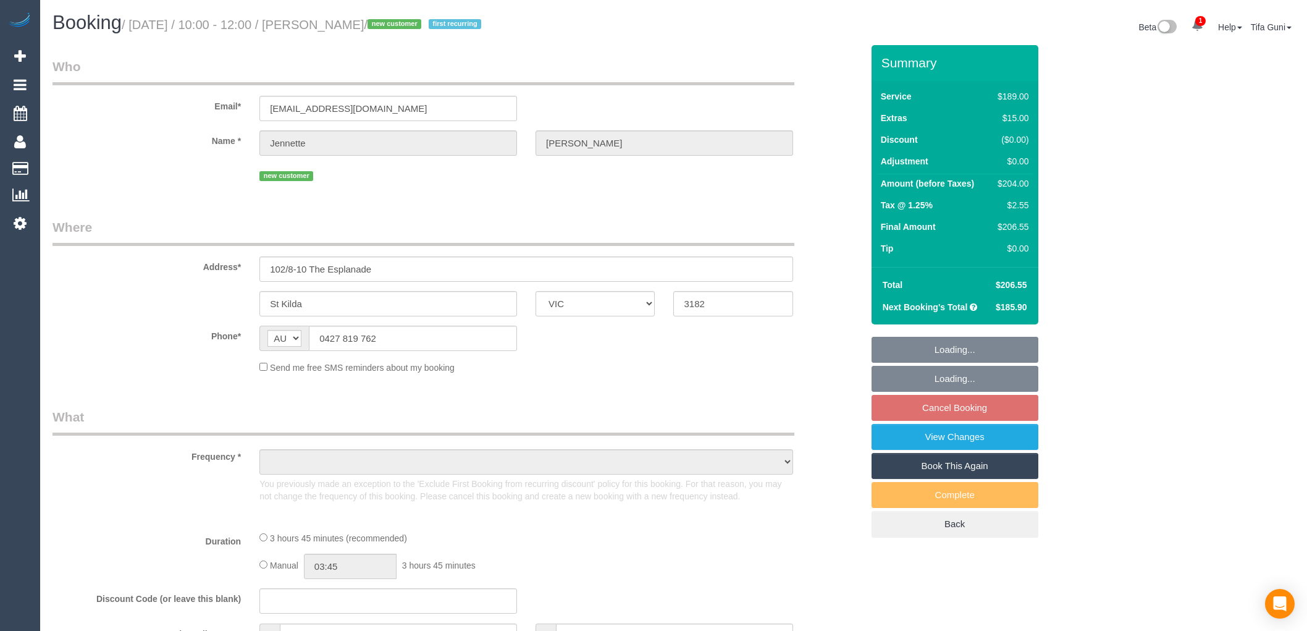
select select "VIC"
select select "string:stripe-pm_1SG9lZ2GScqysDRVhsTLZNIX"
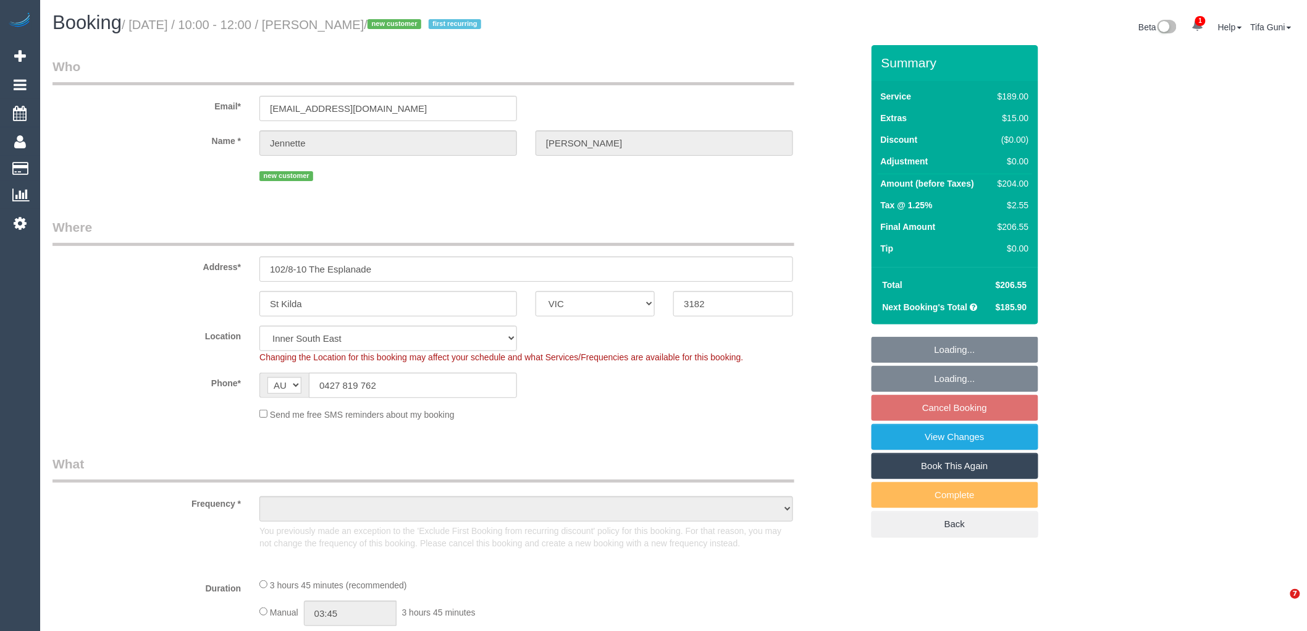
select select "object:661"
select select "spot3"
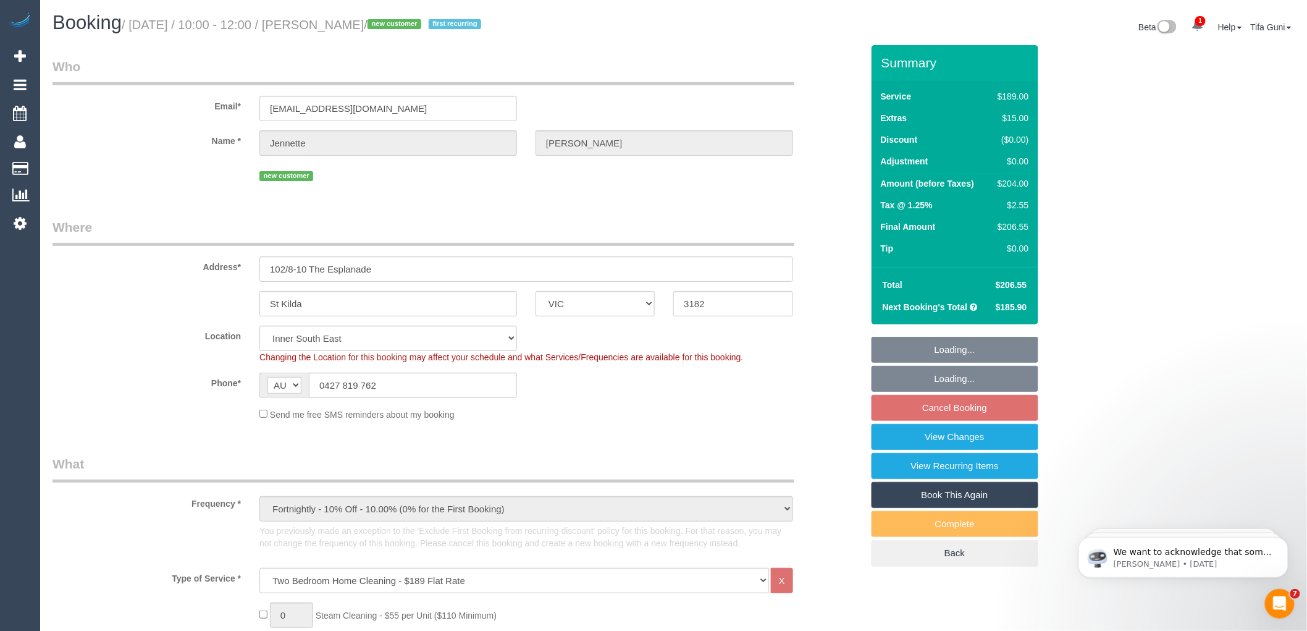
select select "number:28"
select select "number:14"
select select "number:18"
select select "object:1418"
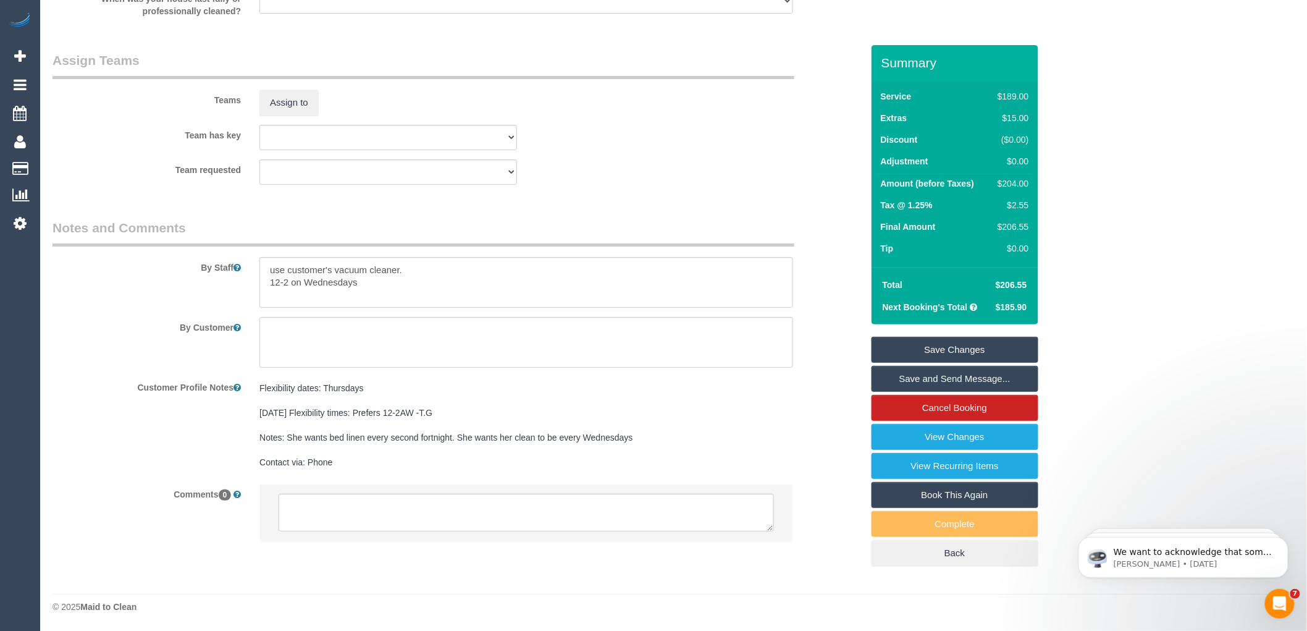
scroll to position [1918, 0]
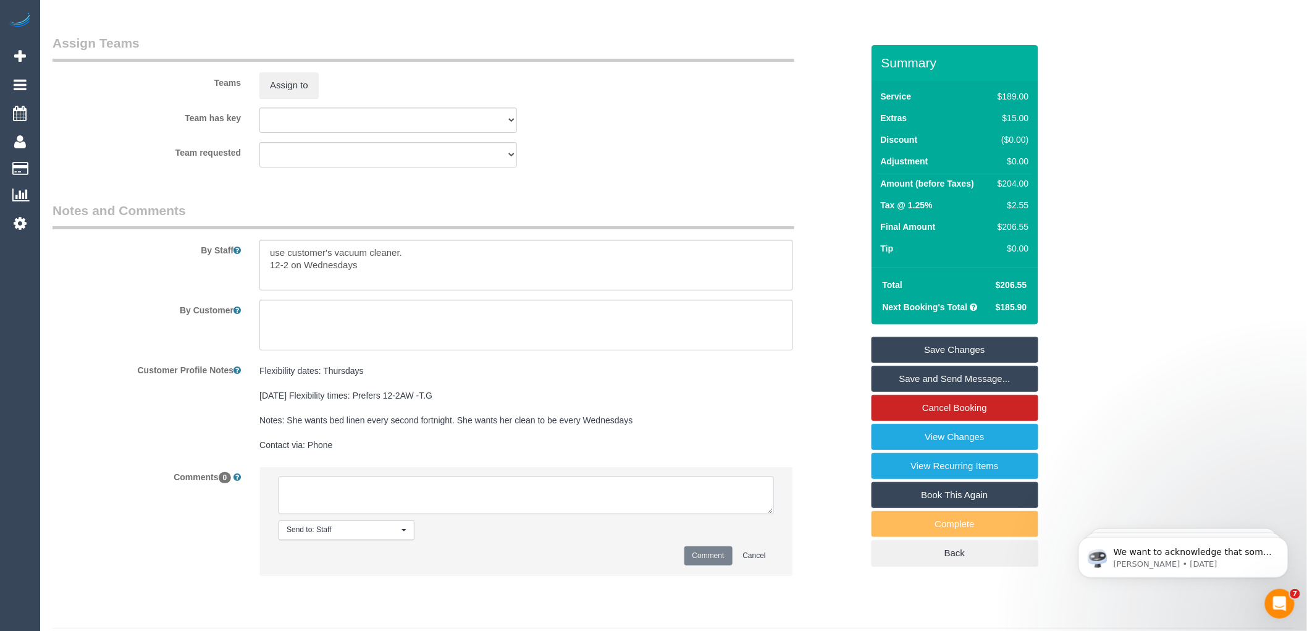
click at [358, 514] on textarea at bounding box center [526, 495] width 495 height 38
type textarea "-"
paste textarea "Flexibility dates: Flexibility times: Notes: knows we need to review Contact vi…"
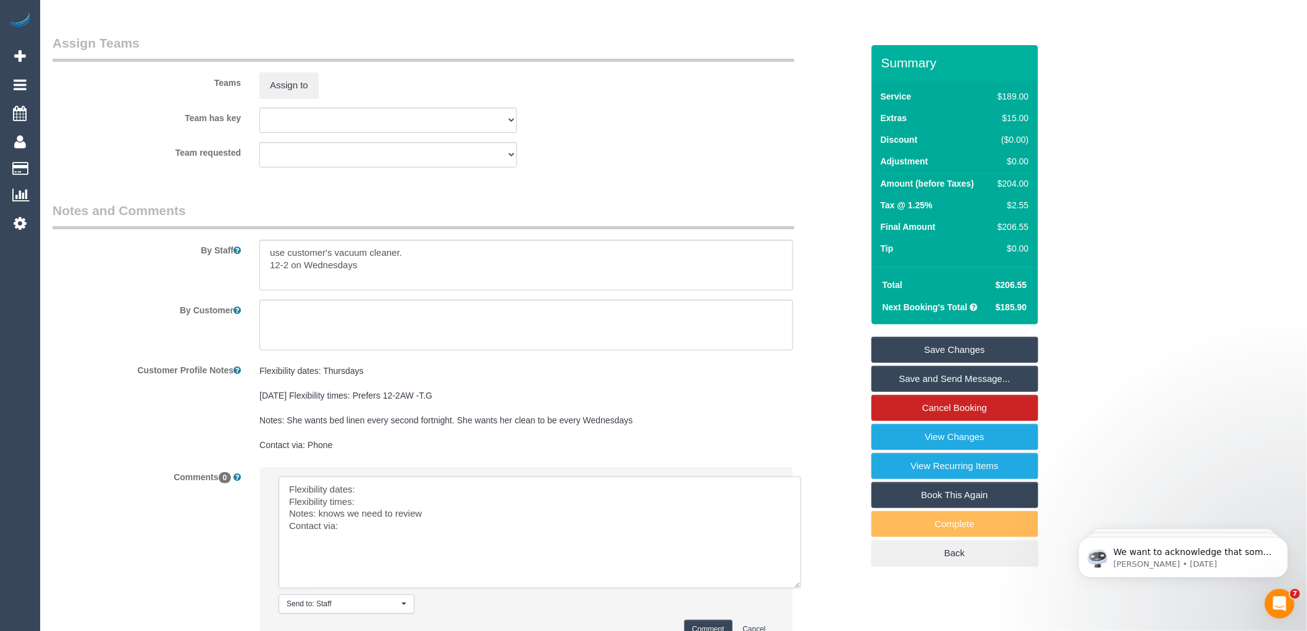
drag, startPoint x: 768, startPoint y: 526, endPoint x: 802, endPoint y: 618, distance: 98.5
click at [801, 588] on textarea at bounding box center [540, 532] width 523 height 112
click at [377, 508] on textarea at bounding box center [543, 541] width 528 height 131
click at [378, 521] on textarea at bounding box center [543, 541] width 528 height 131
click at [366, 545] on textarea at bounding box center [543, 541] width 528 height 131
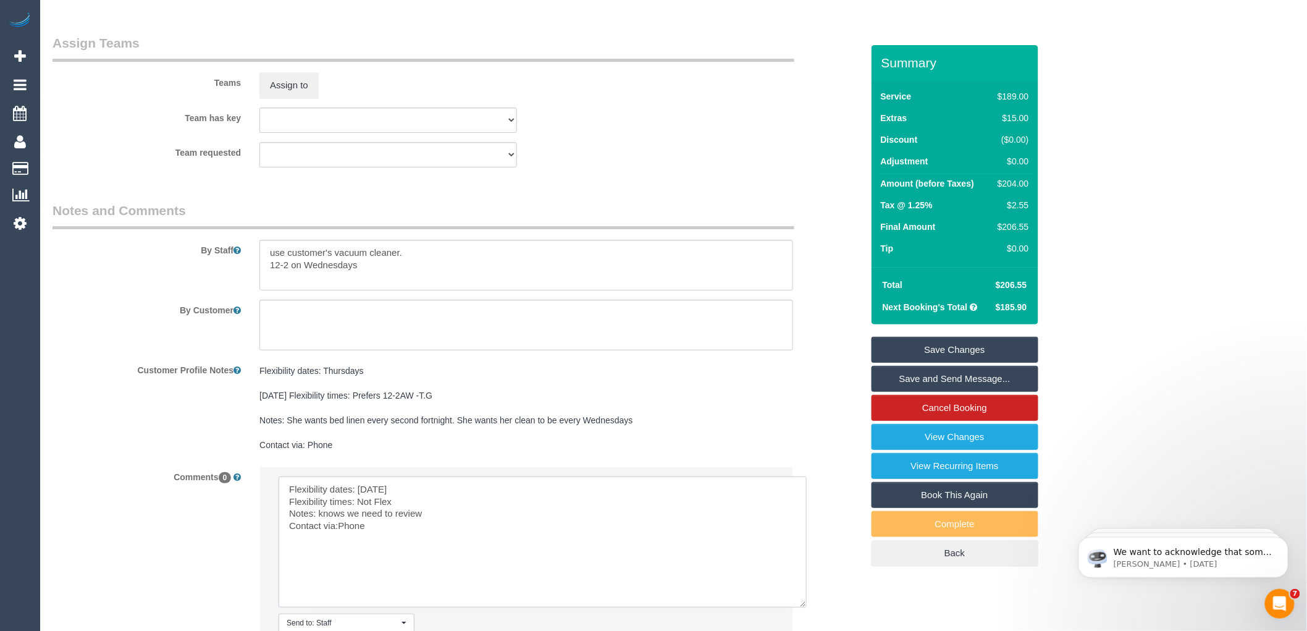
drag, startPoint x: 437, startPoint y: 527, endPoint x: 319, endPoint y: 529, distance: 117.4
click at [319, 529] on textarea at bounding box center [543, 541] width 528 height 131
click at [337, 540] on textarea at bounding box center [543, 541] width 528 height 131
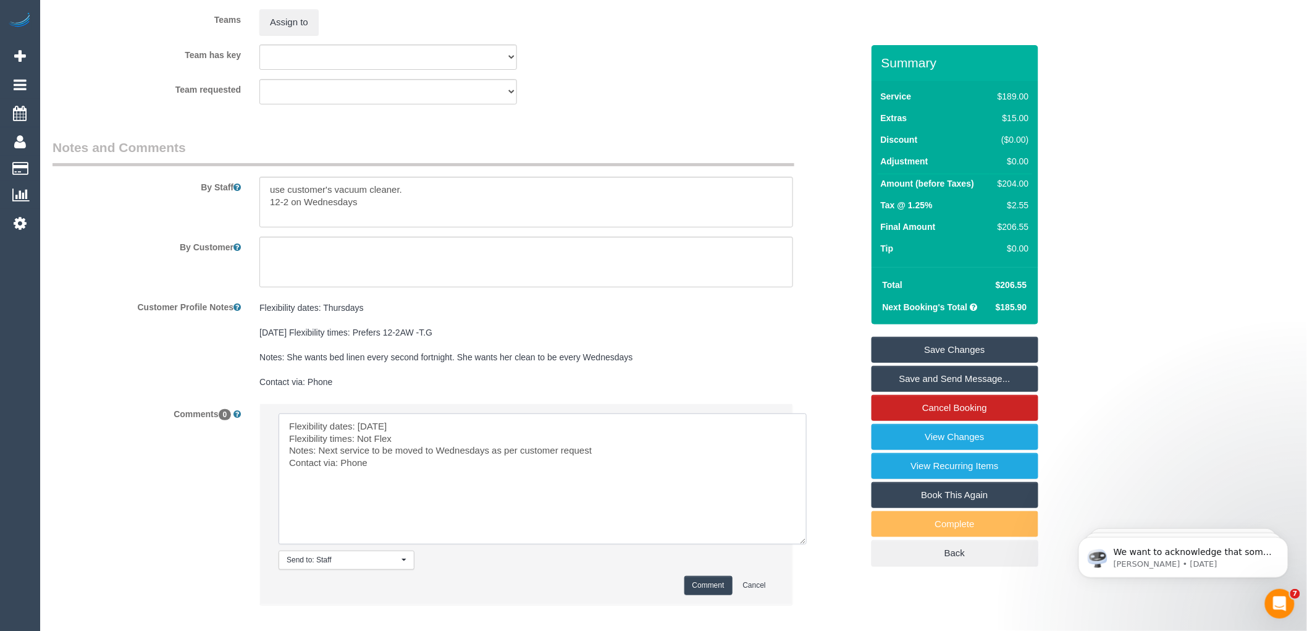
scroll to position [2062, 0]
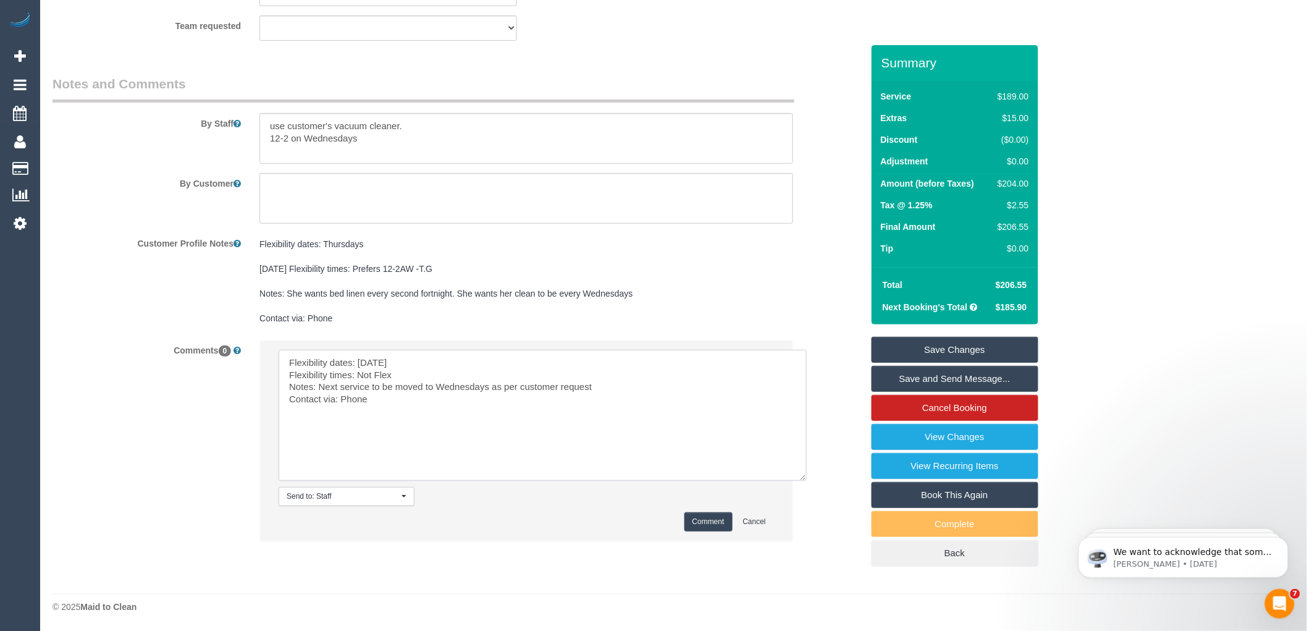
type textarea "Flexibility dates: Thursday Flexibility times: Not Flex Notes: Next service to …"
click at [697, 521] on button "Comment" at bounding box center [708, 521] width 48 height 19
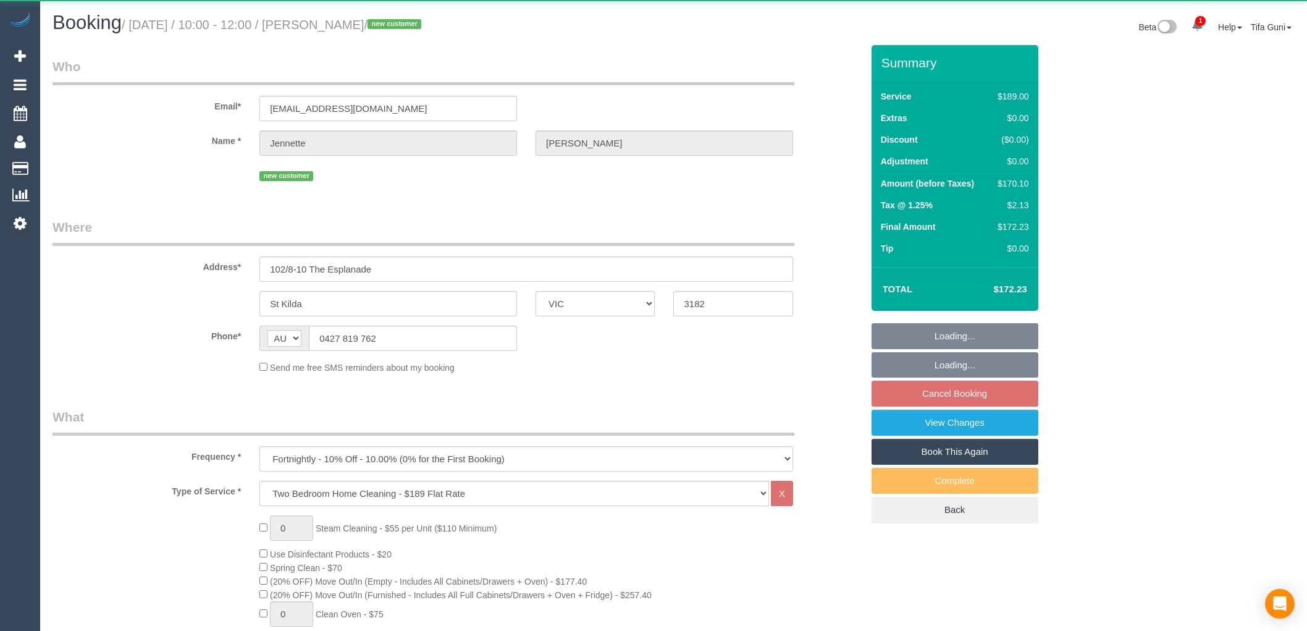
select select "VIC"
select select "string:stripe-pm_1SG9lZ2GScqysDRVhsTLZNIX"
select select "number:28"
select select "number:14"
select select "number:18"
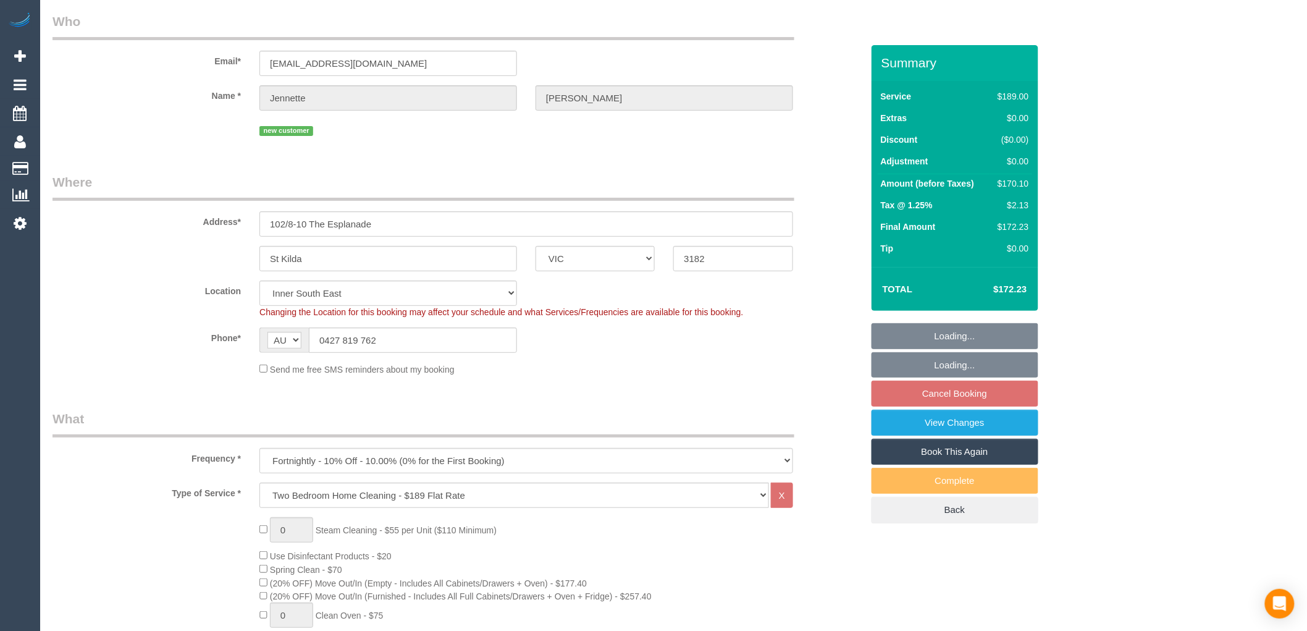
select select "object:795"
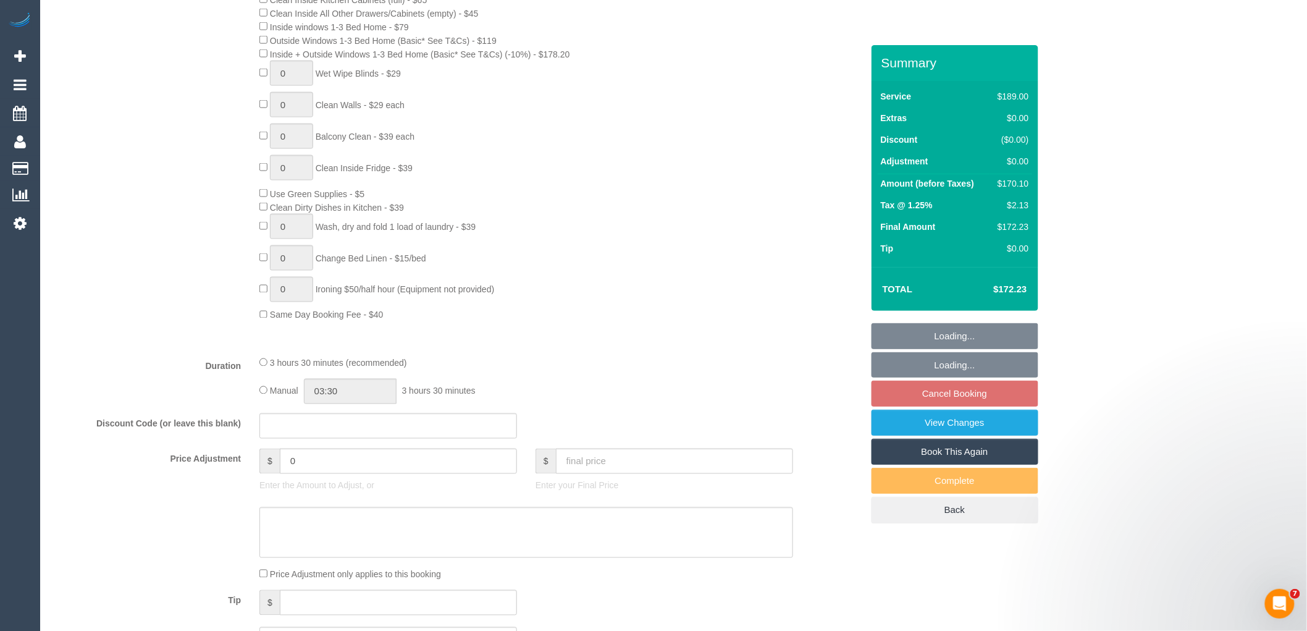
select select "spot3"
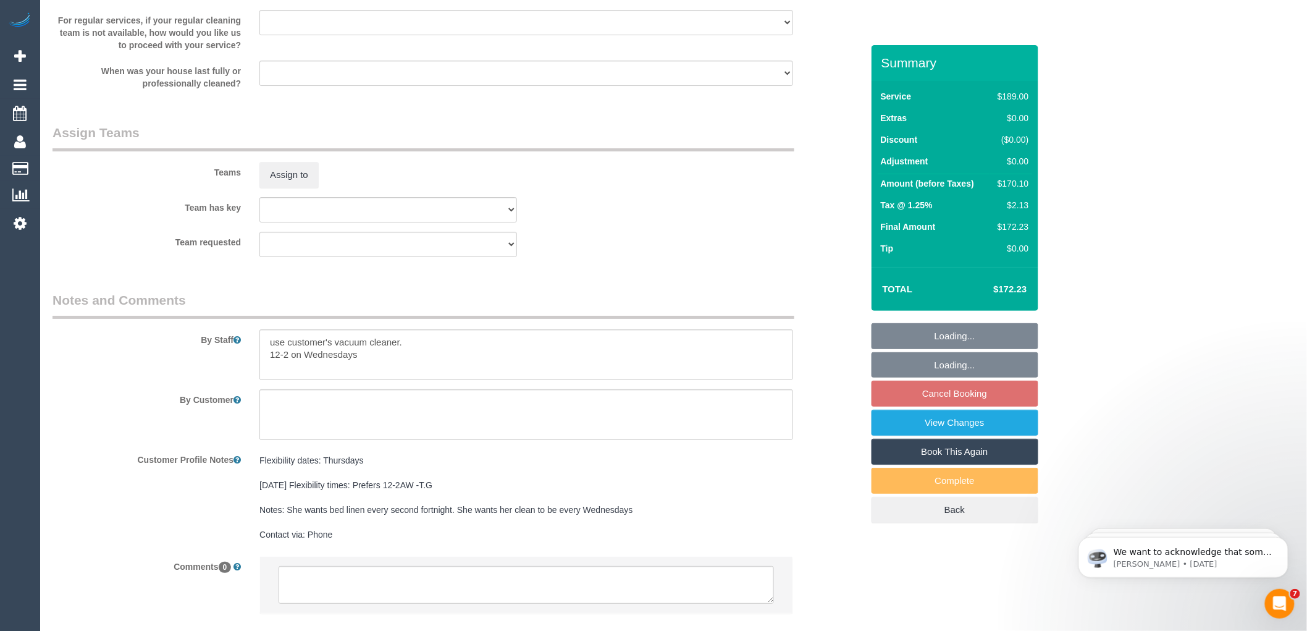
scroll to position [1878, 0]
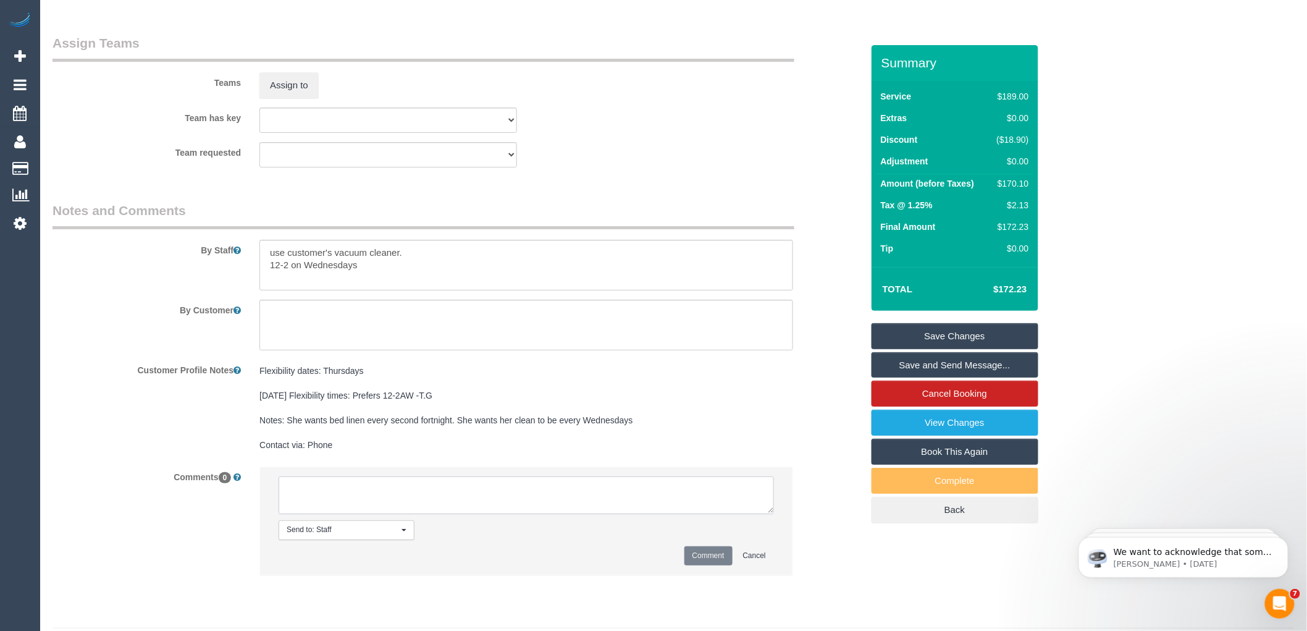
click at [419, 499] on textarea at bounding box center [526, 495] width 495 height 38
type textarea "-"
paste textarea "Flexibility dates: Flexibility times: Notes: knows we need to review Contact vi…"
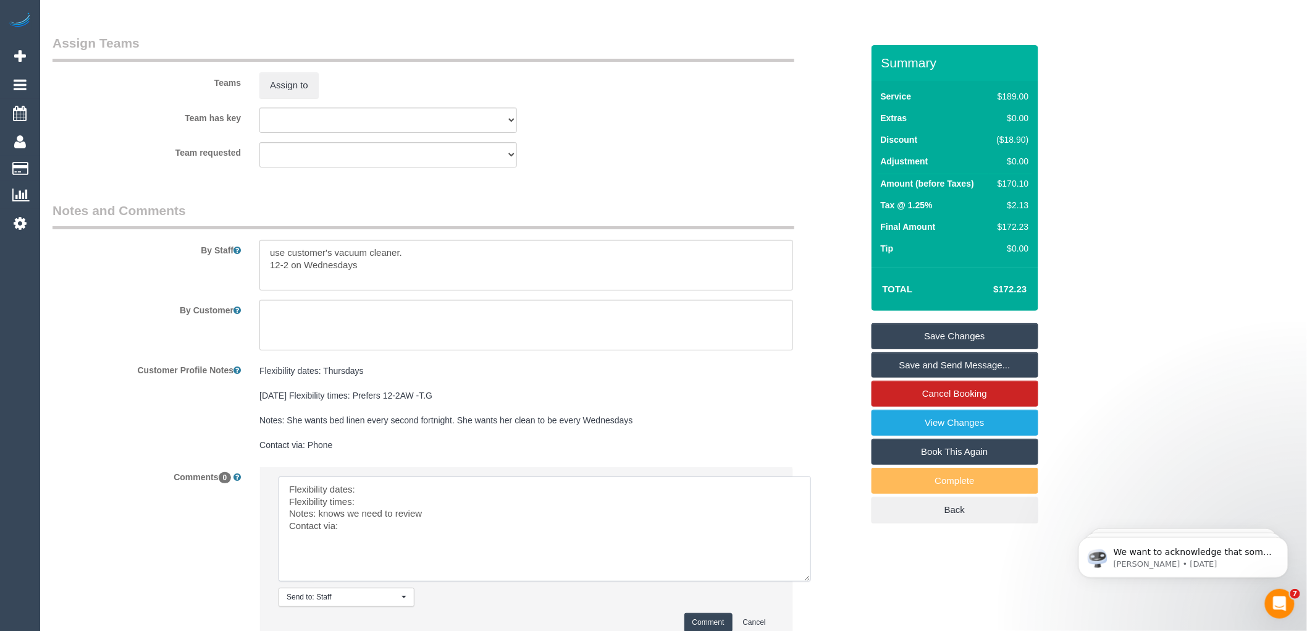
drag, startPoint x: 773, startPoint y: 529, endPoint x: 821, endPoint y: 627, distance: 109.1
click at [811, 581] on textarea at bounding box center [545, 528] width 532 height 105
click at [399, 503] on textarea at bounding box center [551, 543] width 544 height 135
click at [393, 521] on textarea at bounding box center [551, 543] width 544 height 135
drag, startPoint x: 413, startPoint y: 523, endPoint x: 318, endPoint y: 529, distance: 94.7
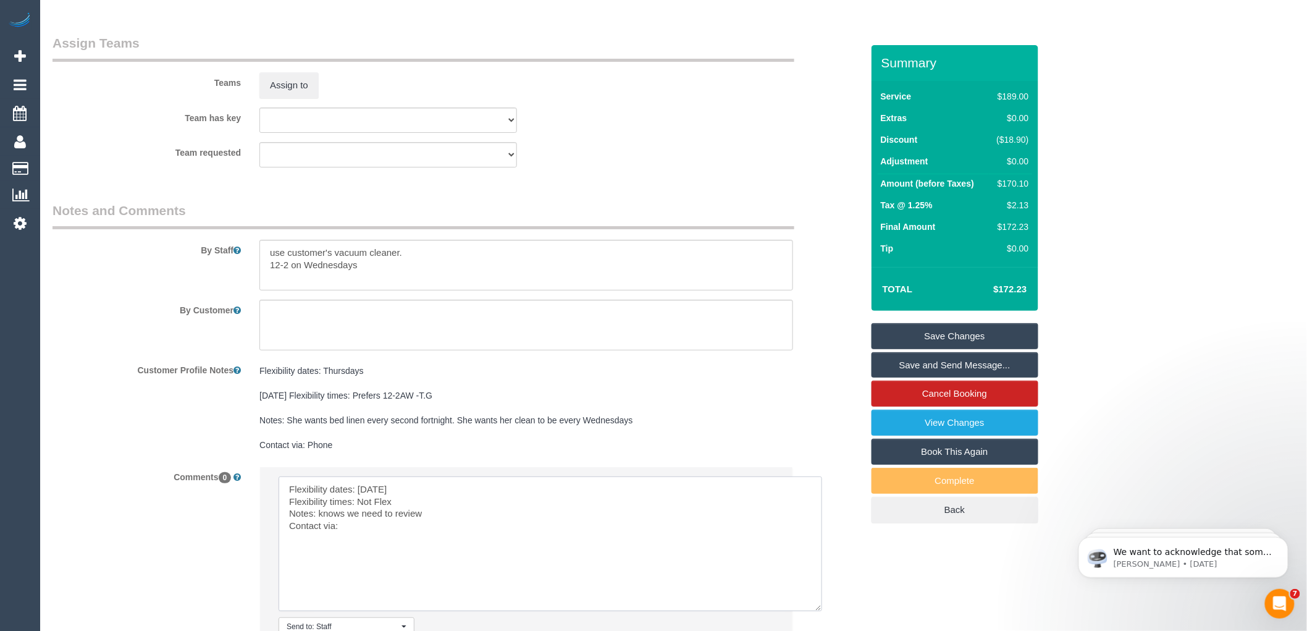
click at [318, 529] on textarea at bounding box center [551, 543] width 544 height 135
click at [357, 538] on textarea at bounding box center [551, 543] width 544 height 135
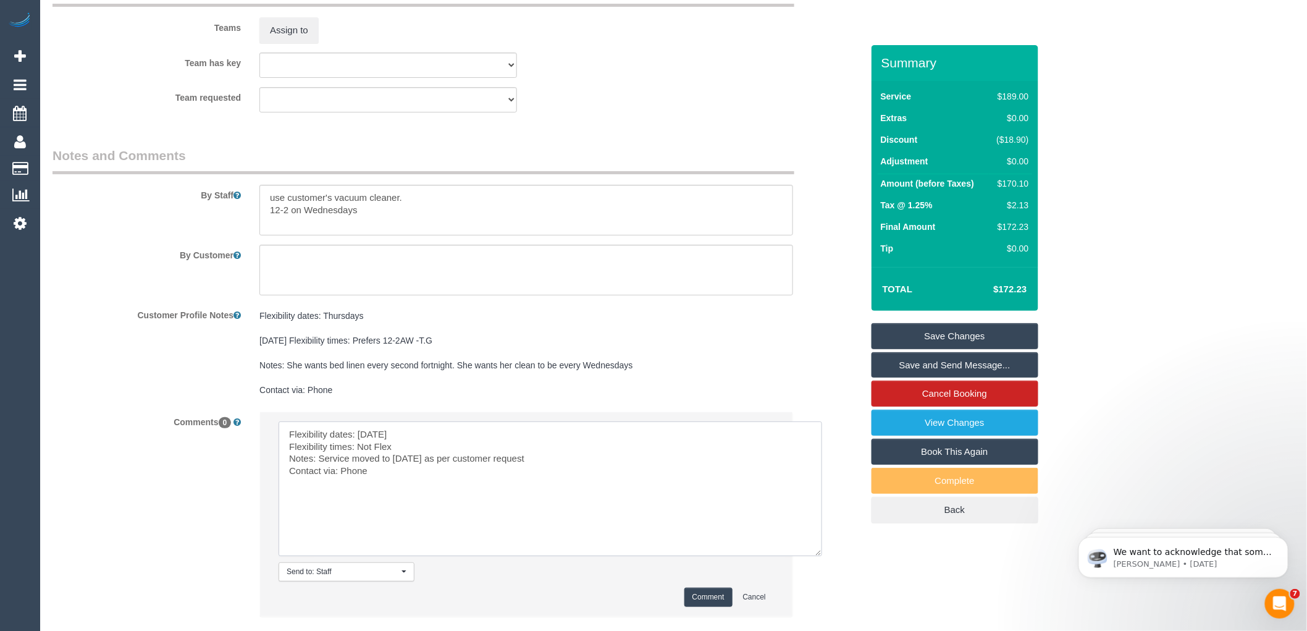
scroll to position [2026, 0]
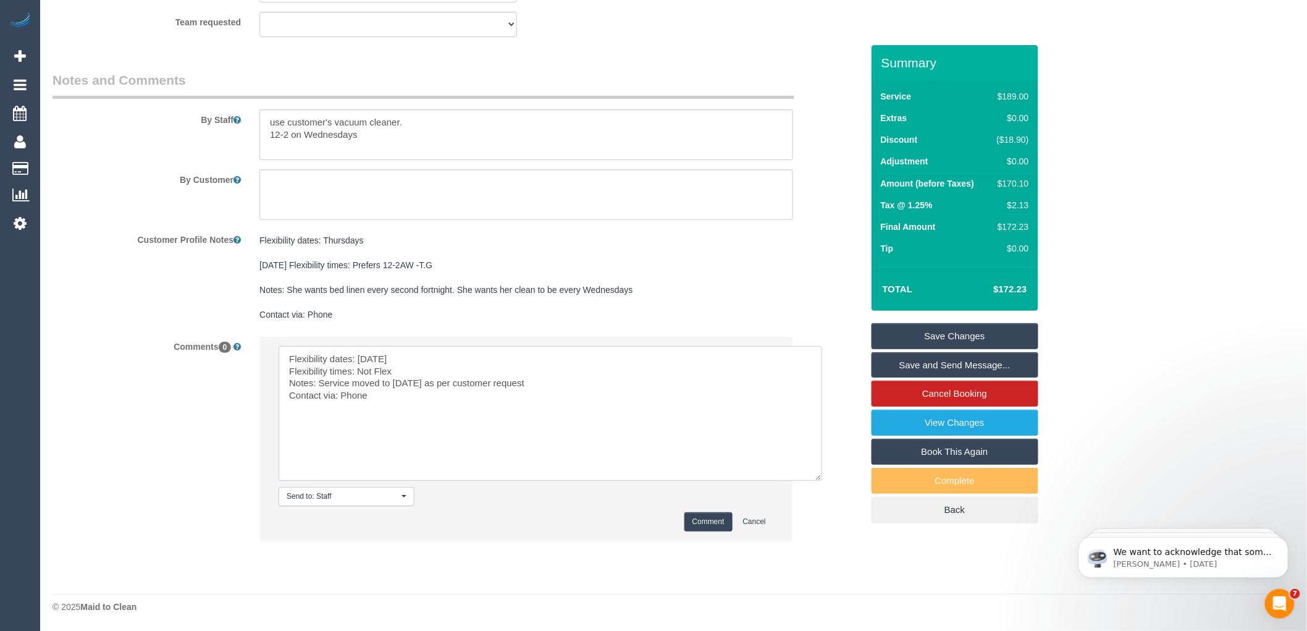
type textarea "Flexibility dates: [DATE] Flexibility times: Not Flex Notes: Service moved to […"
click at [701, 520] on button "Comment" at bounding box center [708, 521] width 48 height 19
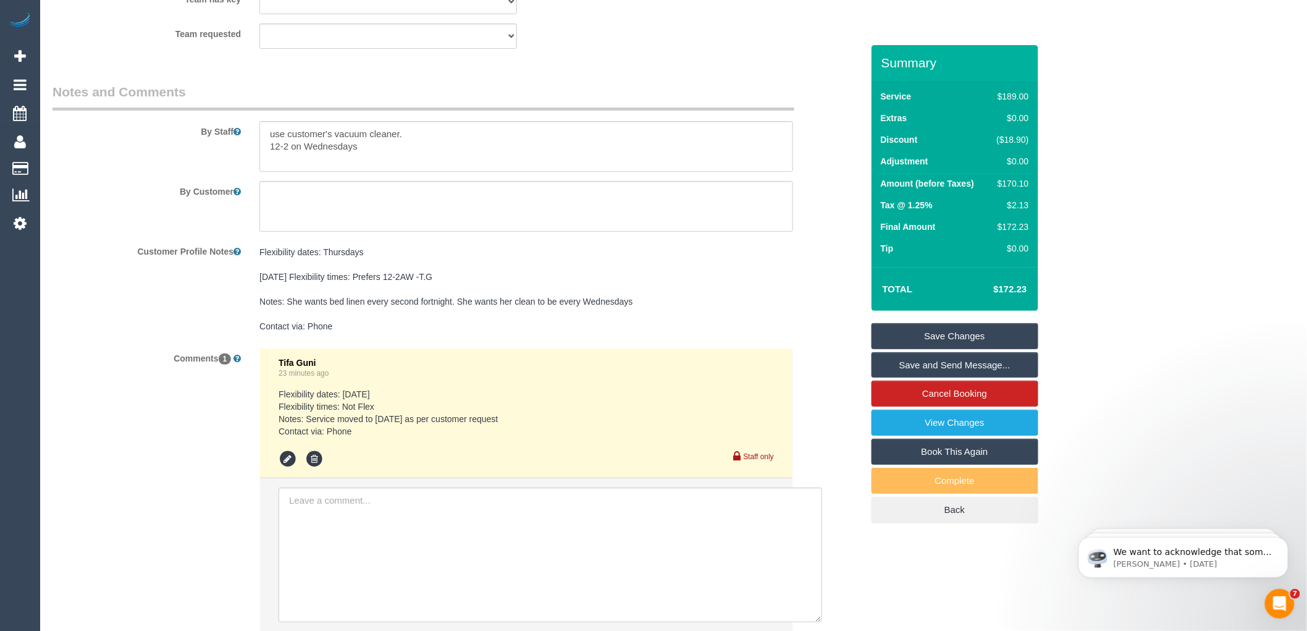
scroll to position [2104, 0]
